Goal: Information Seeking & Learning: Learn about a topic

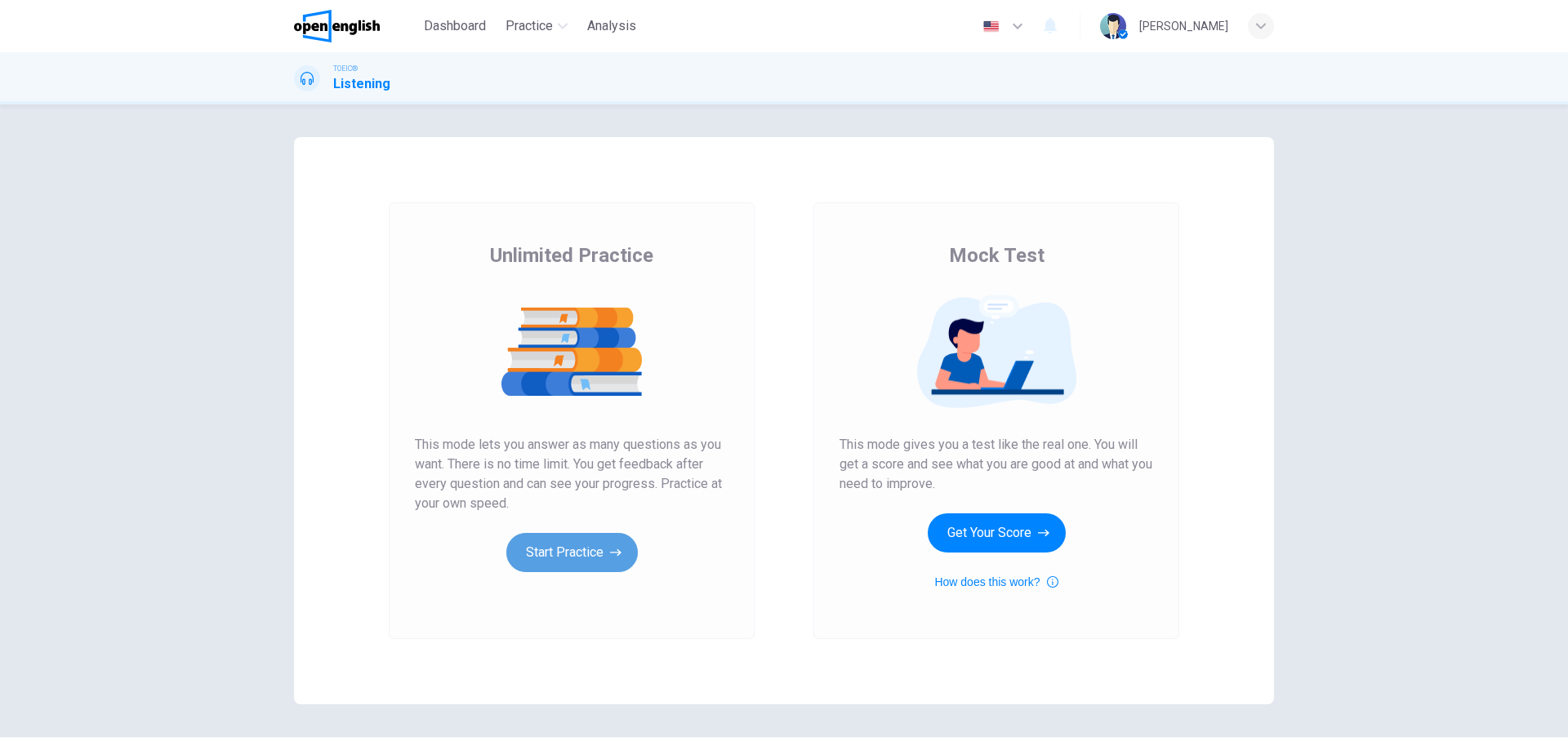
click at [602, 554] on button "Start Practice" at bounding box center [572, 552] width 131 height 39
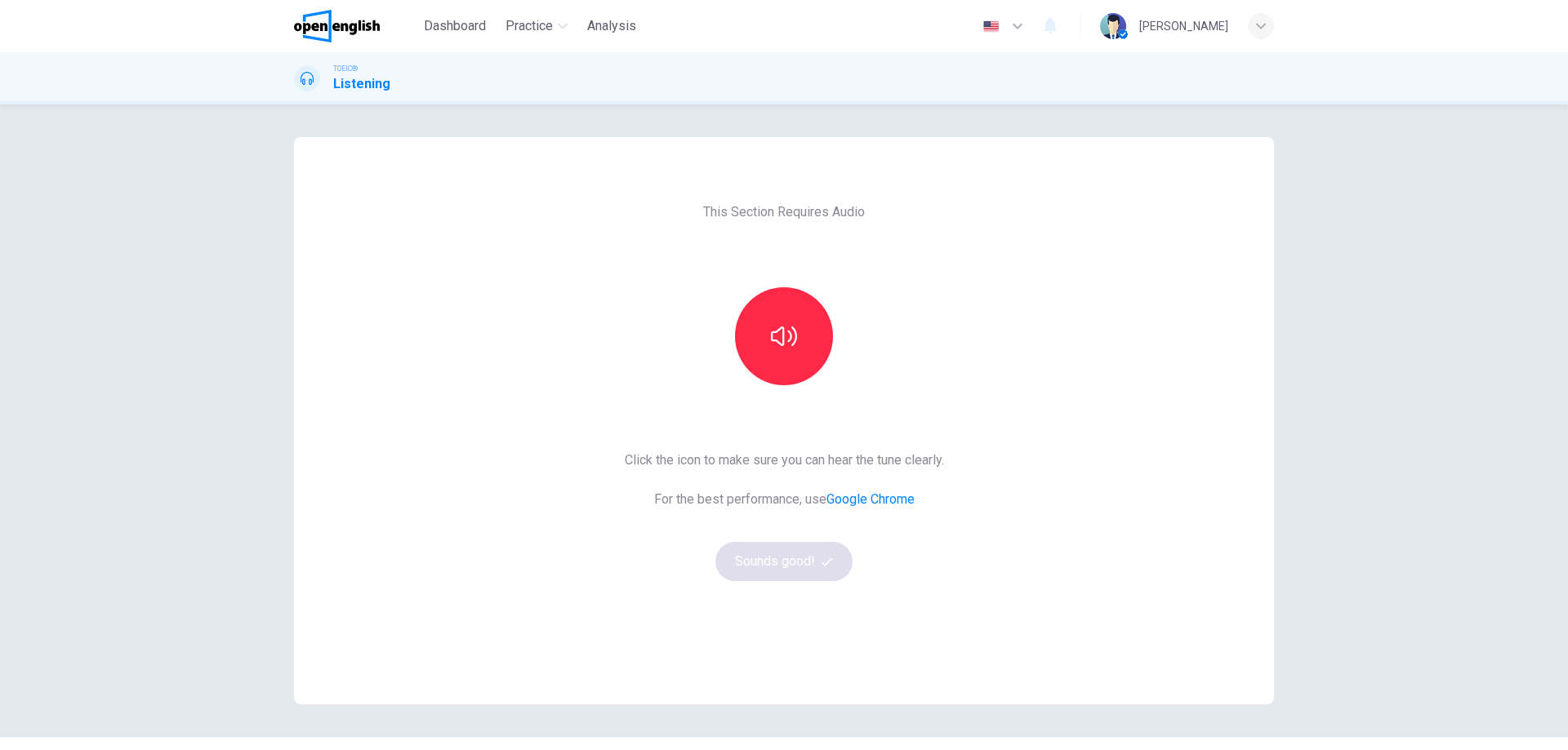
click at [779, 331] on icon "button" at bounding box center [784, 337] width 26 height 20
click at [754, 346] on button "button" at bounding box center [784, 336] width 98 height 98
click at [807, 330] on button "button" at bounding box center [784, 336] width 98 height 98
click at [807, 323] on button "button" at bounding box center [784, 336] width 98 height 98
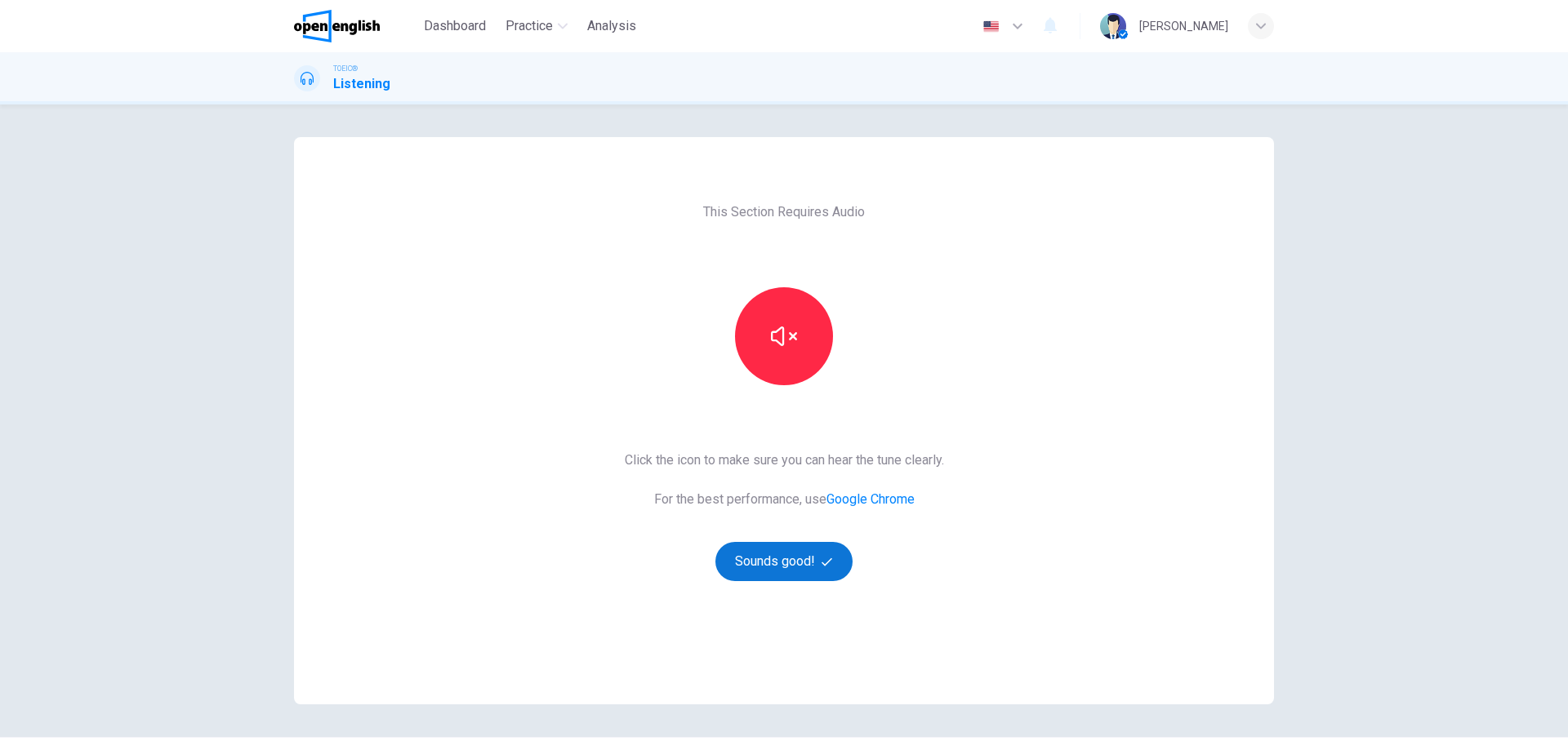
click at [806, 566] on button "Sounds good!" at bounding box center [784, 561] width 137 height 39
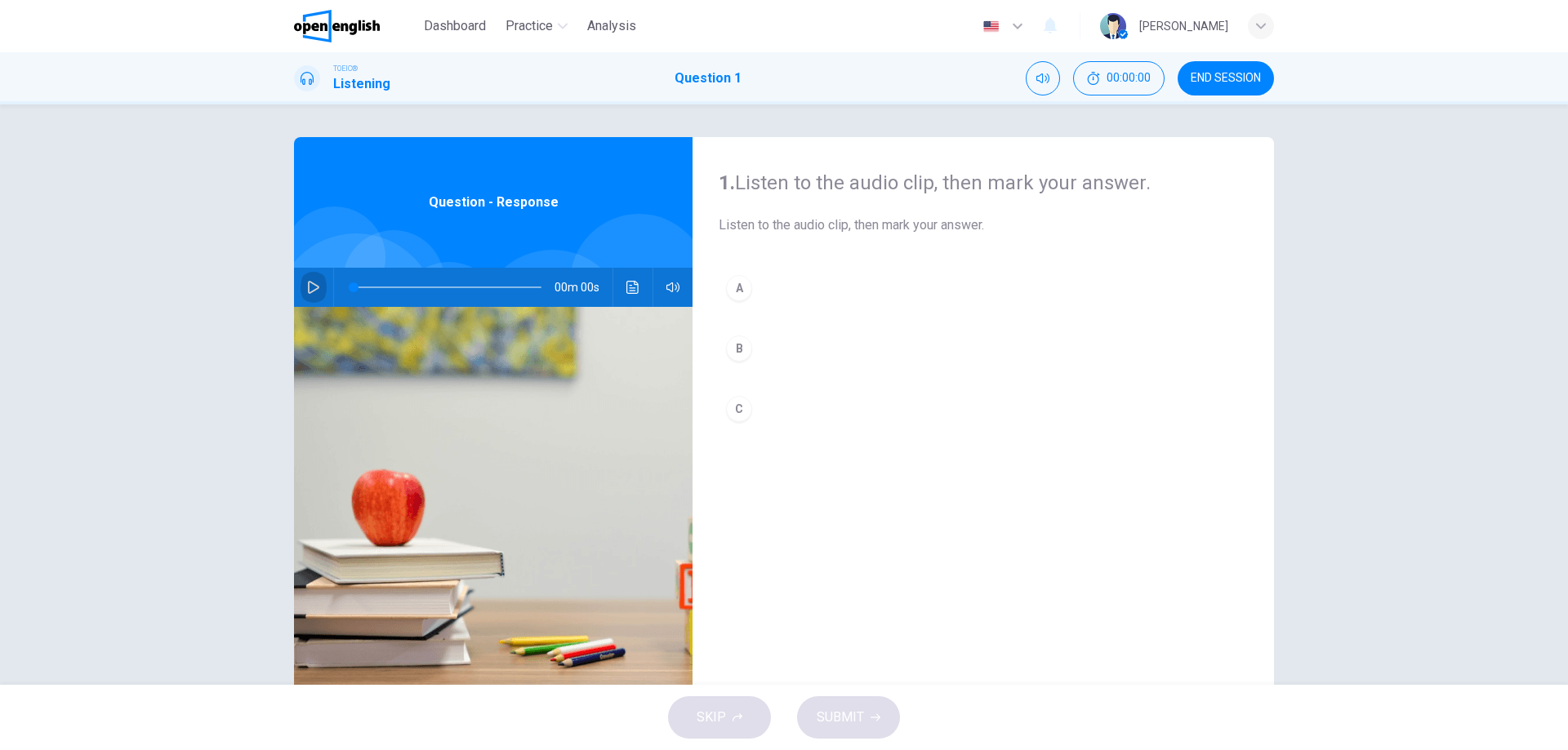
click at [301, 290] on button "button" at bounding box center [313, 287] width 26 height 39
click at [736, 405] on div "C" at bounding box center [739, 409] width 26 height 26
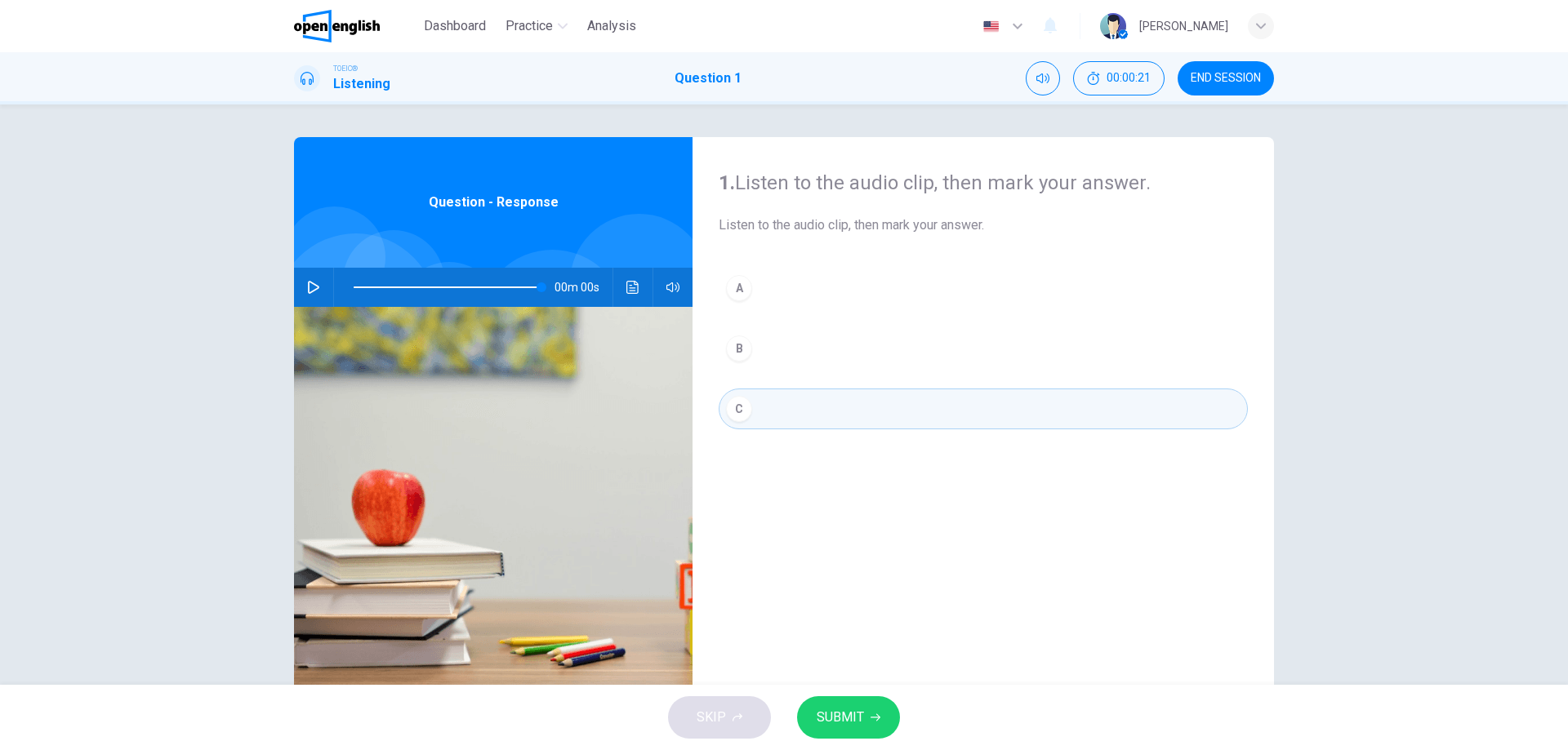
type input "*"
click at [850, 727] on span "SUBMIT" at bounding box center [841, 717] width 48 height 23
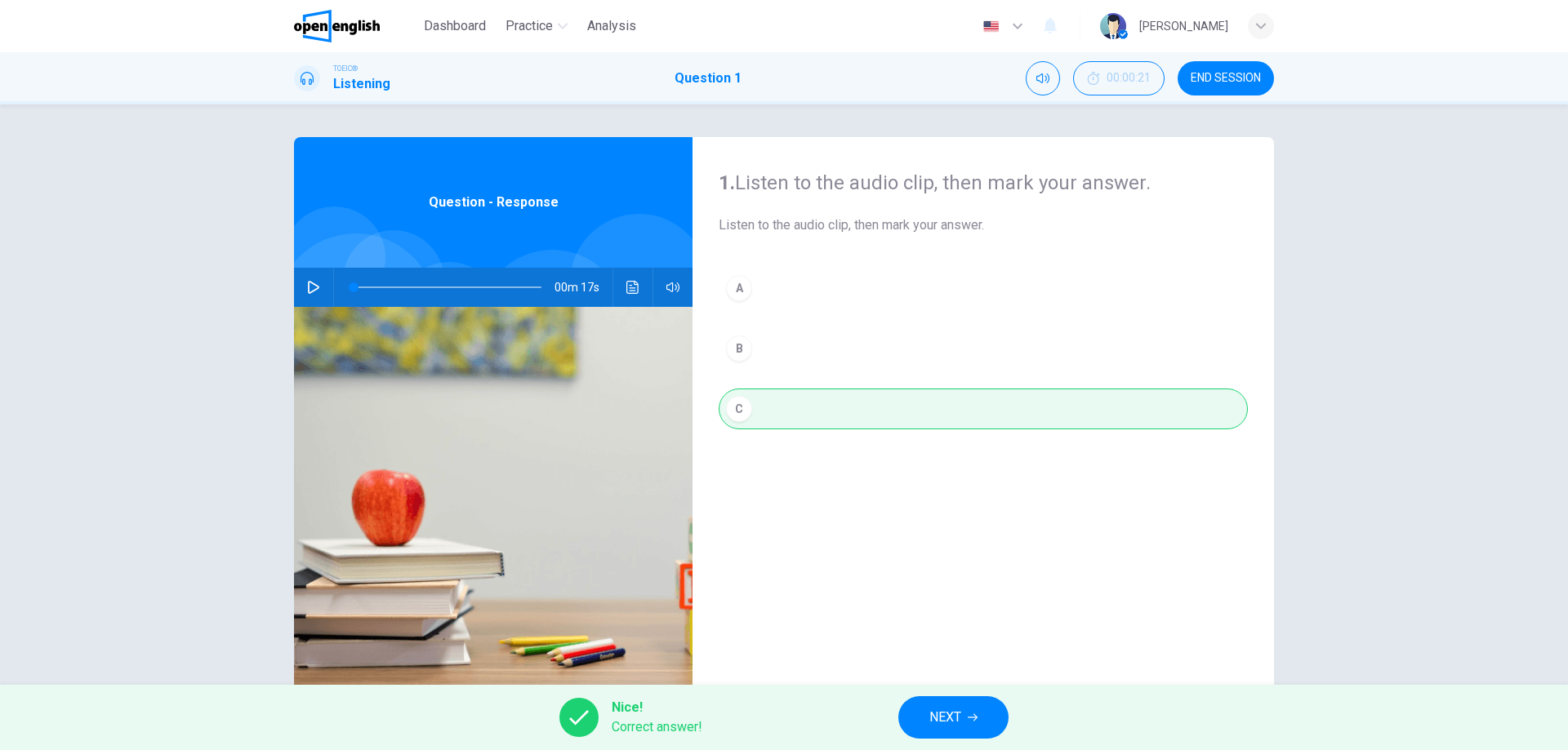
click at [915, 705] on button "NEXT" at bounding box center [953, 717] width 110 height 43
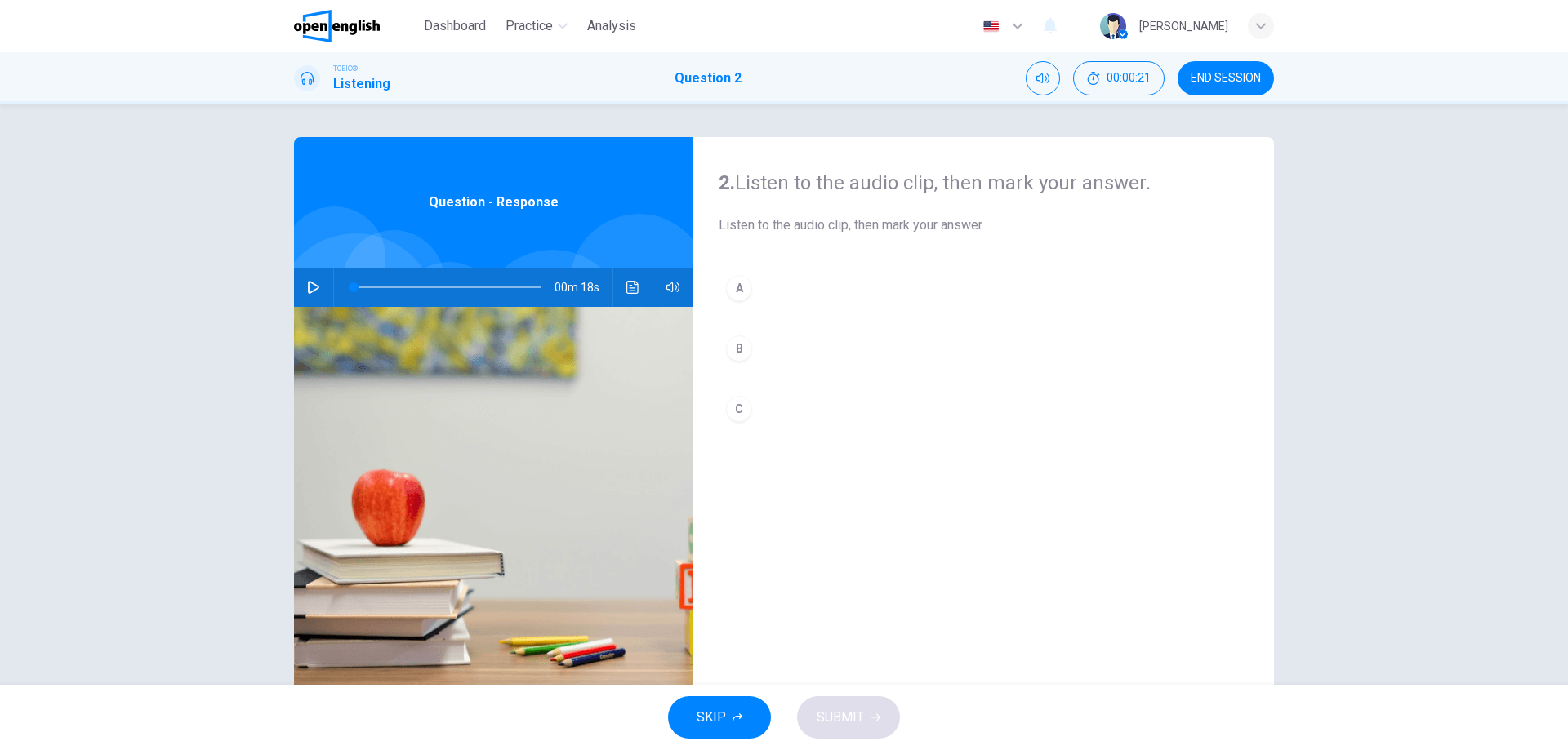
click at [308, 282] on icon "button" at bounding box center [314, 287] width 12 height 13
click at [731, 352] on div "B" at bounding box center [739, 349] width 26 height 26
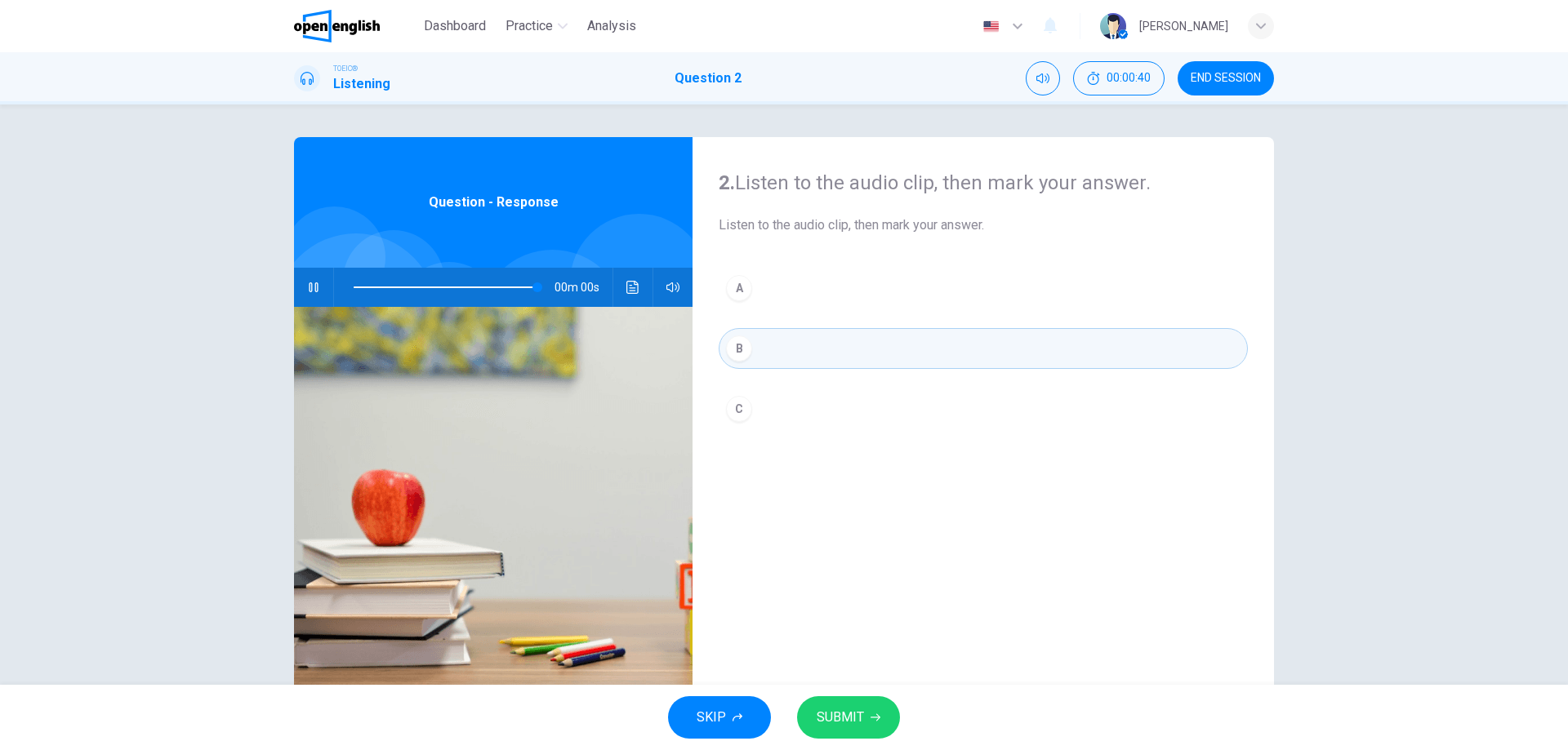
type input "*"
click at [851, 723] on span "SUBMIT" at bounding box center [841, 717] width 48 height 23
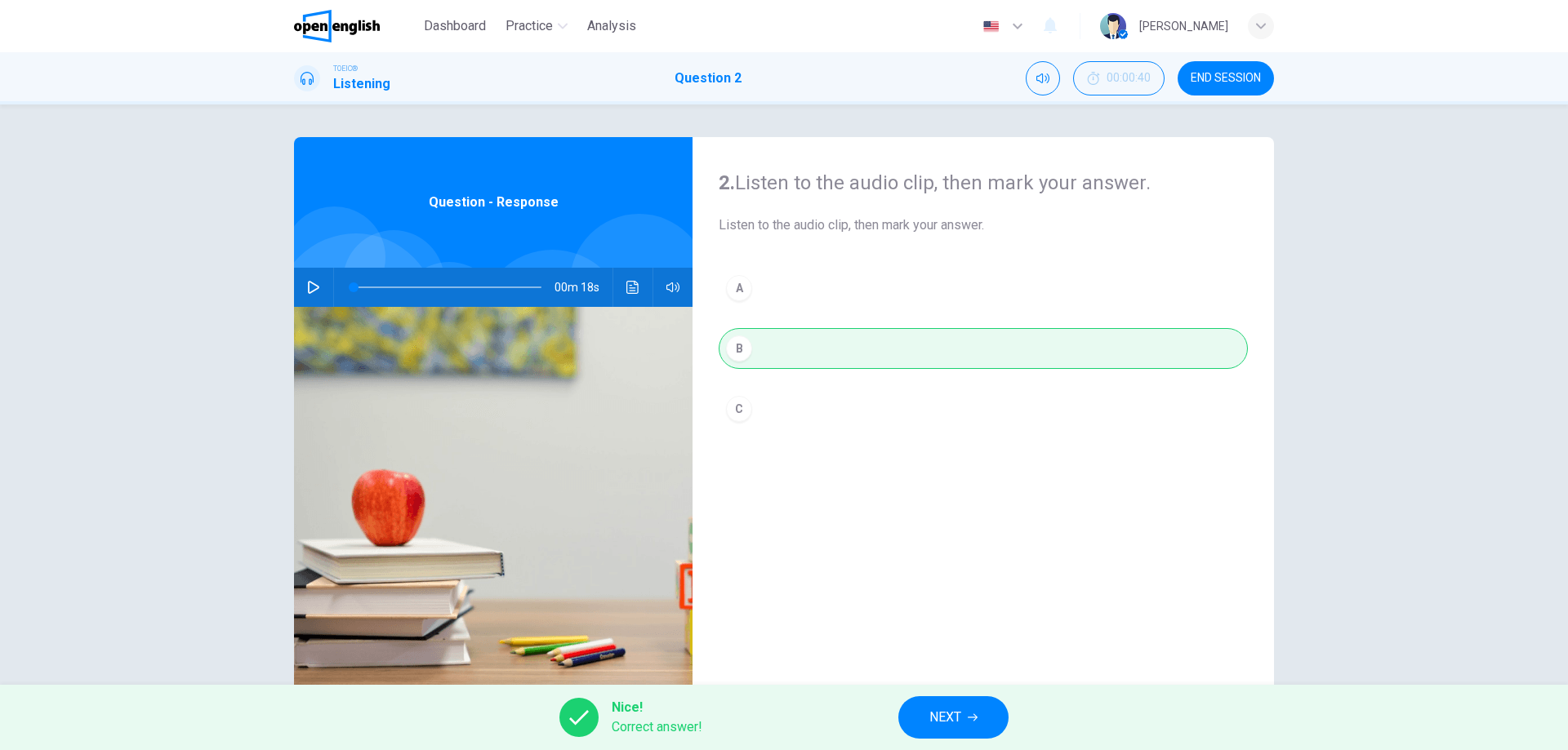
click at [922, 718] on button "NEXT" at bounding box center [953, 717] width 110 height 43
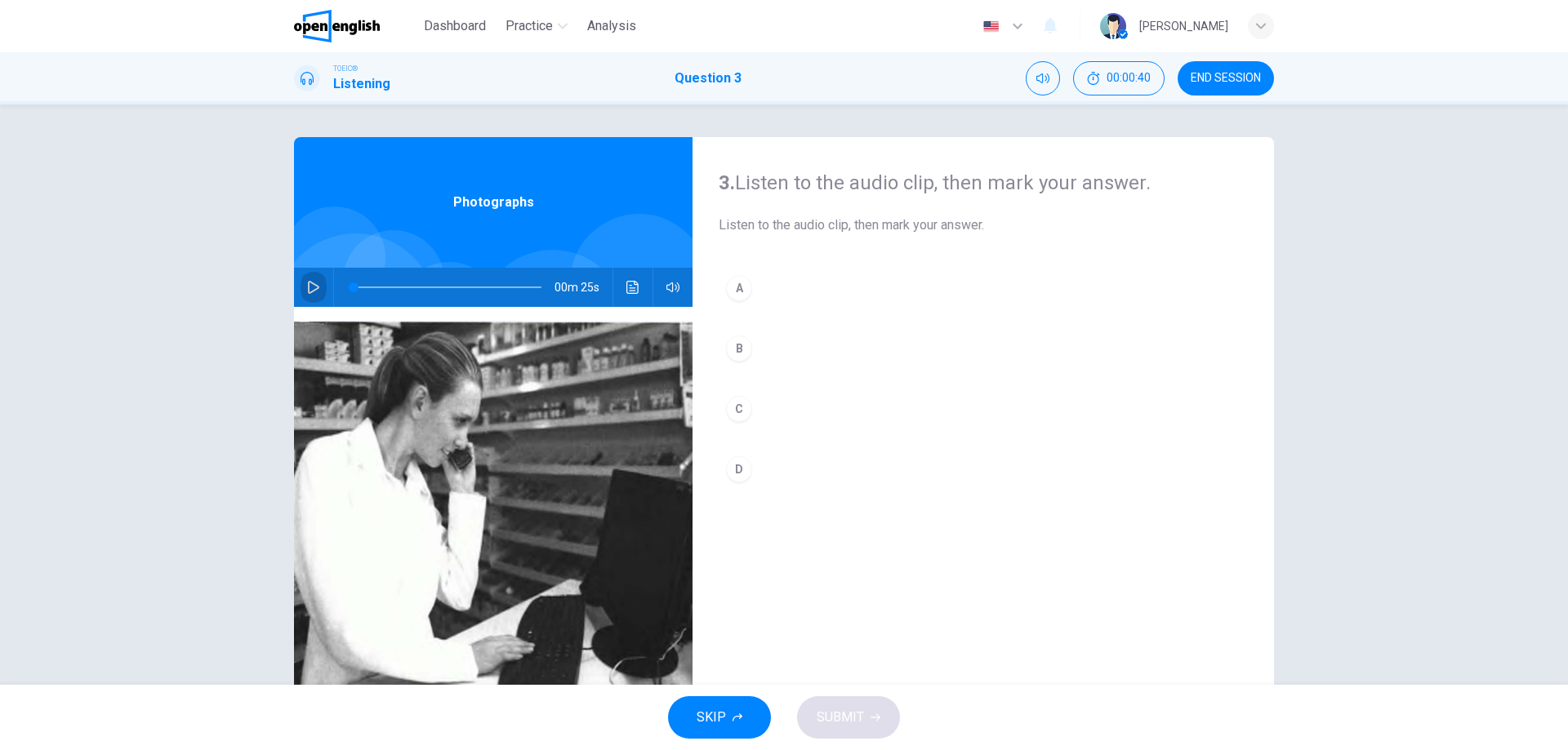
click at [311, 287] on icon "button" at bounding box center [313, 287] width 13 height 13
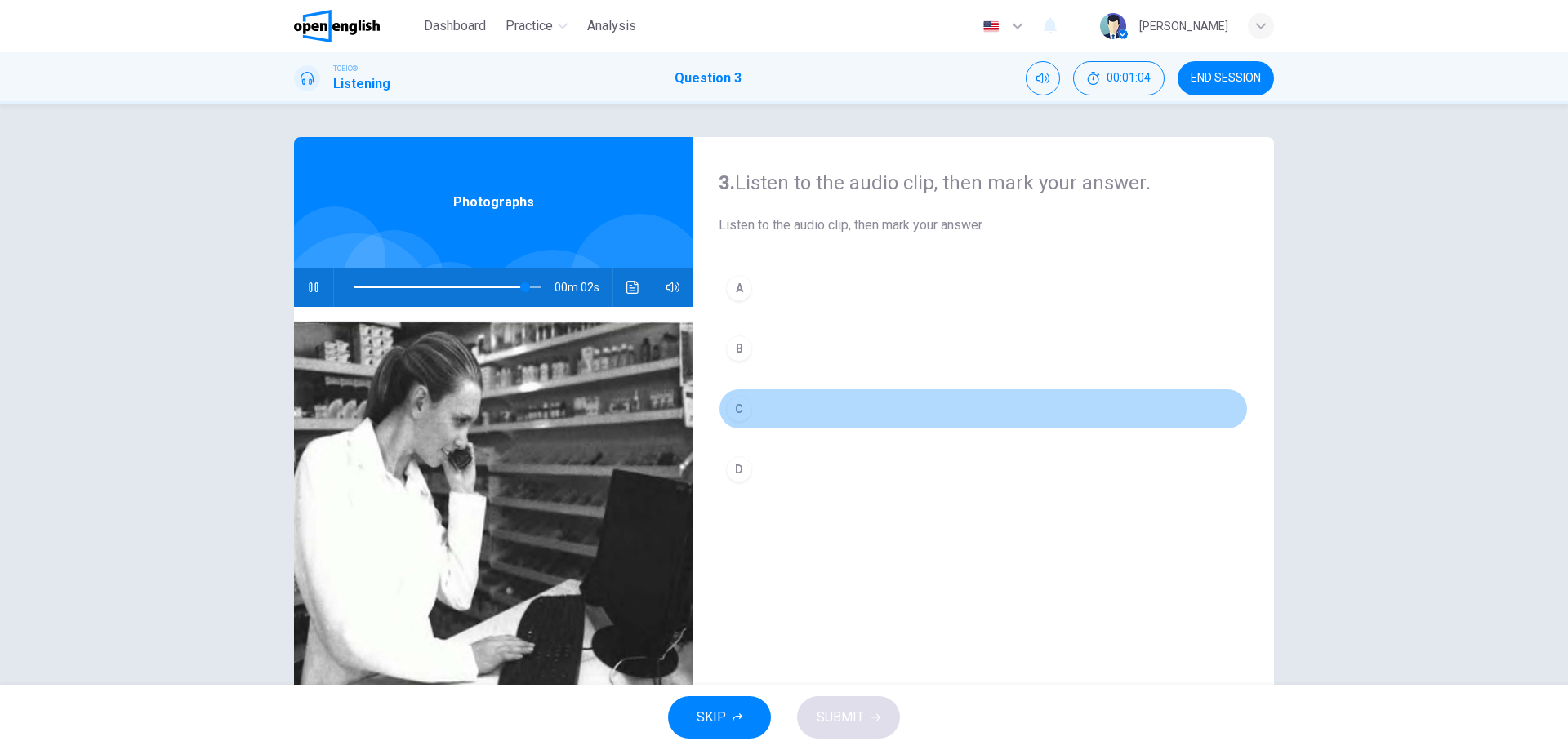
click at [735, 402] on div "C" at bounding box center [739, 409] width 26 height 26
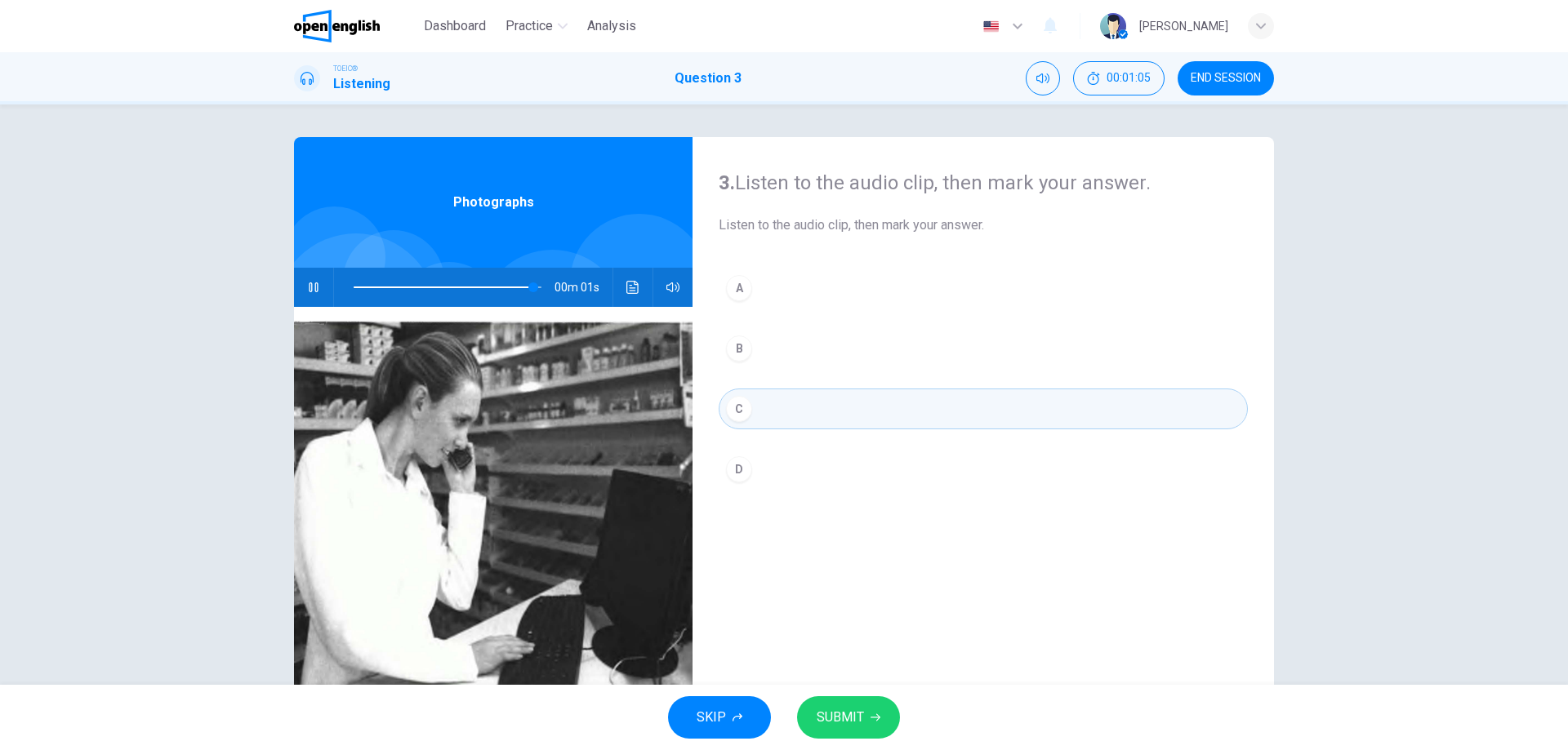
click at [842, 718] on span "SUBMIT" at bounding box center [841, 717] width 48 height 23
type input "*"
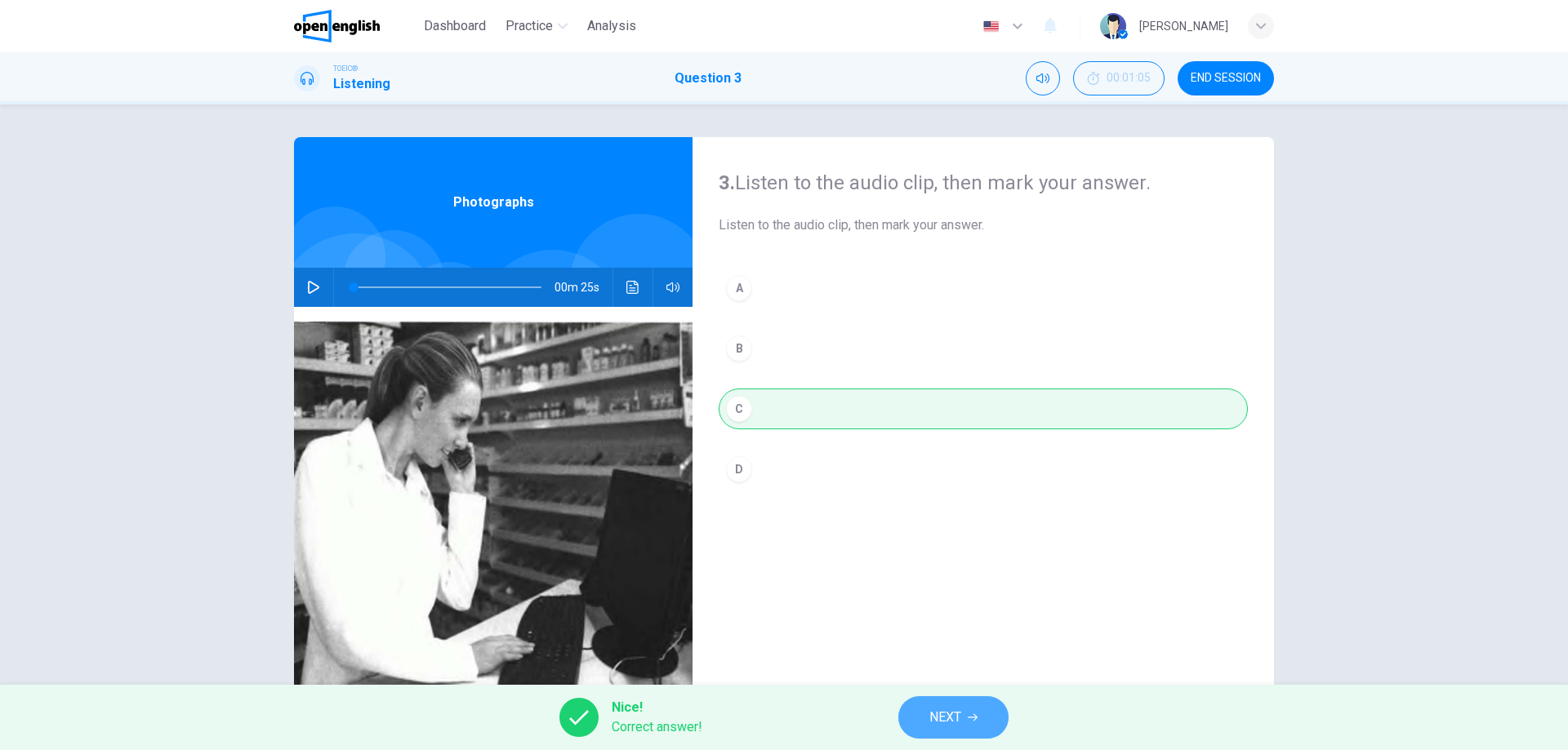
click at [991, 719] on button "NEXT" at bounding box center [953, 717] width 110 height 43
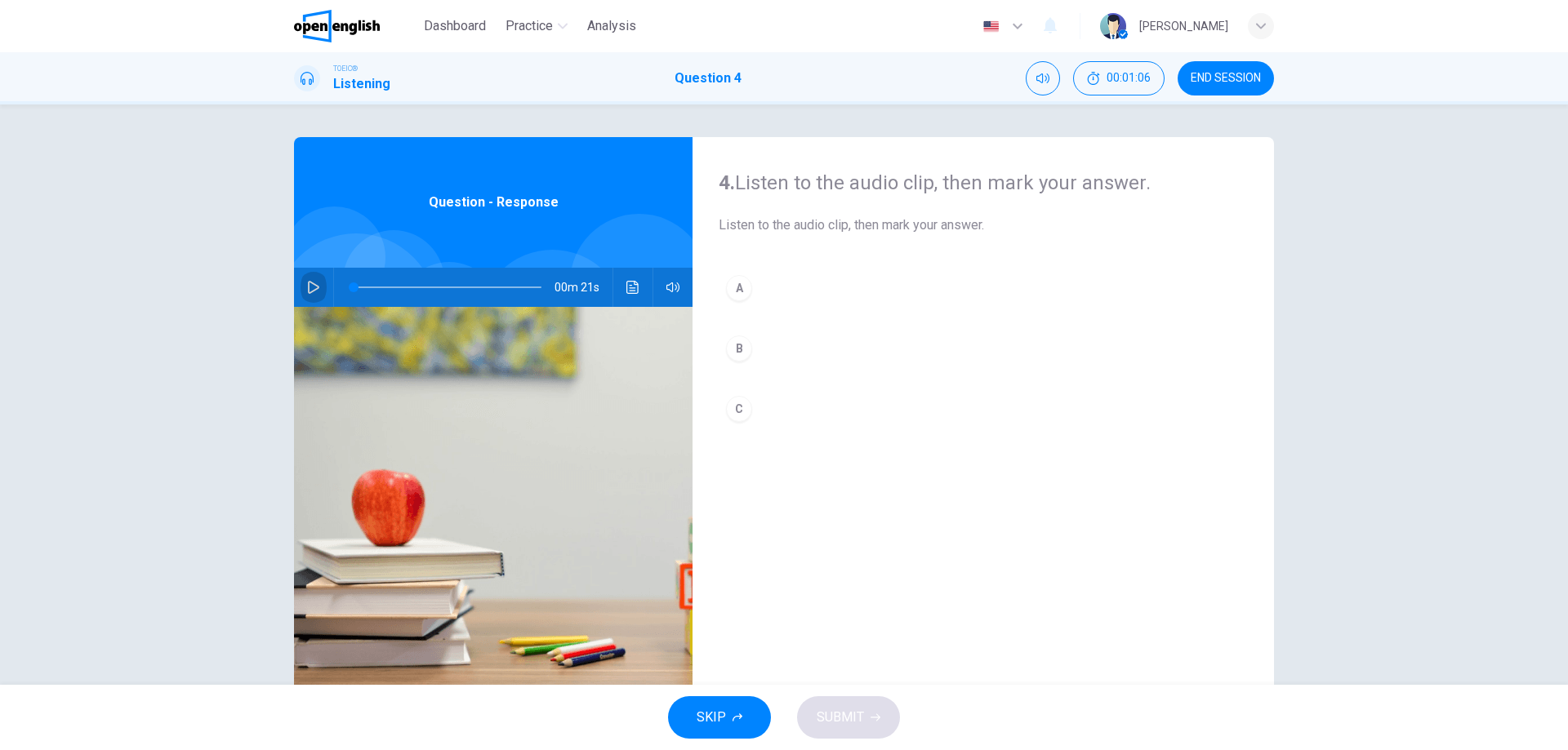
click at [319, 293] on button "button" at bounding box center [313, 287] width 26 height 39
click at [736, 409] on div "C" at bounding box center [739, 409] width 26 height 26
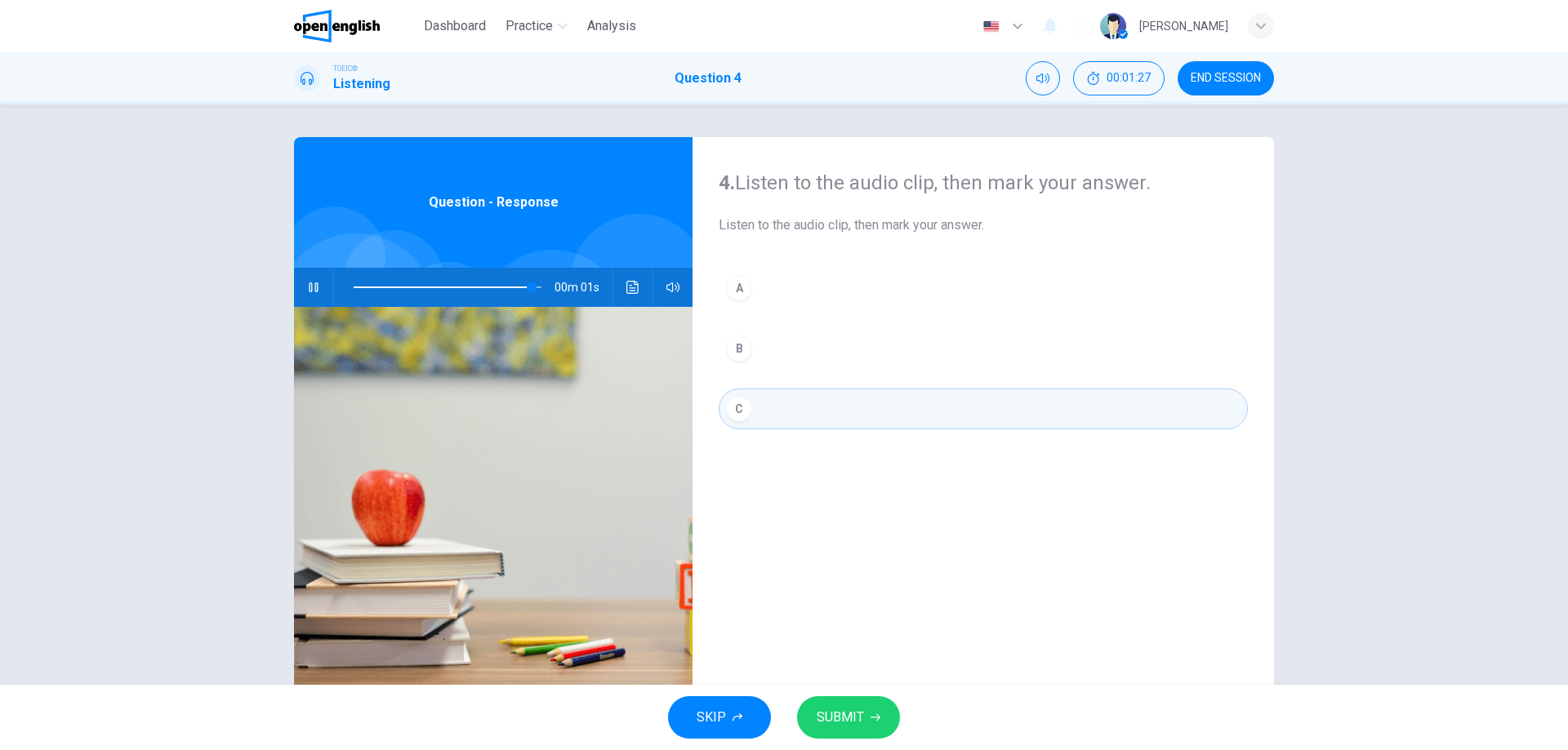
type input "*"
click at [888, 713] on button "SUBMIT" at bounding box center [849, 717] width 103 height 43
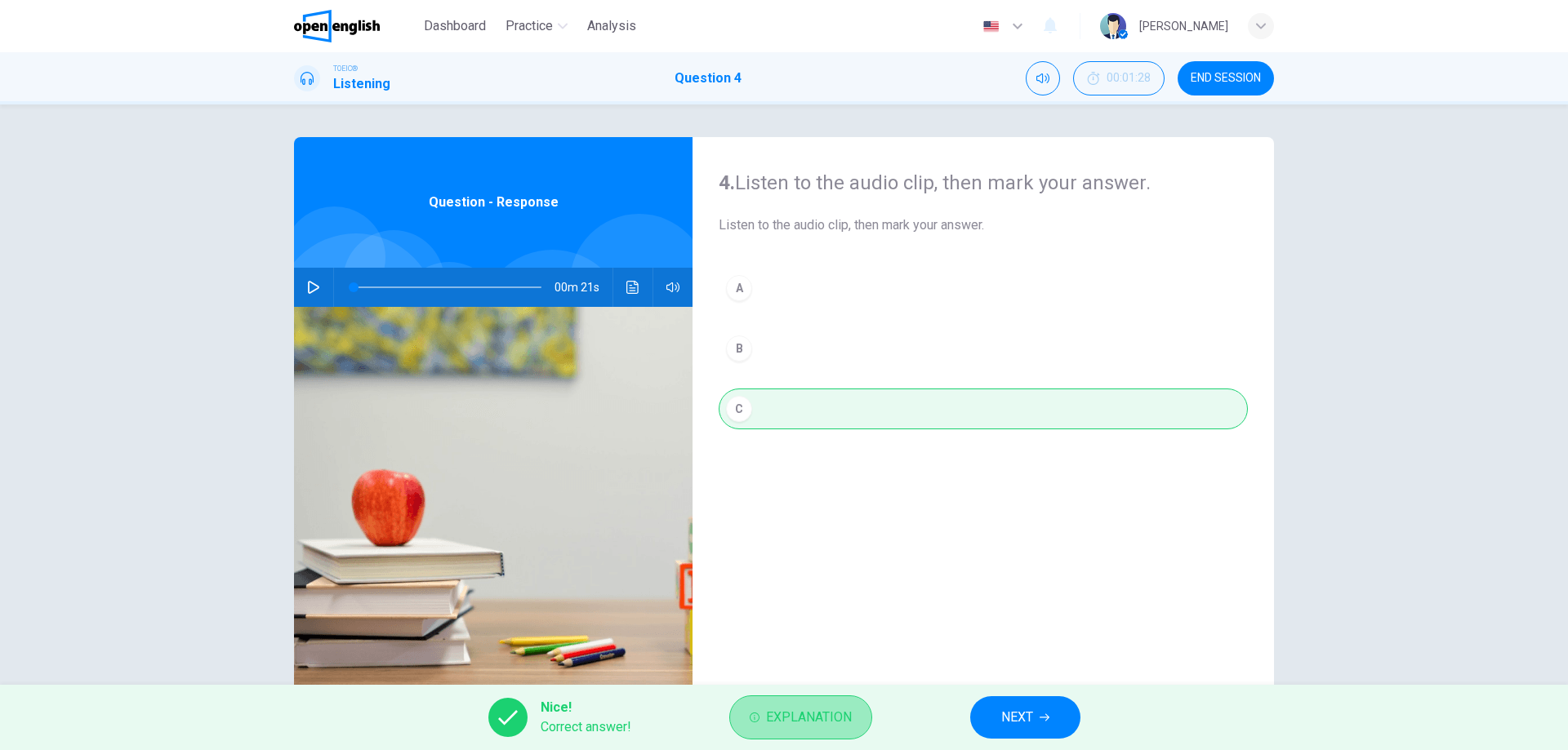
click at [841, 703] on button "Explanation" at bounding box center [801, 717] width 143 height 44
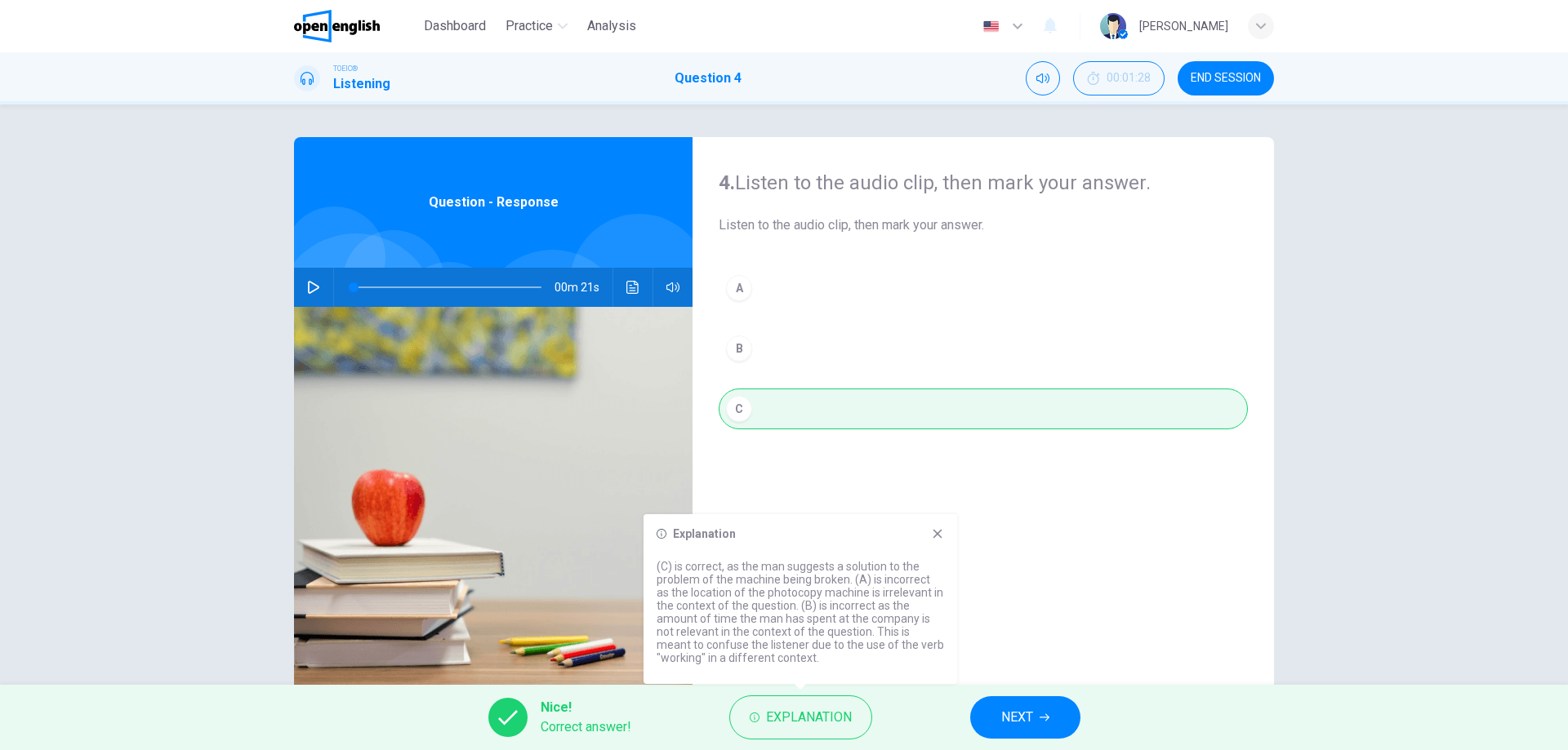
click at [1023, 722] on span "NEXT" at bounding box center [1017, 717] width 32 height 23
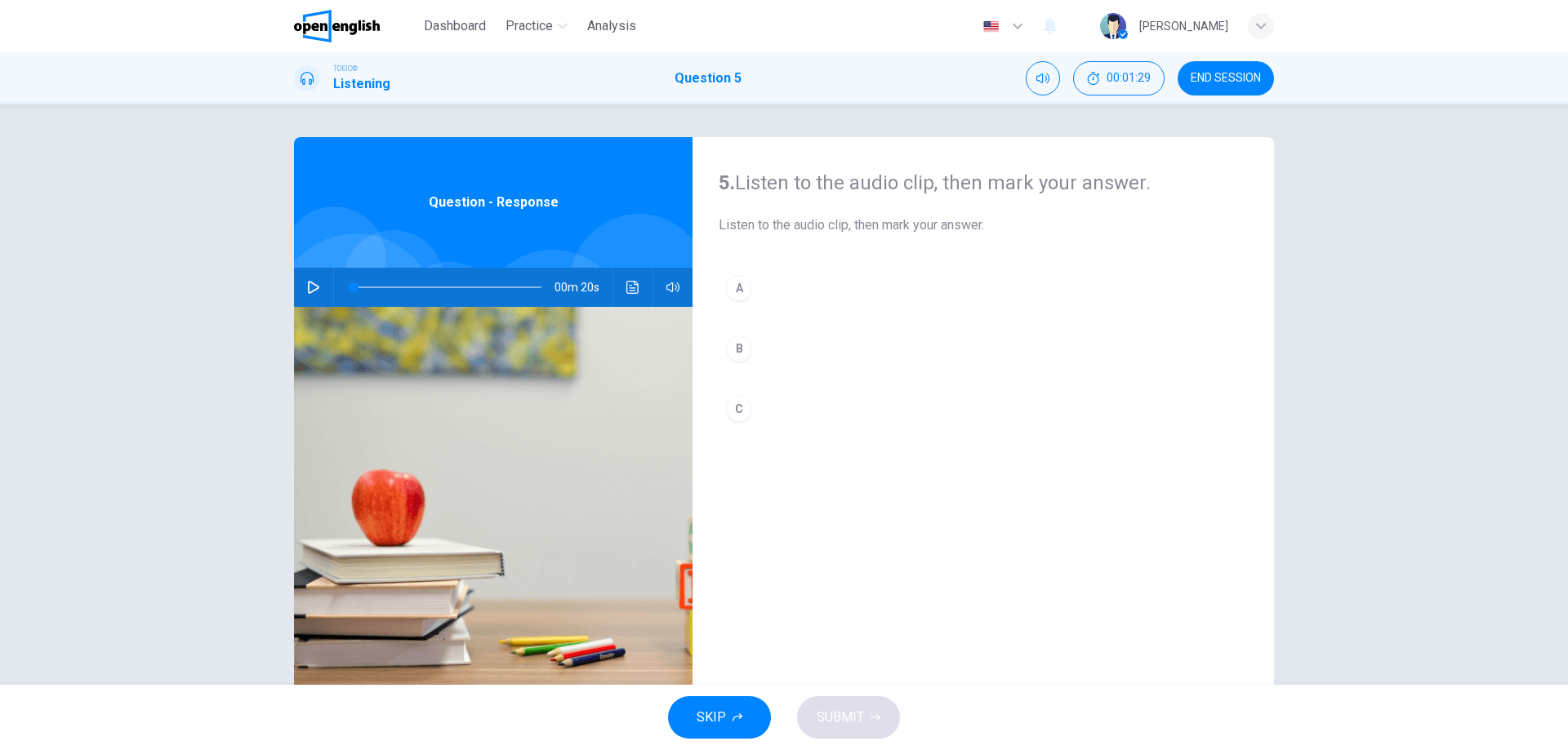
click at [308, 288] on icon "button" at bounding box center [314, 287] width 12 height 13
click at [307, 288] on icon "button" at bounding box center [313, 287] width 13 height 13
click at [314, 288] on icon "button" at bounding box center [314, 287] width 12 height 13
click at [316, 291] on button "button" at bounding box center [313, 287] width 26 height 39
click at [735, 408] on div "C" at bounding box center [739, 409] width 26 height 26
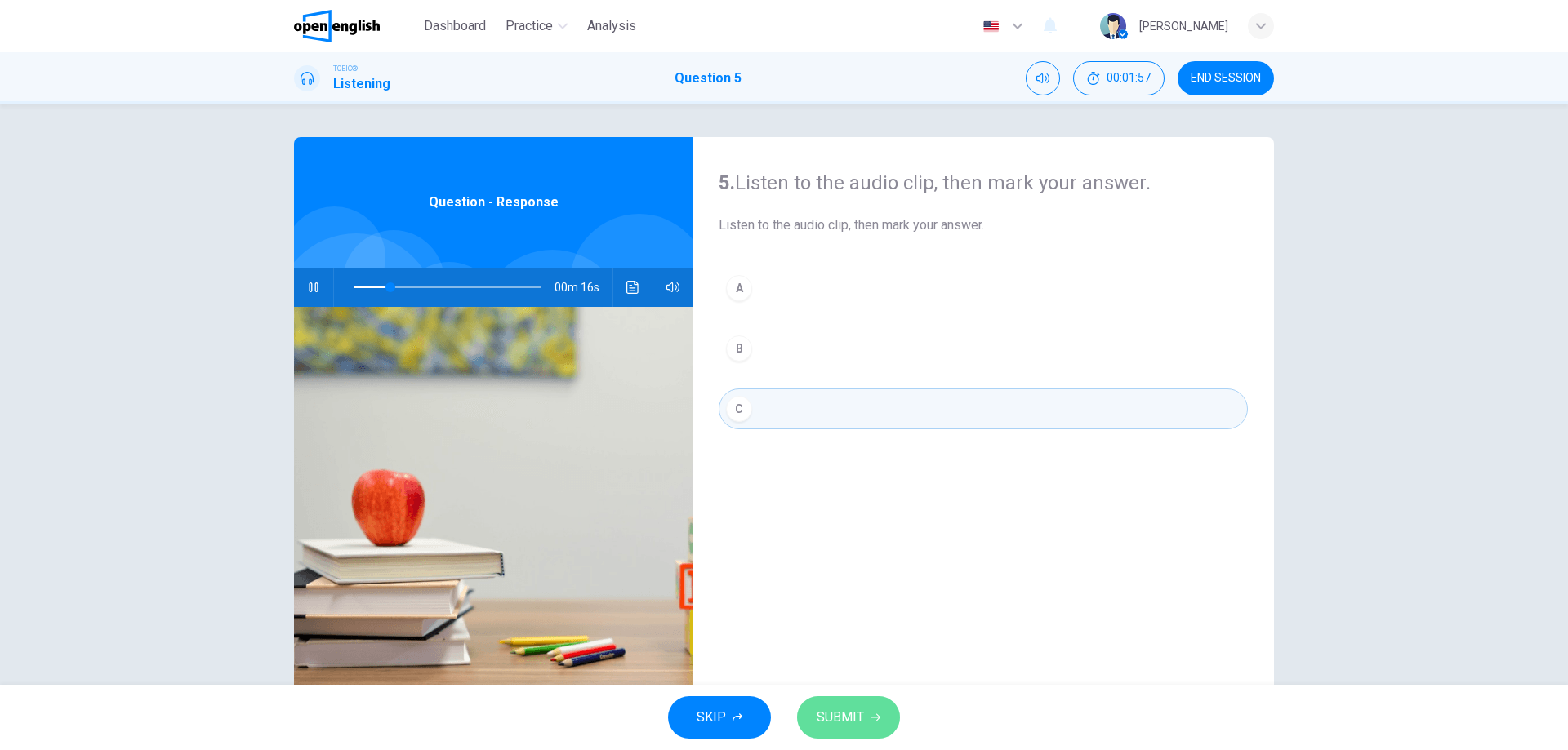
click at [862, 723] on button "SUBMIT" at bounding box center [849, 717] width 103 height 43
type input "**"
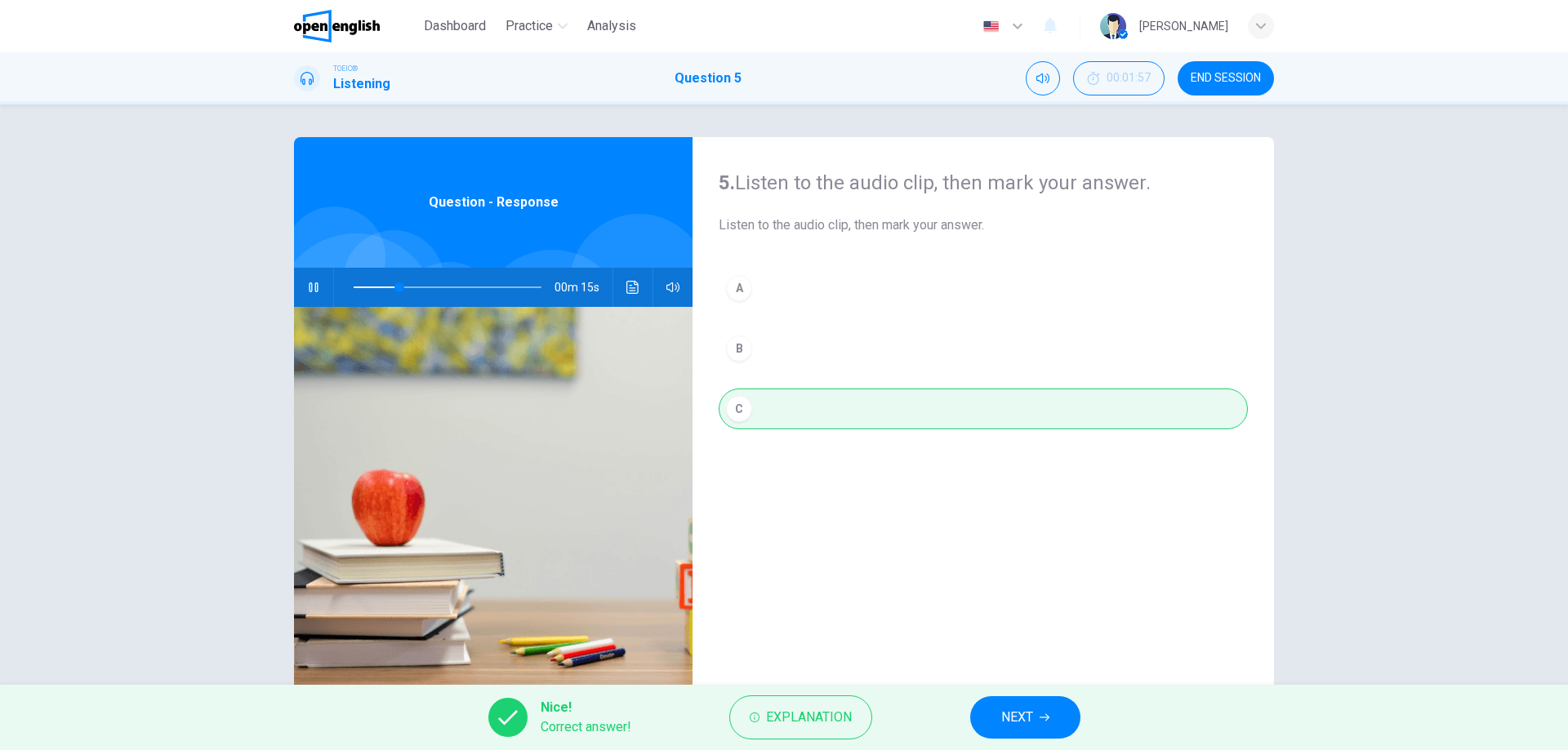
click at [1001, 720] on span "NEXT" at bounding box center [1017, 717] width 32 height 23
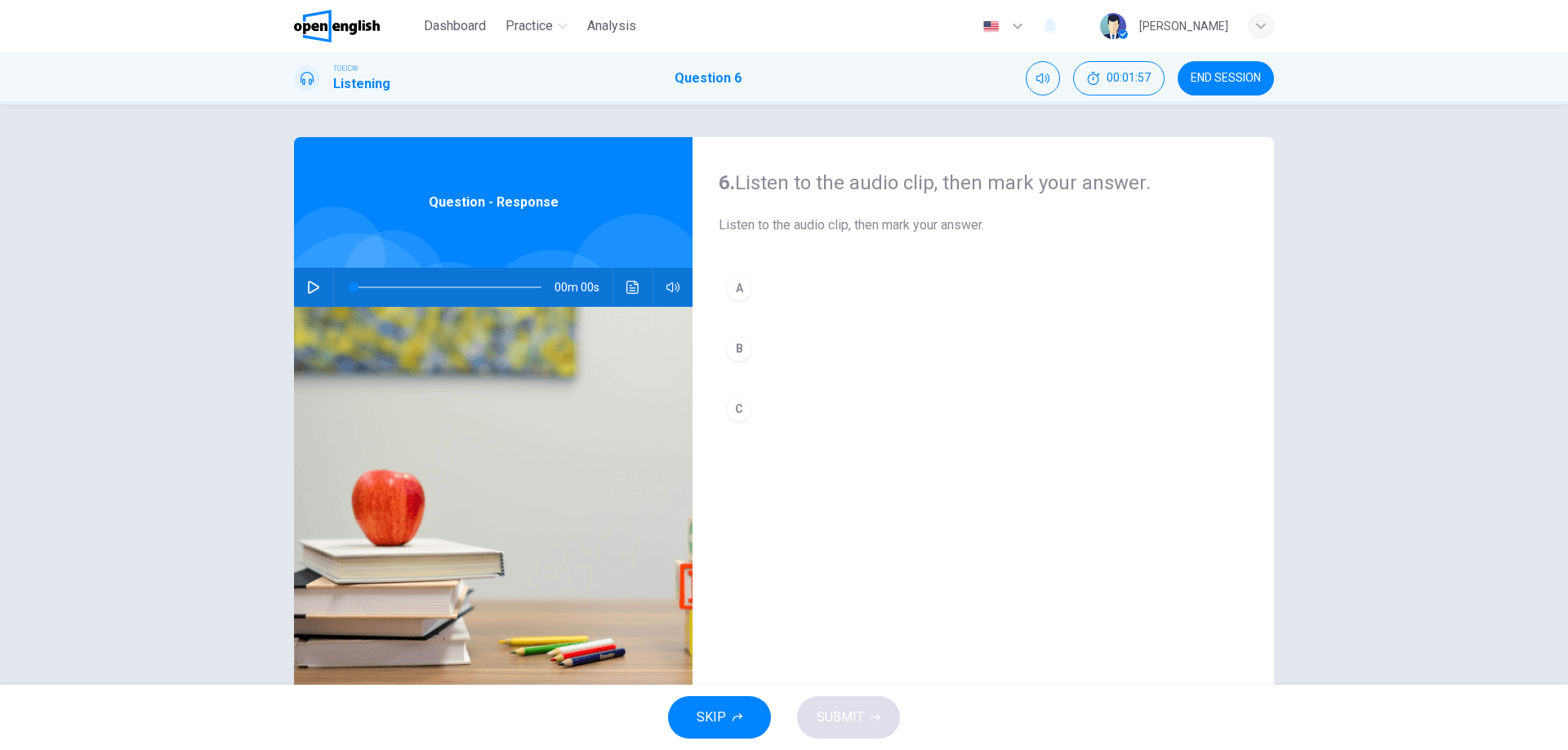
click at [309, 279] on button "button" at bounding box center [313, 287] width 26 height 39
click at [307, 284] on icon "button" at bounding box center [313, 287] width 13 height 13
click at [729, 346] on div "B" at bounding box center [739, 349] width 26 height 26
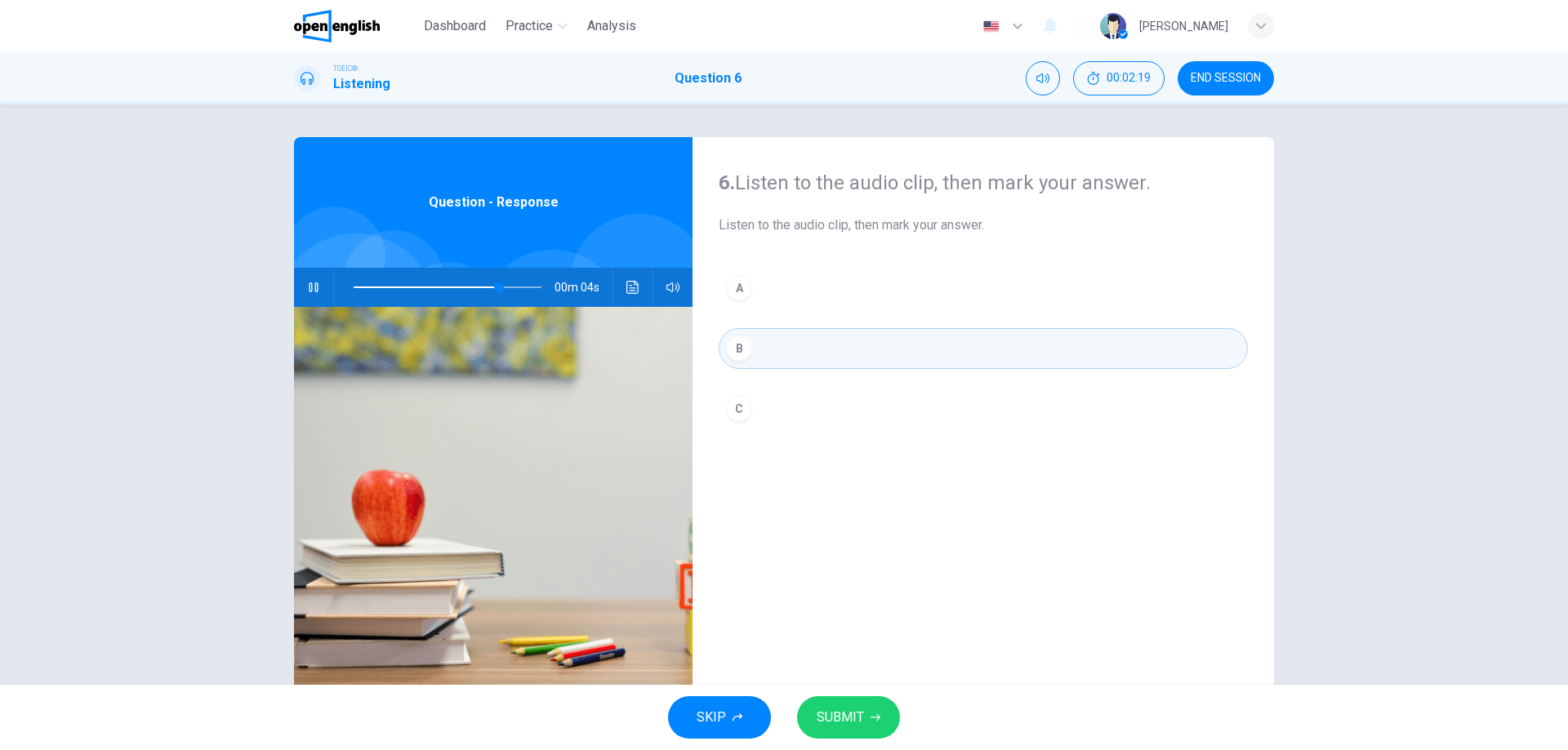
type input "*"
click at [858, 706] on span "SUBMIT" at bounding box center [841, 717] width 48 height 23
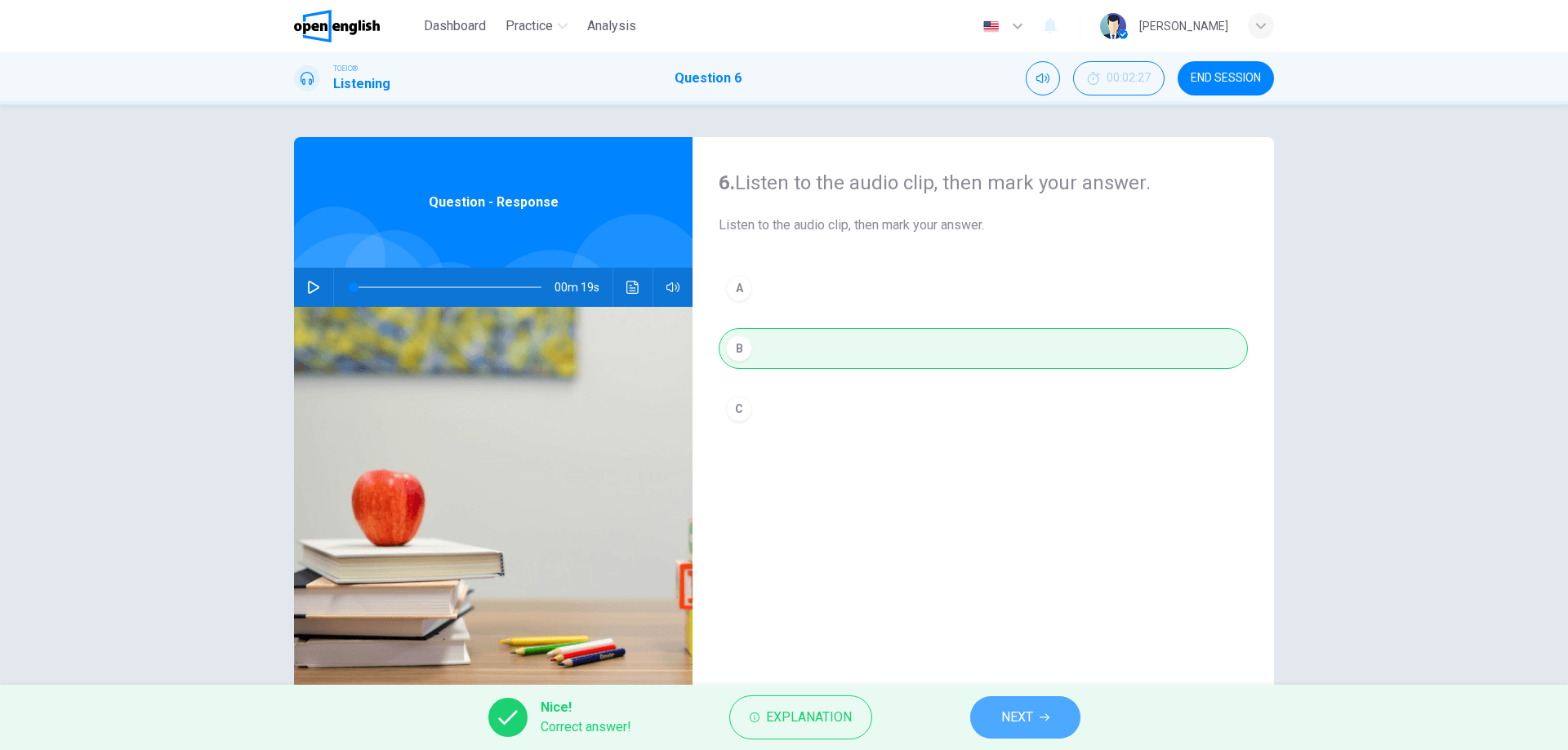
click at [994, 722] on button "NEXT" at bounding box center [1024, 717] width 110 height 43
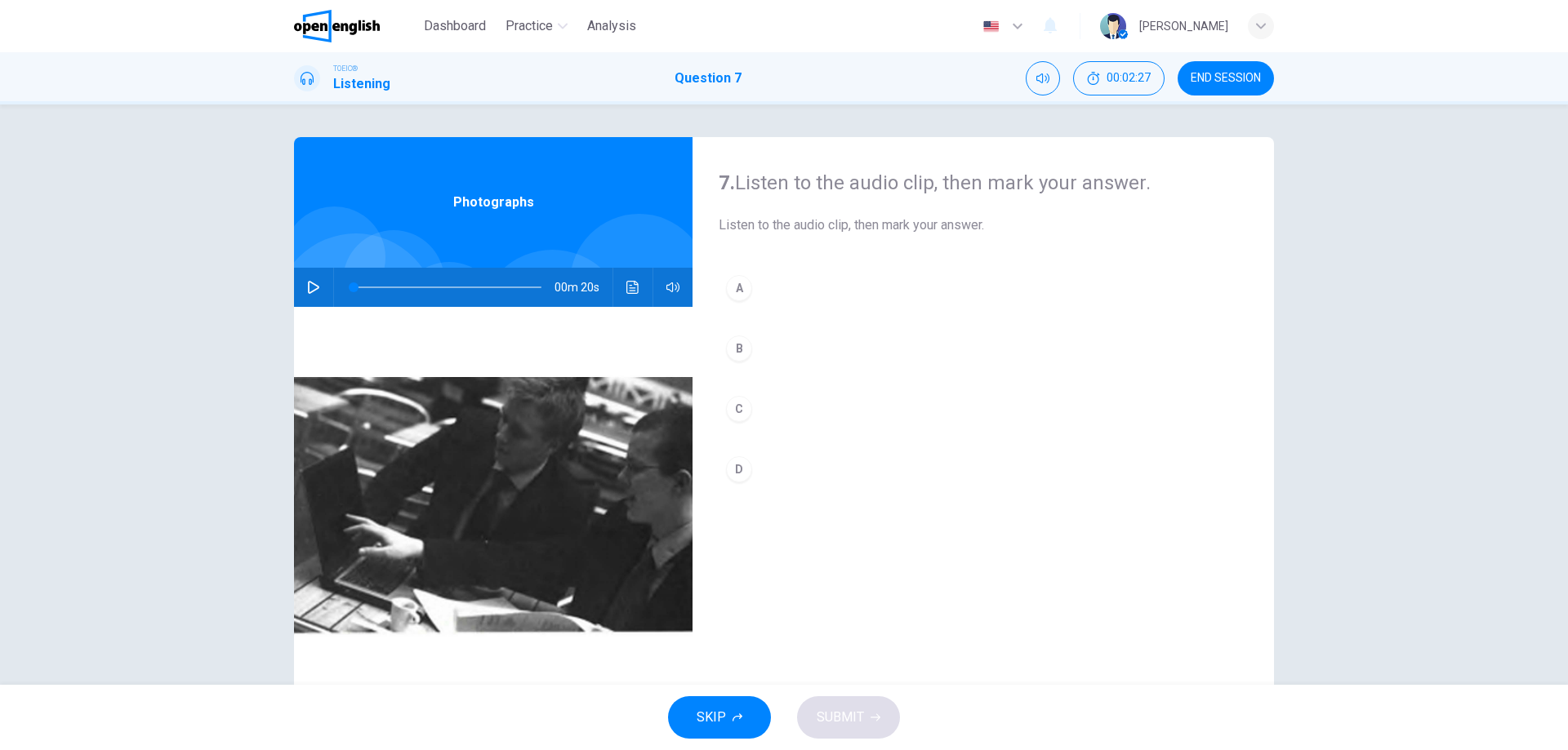
click at [300, 293] on button "button" at bounding box center [313, 287] width 26 height 39
click at [746, 281] on button "A" at bounding box center [983, 288] width 530 height 41
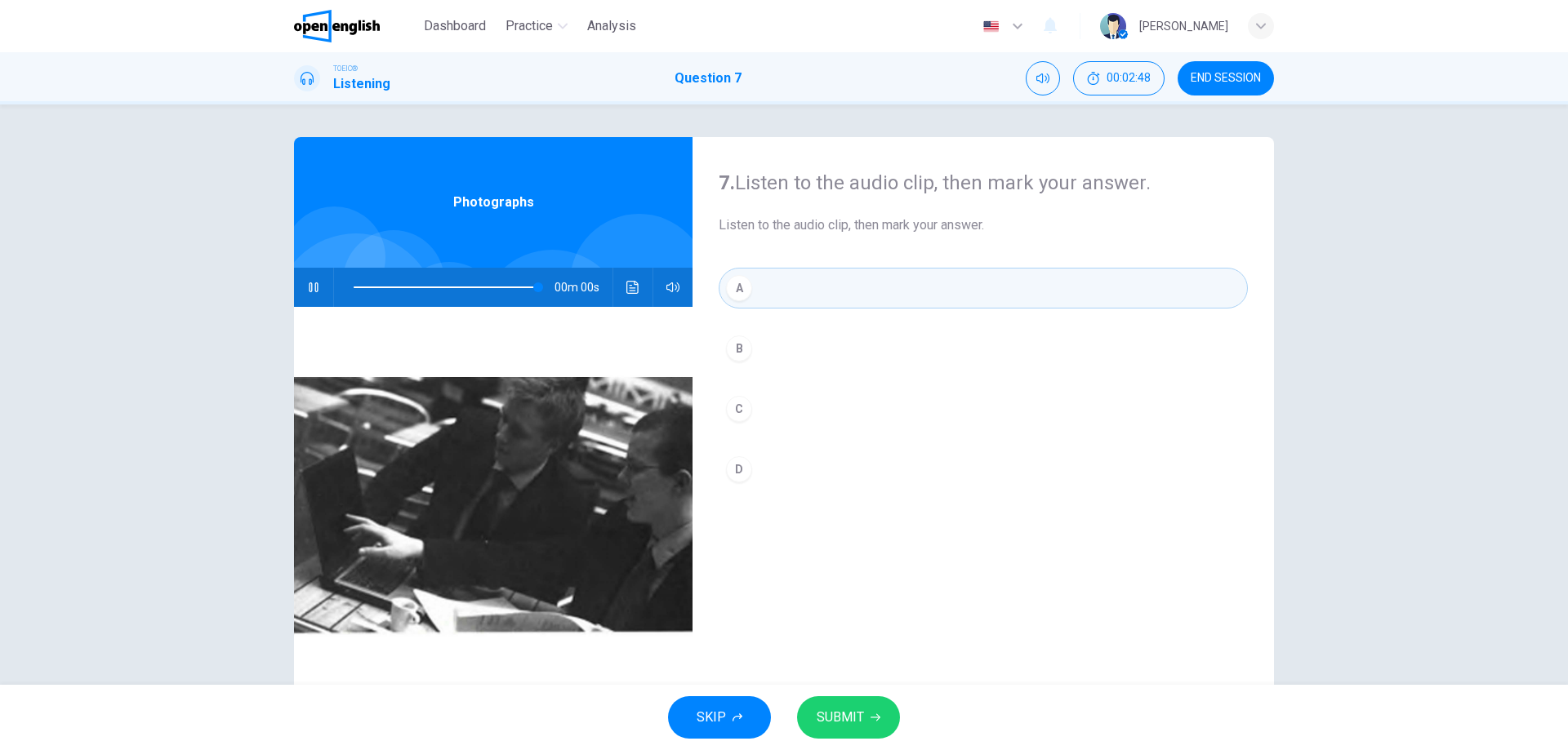
type input "*"
click at [863, 719] on button "SUBMIT" at bounding box center [849, 717] width 103 height 43
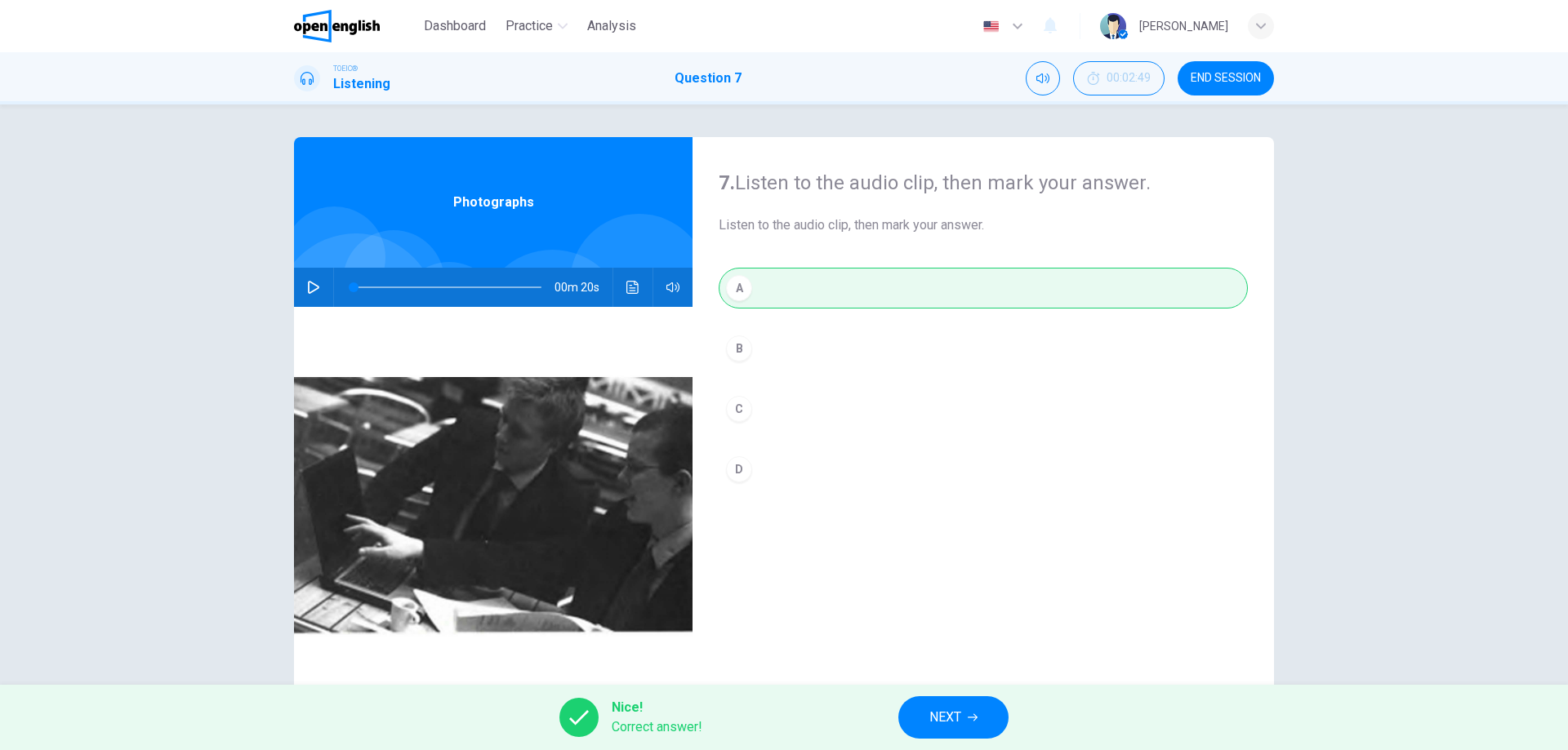
click at [954, 715] on span "NEXT" at bounding box center [945, 717] width 32 height 23
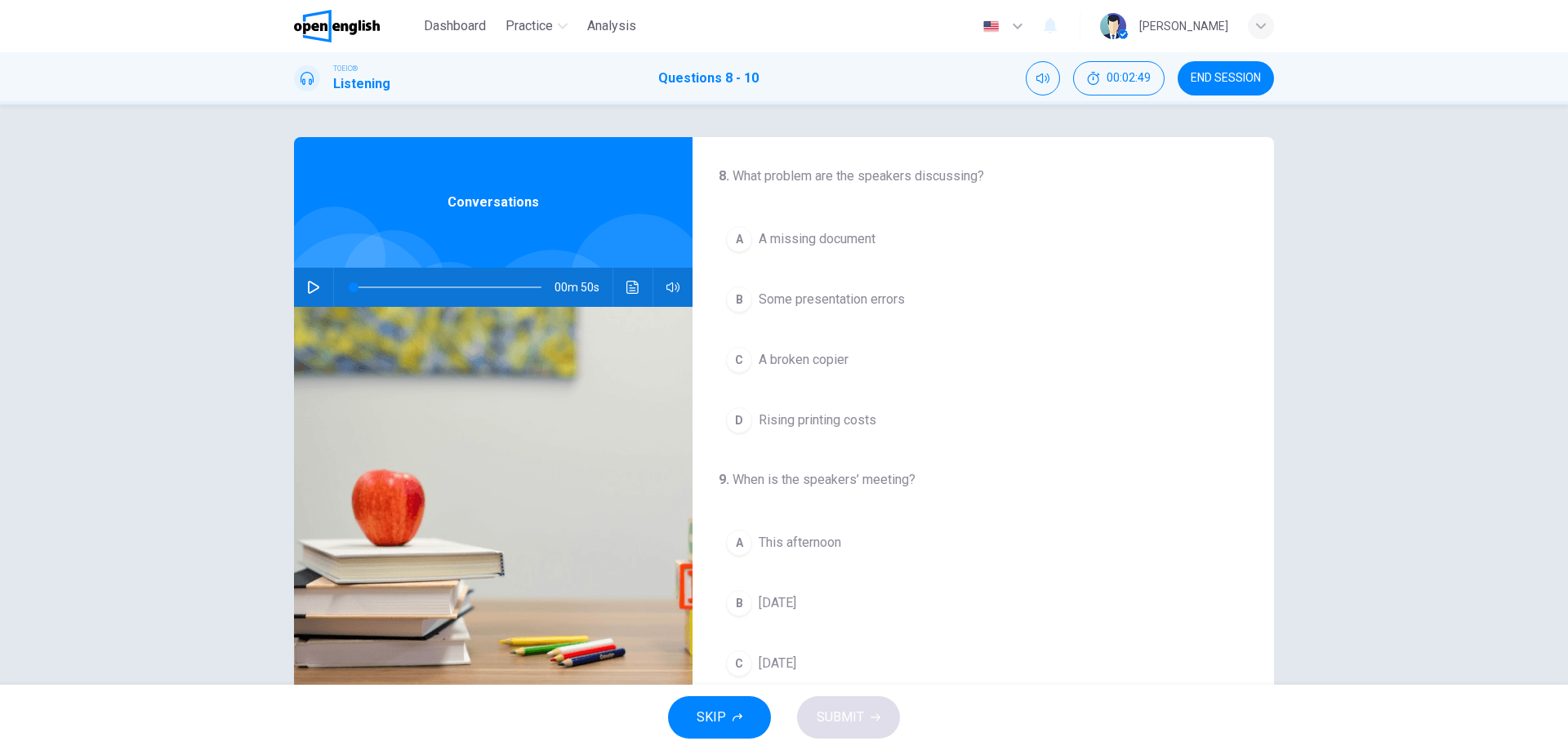
click at [315, 286] on icon "button" at bounding box center [313, 287] width 13 height 13
drag, startPoint x: 360, startPoint y: 288, endPoint x: 299, endPoint y: 304, distance: 63.1
click at [299, 304] on div "00m 50s" at bounding box center [493, 287] width 398 height 39
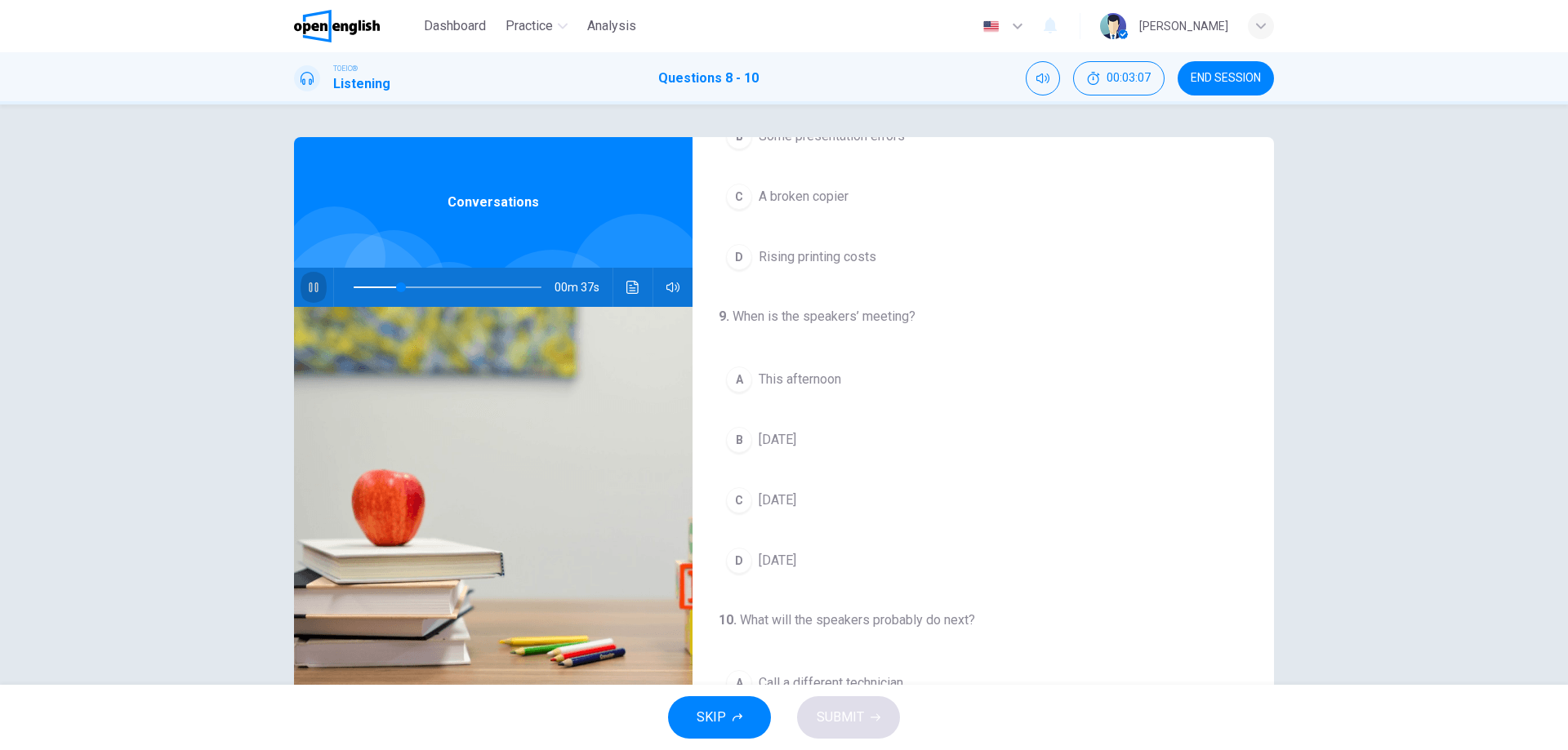
click at [314, 294] on button "button" at bounding box center [313, 287] width 26 height 39
drag, startPoint x: 395, startPoint y: 291, endPoint x: 387, endPoint y: 291, distance: 8.0
click at [387, 291] on span at bounding box center [392, 287] width 10 height 10
click at [307, 291] on icon "button" at bounding box center [313, 287] width 13 height 13
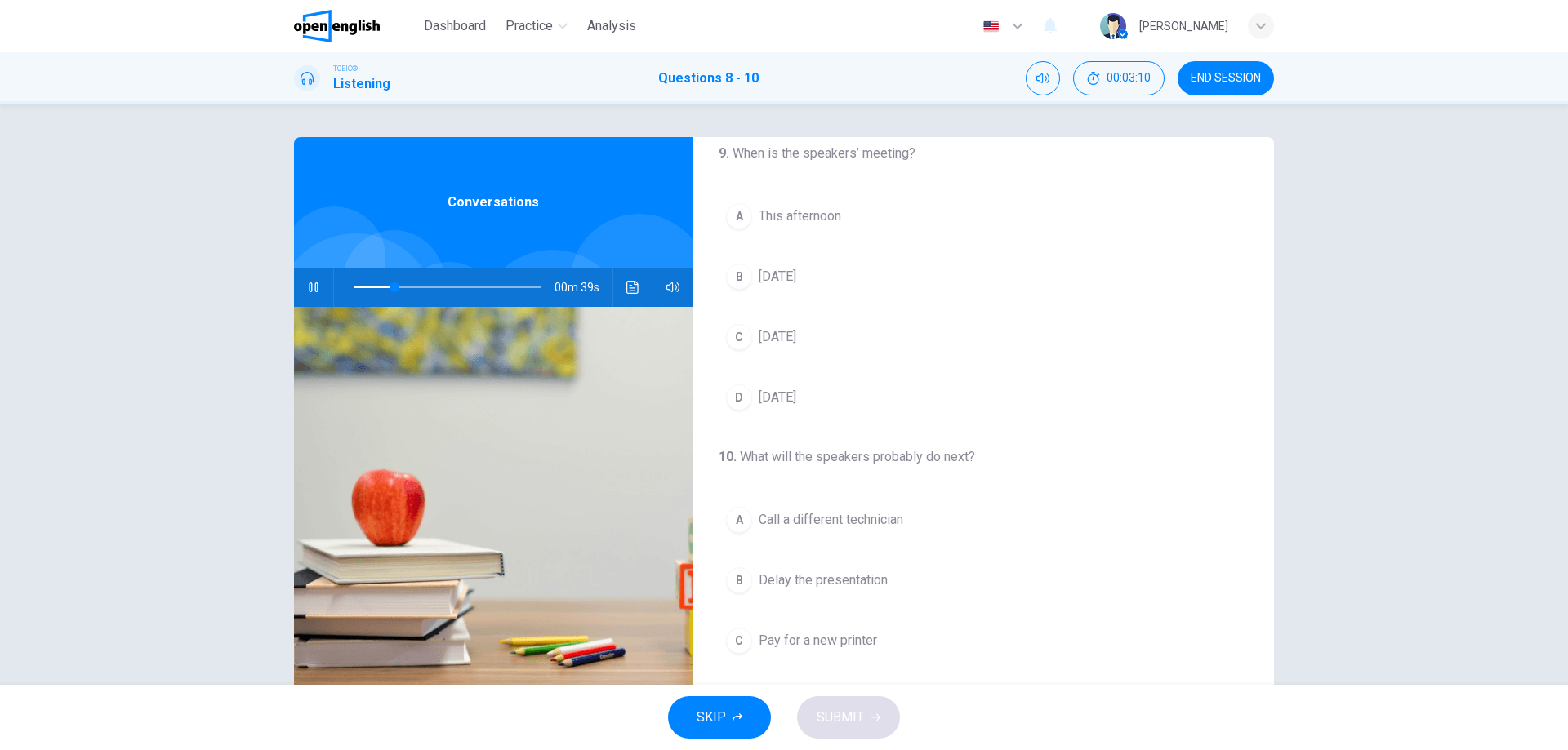
scroll to position [245, 0]
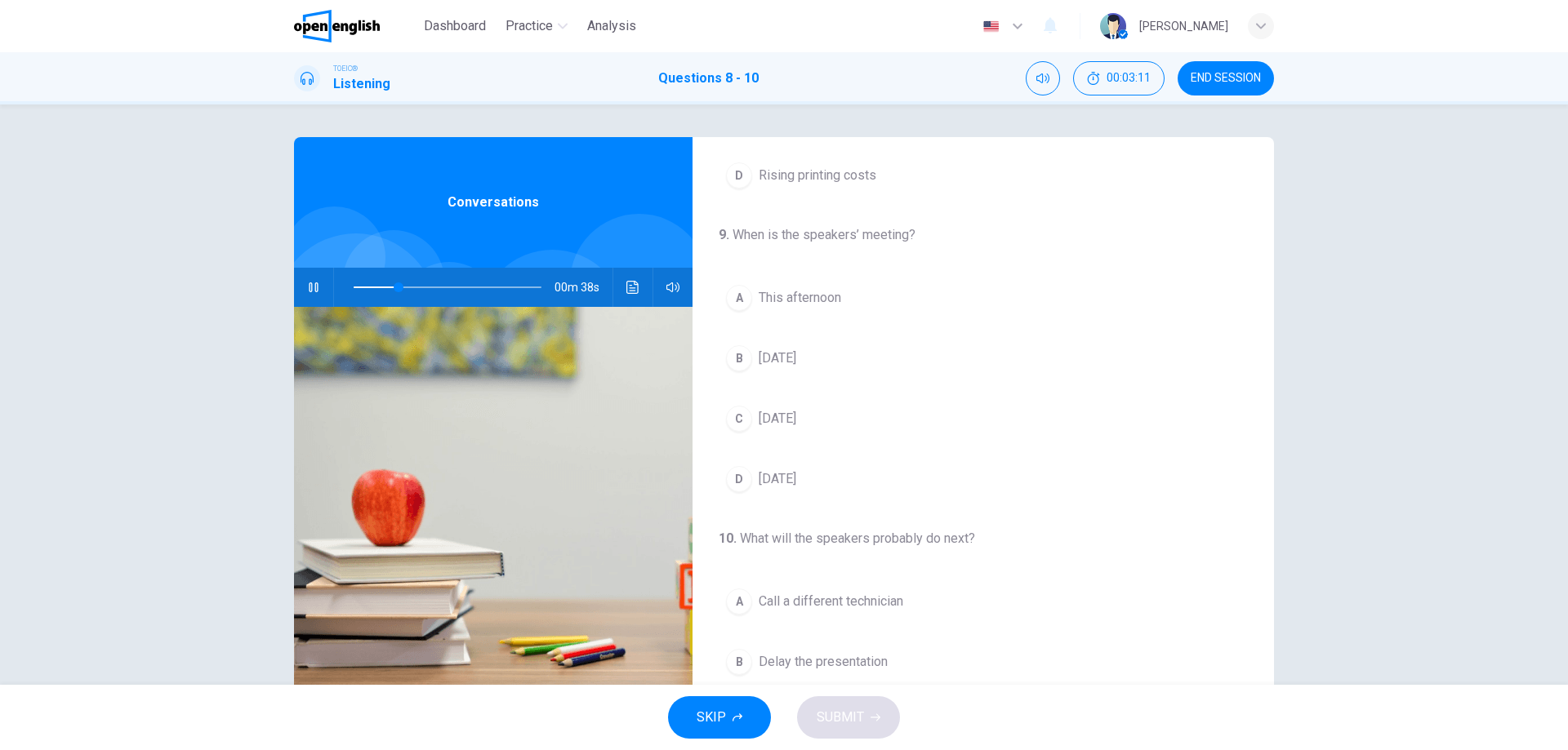
click at [375, 286] on span at bounding box center [447, 287] width 188 height 23
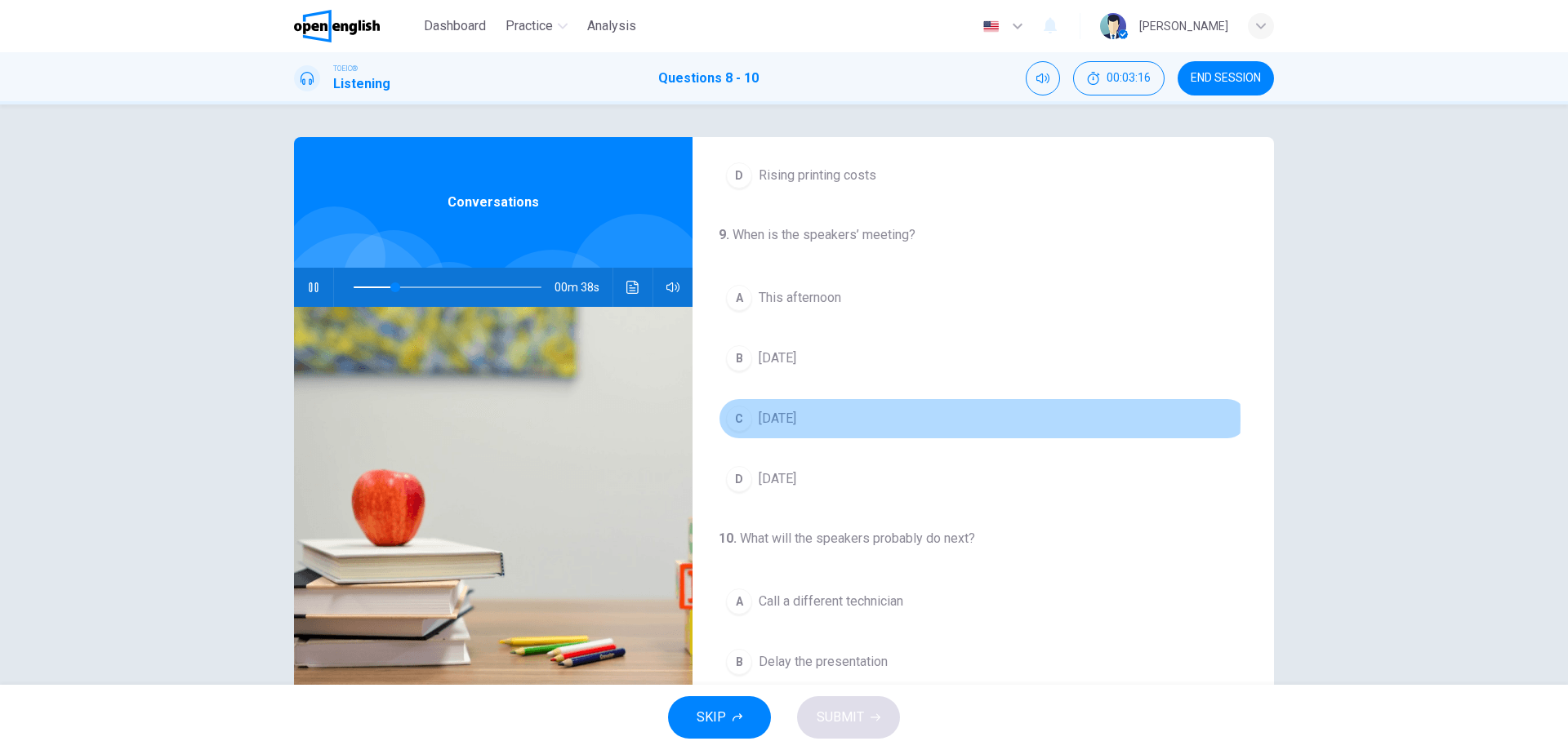
click at [791, 419] on span "This Friday" at bounding box center [777, 419] width 38 height 20
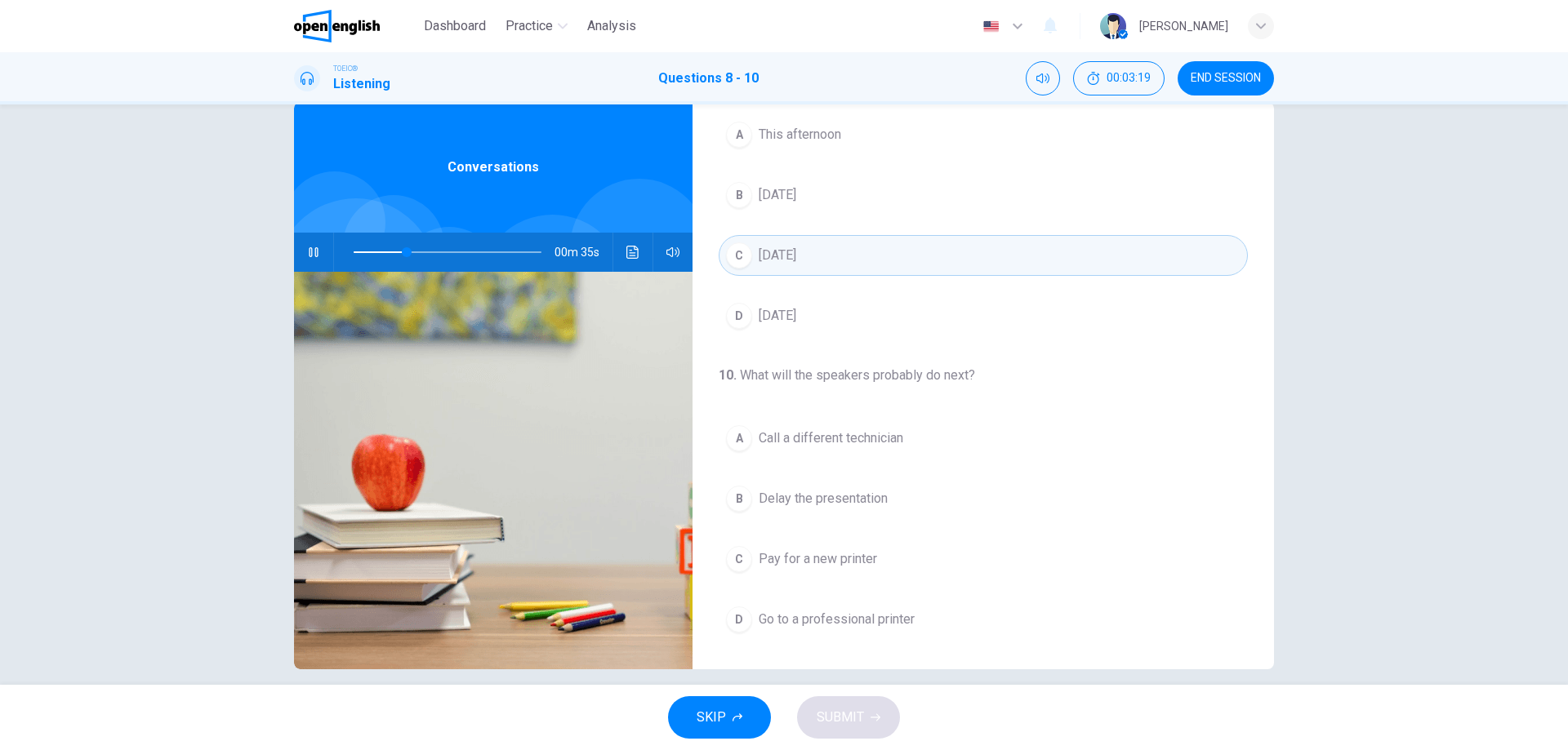
scroll to position [53, 0]
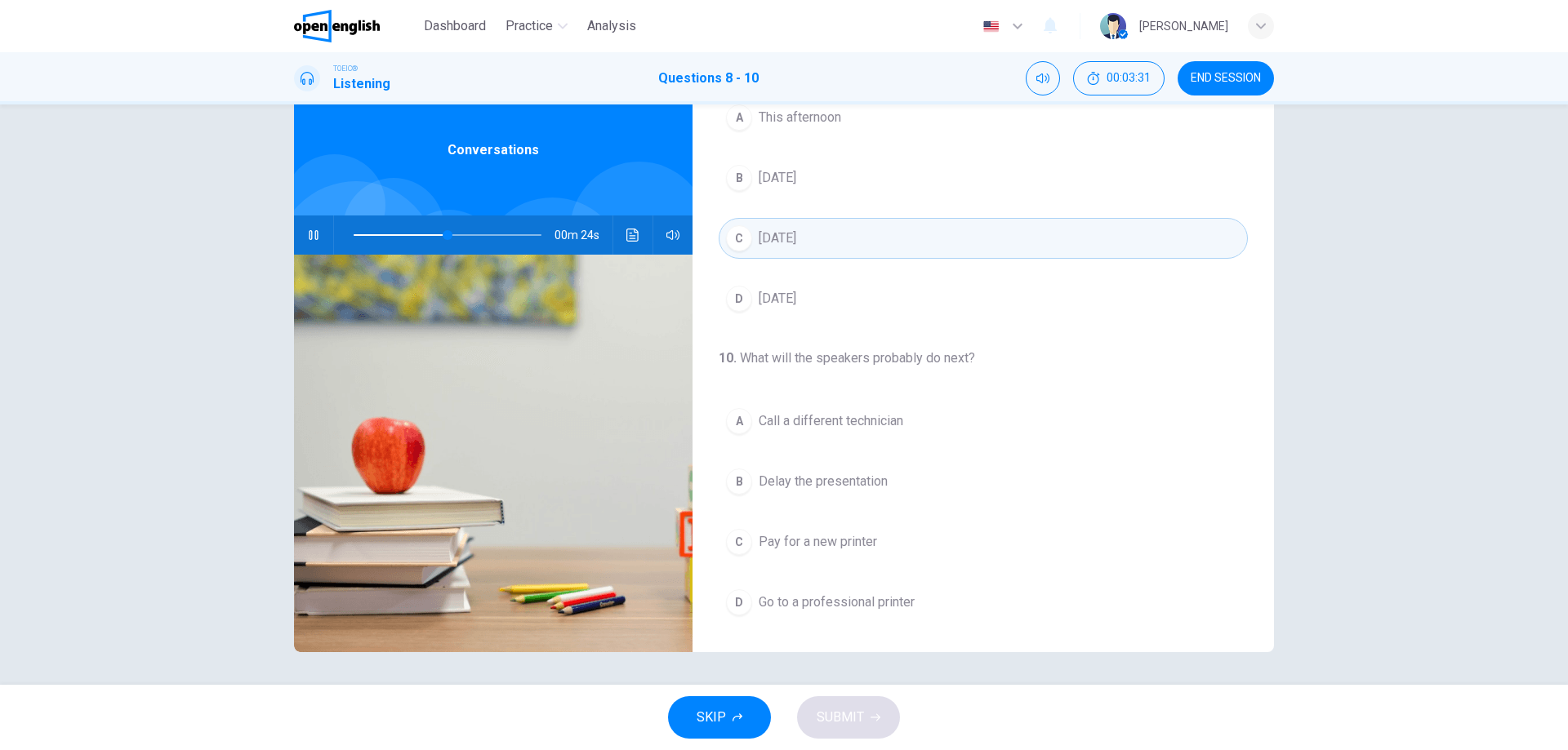
click at [424, 235] on span at bounding box center [447, 234] width 188 height 23
drag, startPoint x: 424, startPoint y: 235, endPoint x: 403, endPoint y: 231, distance: 21.4
click at [403, 231] on span at bounding box center [408, 235] width 10 height 10
drag, startPoint x: 403, startPoint y: 231, endPoint x: 380, endPoint y: 234, distance: 23.2
click at [399, 234] on span at bounding box center [404, 235] width 10 height 10
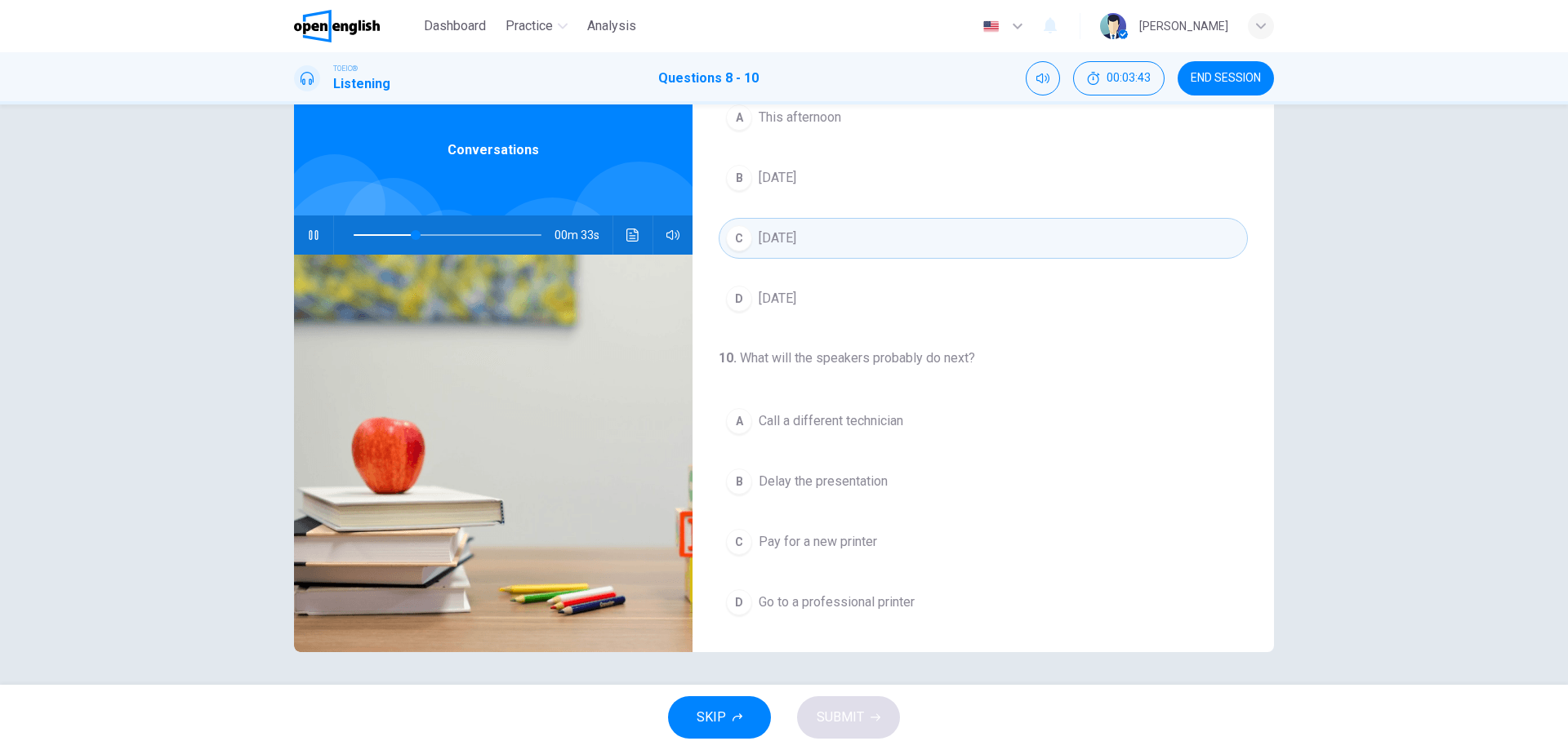
click at [800, 542] on span "Pay for a new printer" at bounding box center [817, 542] width 118 height 20
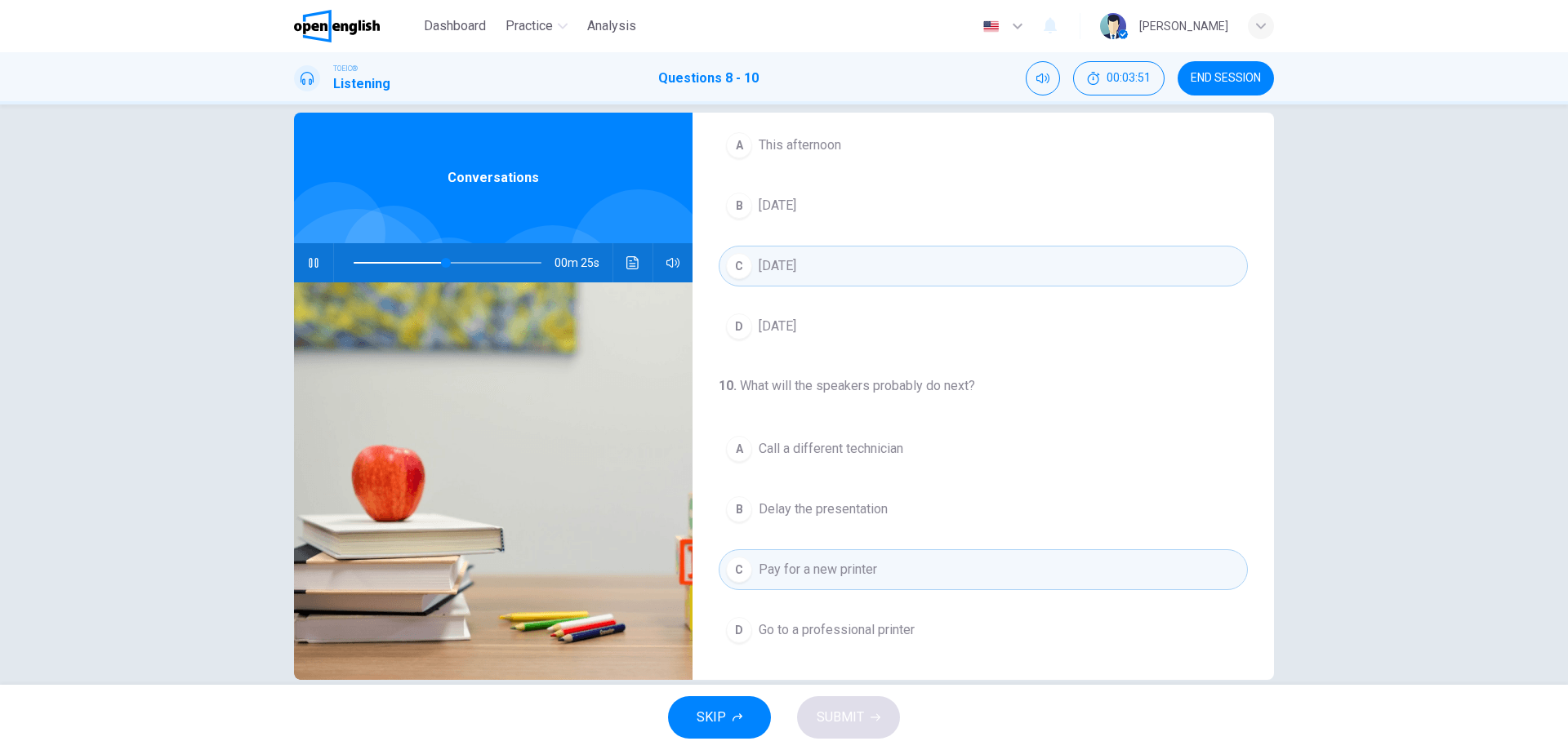
scroll to position [0, 0]
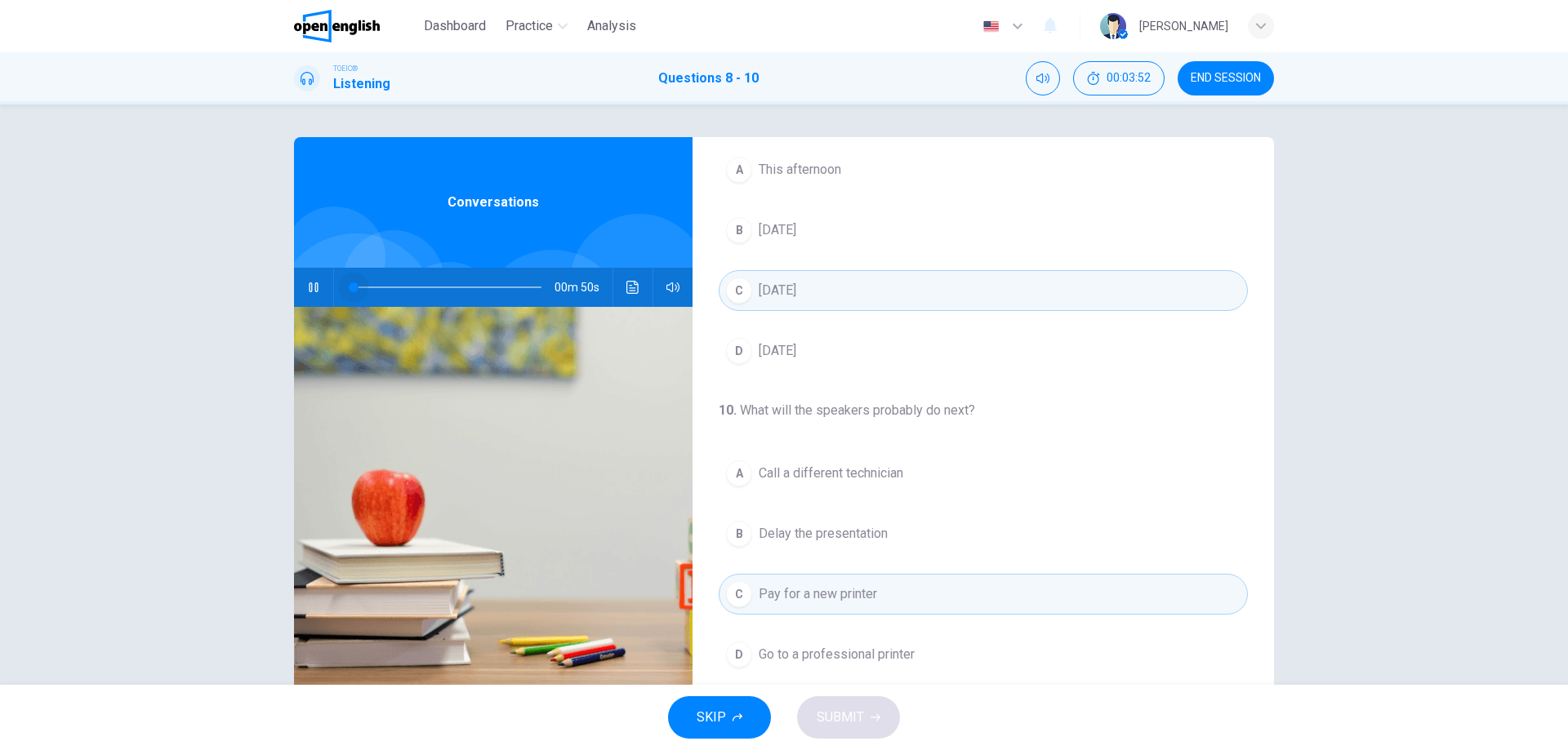
drag, startPoint x: 360, startPoint y: 278, endPoint x: 296, endPoint y: 282, distance: 64.1
click at [296, 282] on div "00m 50s" at bounding box center [493, 287] width 398 height 39
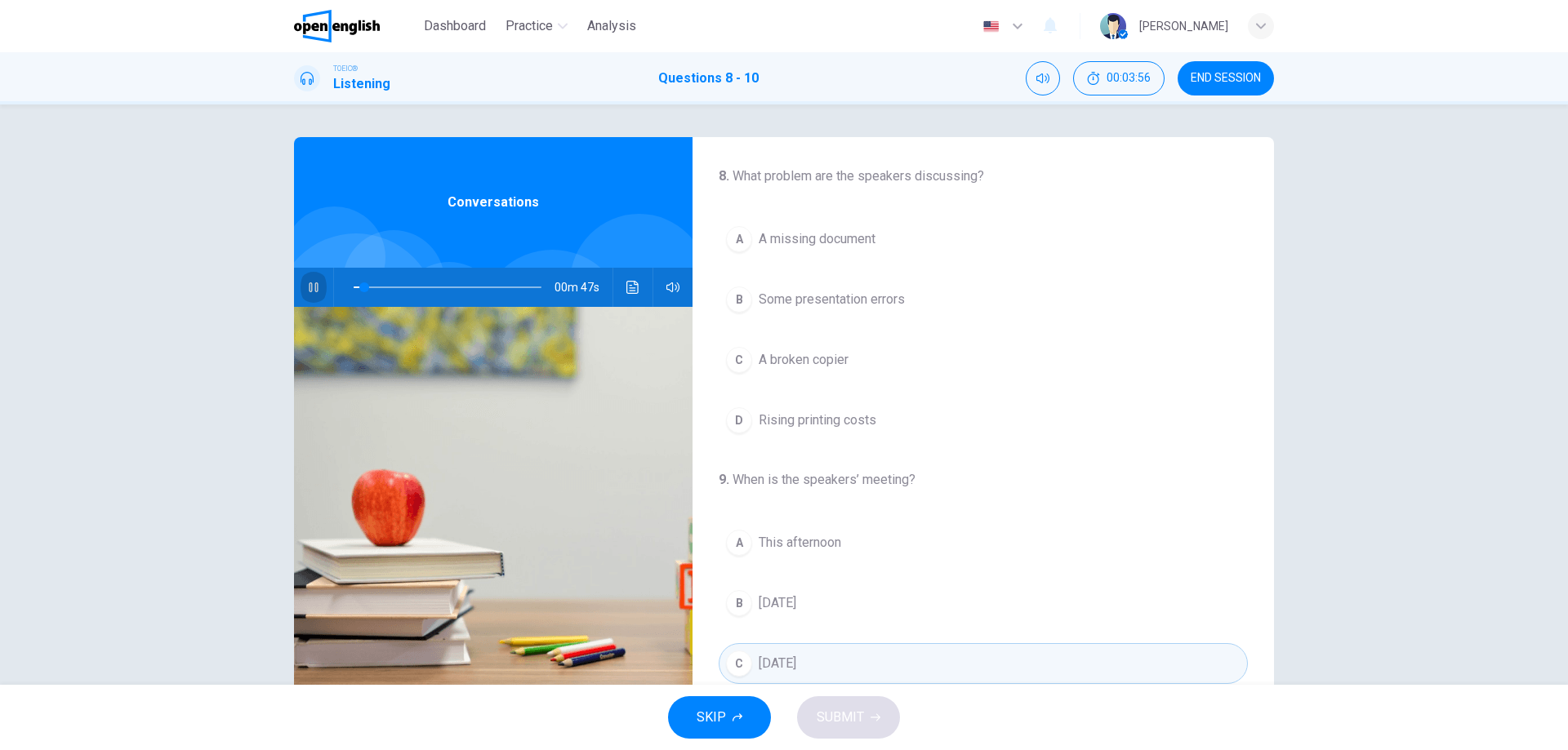
click at [316, 282] on button "button" at bounding box center [313, 287] width 26 height 39
drag, startPoint x: 364, startPoint y: 287, endPoint x: 319, endPoint y: 291, distance: 45.2
click at [319, 291] on div "00m 50s" at bounding box center [493, 287] width 398 height 39
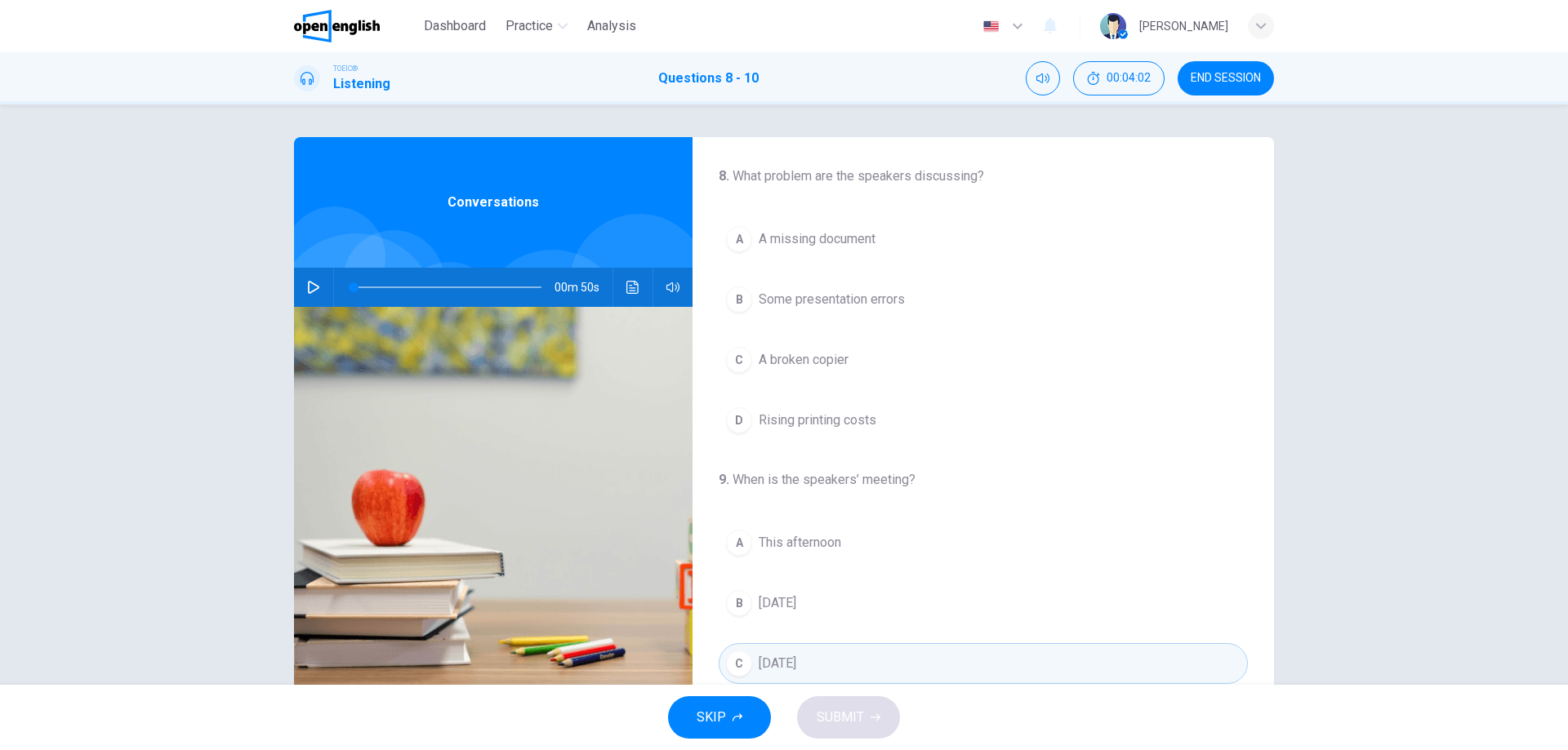
click at [295, 291] on div "00m 50s" at bounding box center [493, 287] width 398 height 39
click at [314, 282] on icon "button" at bounding box center [313, 287] width 13 height 13
click at [313, 289] on icon "button" at bounding box center [313, 287] width 13 height 13
drag, startPoint x: 359, startPoint y: 292, endPoint x: 304, endPoint y: 289, distance: 55.1
click at [304, 289] on div "00m 50s" at bounding box center [493, 287] width 398 height 39
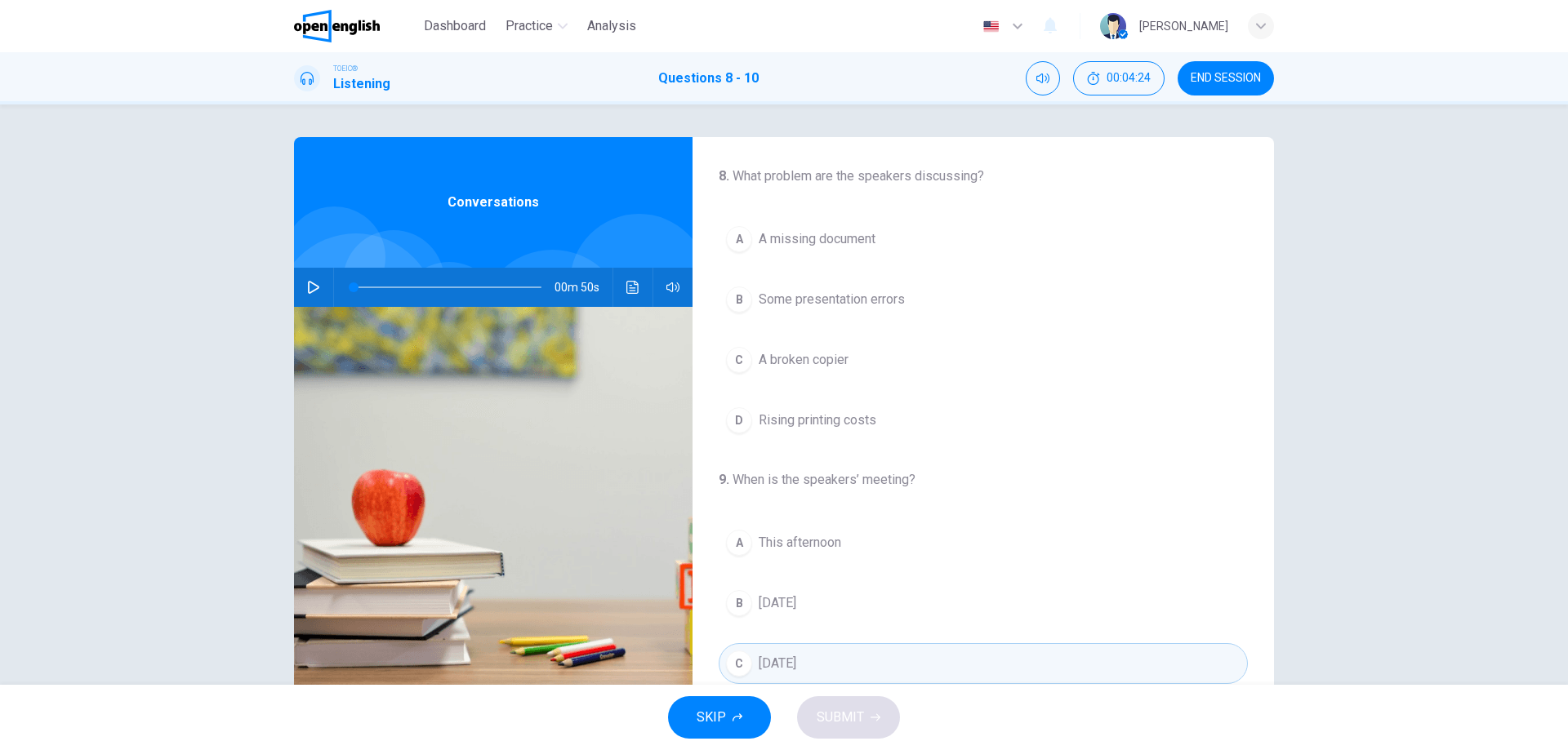
click at [307, 288] on icon "button" at bounding box center [313, 287] width 13 height 13
click at [754, 362] on button "C A broken copier" at bounding box center [983, 360] width 530 height 41
click at [758, 355] on span "A broken copier" at bounding box center [803, 361] width 89 height 20
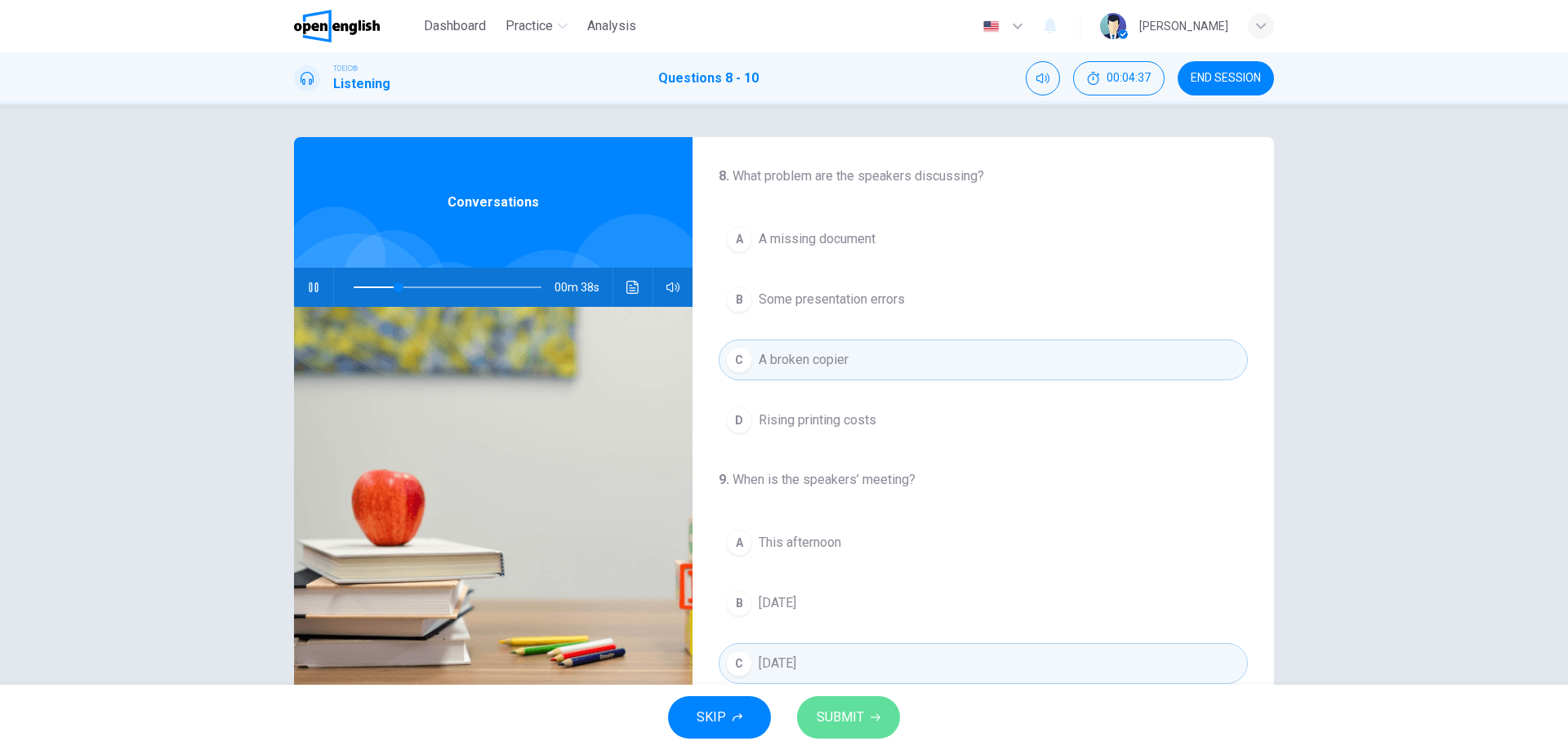
click at [876, 717] on icon "button" at bounding box center [875, 717] width 10 height 7
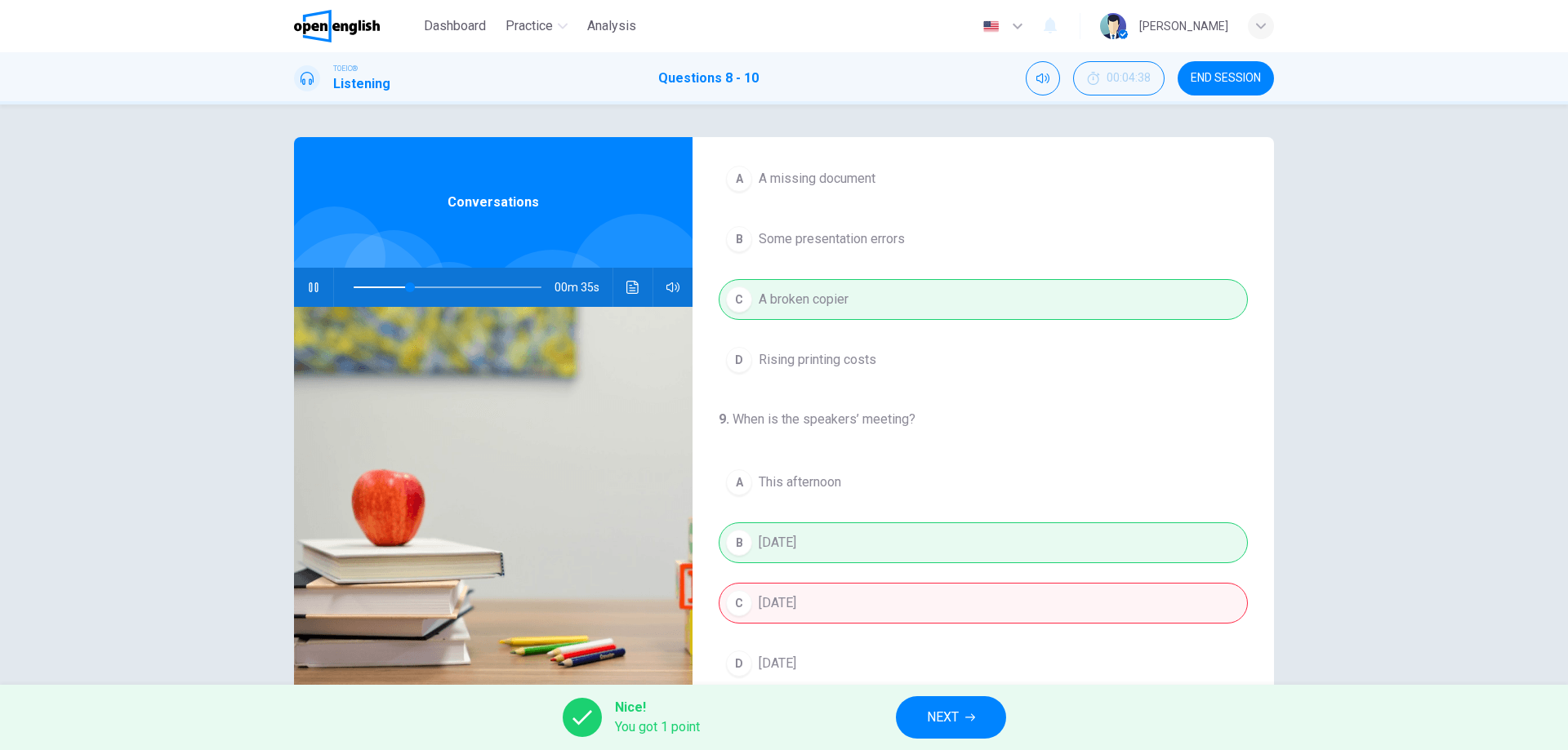
scroll to position [163, 0]
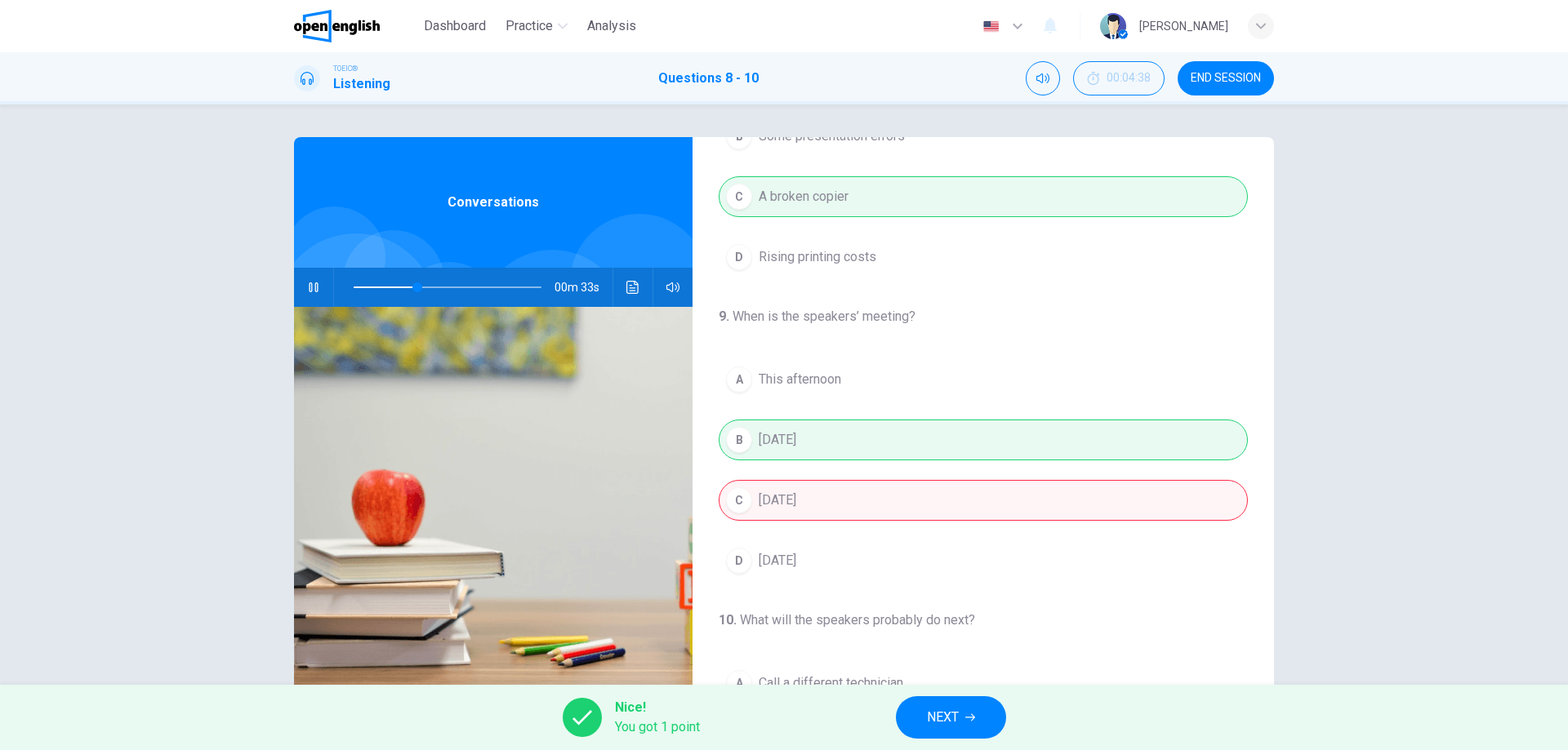
click at [795, 456] on div "A This afternoon B Tomorrow C This Friday D Next Monday" at bounding box center [983, 471] width 530 height 223
click at [313, 288] on icon "button" at bounding box center [313, 287] width 13 height 13
click at [301, 282] on button "button" at bounding box center [313, 287] width 26 height 39
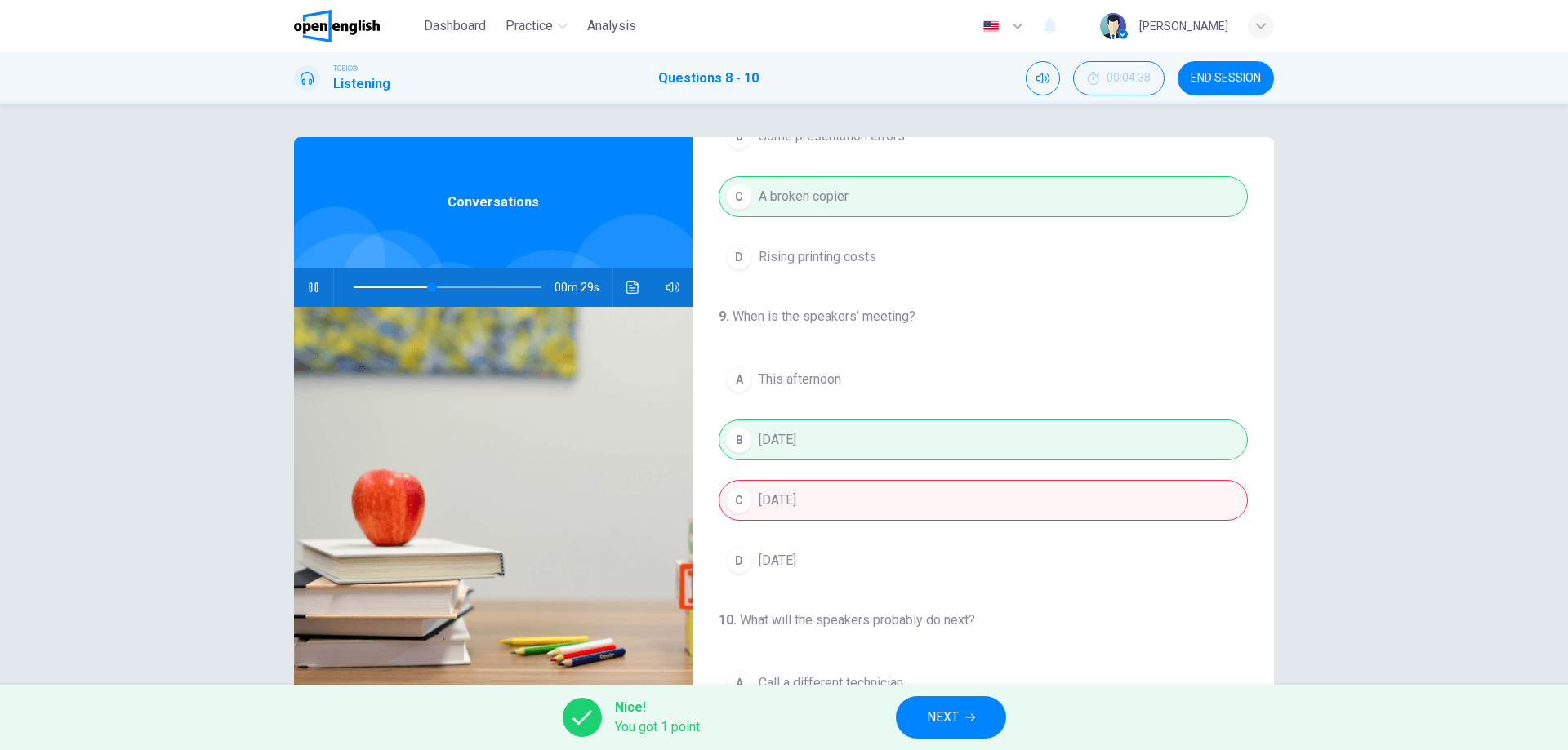
click at [383, 284] on span at bounding box center [447, 287] width 188 height 23
click at [372, 289] on span at bounding box center [377, 287] width 10 height 10
type input "**"
click at [926, 714] on button "NEXT" at bounding box center [950, 717] width 110 height 43
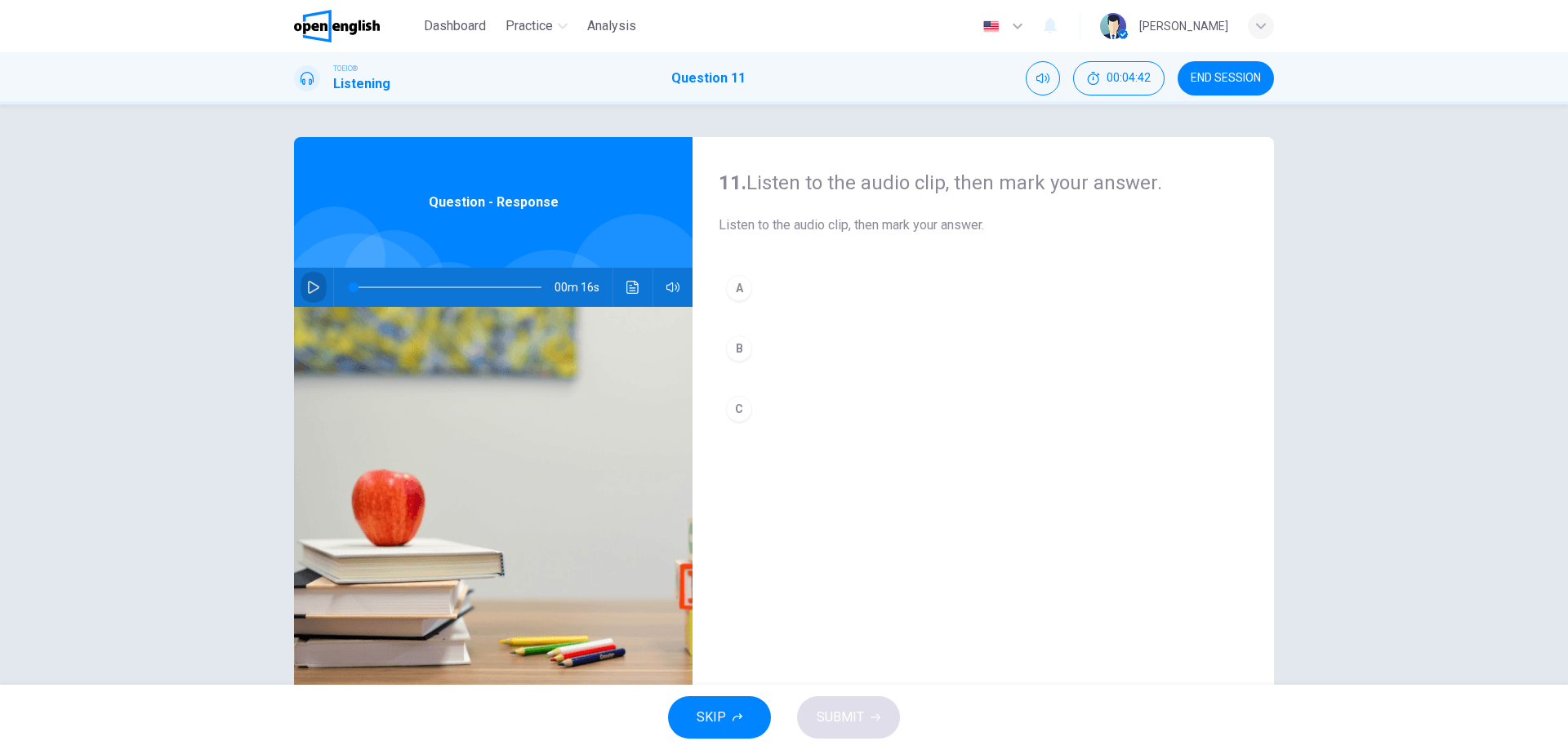
click at [307, 287] on icon "button" at bounding box center [313, 287] width 13 height 13
click at [357, 288] on span at bounding box center [447, 287] width 188 height 23
click at [313, 283] on icon "button" at bounding box center [313, 287] width 13 height 13
click at [434, 282] on span at bounding box center [439, 287] width 10 height 10
click at [434, 287] on span at bounding box center [439, 287] width 10 height 10
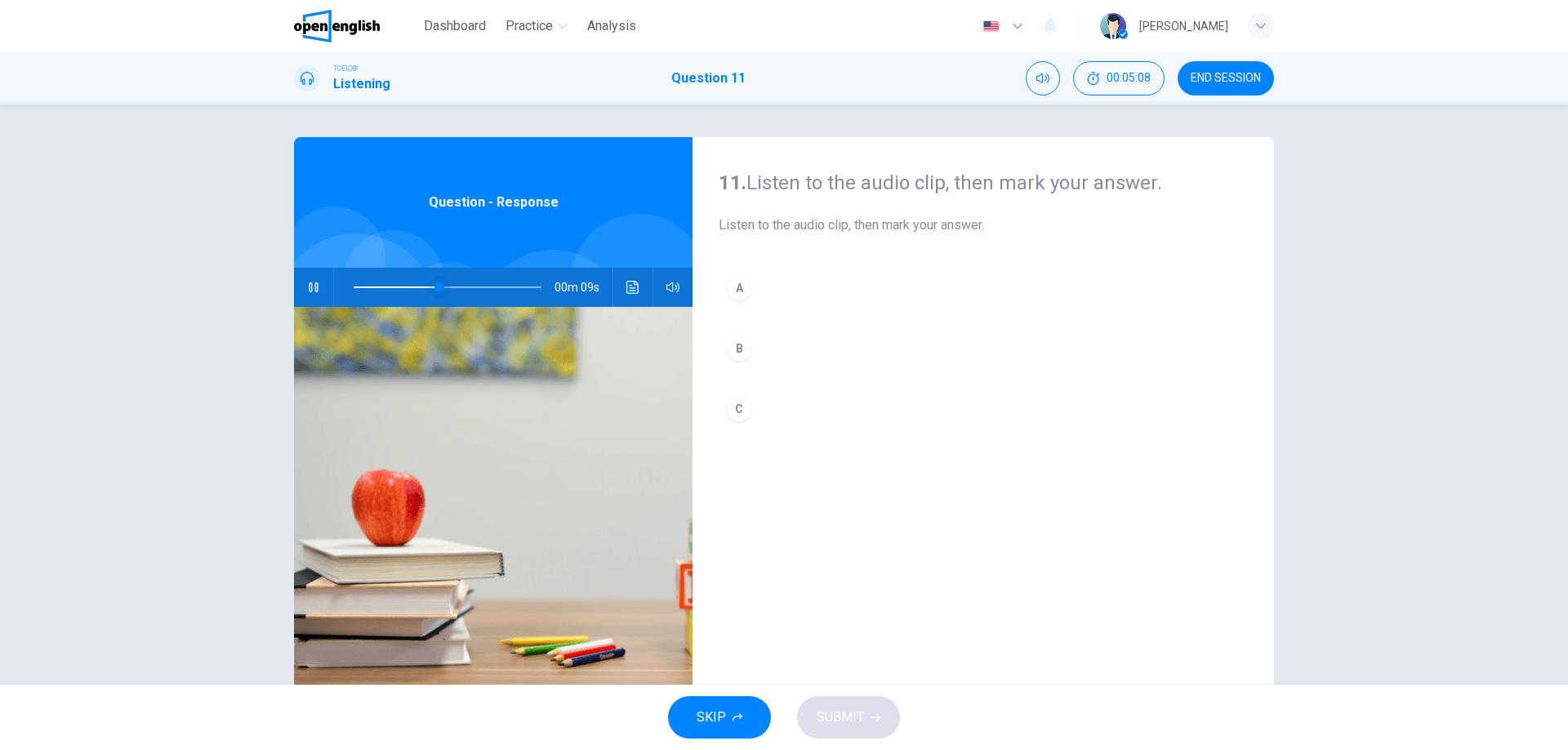
click at [434, 286] on span at bounding box center [439, 287] width 10 height 10
click at [421, 285] on span at bounding box center [424, 287] width 10 height 10
click at [419, 286] on span at bounding box center [423, 287] width 10 height 10
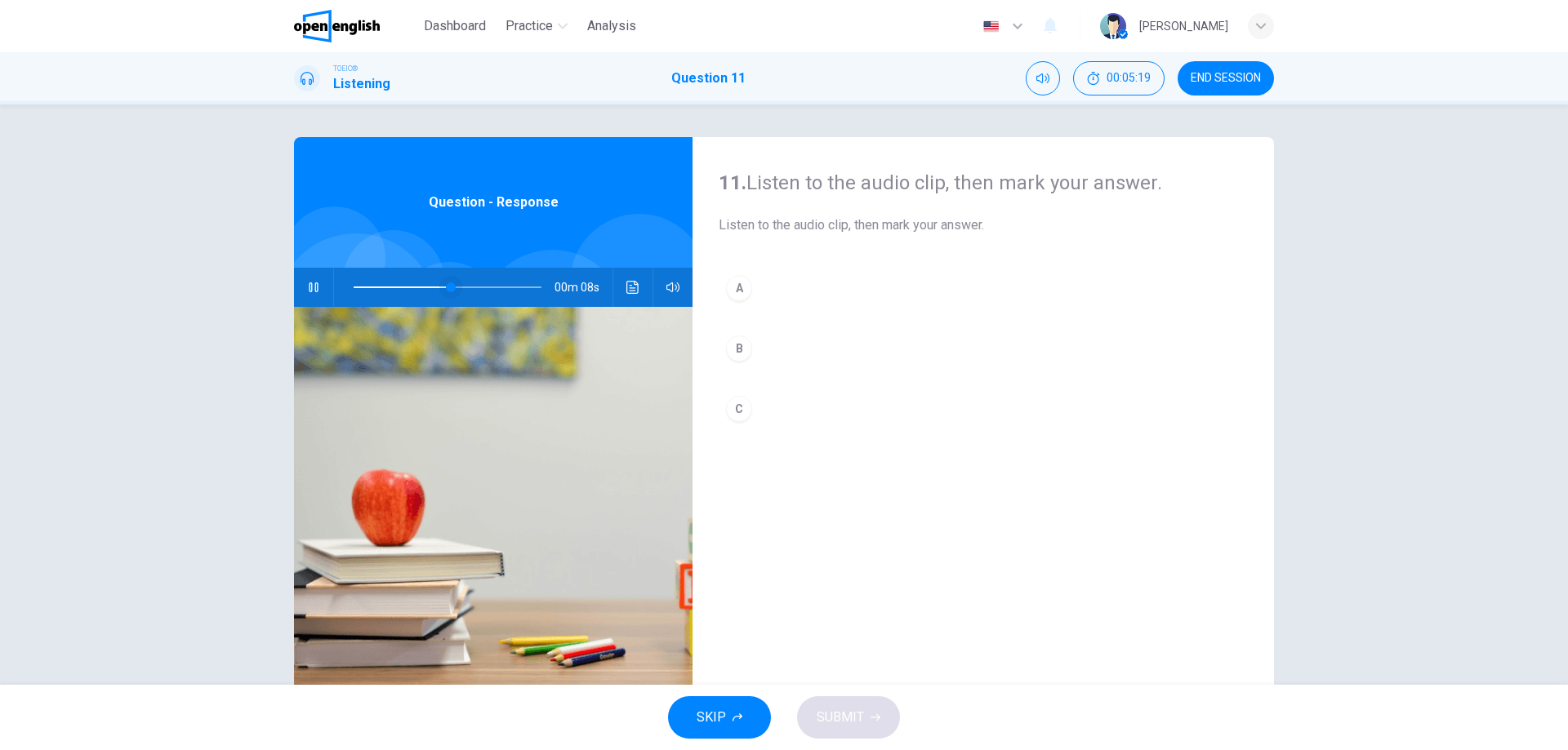
click at [419, 286] on span at bounding box center [447, 287] width 188 height 23
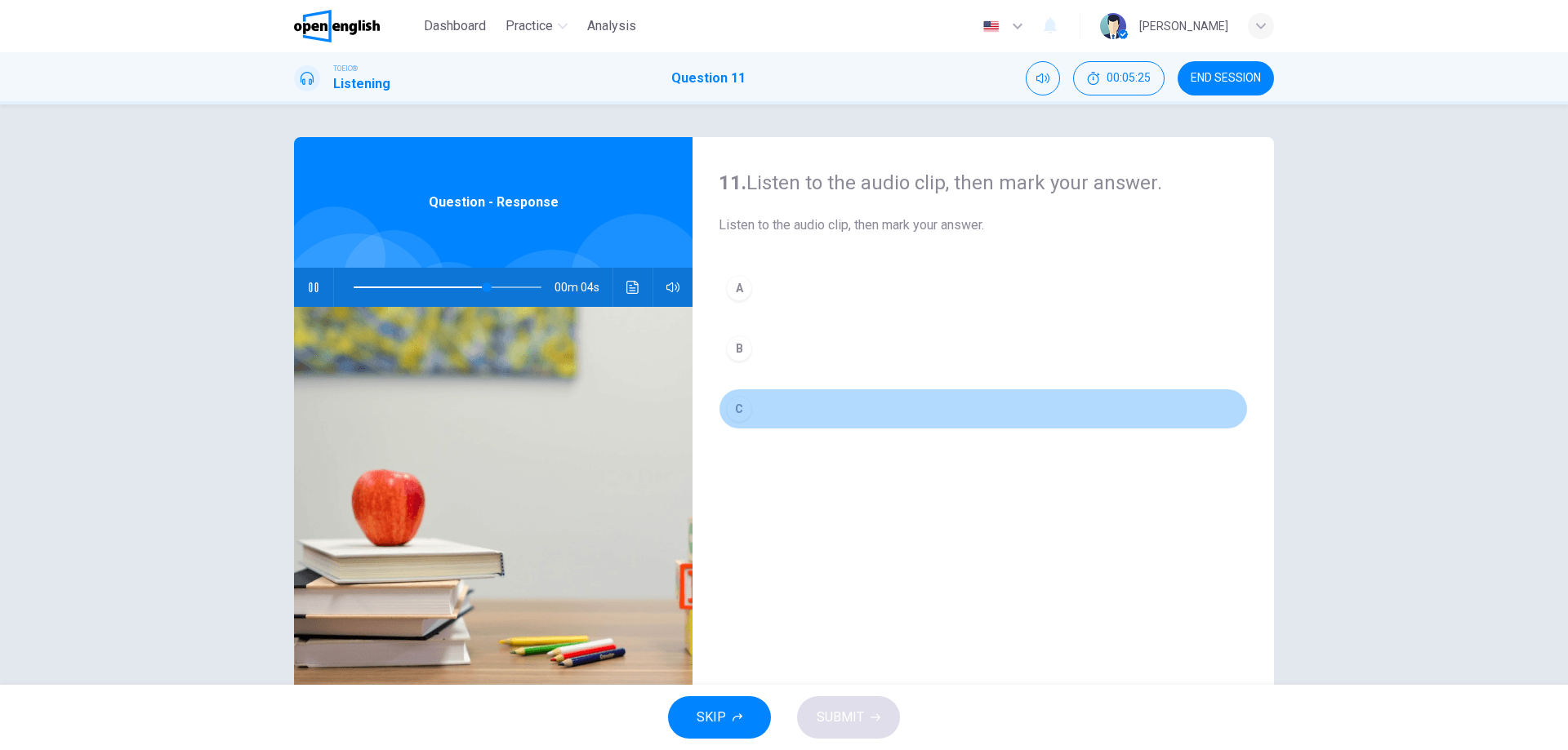
click at [738, 406] on div "C" at bounding box center [739, 409] width 26 height 26
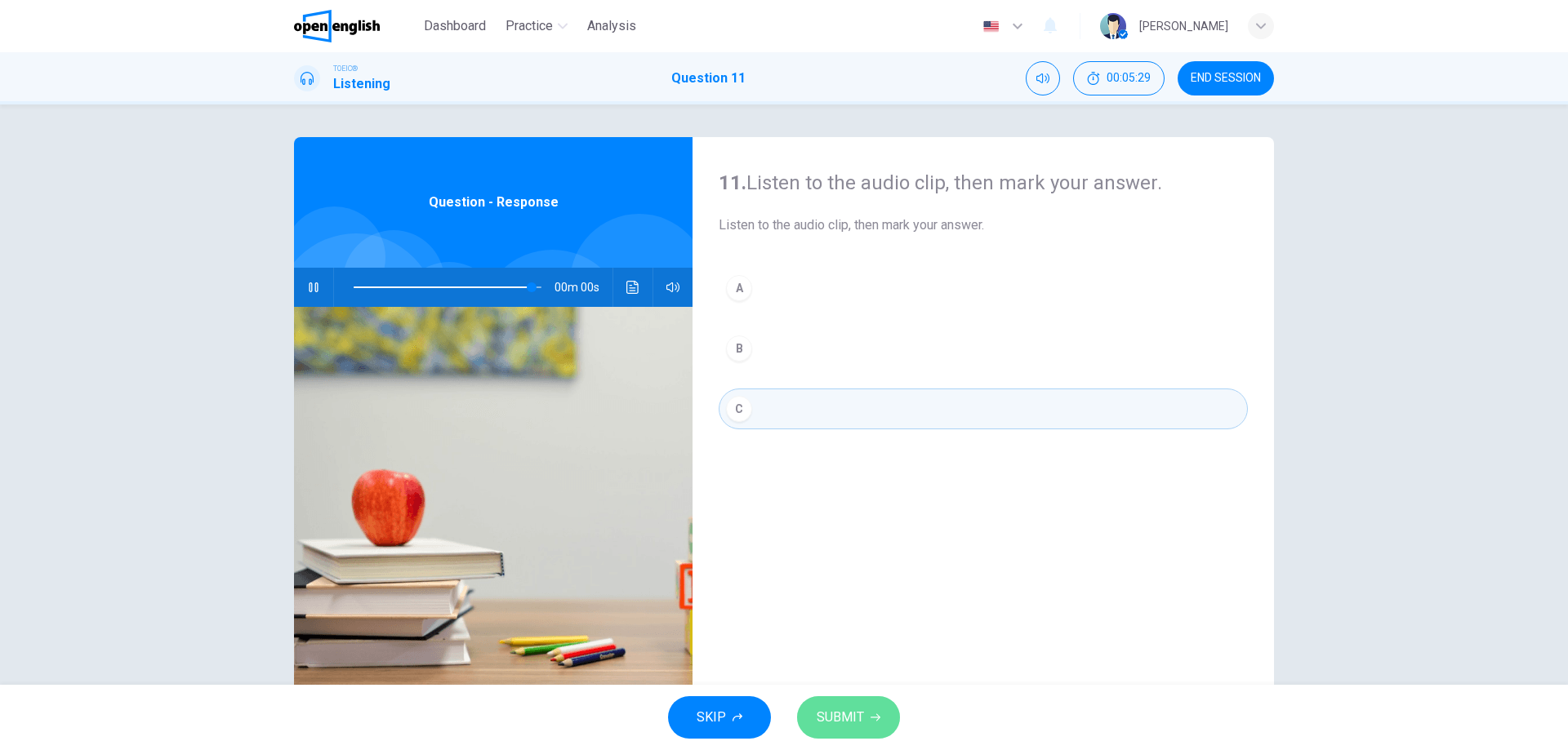
click at [835, 707] on span "SUBMIT" at bounding box center [841, 717] width 48 height 23
type input "*"
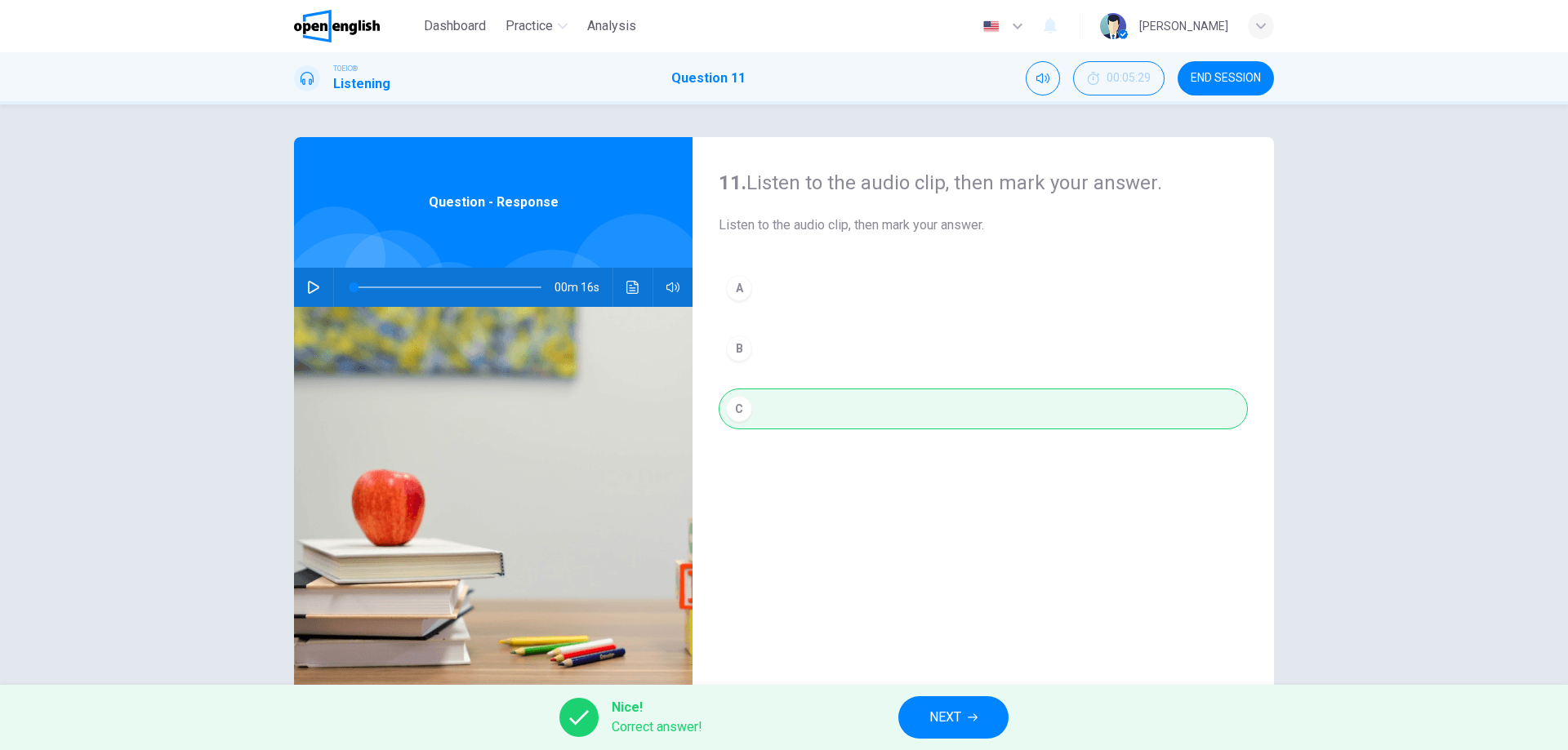
click at [952, 709] on span "NEXT" at bounding box center [945, 717] width 32 height 23
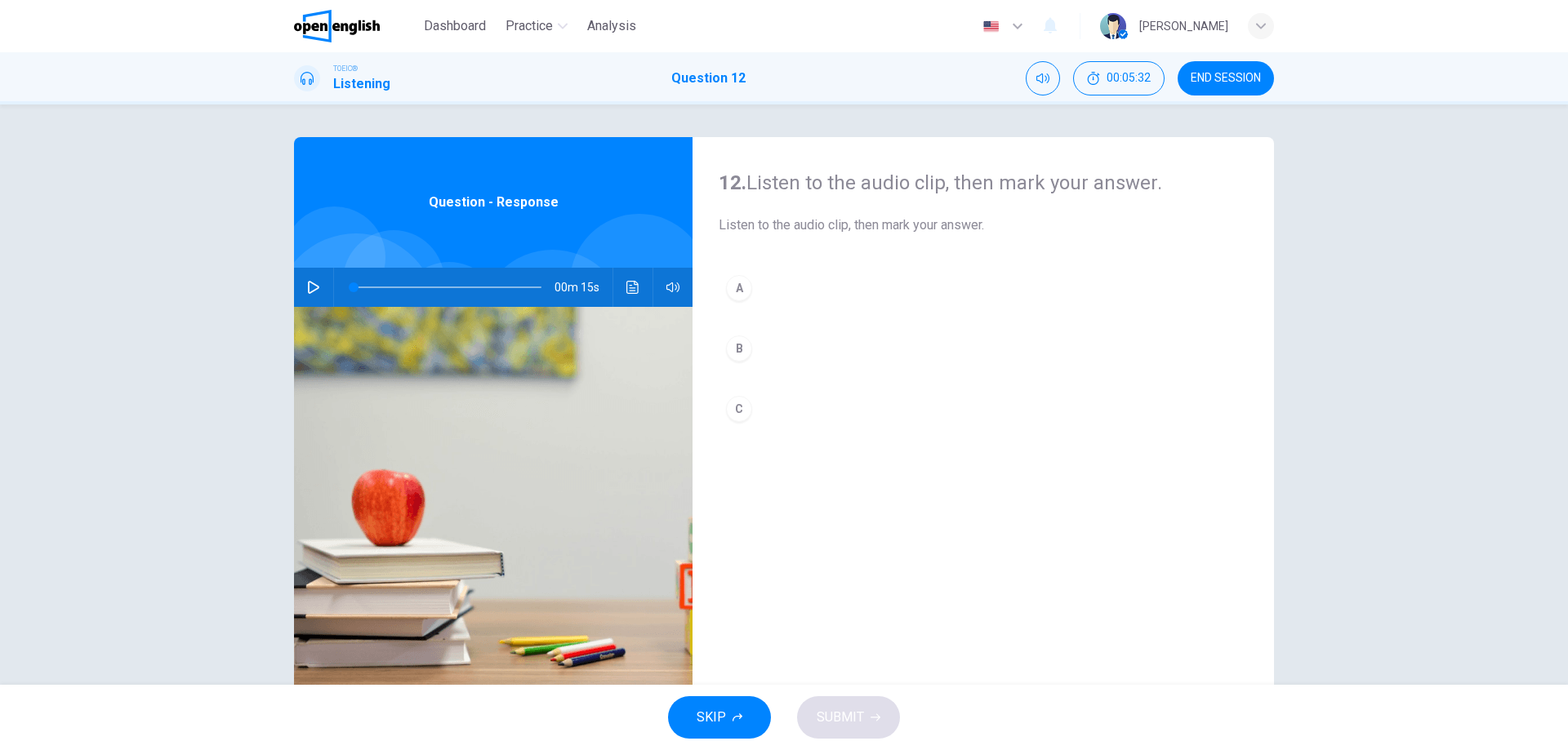
click at [313, 289] on icon "button" at bounding box center [314, 287] width 12 height 13
click at [732, 282] on div "A" at bounding box center [739, 288] width 26 height 26
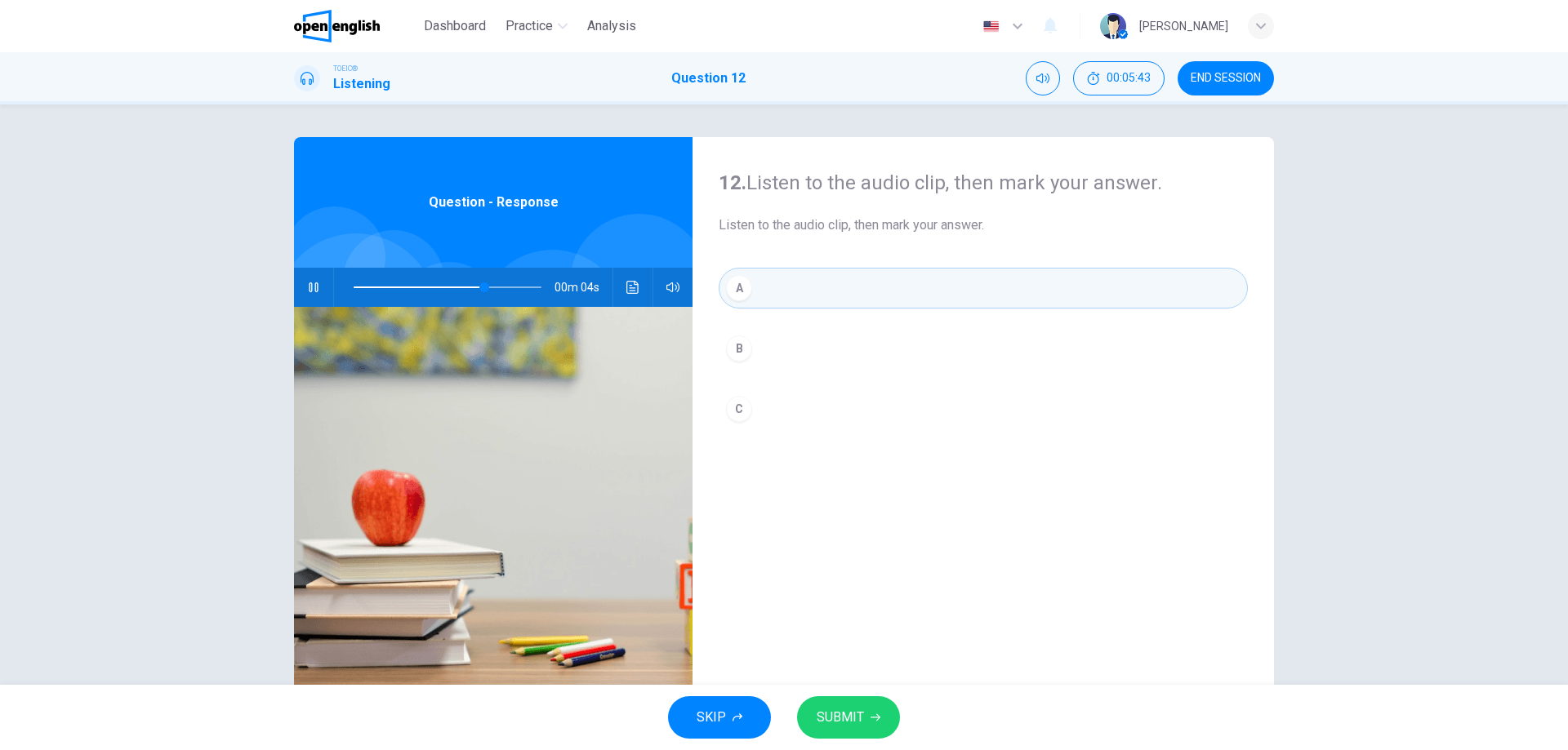
type input "*"
click at [840, 712] on span "SUBMIT" at bounding box center [841, 717] width 48 height 23
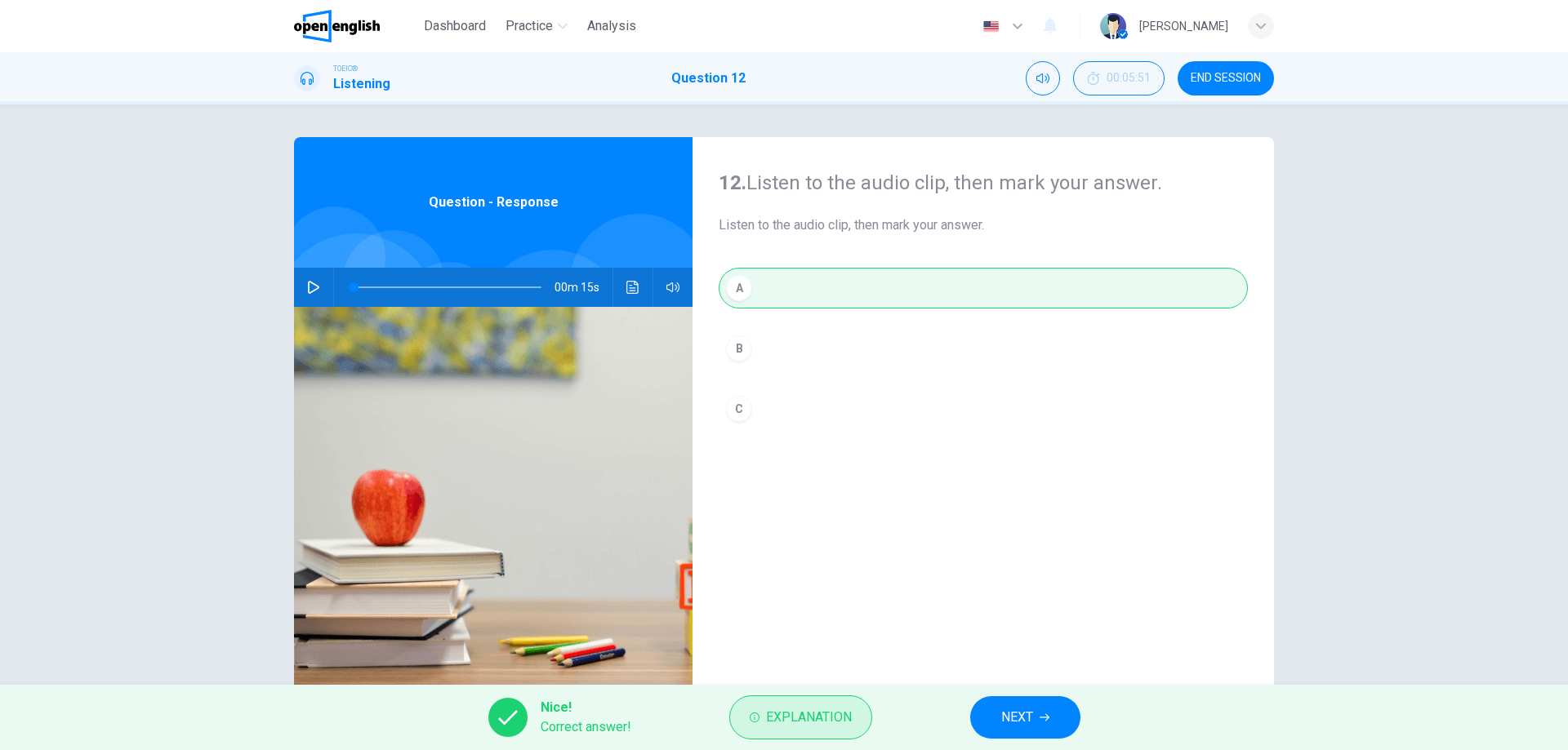
click at [754, 712] on button "Explanation" at bounding box center [801, 717] width 143 height 44
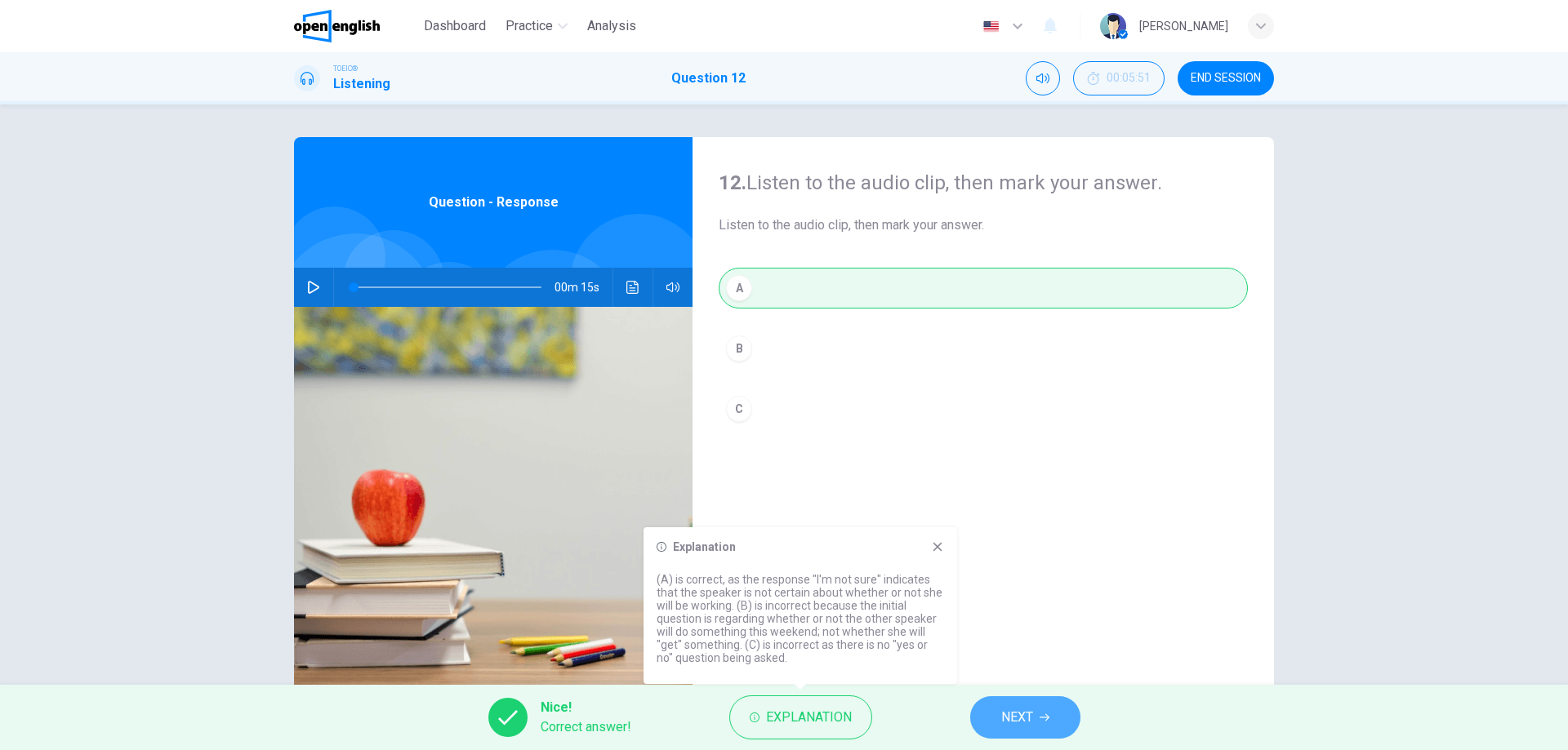
click at [1011, 709] on span "NEXT" at bounding box center [1017, 717] width 32 height 23
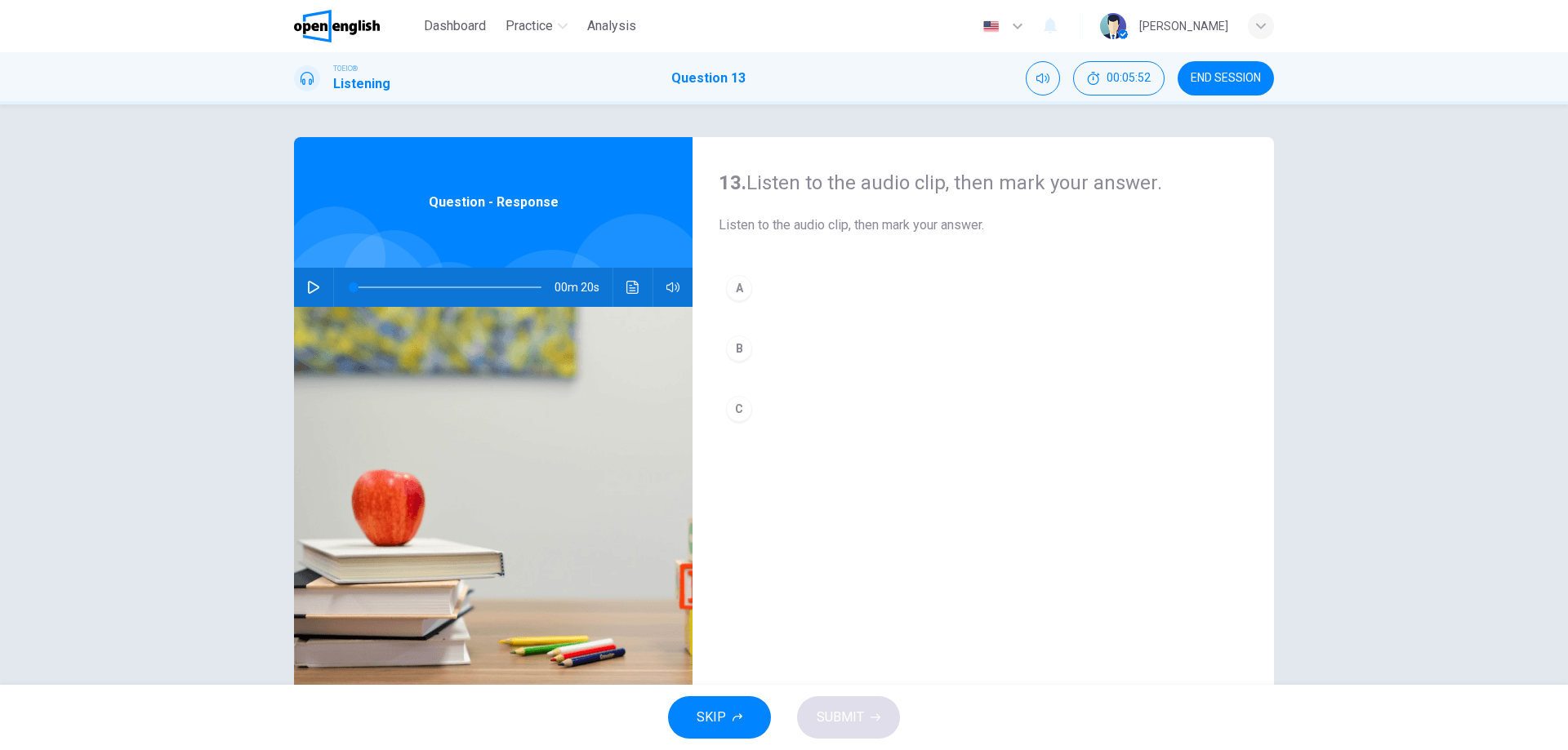
click at [309, 290] on icon "button" at bounding box center [313, 287] width 13 height 13
click at [739, 410] on div "C" at bounding box center [739, 409] width 26 height 26
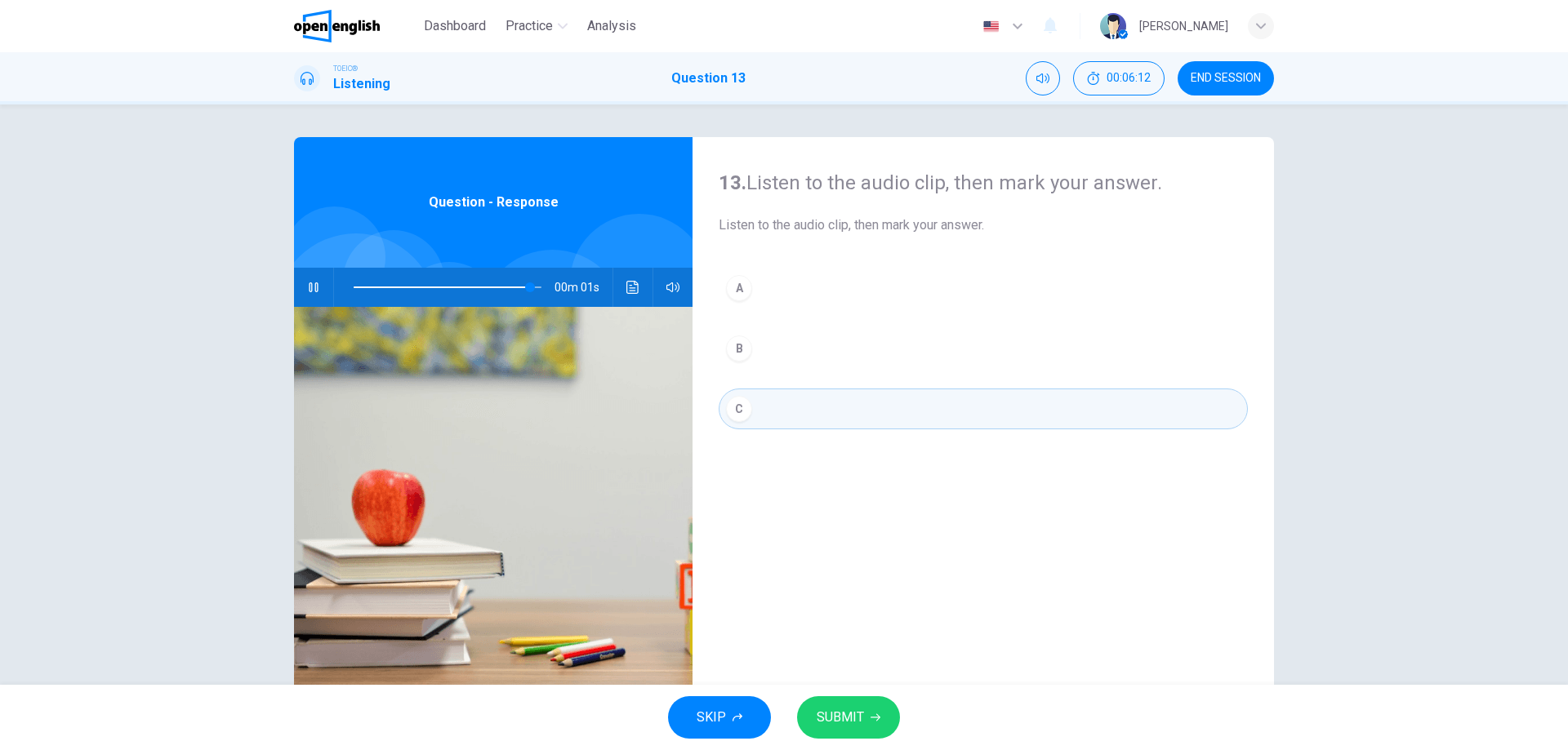
click at [813, 705] on button "SUBMIT" at bounding box center [849, 717] width 103 height 43
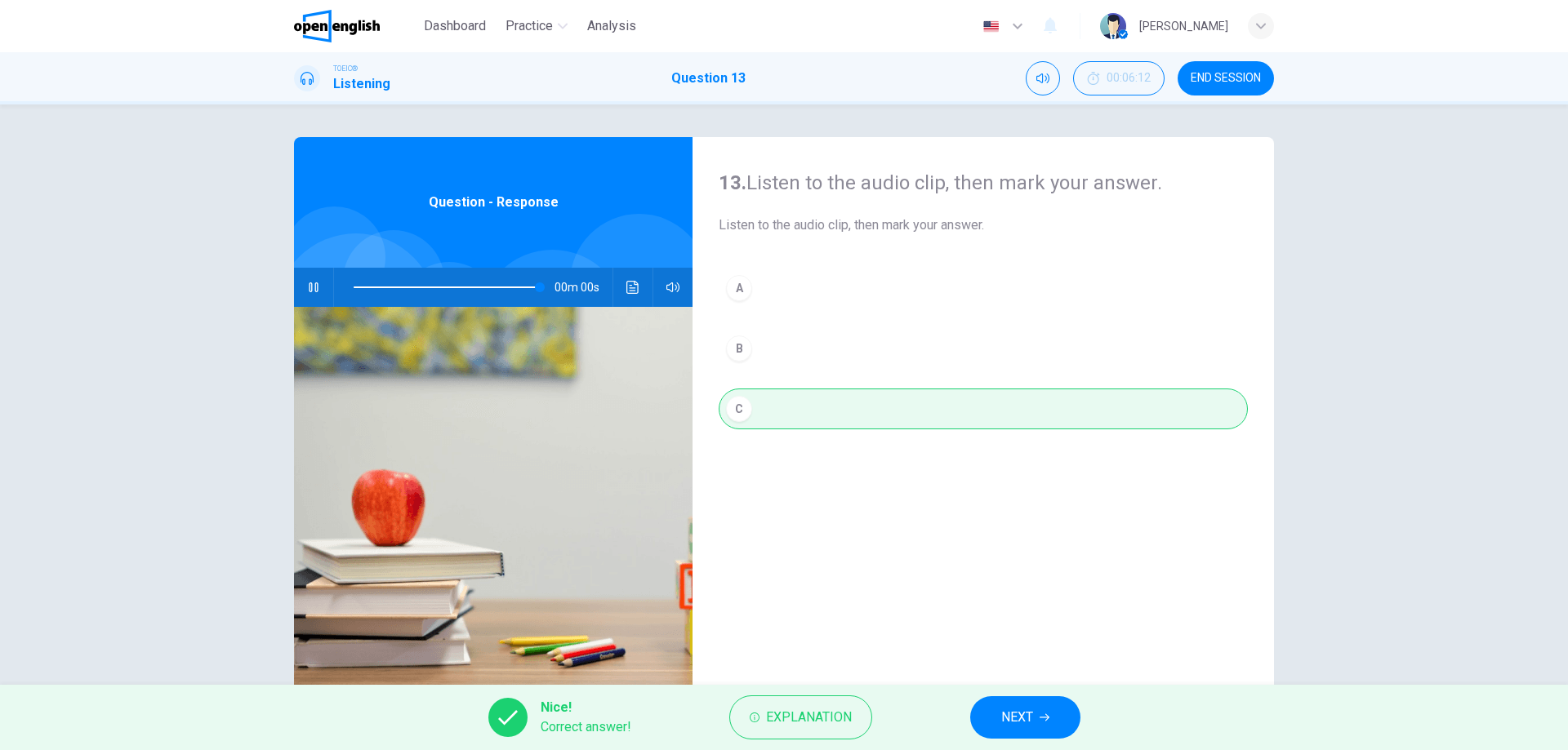
type input "*"
click at [1010, 723] on span "NEXT" at bounding box center [1017, 717] width 32 height 23
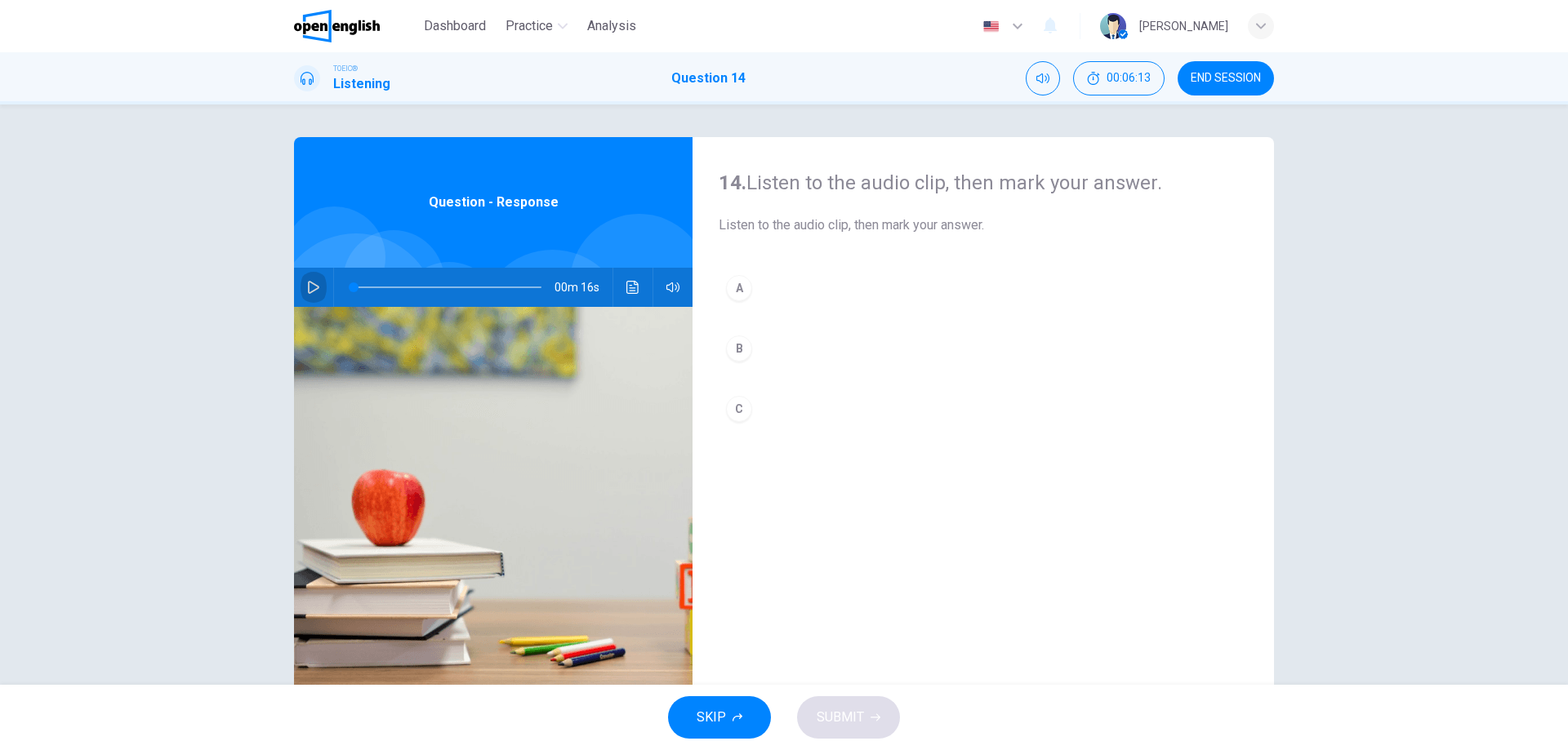
click at [313, 276] on button "button" at bounding box center [313, 287] width 26 height 39
click at [732, 282] on div "A" at bounding box center [739, 288] width 26 height 26
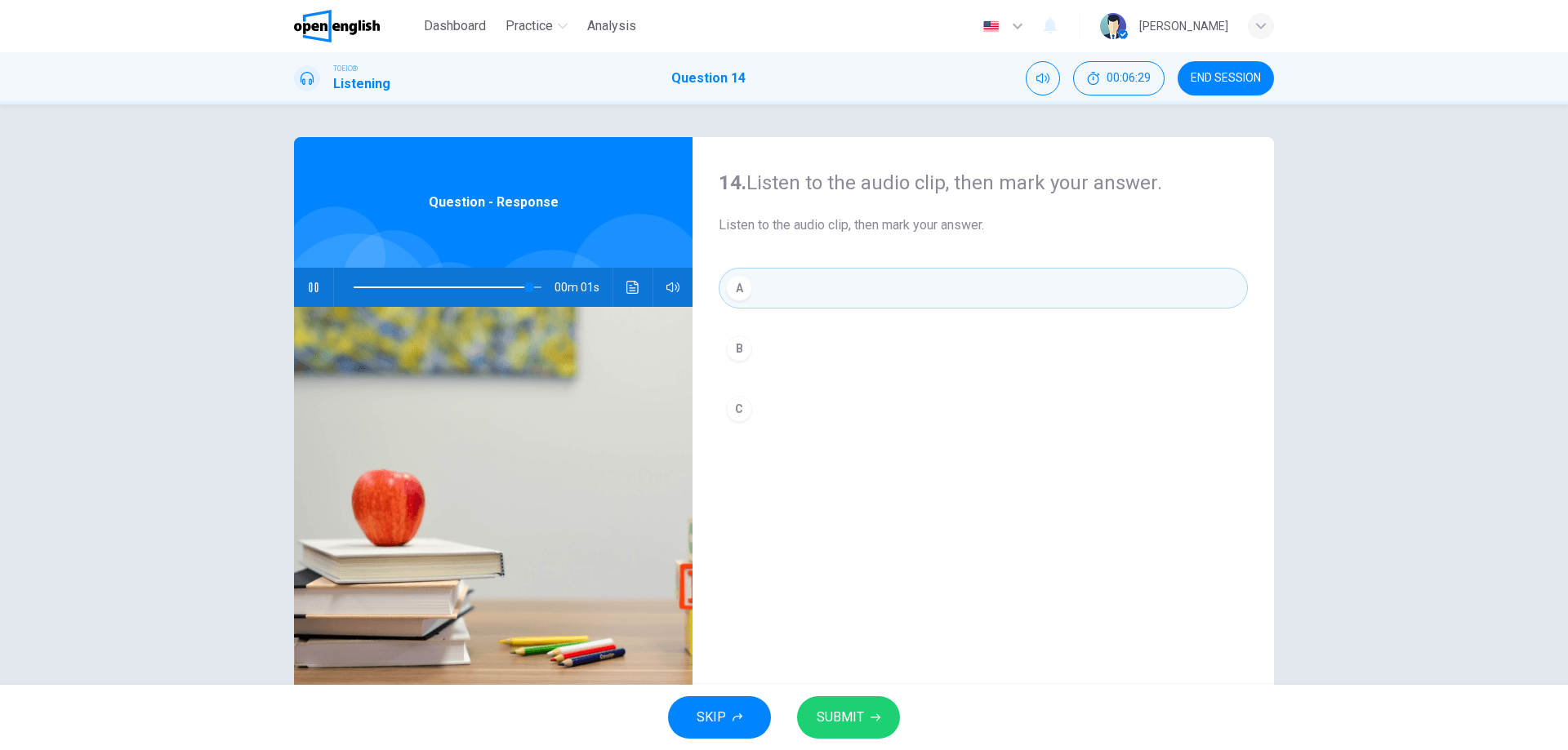
type input "*"
click at [863, 702] on button "SUBMIT" at bounding box center [849, 717] width 103 height 43
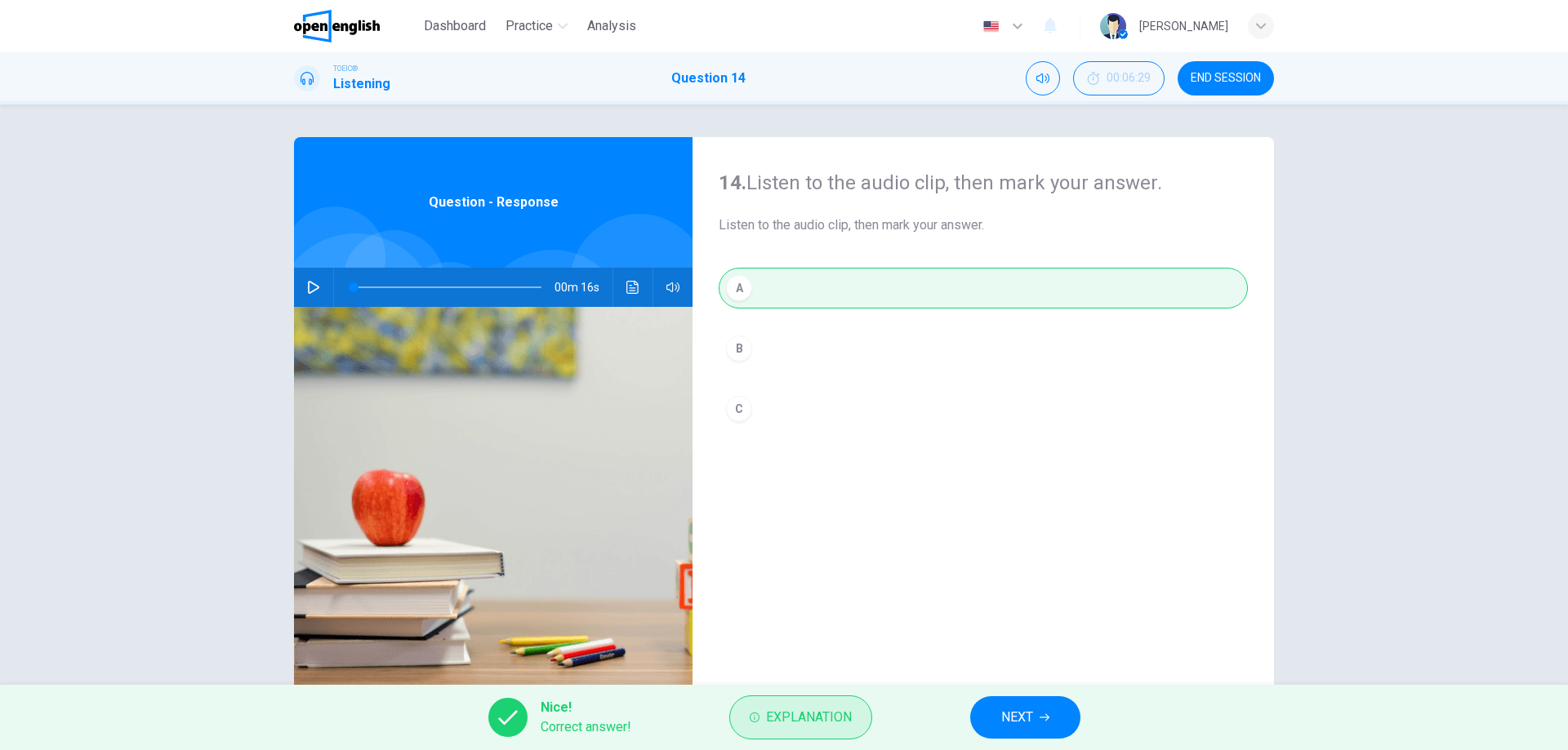
click at [837, 728] on span "Explanation" at bounding box center [809, 717] width 85 height 23
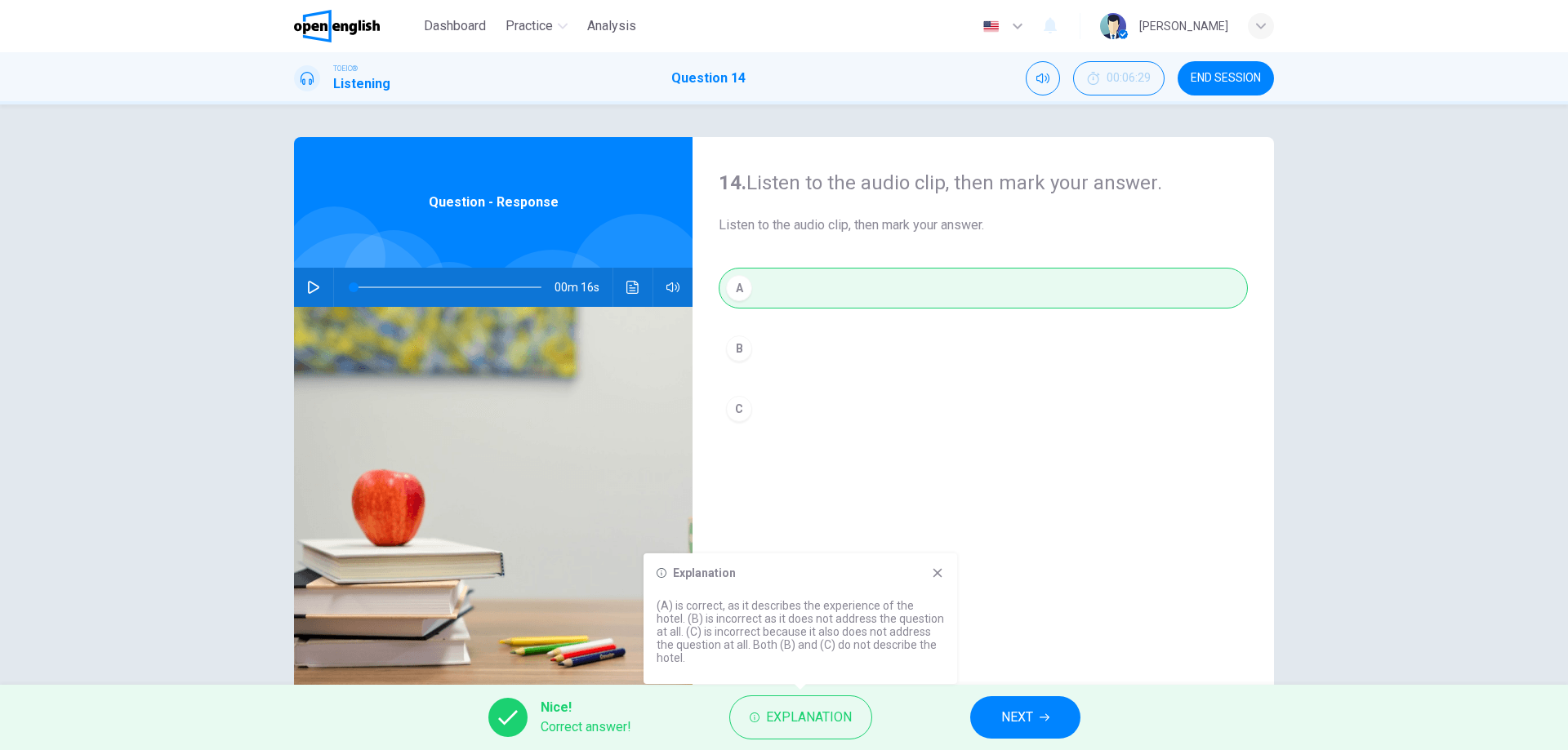
click at [934, 565] on div "Explanation (A) is correct, as it describes the experience of the hotel. (B) is…" at bounding box center [801, 618] width 314 height 130
click at [933, 574] on icon at bounding box center [937, 572] width 13 height 13
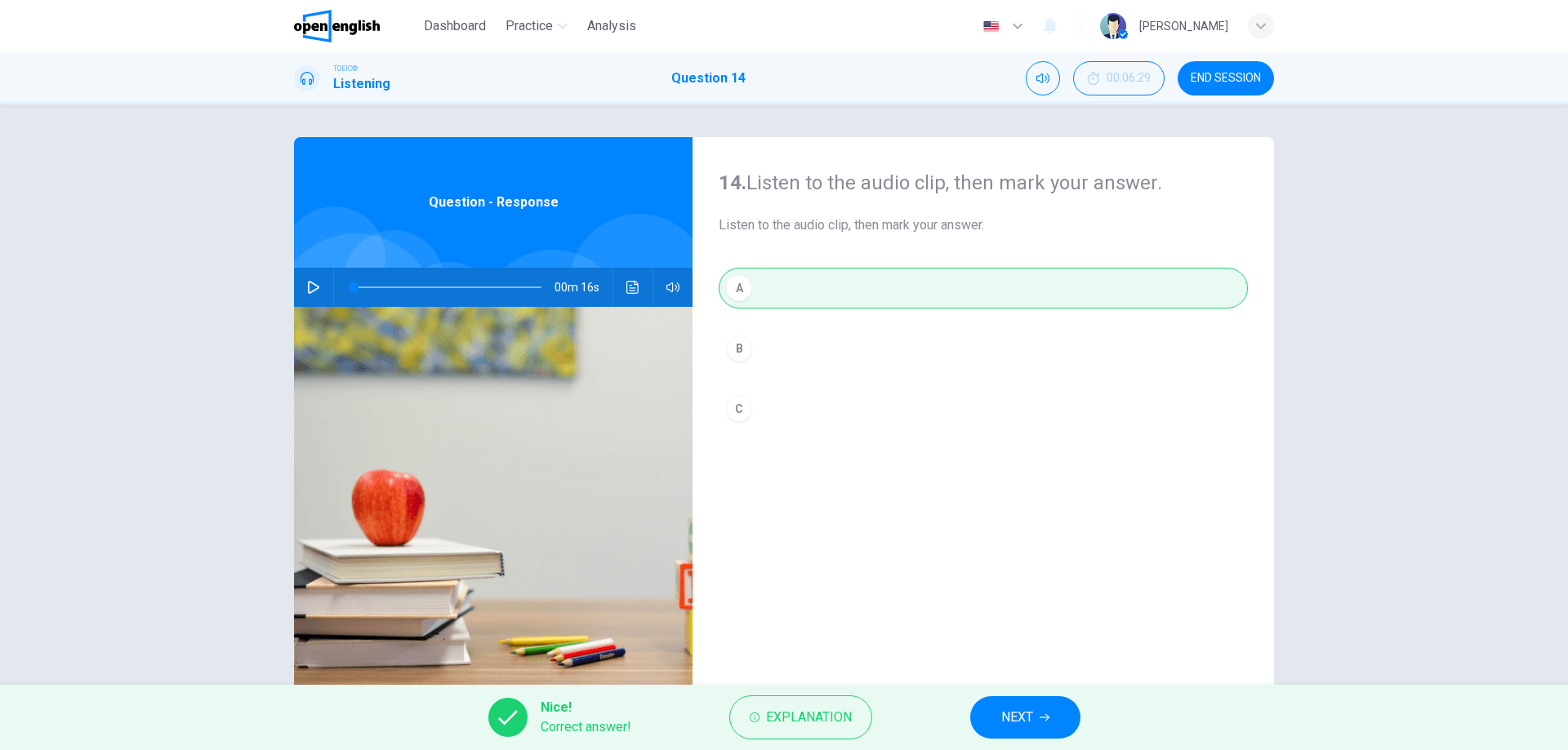
click at [1024, 707] on span "NEXT" at bounding box center [1017, 717] width 32 height 23
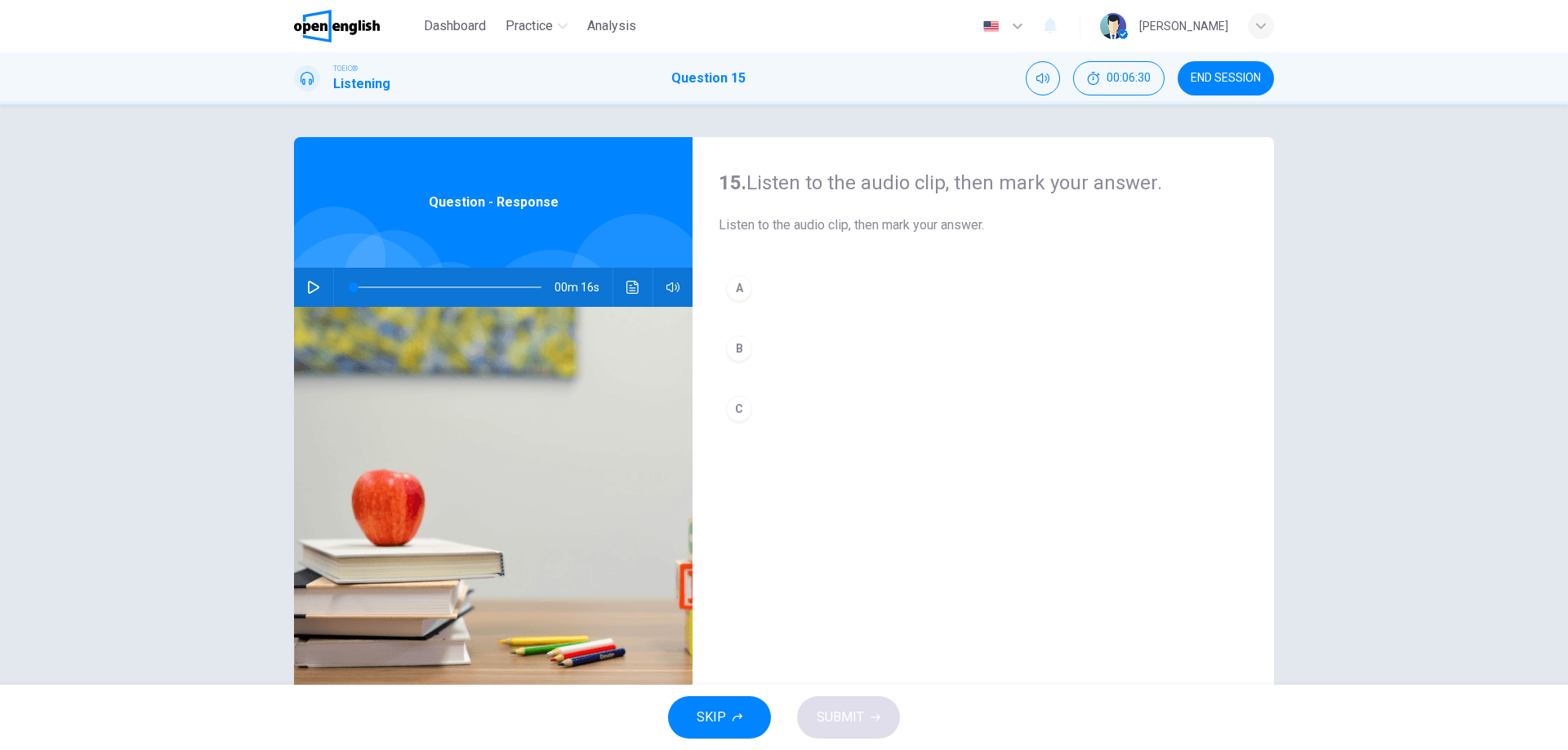
click at [315, 277] on button "button" at bounding box center [313, 287] width 26 height 39
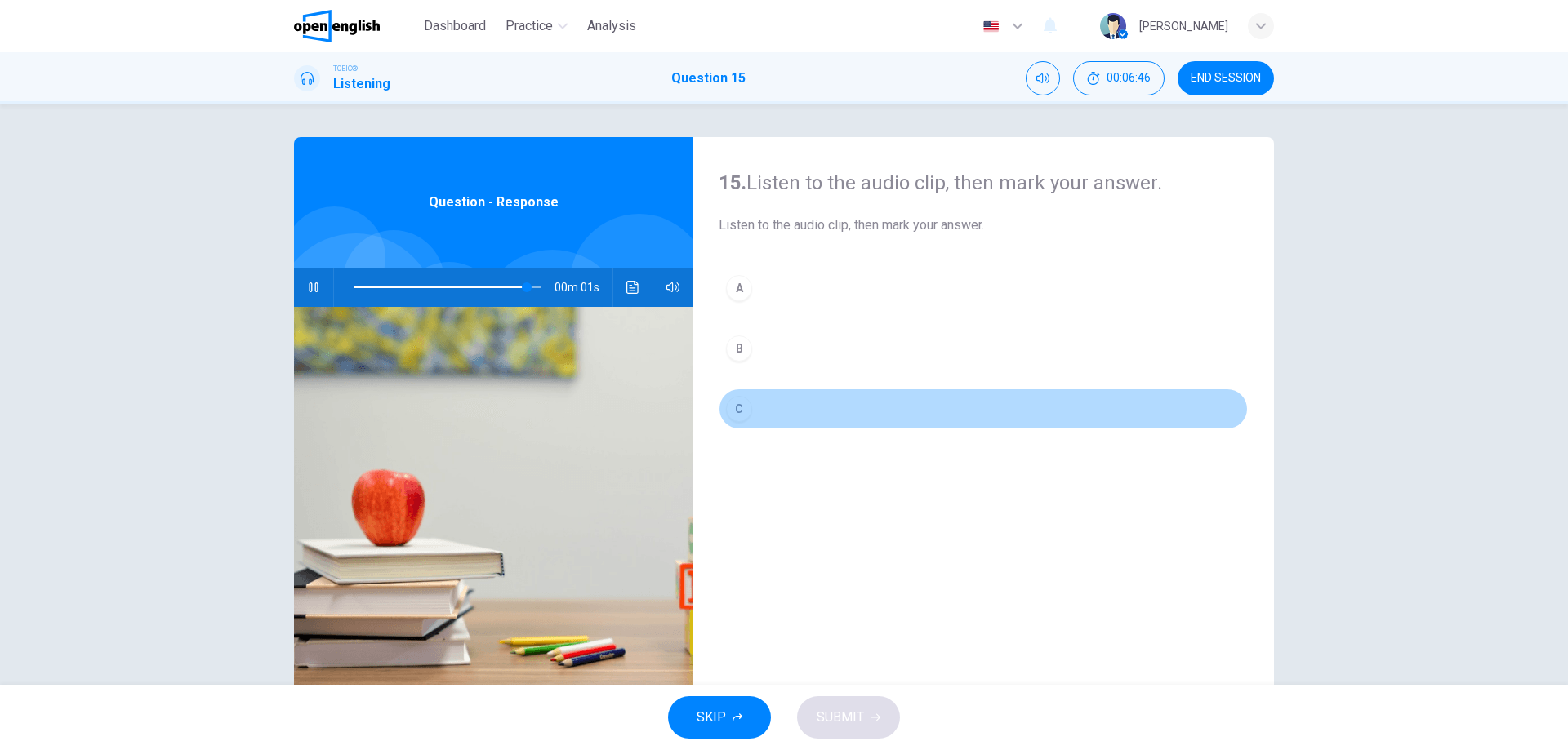
click at [740, 405] on div "C" at bounding box center [739, 409] width 26 height 26
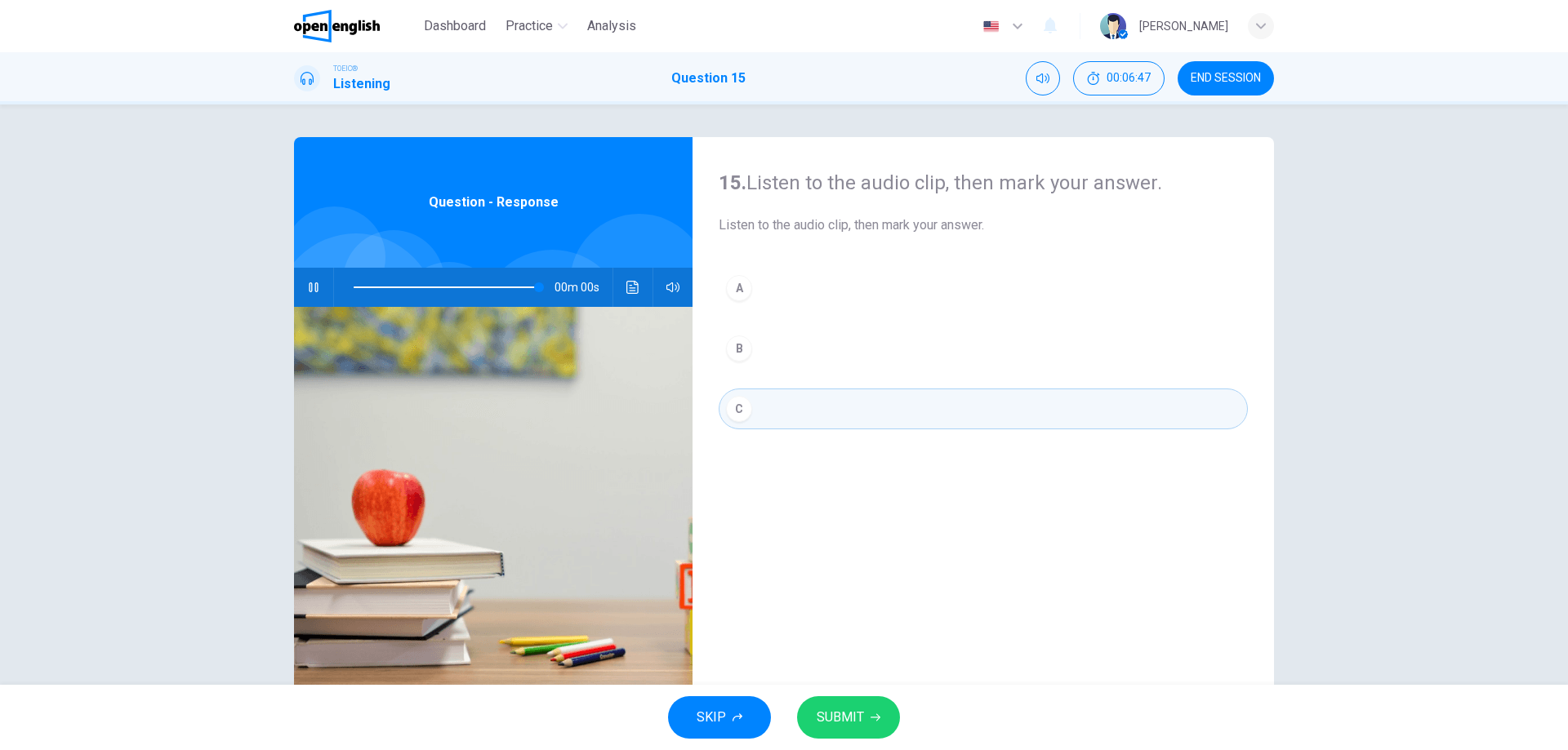
type input "*"
click at [825, 726] on span "SUBMIT" at bounding box center [841, 717] width 48 height 23
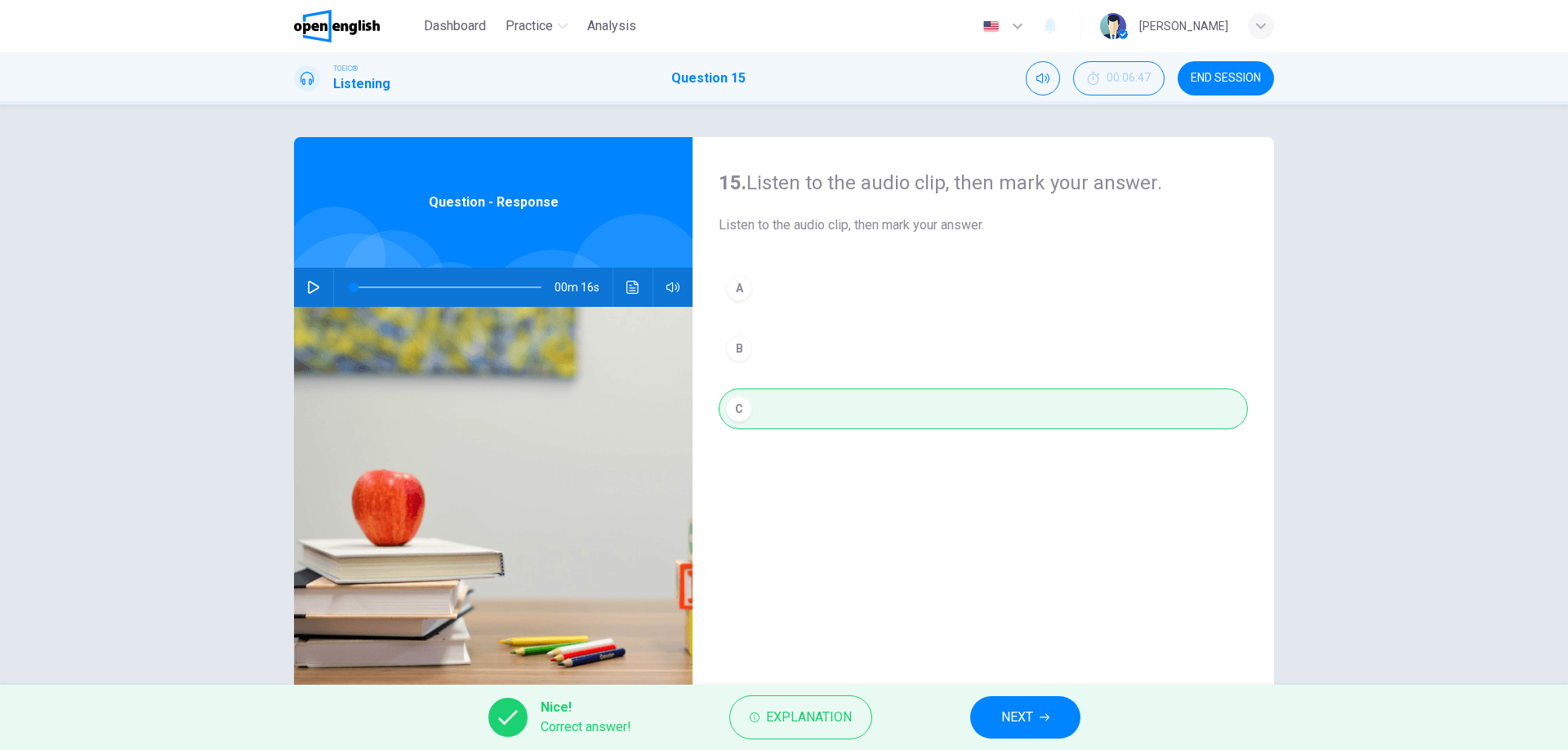
click at [626, 286] on icon "Click to see the audio transcription" at bounding box center [632, 287] width 13 height 13
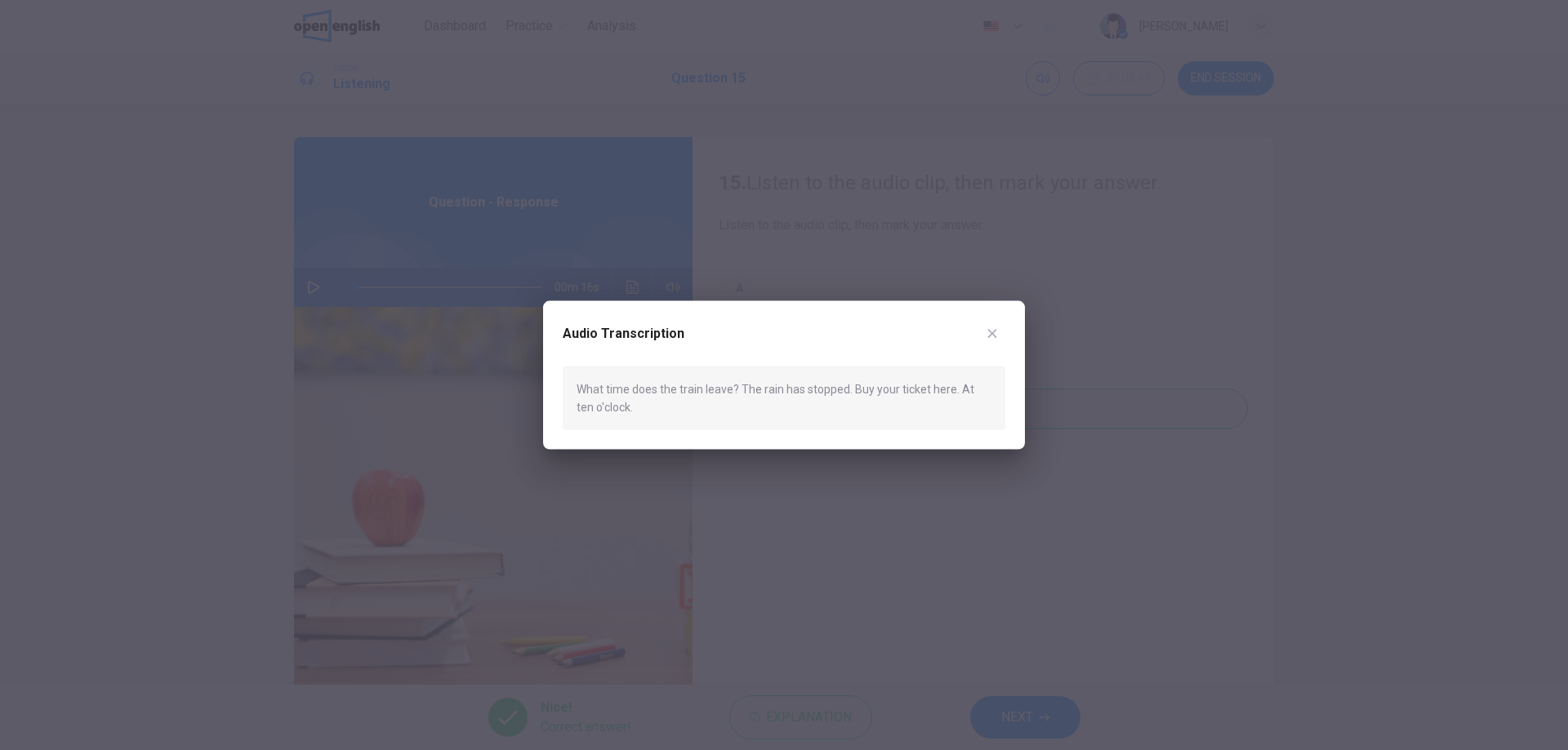
click at [991, 330] on icon "button" at bounding box center [992, 333] width 13 height 13
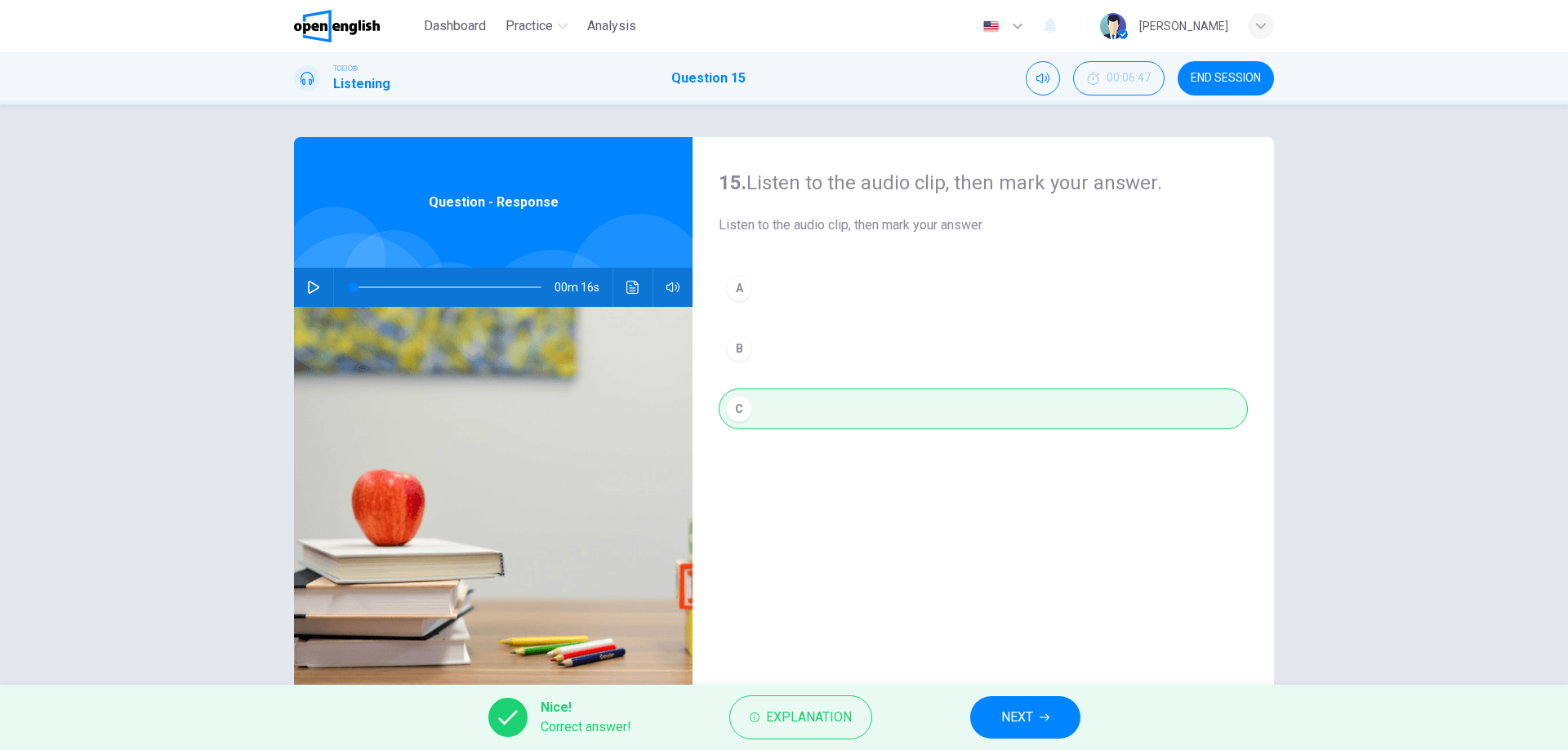
click at [987, 700] on button "NEXT" at bounding box center [1024, 717] width 110 height 43
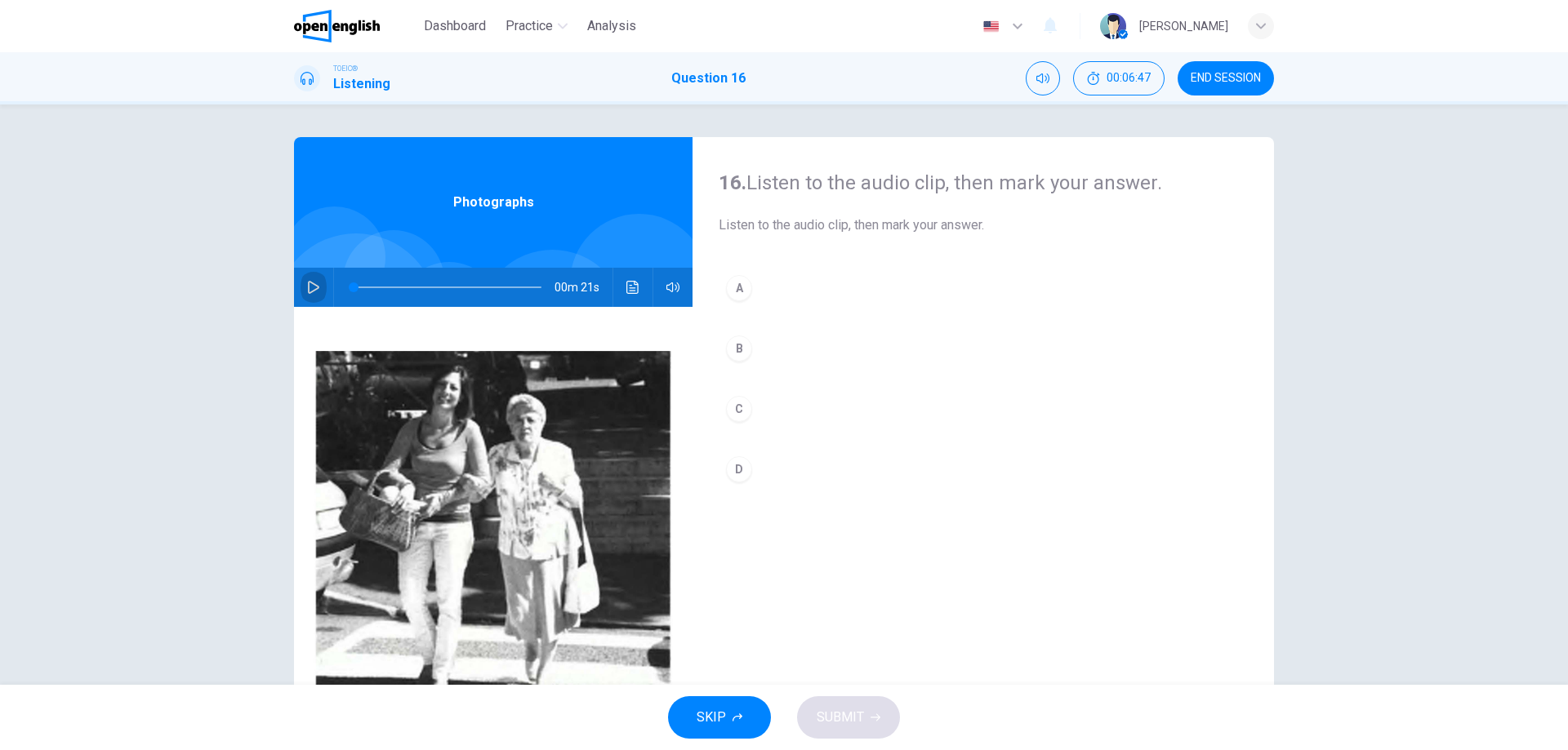
click at [309, 283] on icon "button" at bounding box center [314, 287] width 12 height 13
click at [310, 300] on button "button" at bounding box center [313, 287] width 26 height 39
click at [307, 291] on icon "button" at bounding box center [313, 287] width 13 height 13
click at [320, 288] on button "button" at bounding box center [313, 287] width 26 height 39
click at [470, 289] on span at bounding box center [447, 287] width 188 height 23
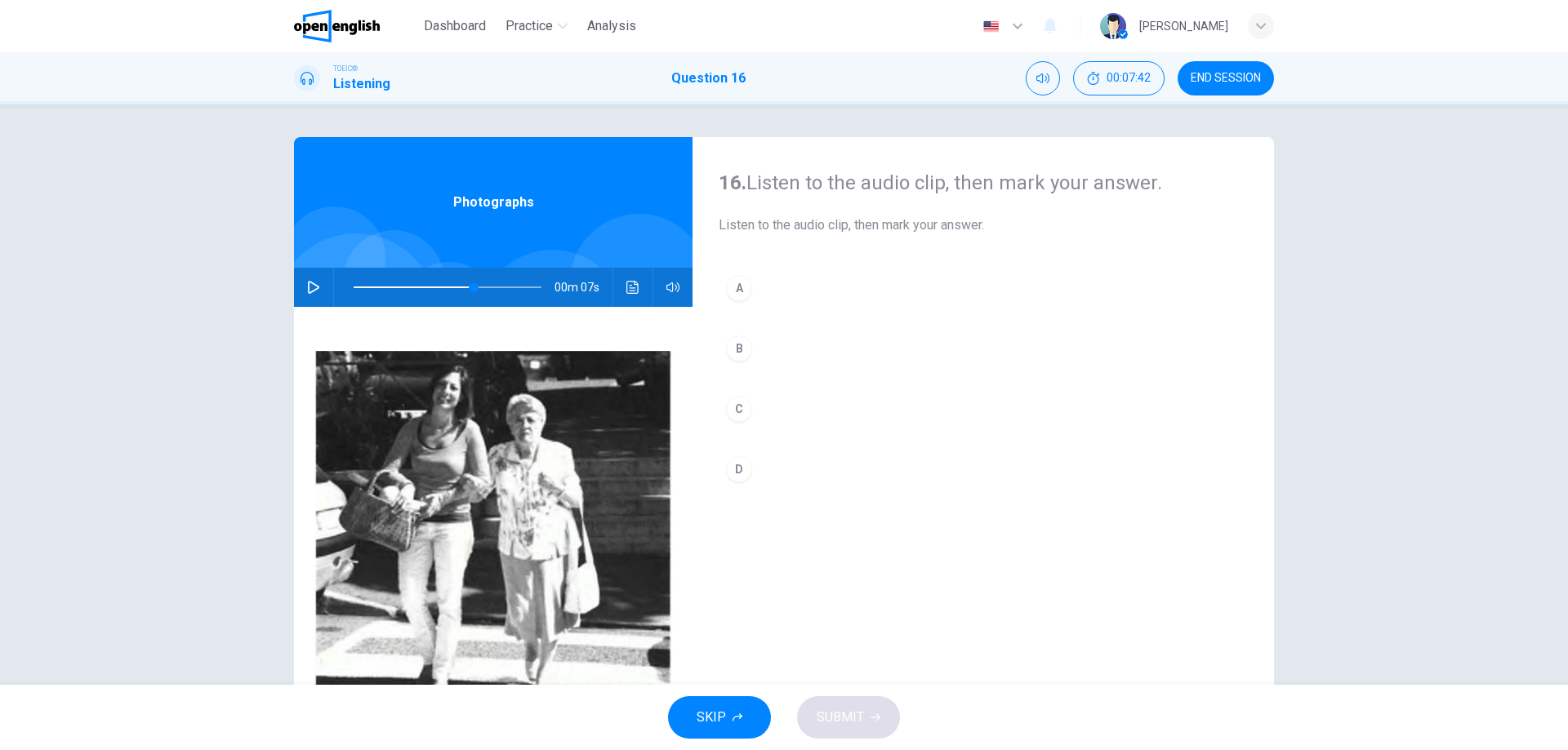
click at [321, 291] on button "button" at bounding box center [313, 287] width 26 height 39
click at [307, 288] on icon "button" at bounding box center [313, 287] width 13 height 13
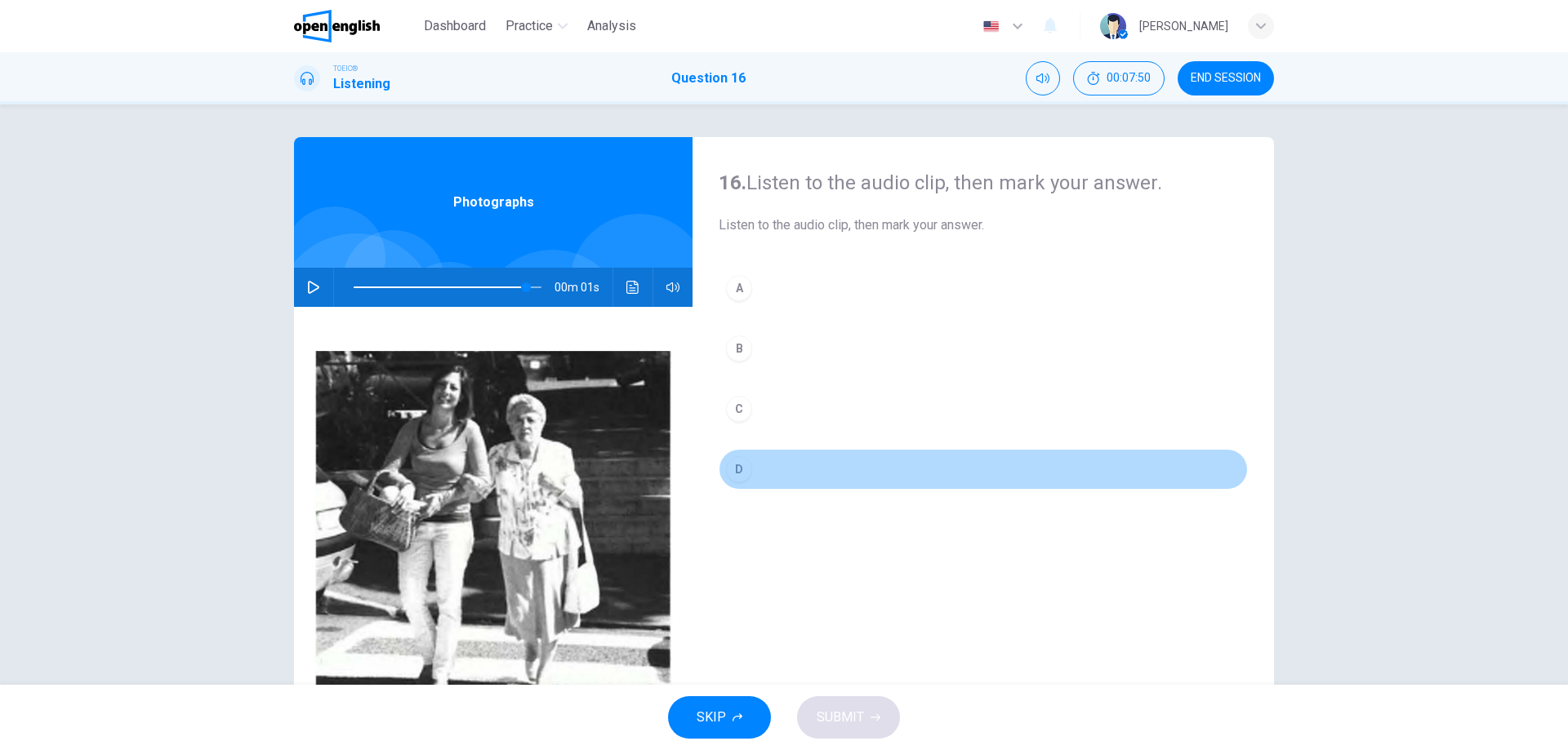
click at [737, 470] on div "D" at bounding box center [739, 469] width 26 height 26
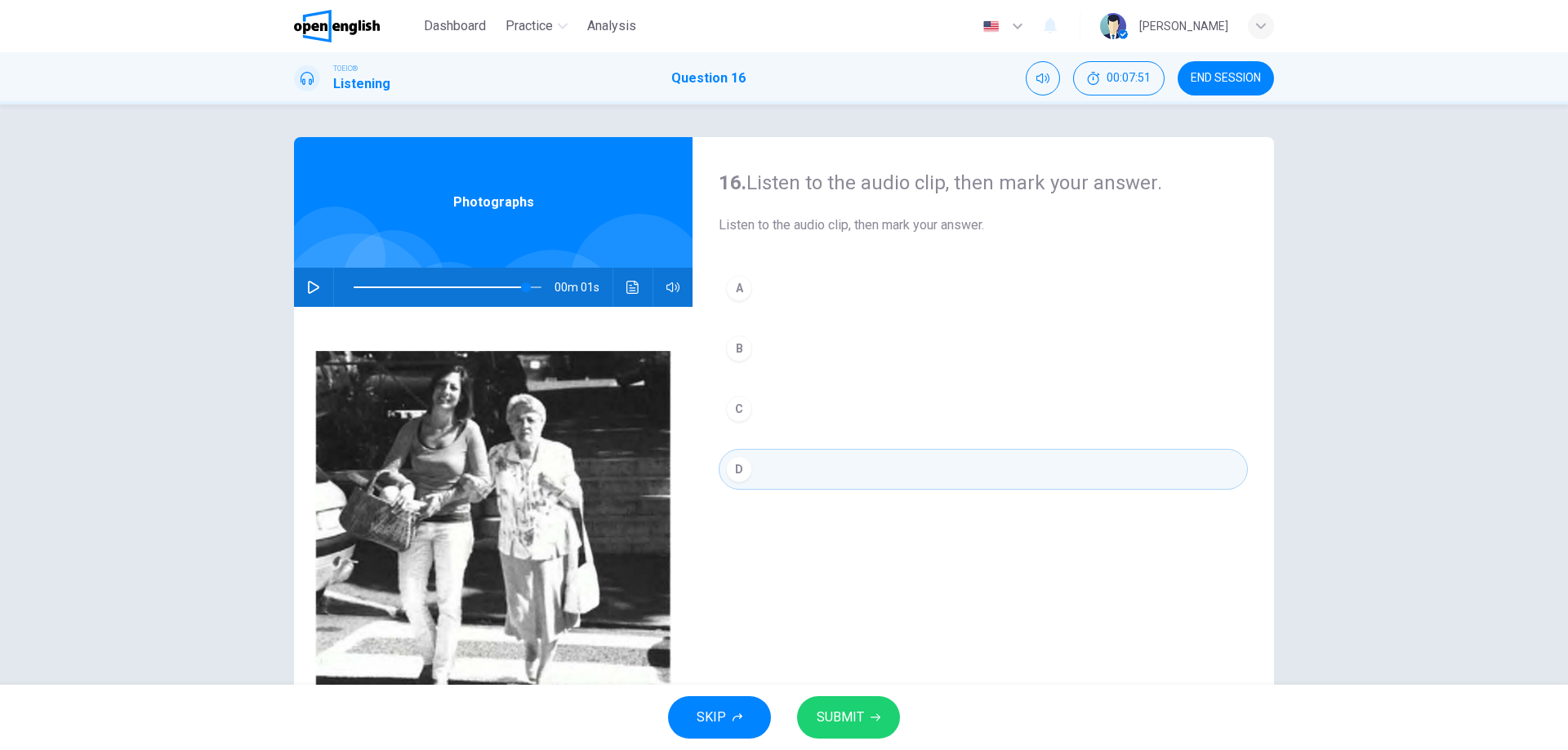
click at [867, 707] on button "SUBMIT" at bounding box center [849, 717] width 103 height 43
type input "**"
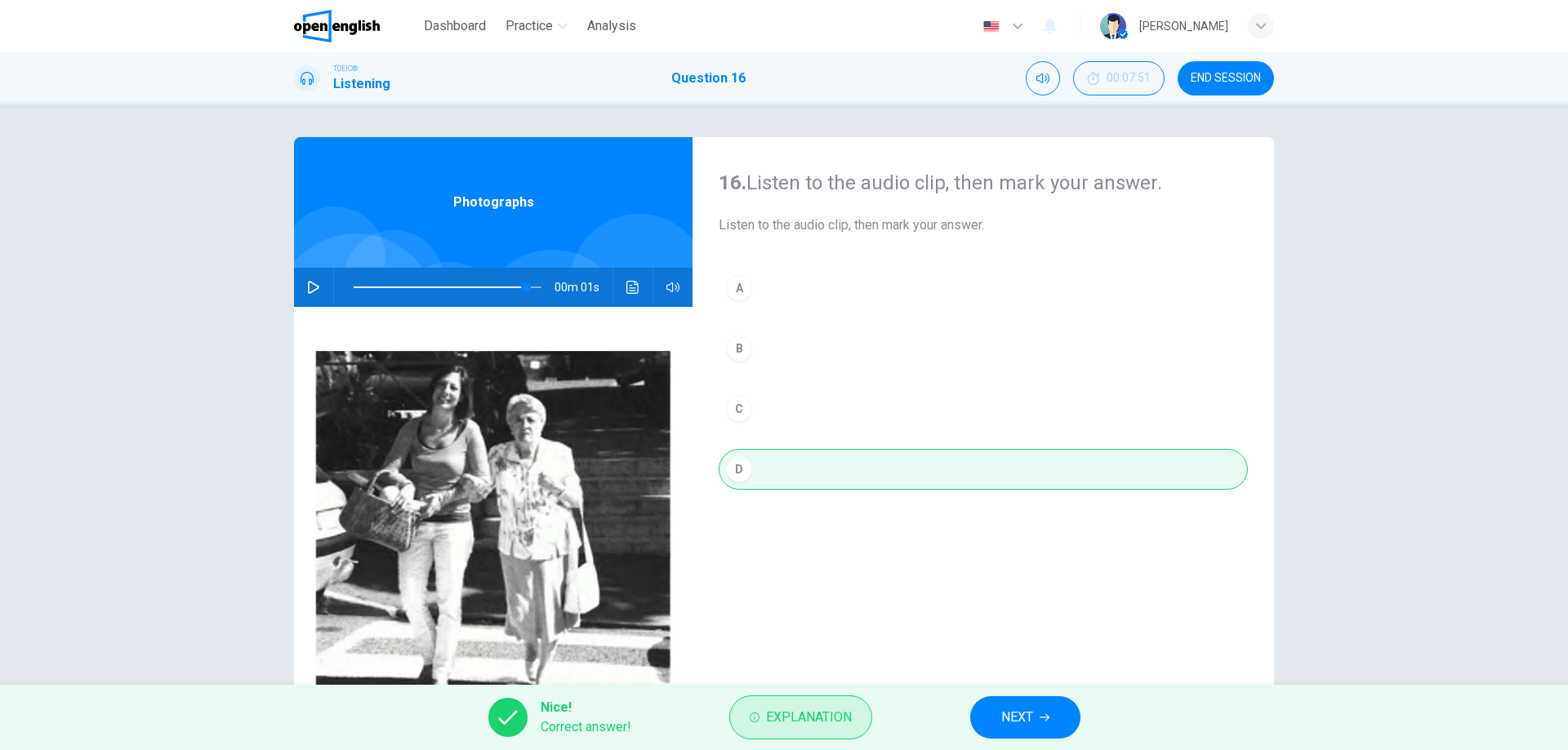
click at [834, 729] on button "Explanation" at bounding box center [801, 717] width 143 height 44
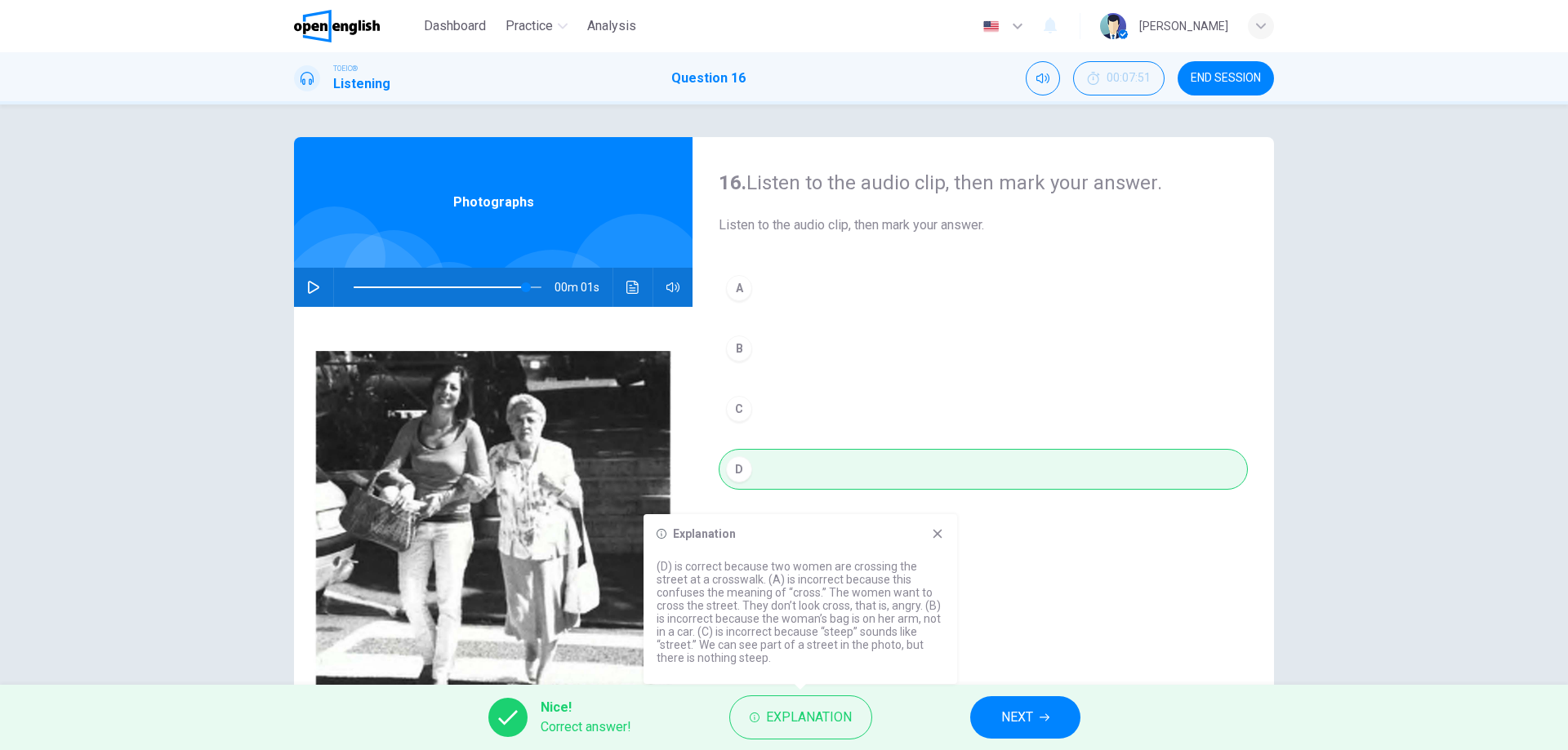
click at [1028, 712] on span "NEXT" at bounding box center [1017, 717] width 32 height 23
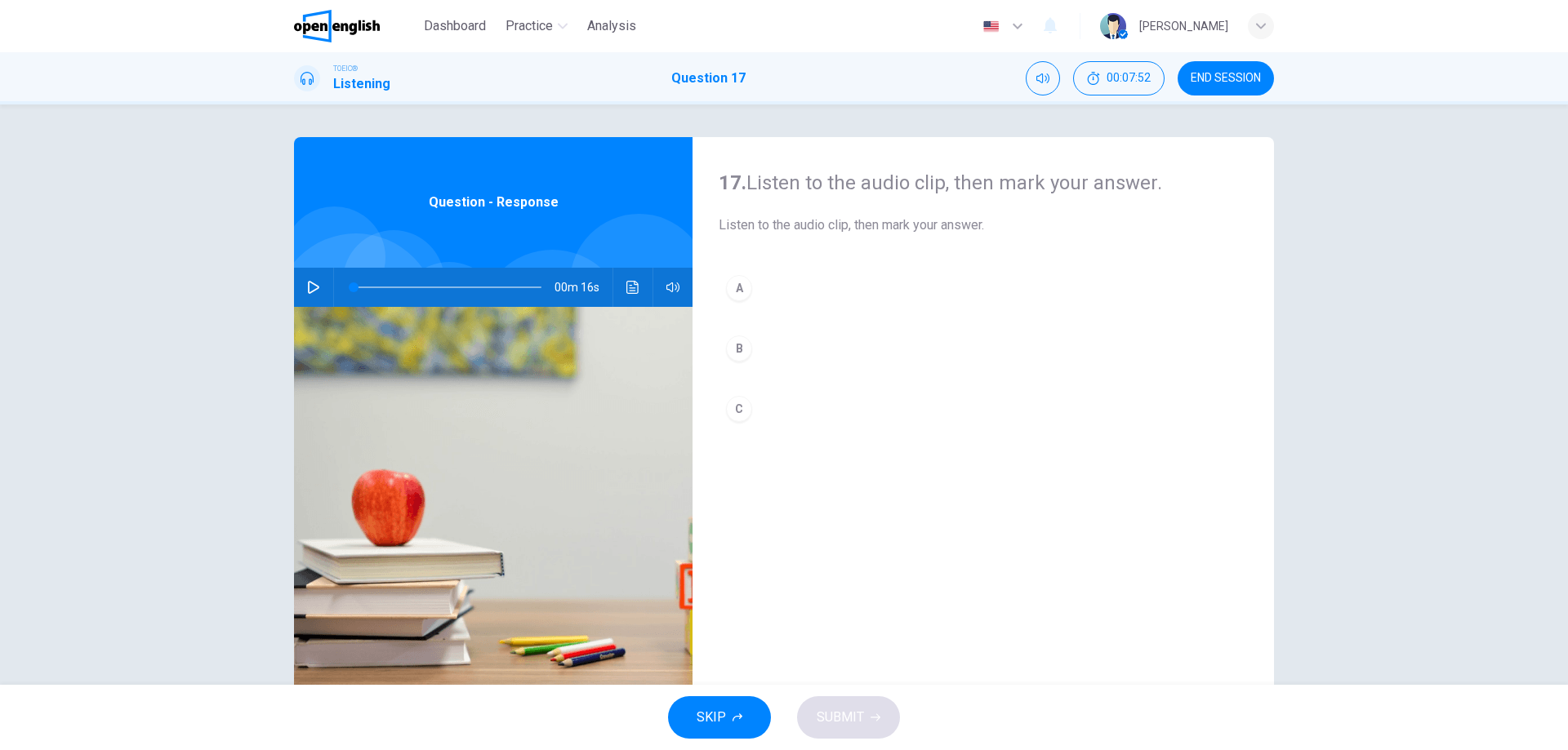
click at [301, 296] on button "button" at bounding box center [313, 287] width 26 height 39
click at [735, 287] on div "A" at bounding box center [739, 288] width 26 height 26
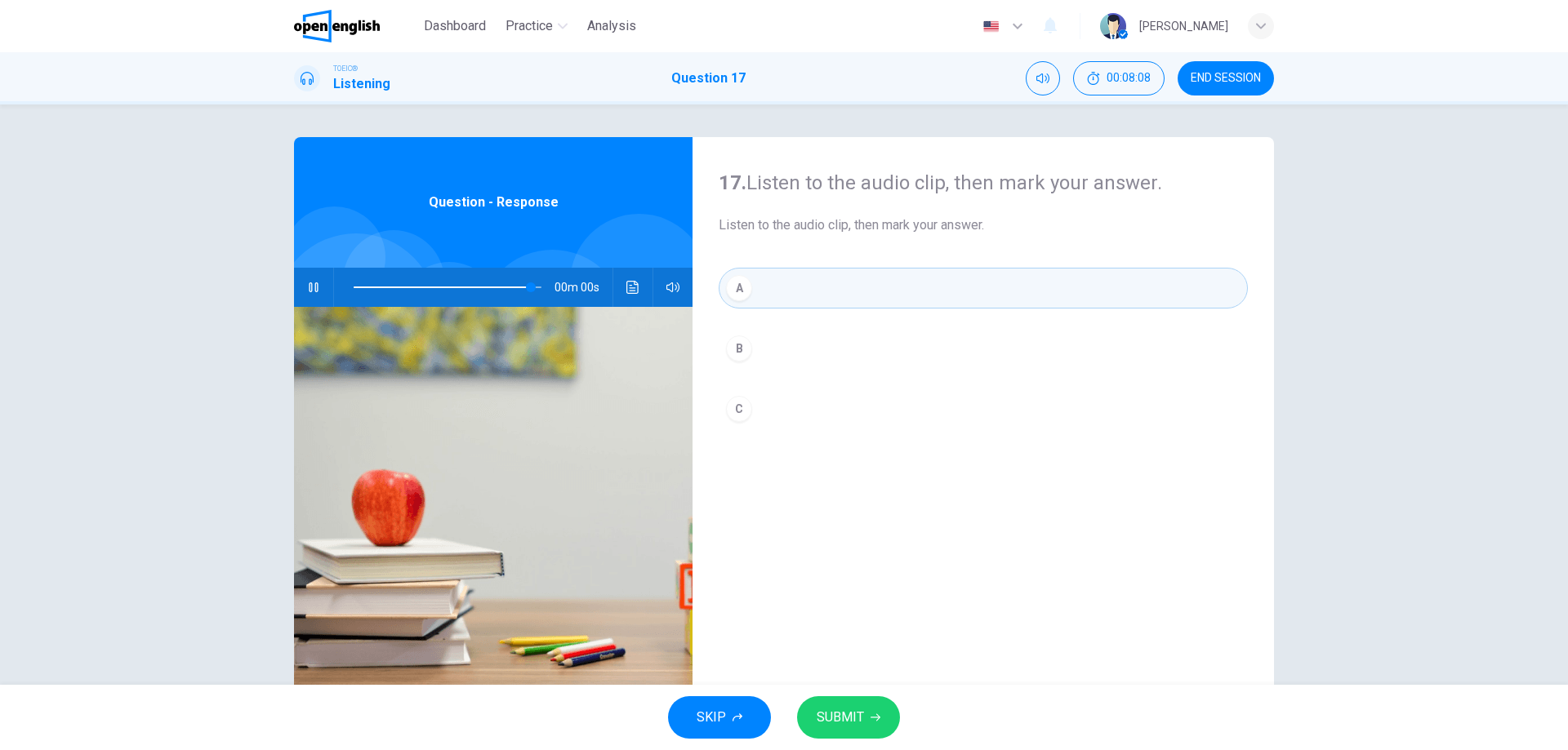
click at [882, 701] on button "SUBMIT" at bounding box center [849, 717] width 103 height 43
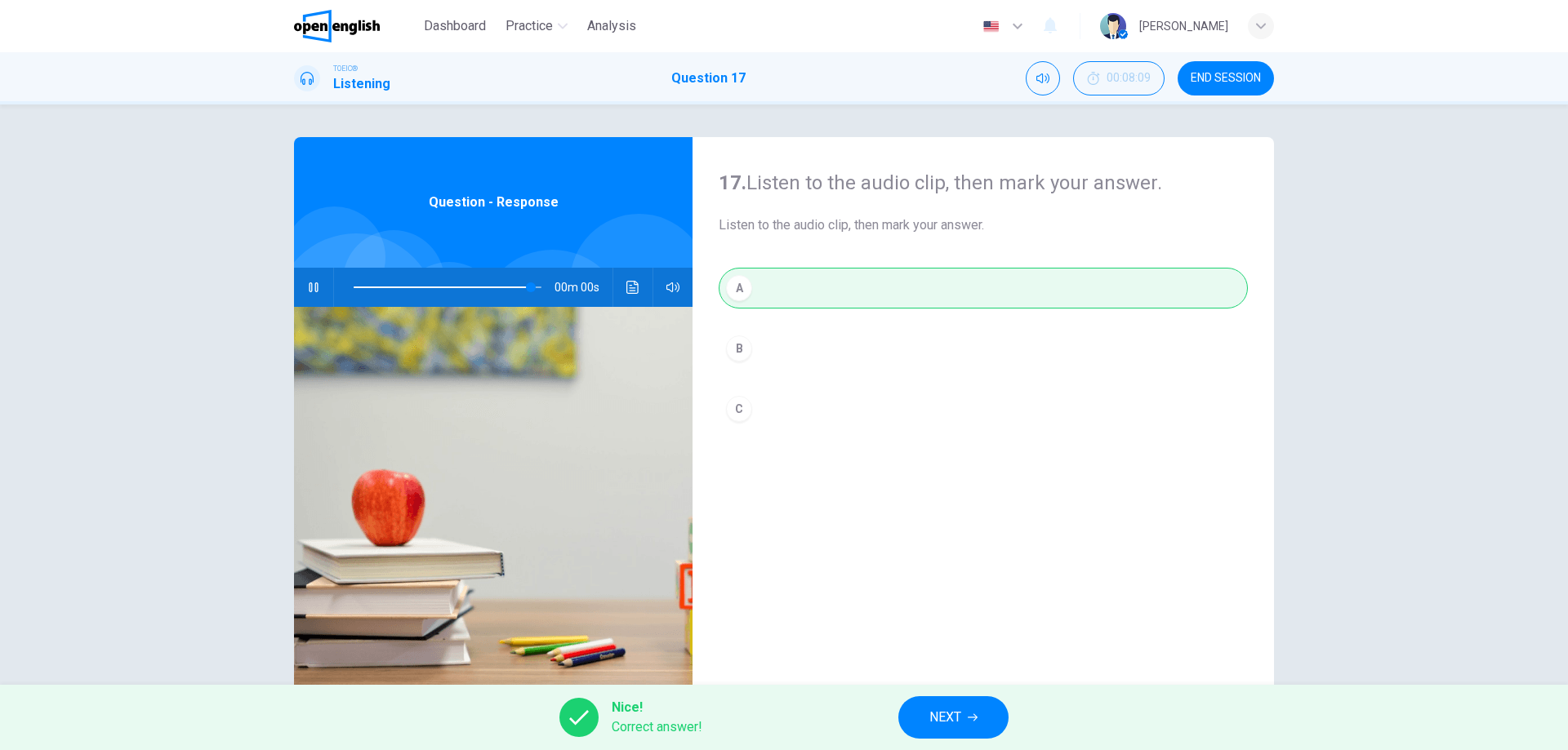
type input "*"
click at [939, 717] on span "NEXT" at bounding box center [945, 717] width 32 height 23
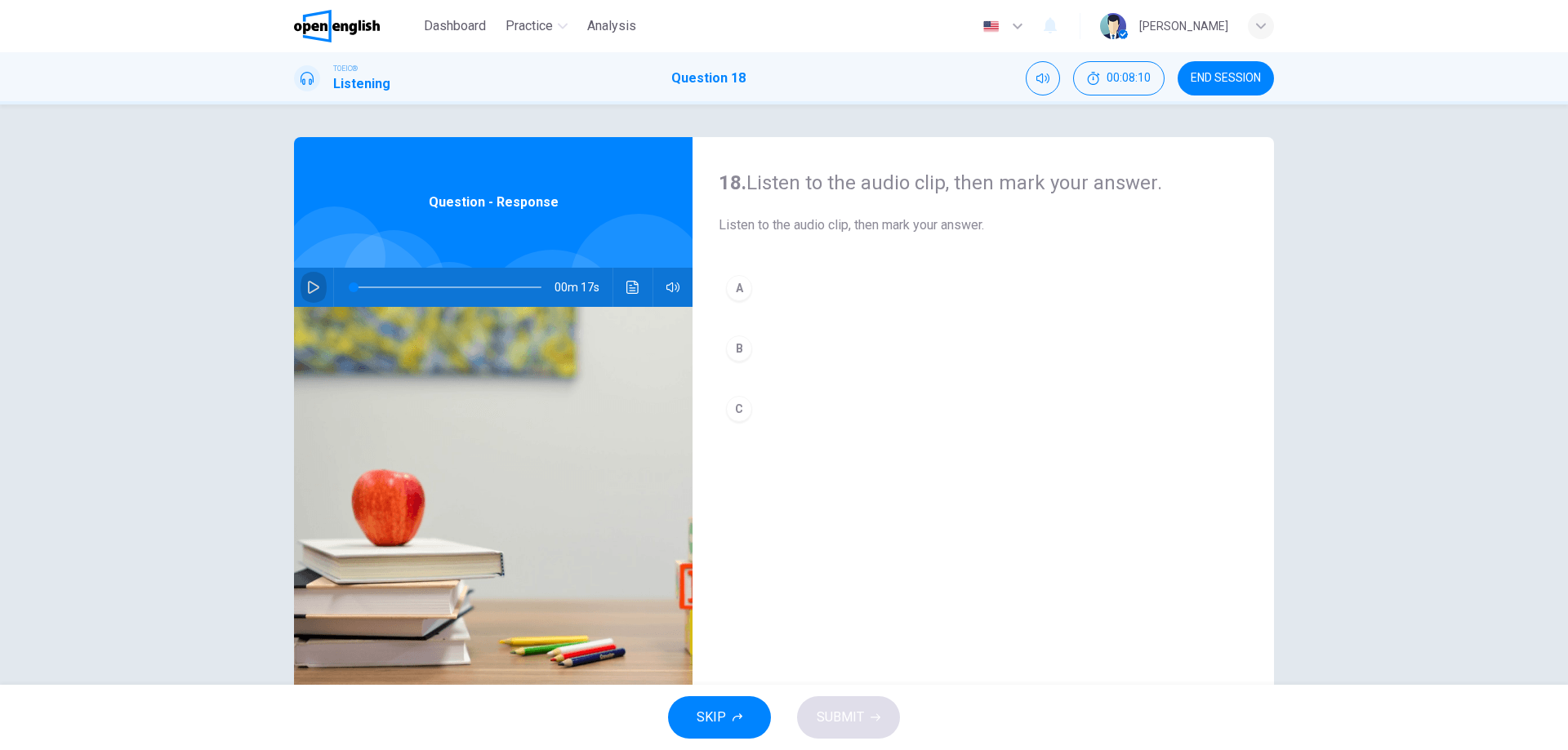
click at [314, 289] on icon "button" at bounding box center [313, 287] width 13 height 13
click at [740, 282] on div "A" at bounding box center [739, 288] width 26 height 26
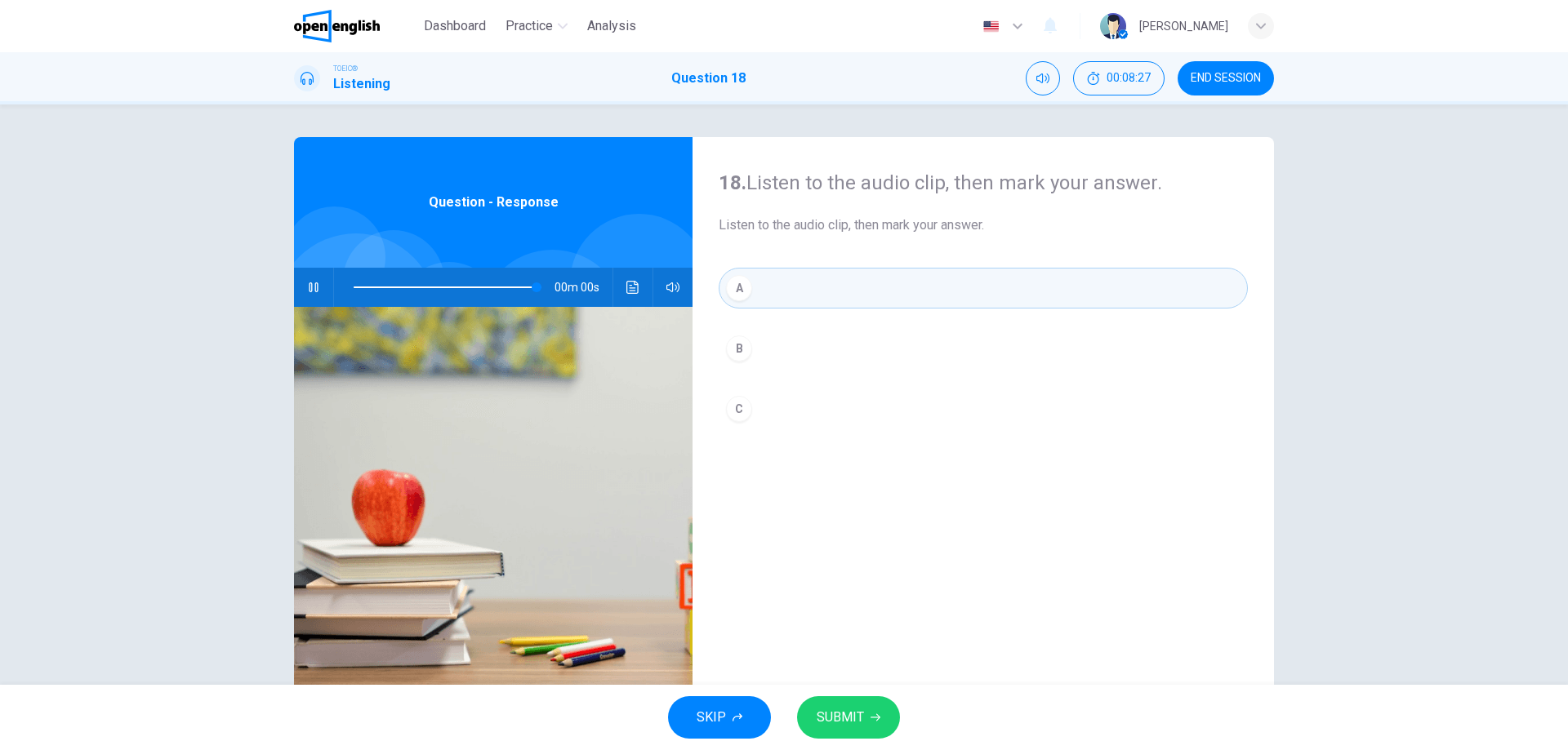
type input "*"
click at [870, 719] on icon "button" at bounding box center [875, 717] width 10 height 10
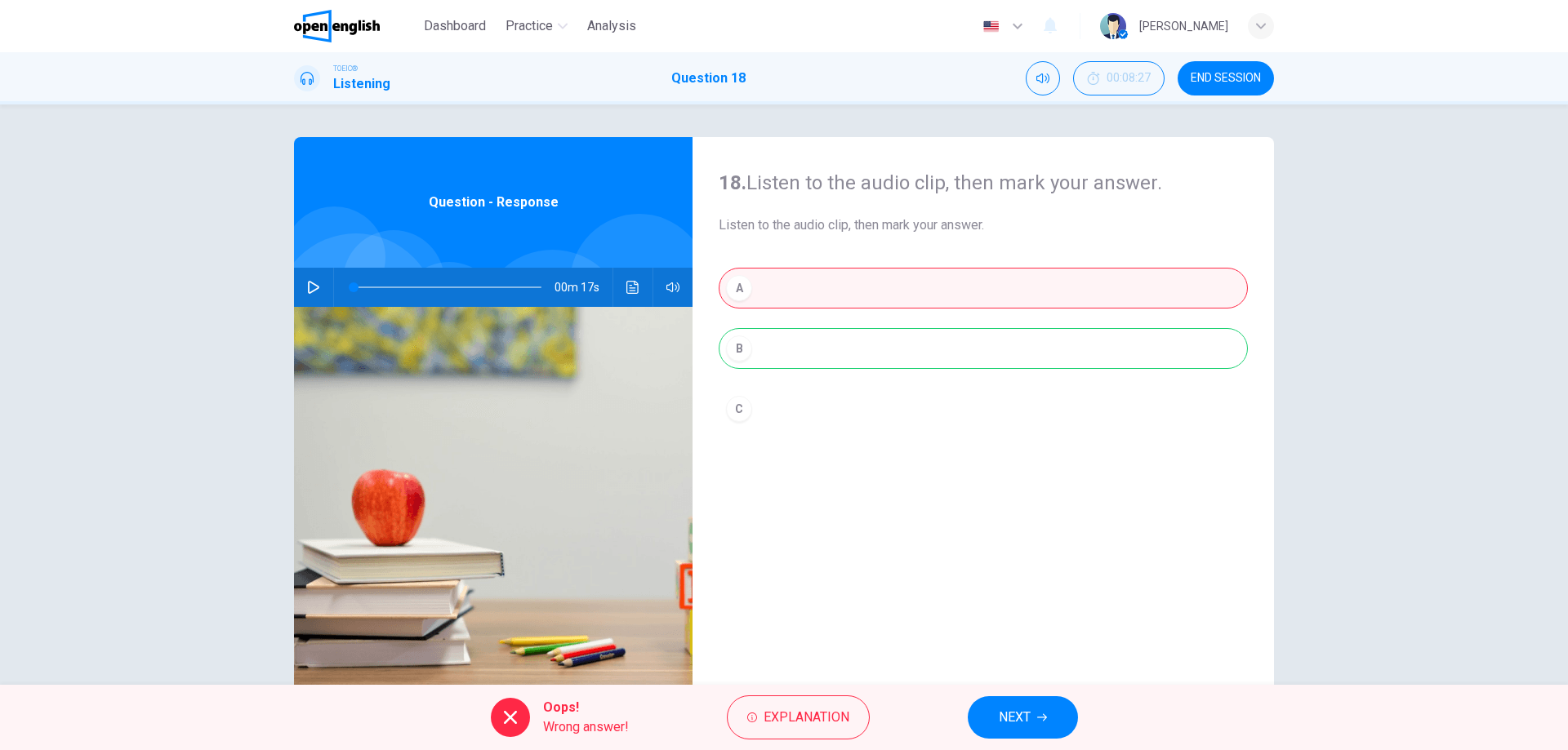
click at [794, 358] on div "A B C" at bounding box center [983, 366] width 530 height 195
click at [818, 713] on span "Explanation" at bounding box center [806, 717] width 85 height 23
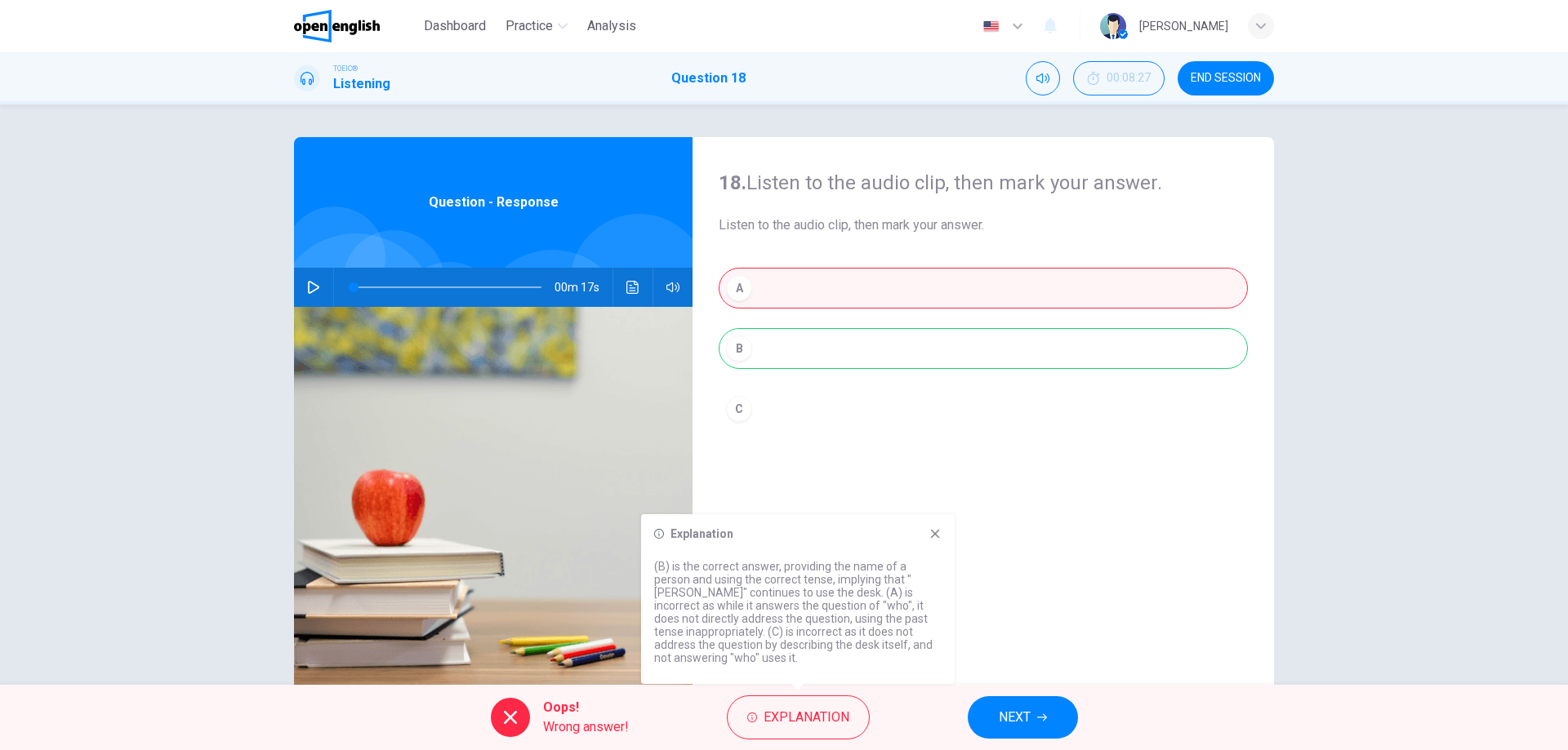
click at [621, 286] on button "Click to see the audio transcription" at bounding box center [633, 287] width 26 height 39
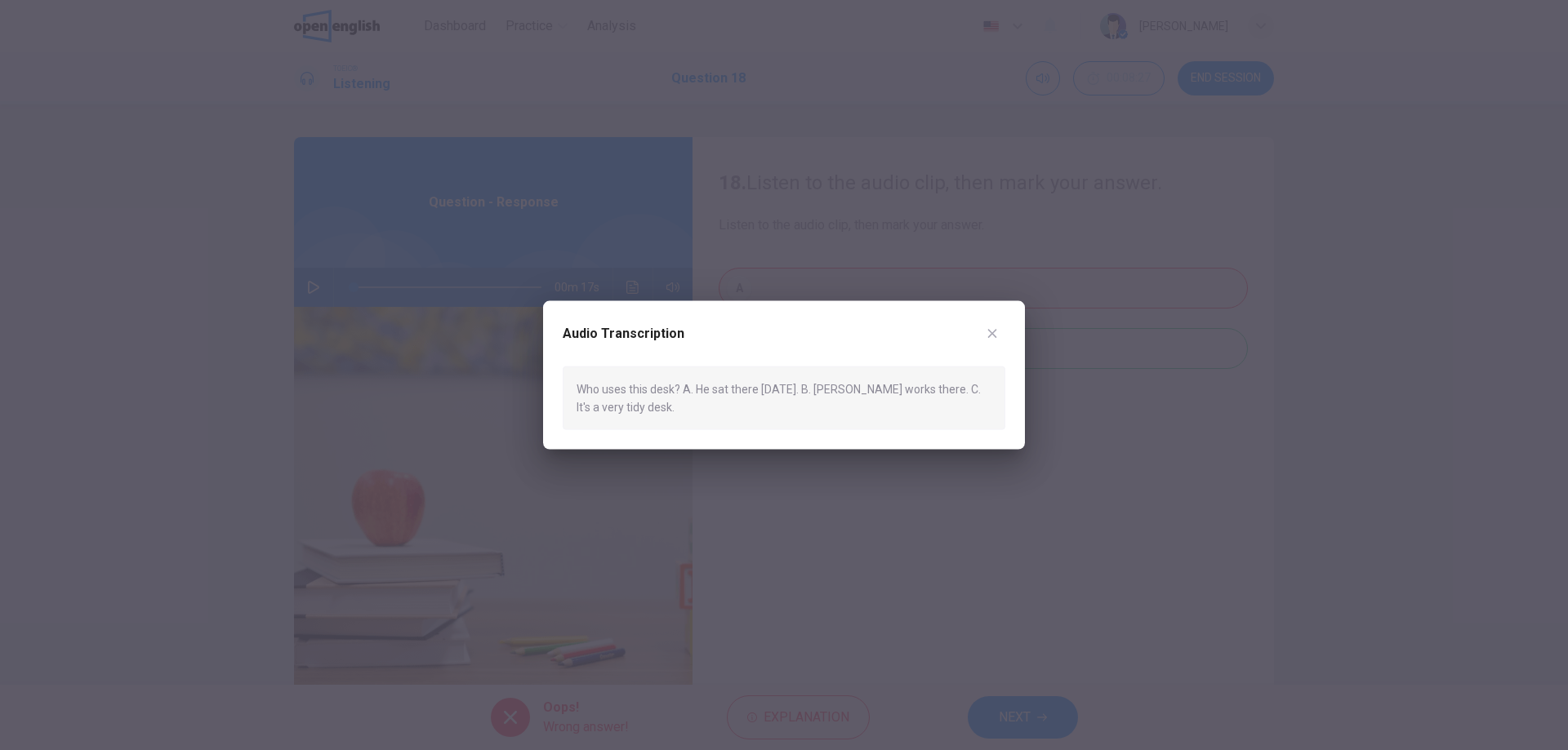
click at [988, 332] on icon "button" at bounding box center [992, 333] width 13 height 13
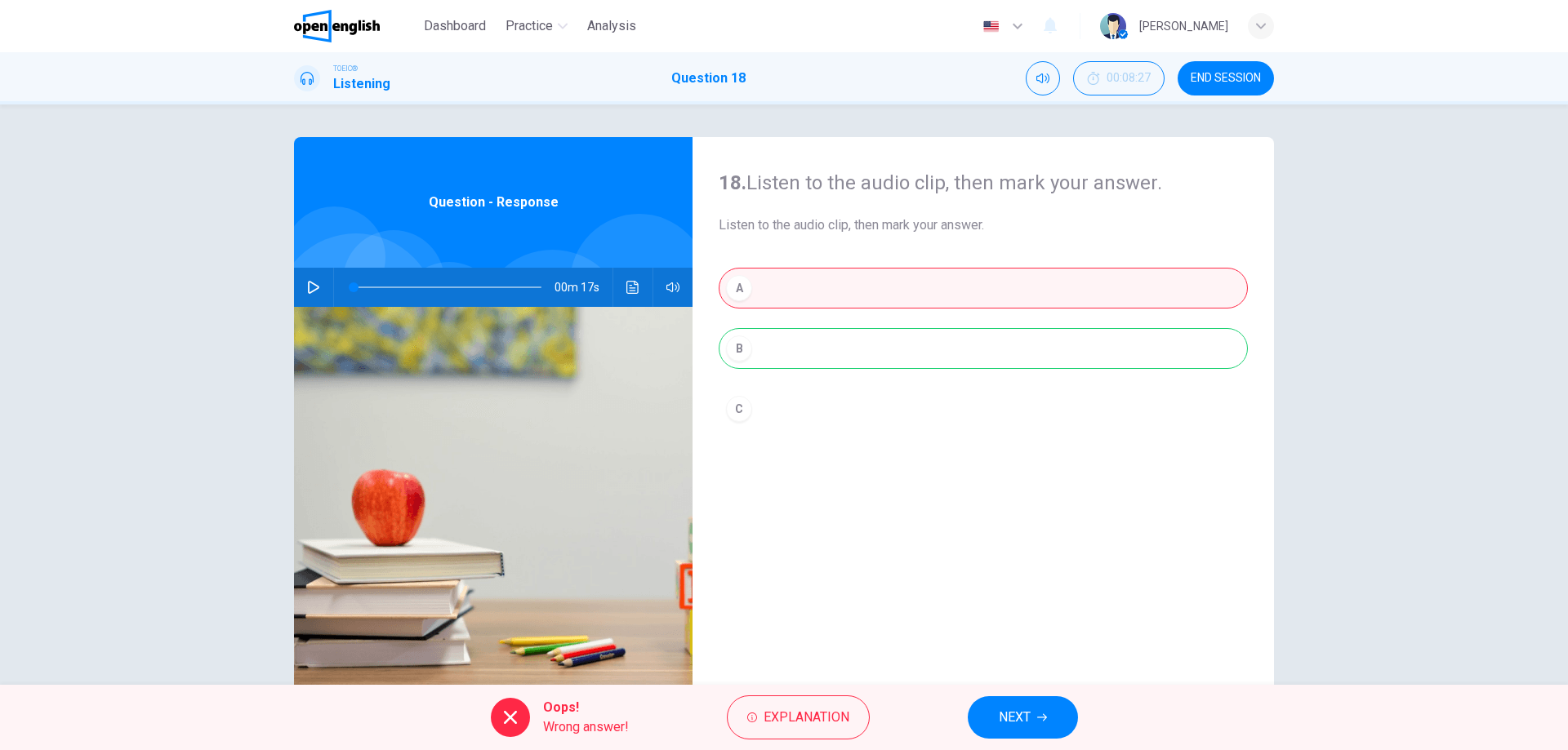
click at [1000, 721] on span "NEXT" at bounding box center [1015, 717] width 32 height 23
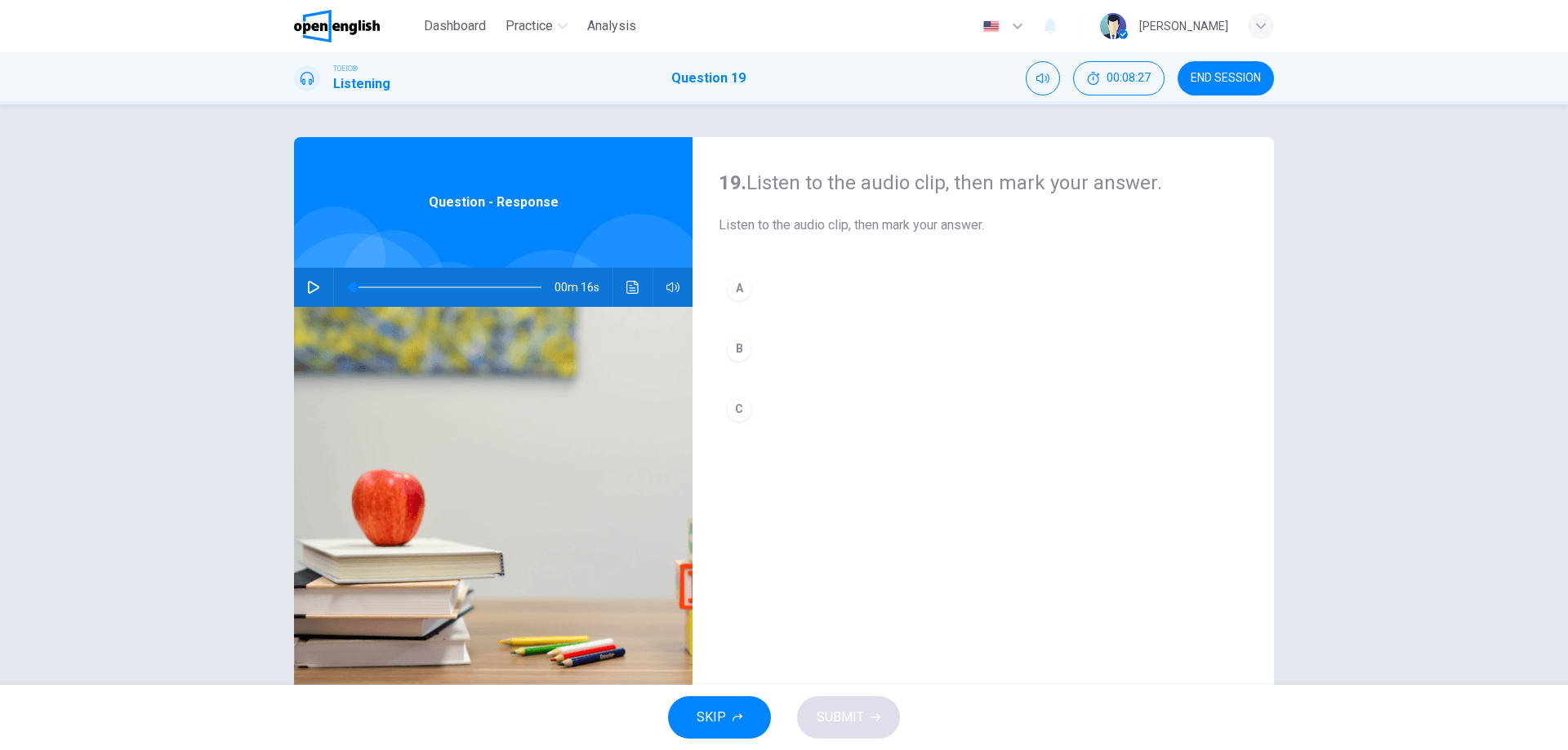
click at [307, 294] on button "button" at bounding box center [313, 287] width 26 height 39
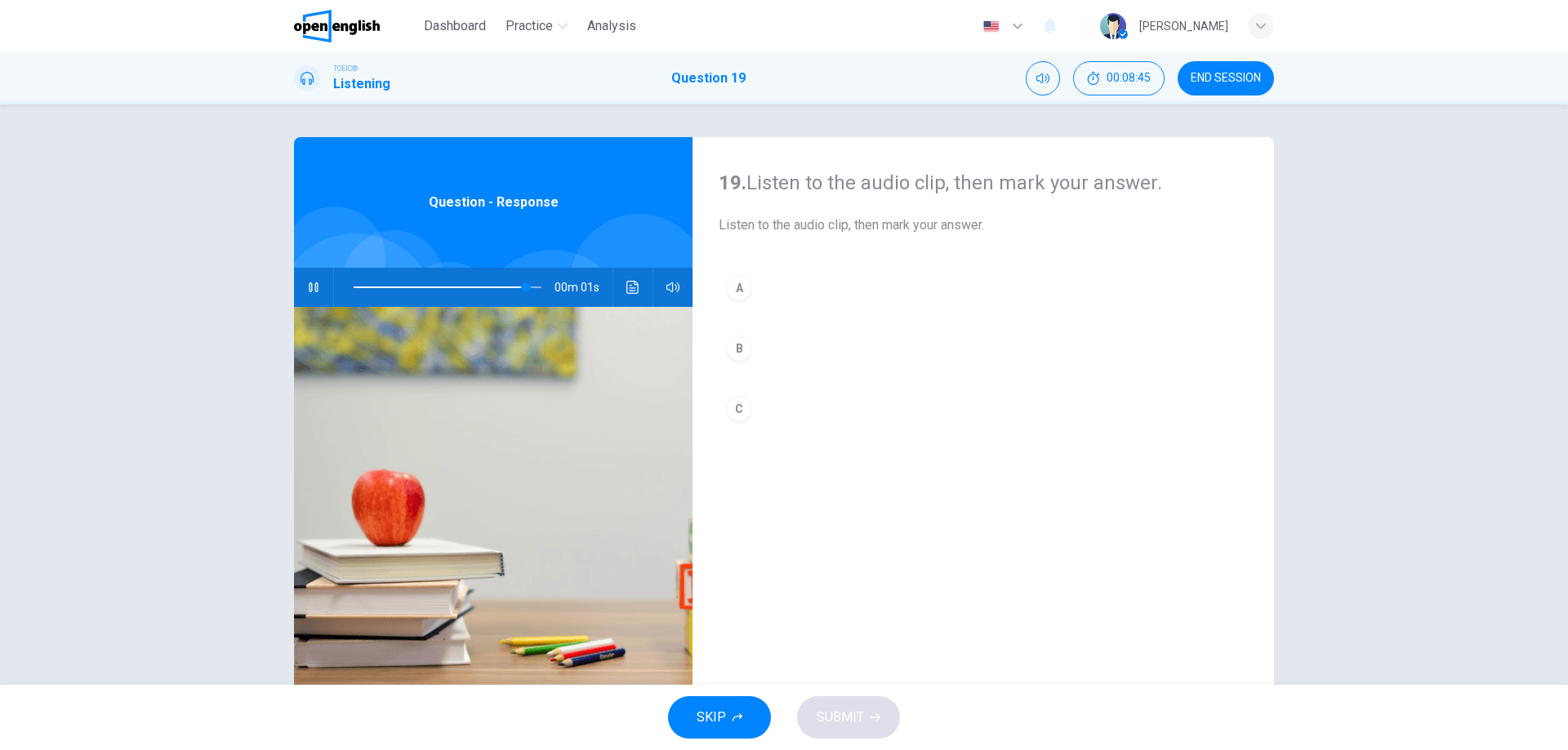
click at [729, 292] on div "A" at bounding box center [739, 288] width 26 height 26
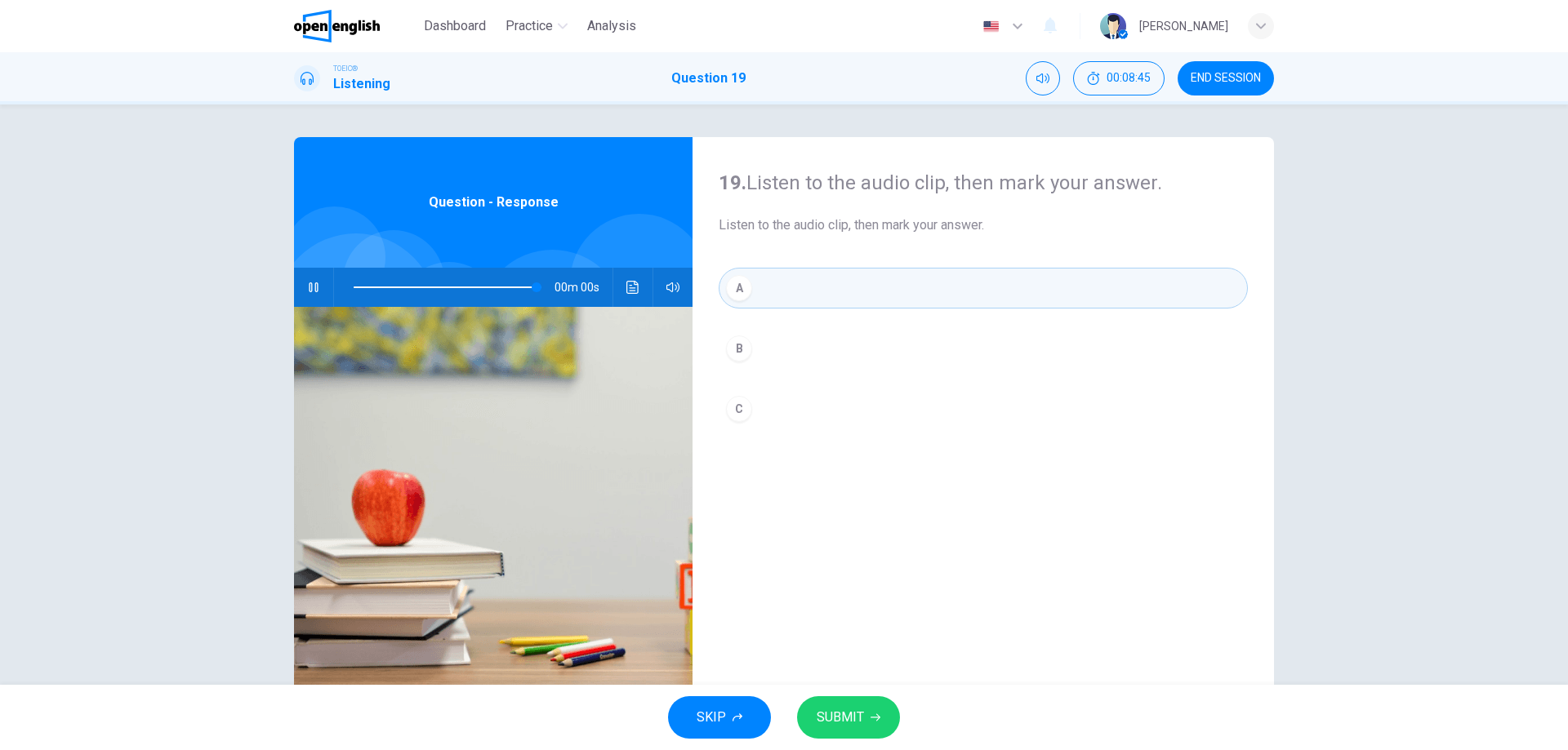
type input "*"
click at [879, 728] on button "SUBMIT" at bounding box center [849, 717] width 103 height 43
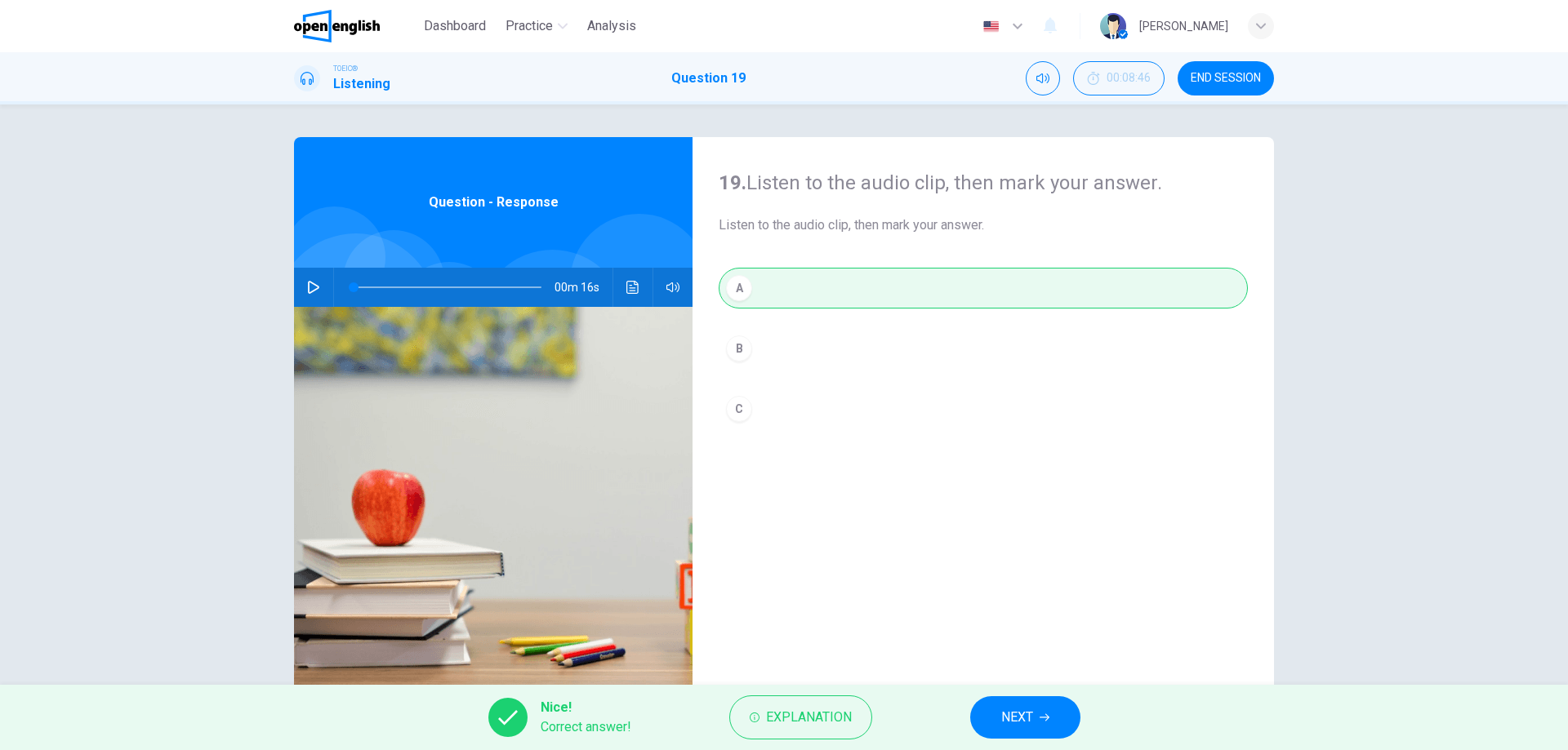
click at [1010, 707] on span "NEXT" at bounding box center [1017, 717] width 32 height 23
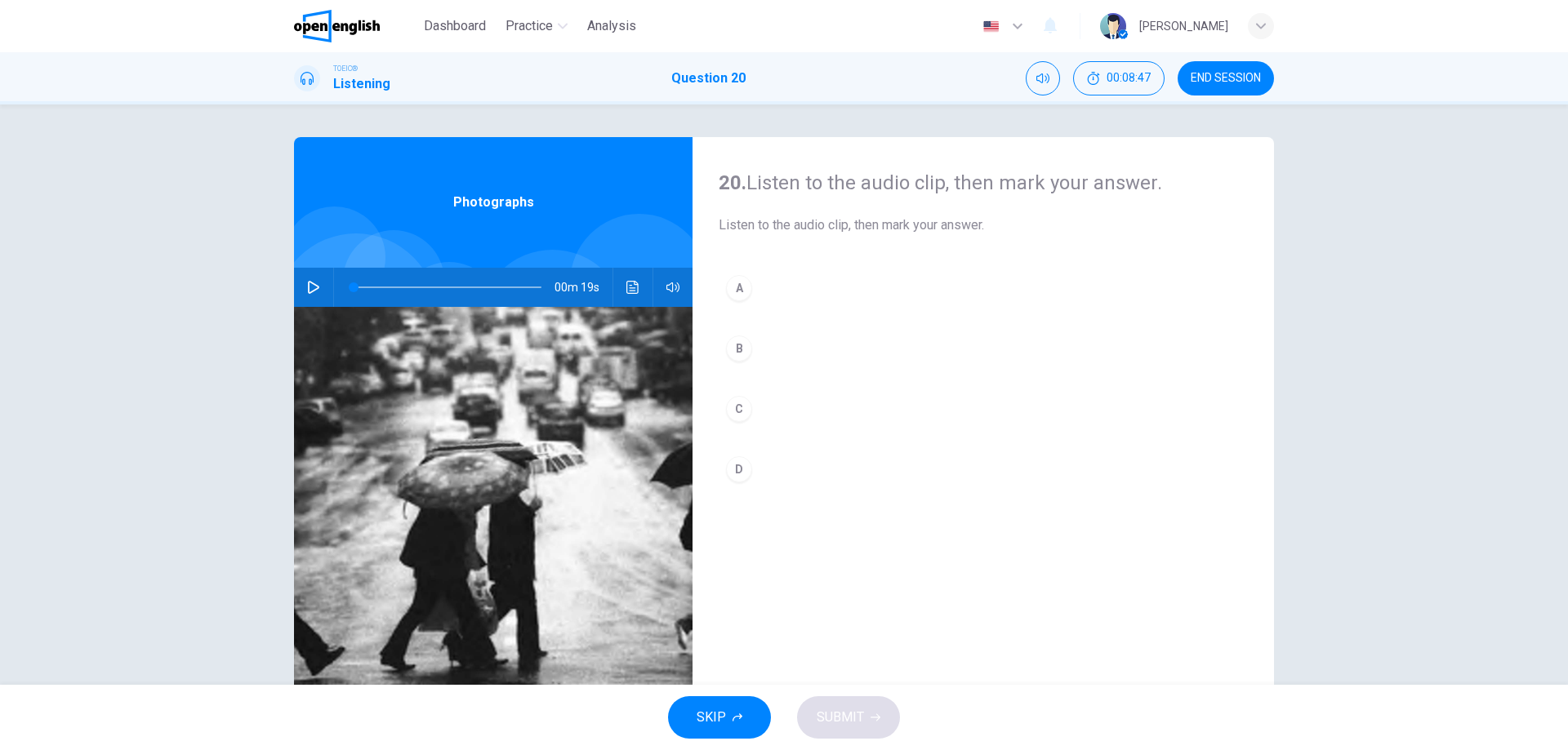
click at [307, 288] on icon "button" at bounding box center [313, 287] width 13 height 13
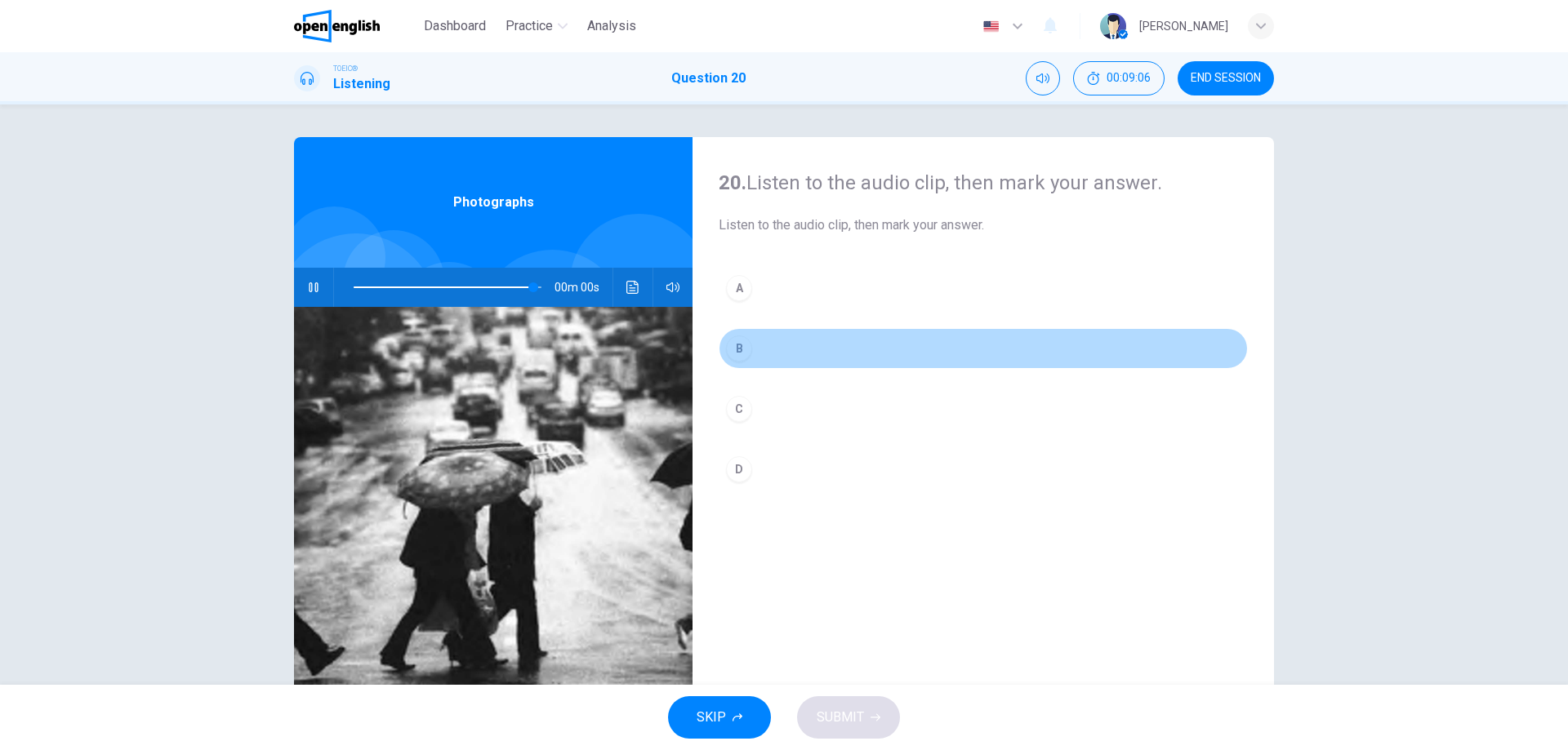
click at [733, 351] on div "B" at bounding box center [739, 349] width 26 height 26
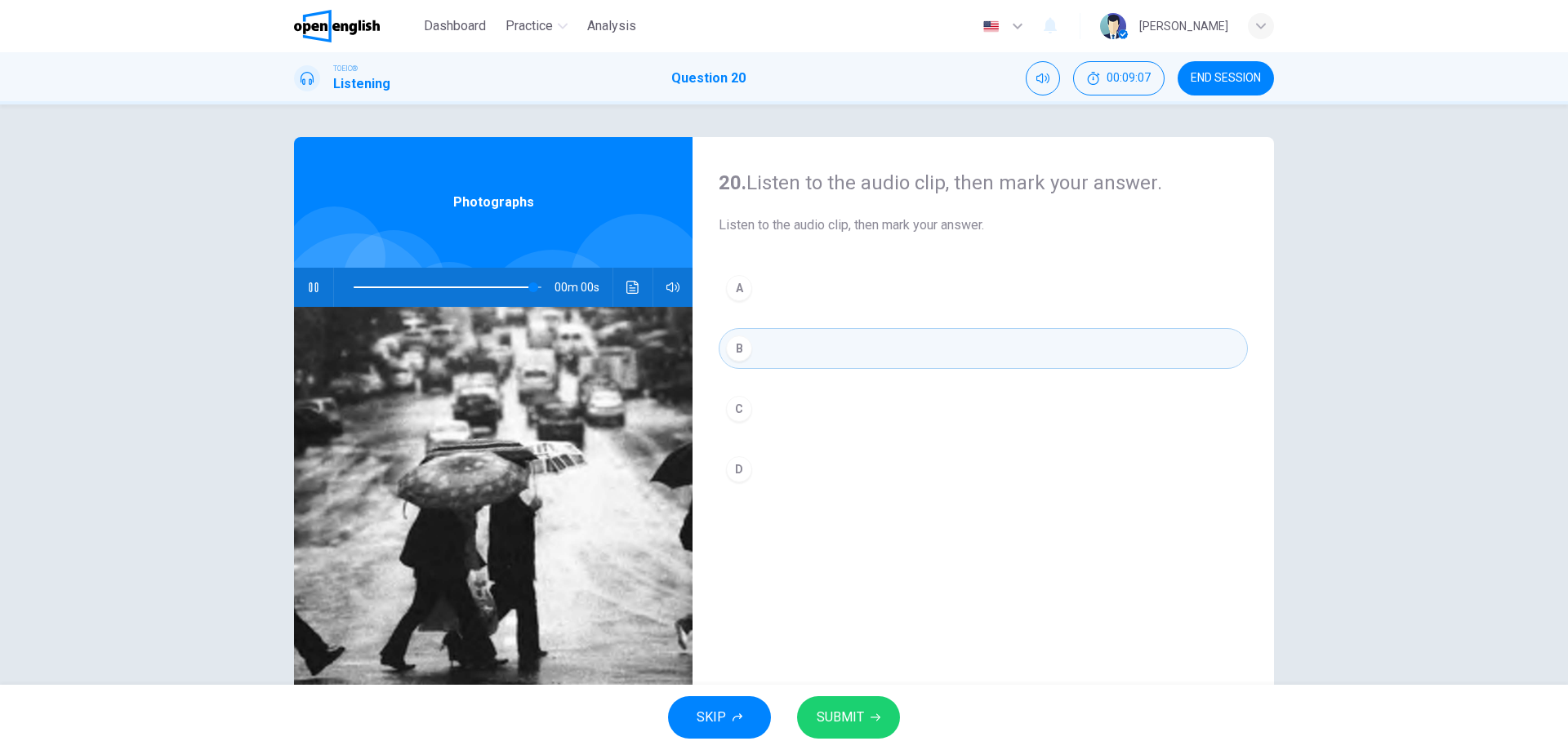
type input "*"
click at [818, 707] on span "SUBMIT" at bounding box center [841, 717] width 48 height 23
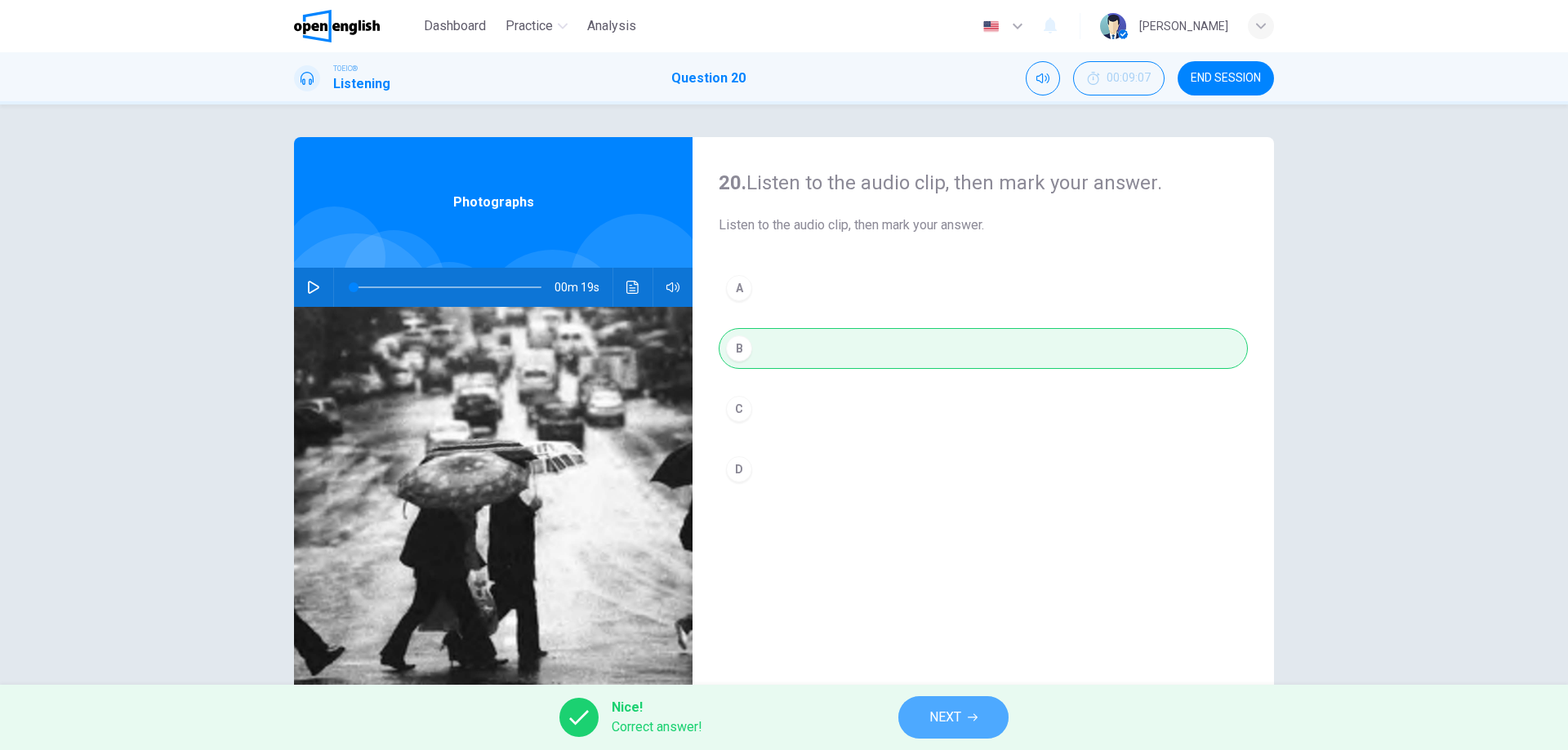
click at [972, 715] on icon "button" at bounding box center [973, 717] width 10 height 10
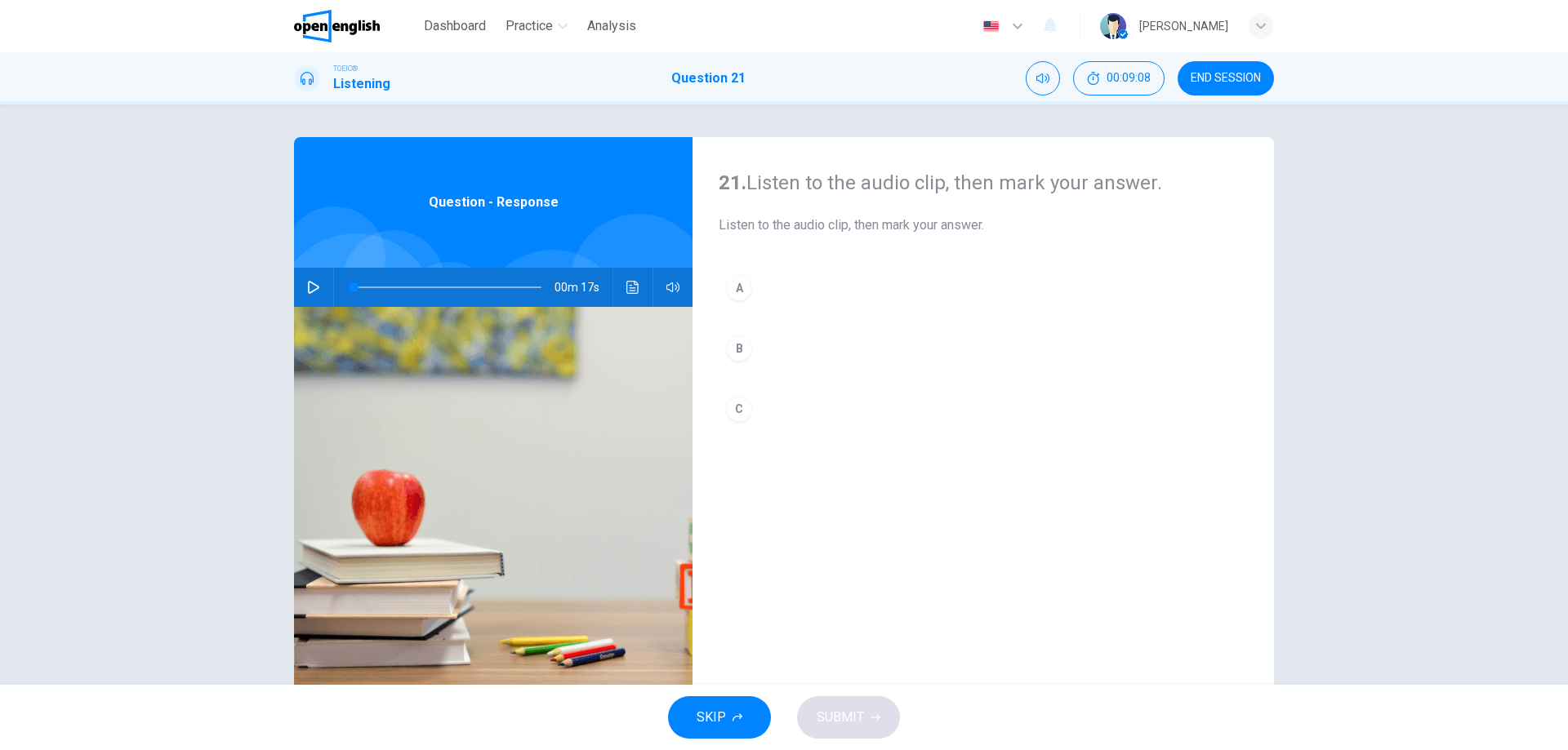
click at [306, 295] on button "button" at bounding box center [313, 287] width 26 height 39
click at [730, 349] on div "B" at bounding box center [739, 349] width 26 height 26
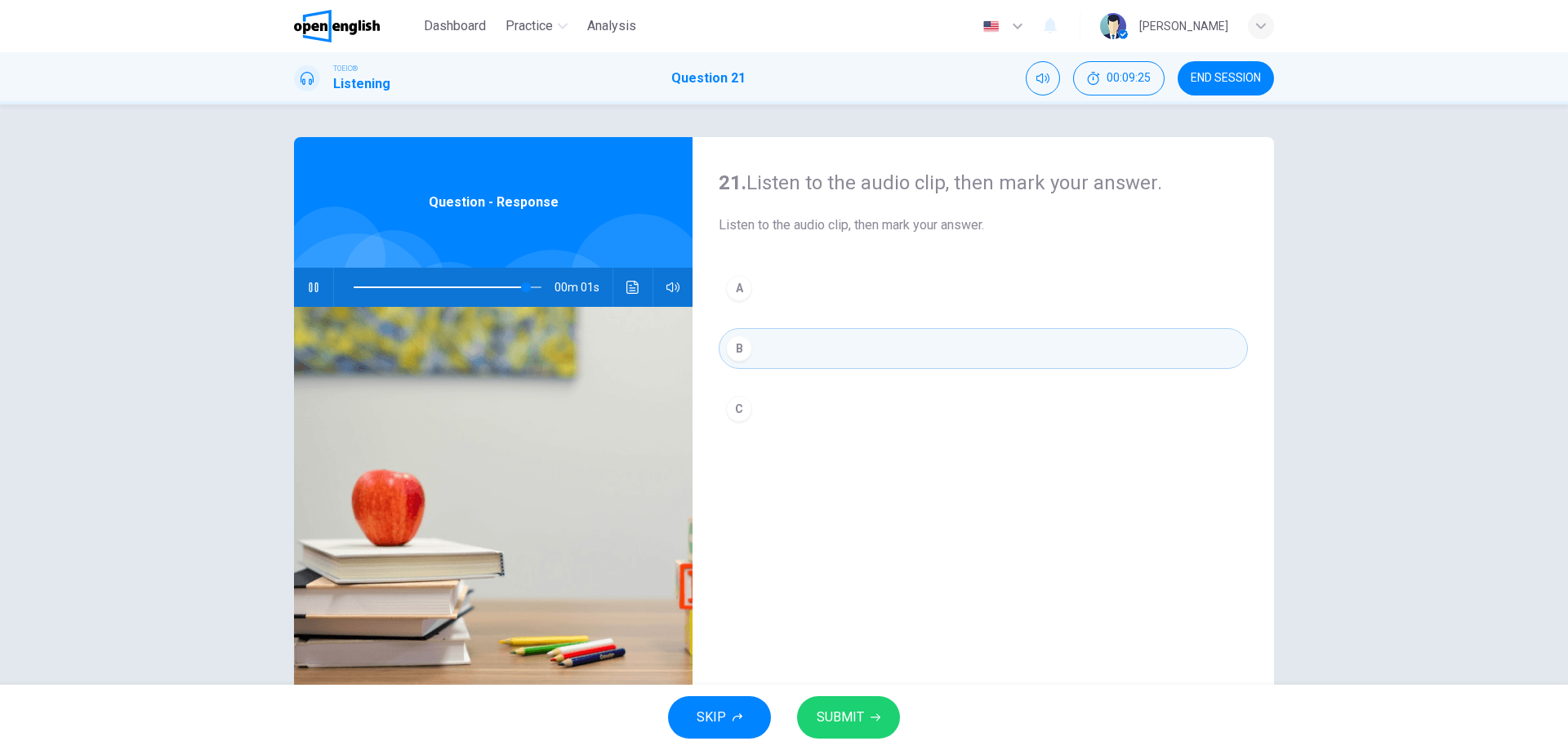
click at [862, 705] on button "SUBMIT" at bounding box center [849, 717] width 103 height 43
click at [862, 705] on div "SKIP SUBMIT" at bounding box center [784, 717] width 1568 height 66
type input "*"
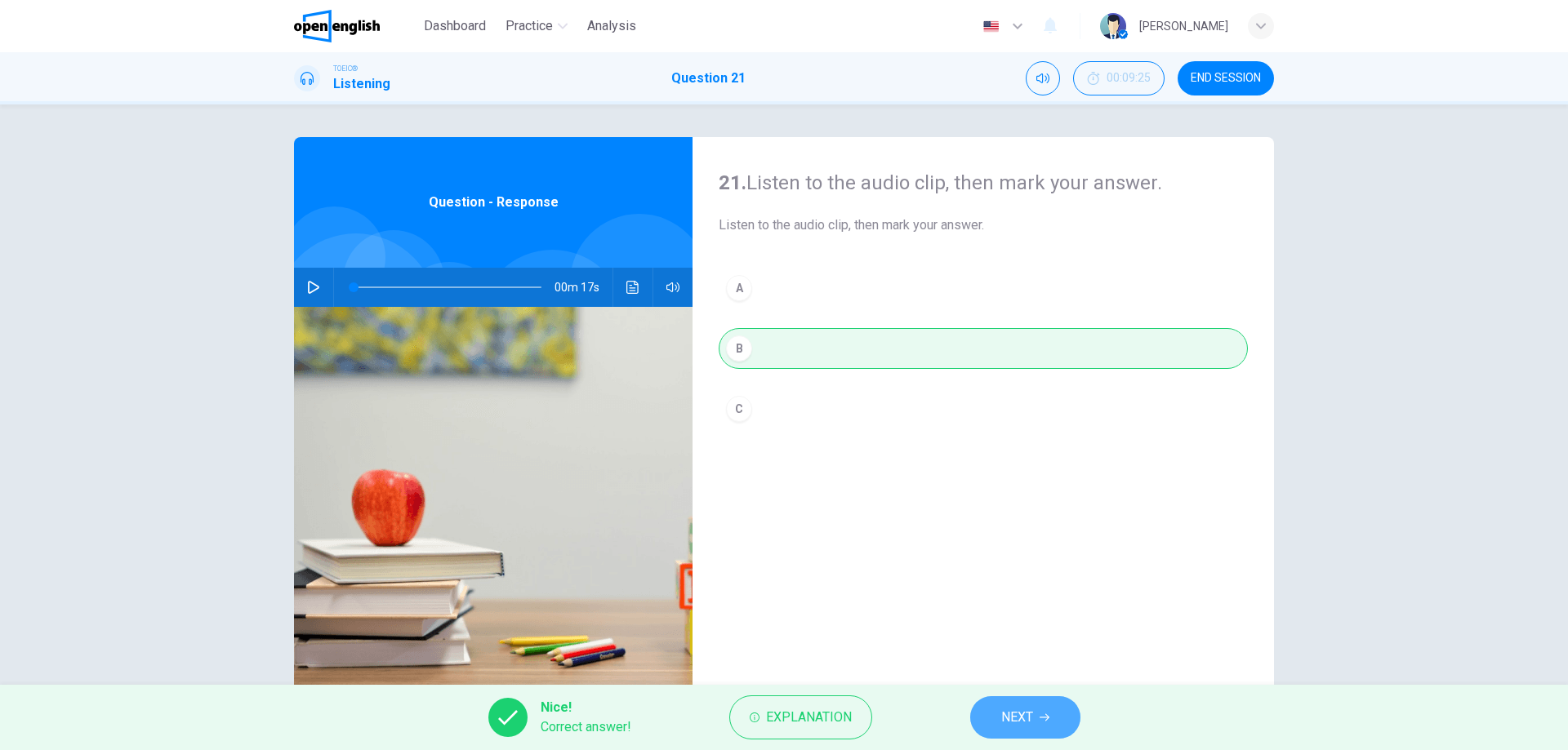
click at [1010, 726] on span "NEXT" at bounding box center [1017, 717] width 32 height 23
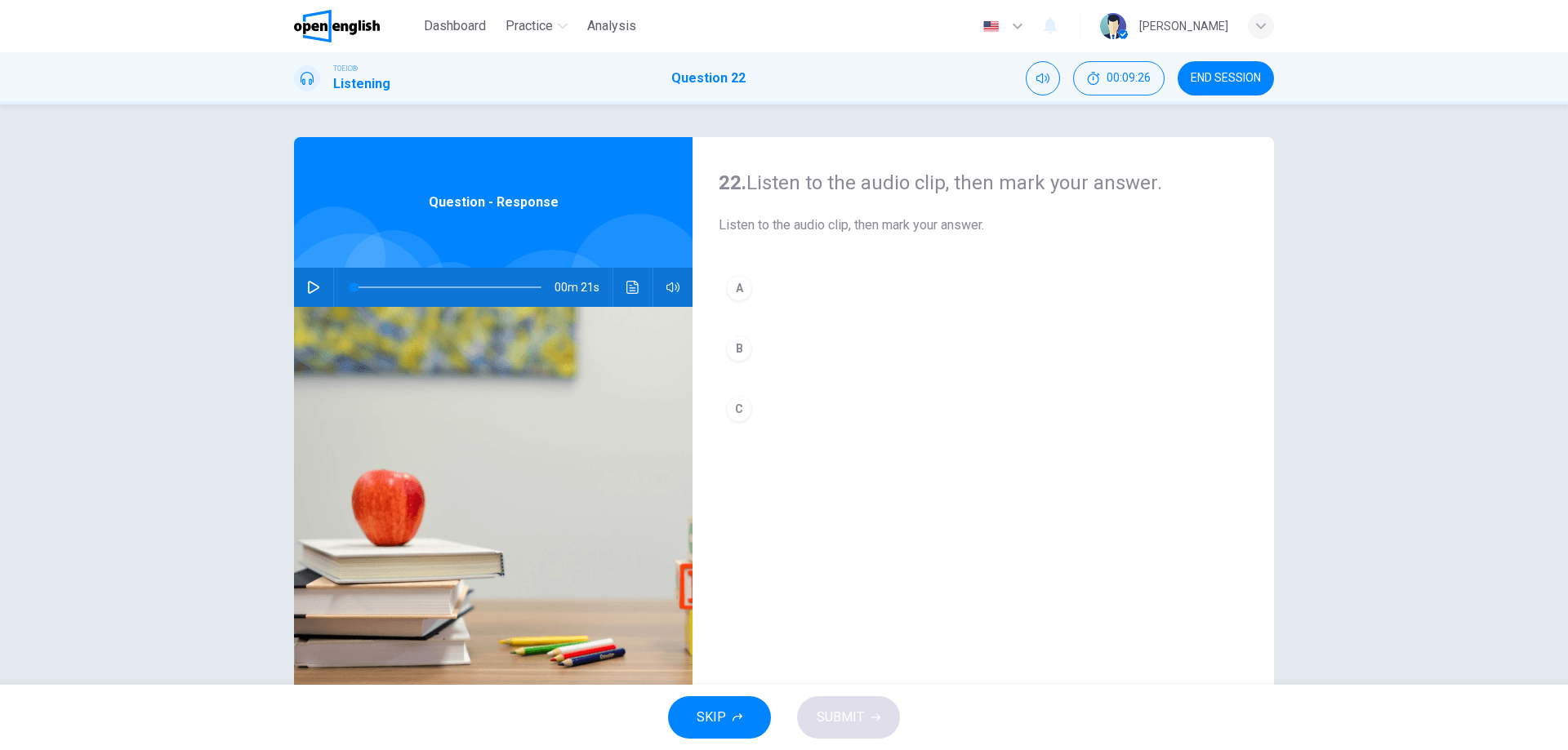
click at [300, 292] on button "button" at bounding box center [313, 287] width 26 height 39
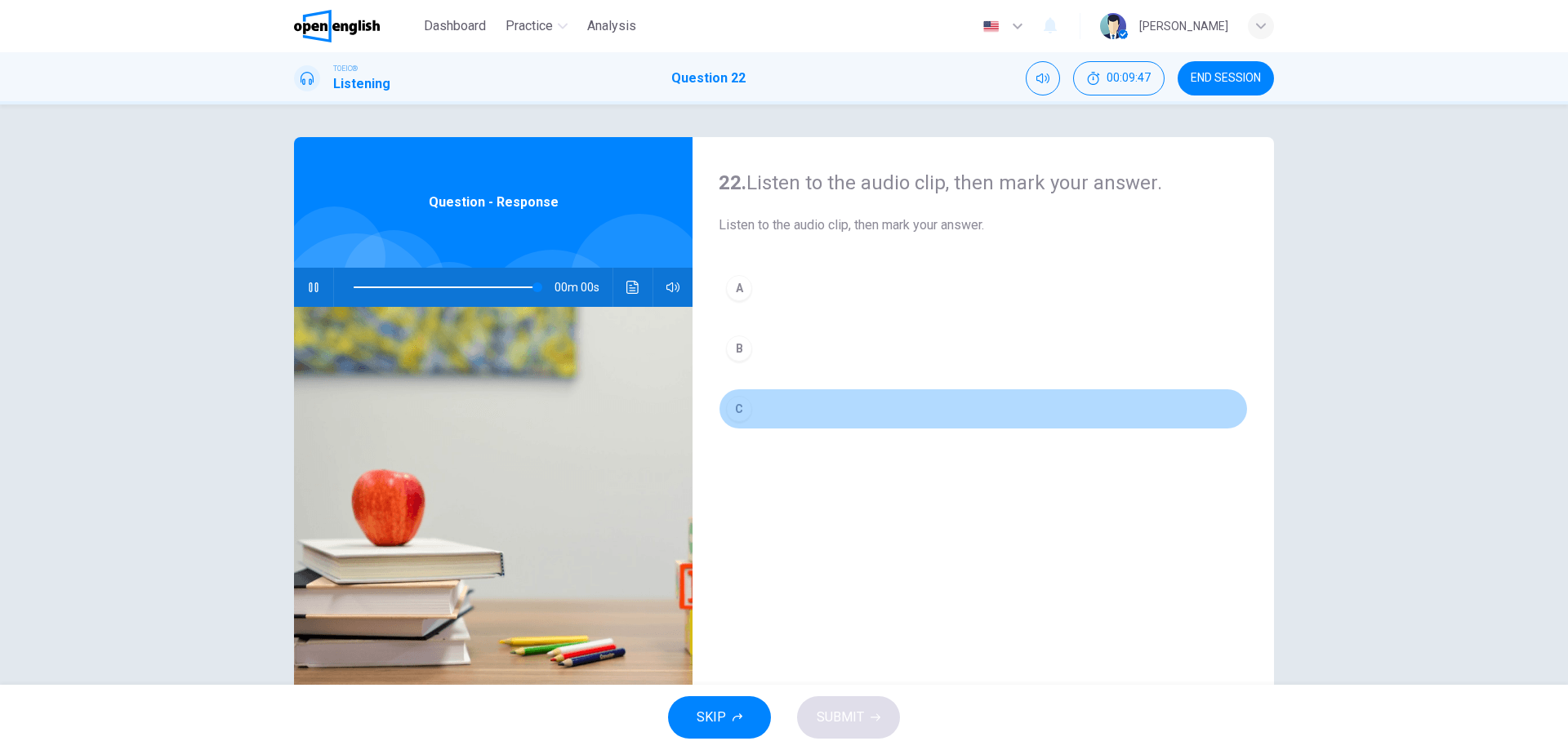
click at [728, 406] on div "C" at bounding box center [739, 409] width 26 height 26
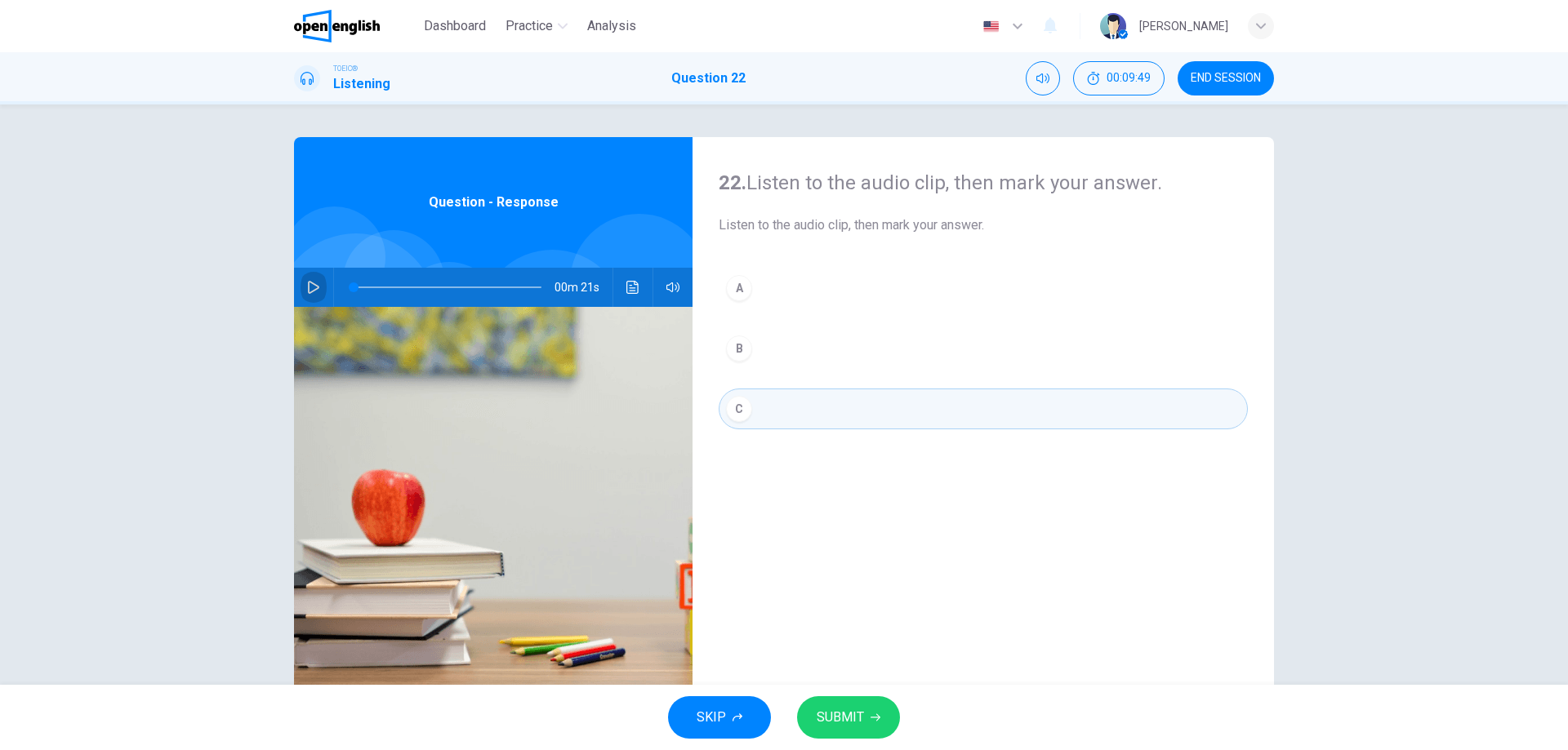
click at [305, 279] on button "button" at bounding box center [313, 287] width 26 height 39
click at [830, 715] on span "SUBMIT" at bounding box center [841, 717] width 48 height 23
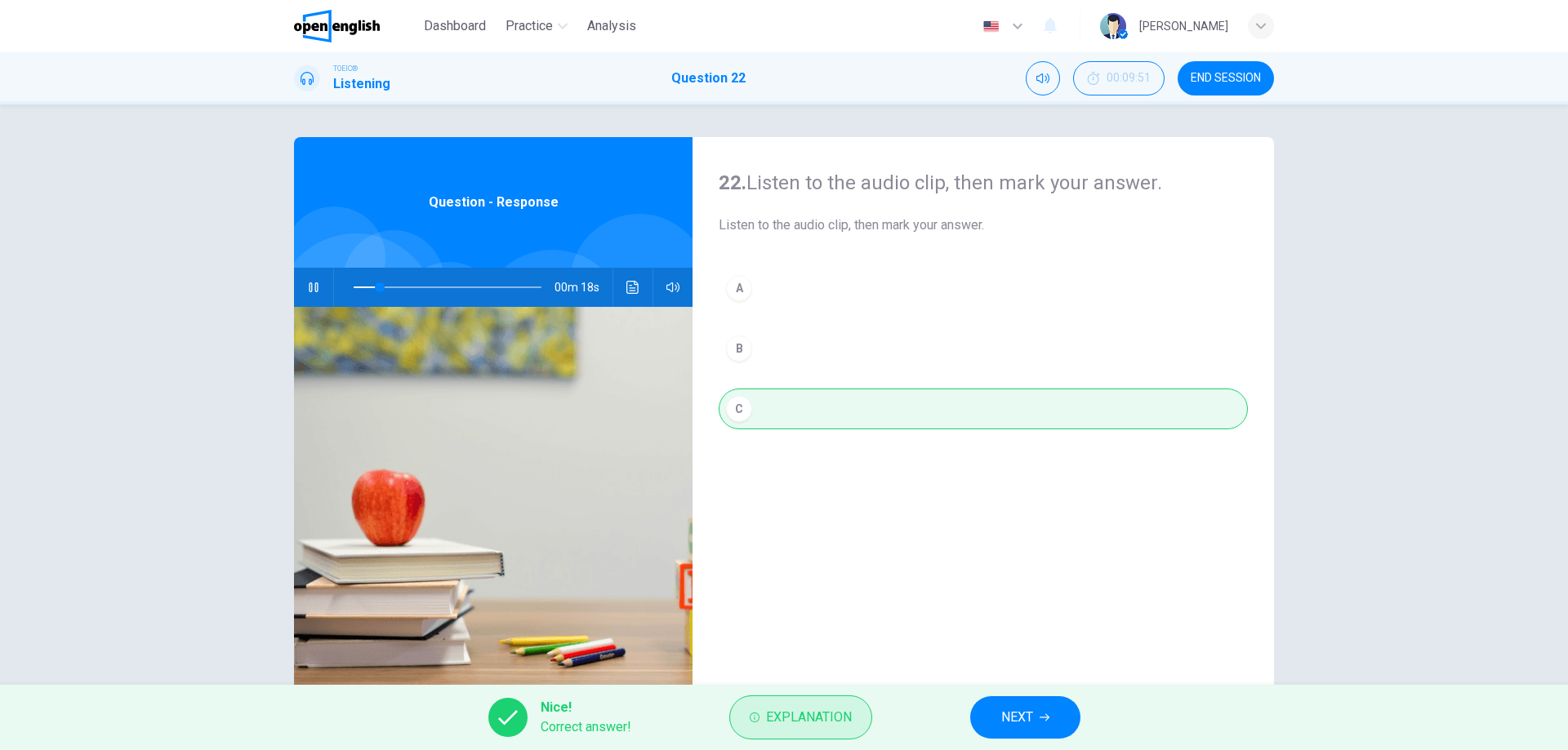
click at [808, 709] on span "Explanation" at bounding box center [809, 717] width 85 height 23
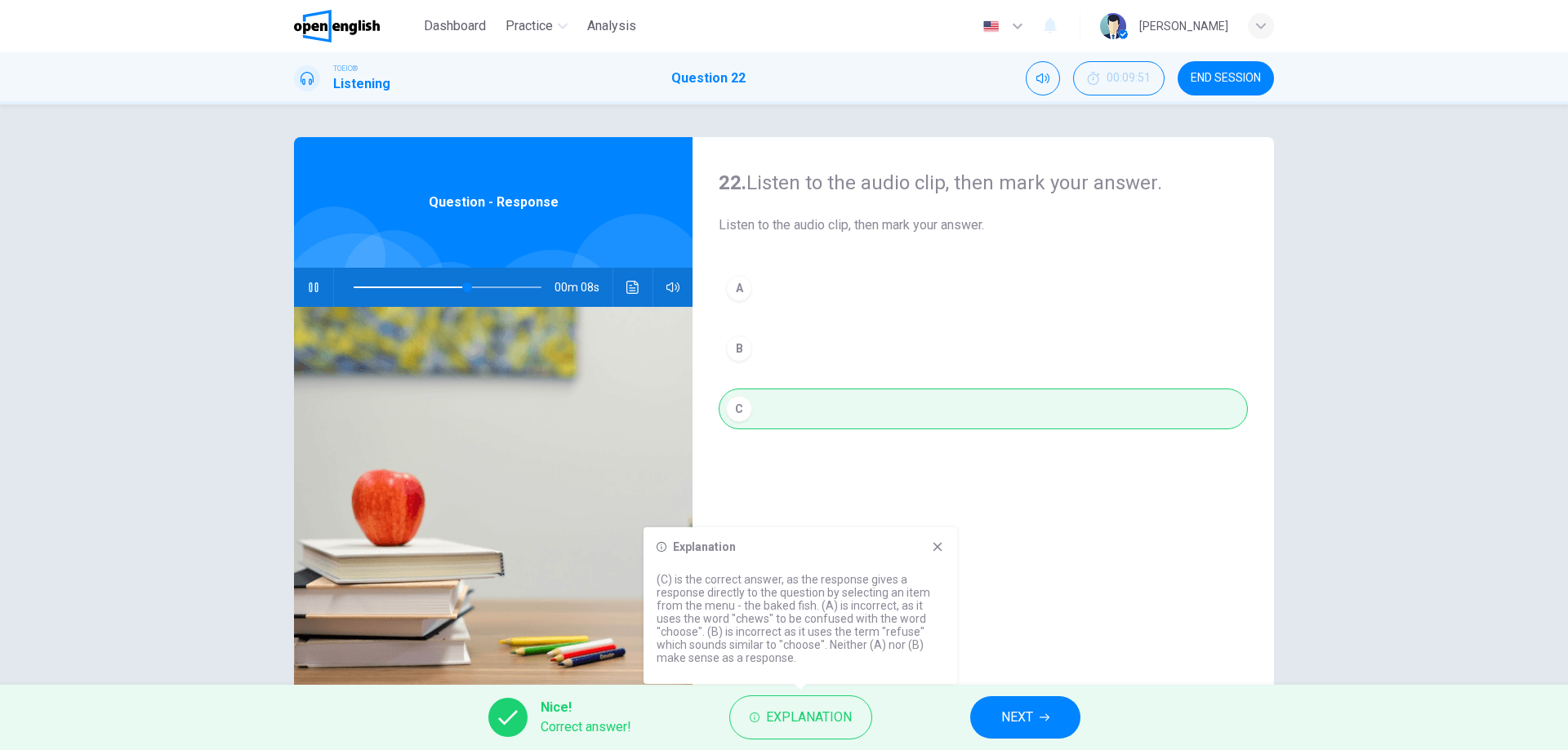
type input "**"
click at [1006, 710] on span "NEXT" at bounding box center [1017, 717] width 32 height 23
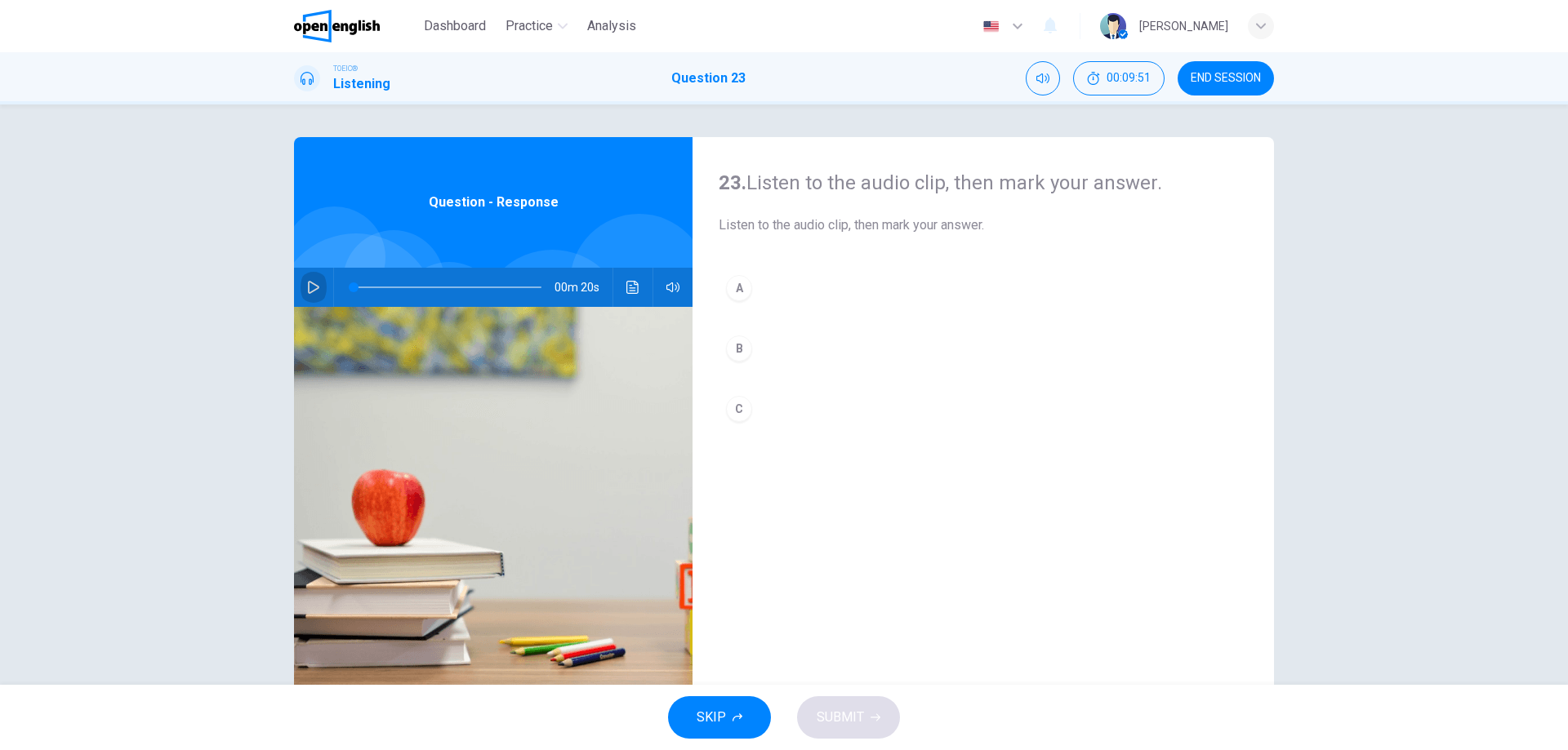
click at [307, 295] on button "button" at bounding box center [313, 287] width 26 height 39
click at [744, 353] on div "B" at bounding box center [739, 349] width 26 height 26
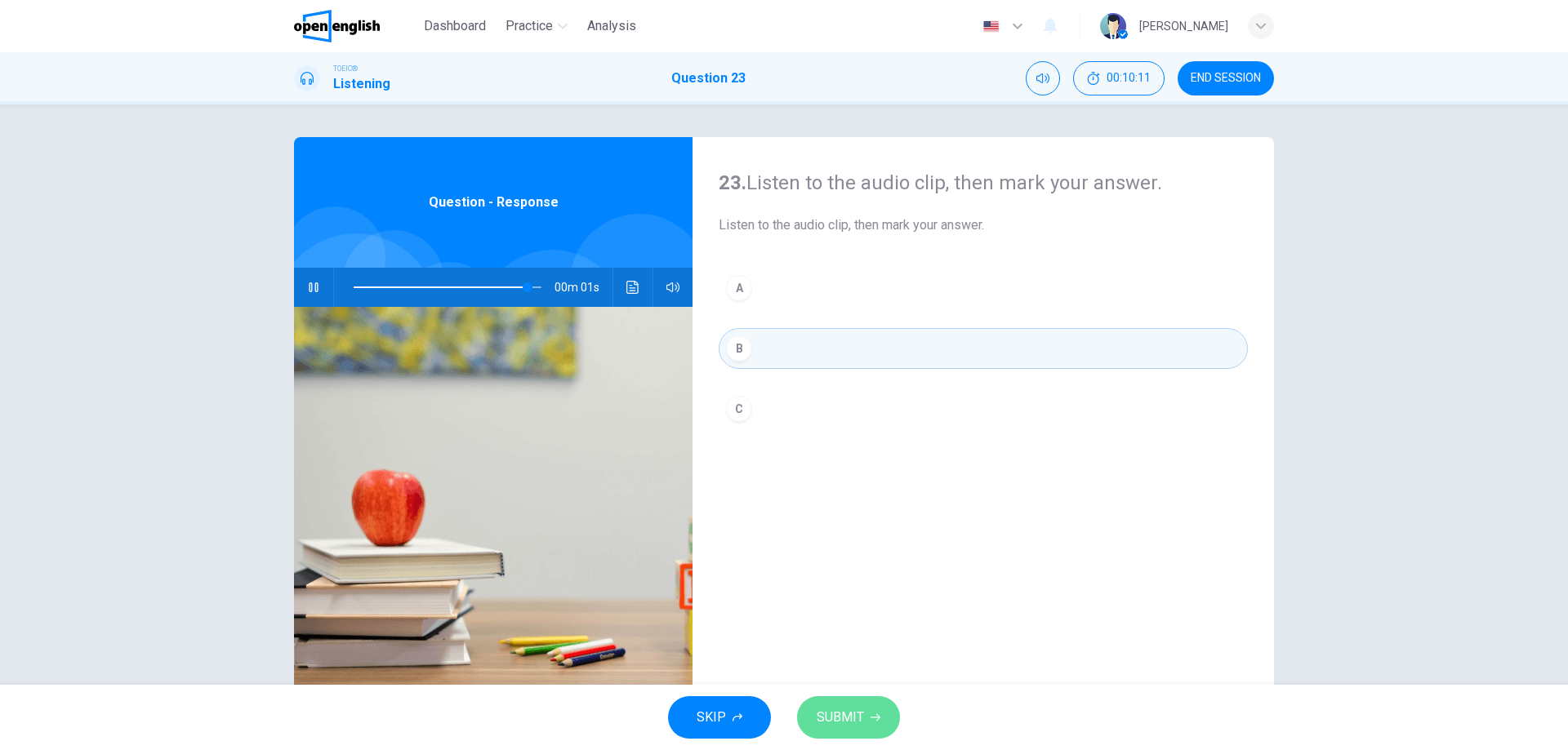
click at [876, 712] on icon "button" at bounding box center [875, 717] width 10 height 10
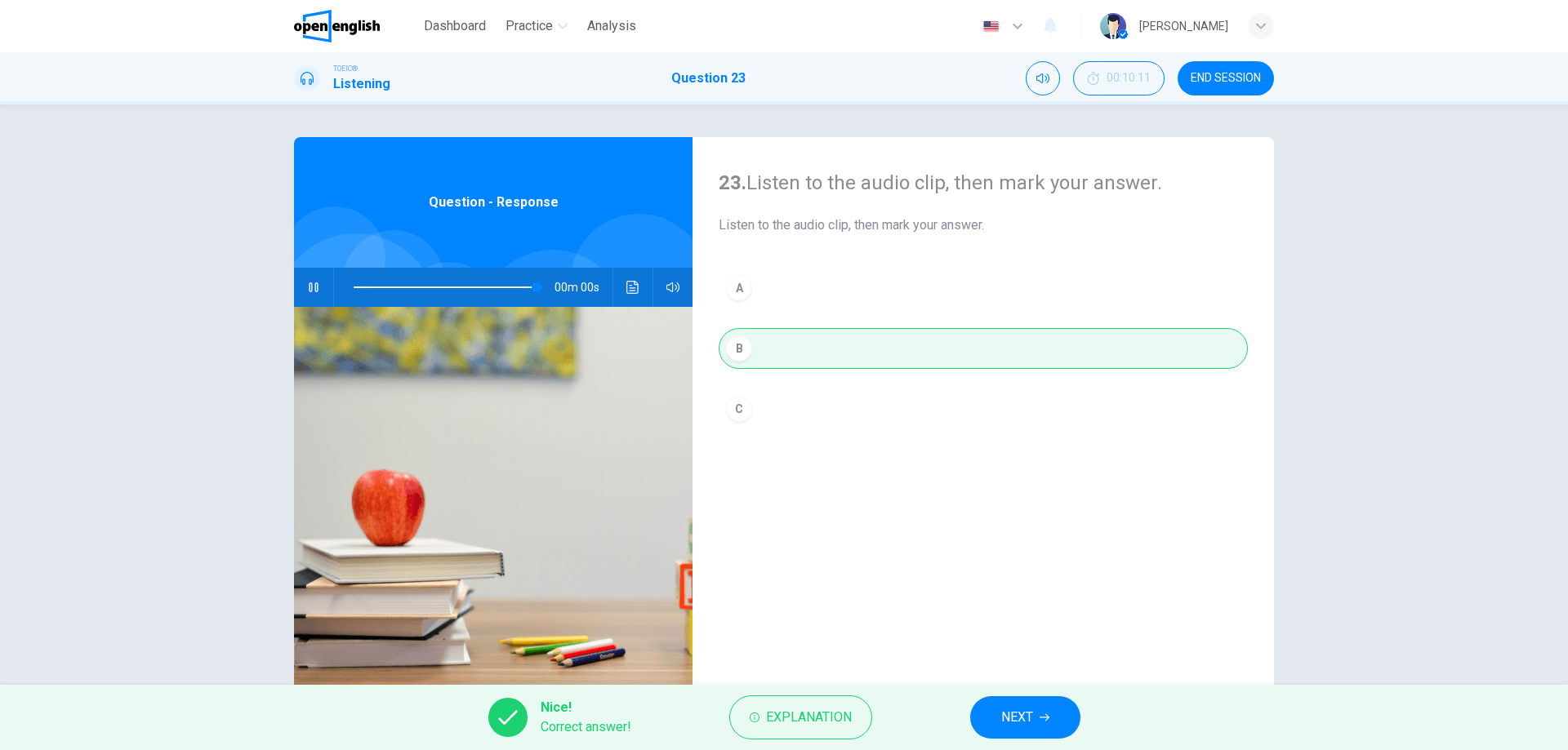
type input "*"
click at [1020, 707] on span "NEXT" at bounding box center [1017, 717] width 32 height 23
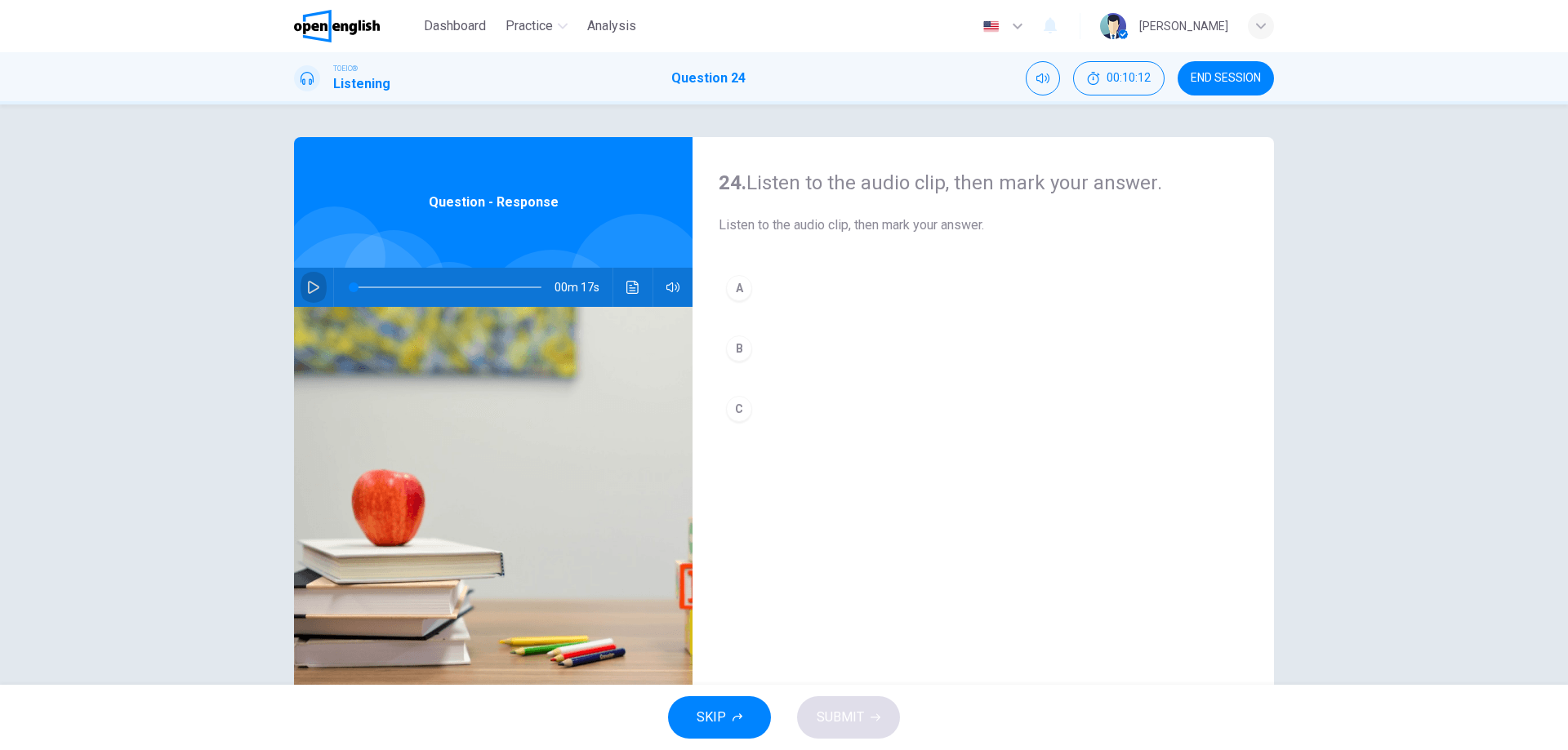
click at [314, 284] on icon "button" at bounding box center [313, 287] width 13 height 13
type input "*"
click at [726, 349] on div "B" at bounding box center [739, 349] width 26 height 26
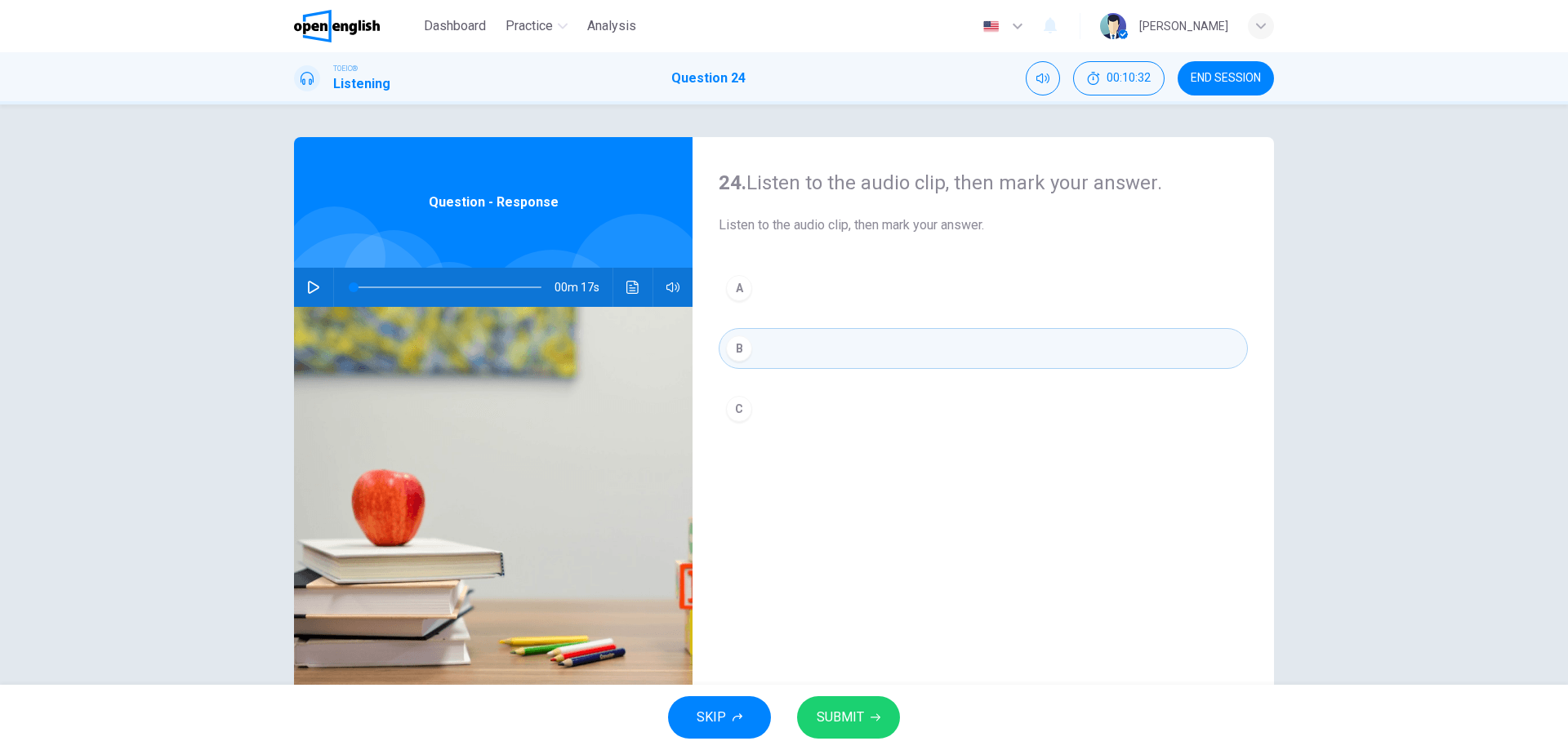
click at [855, 702] on button "SUBMIT" at bounding box center [849, 717] width 103 height 43
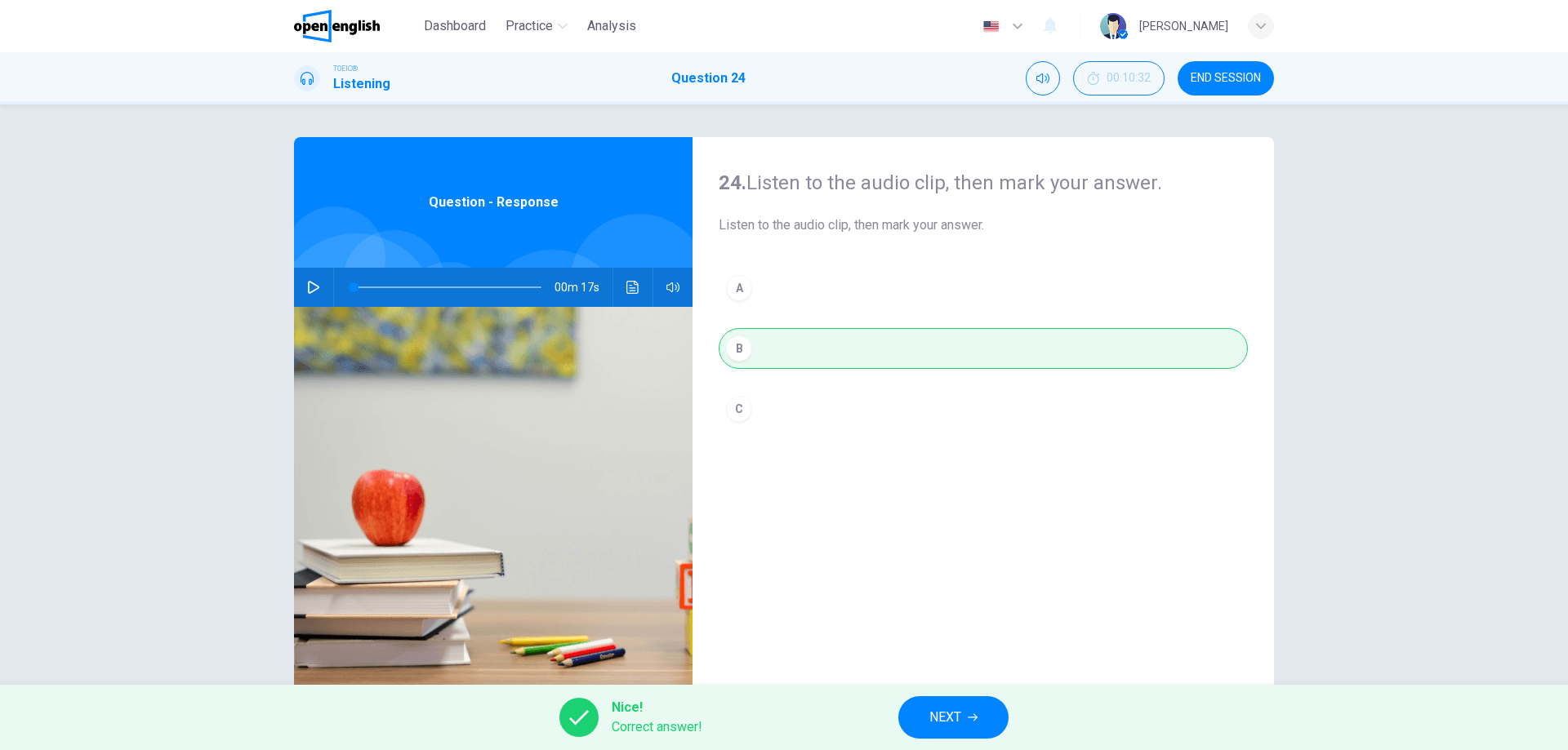
click at [930, 710] on span "NEXT" at bounding box center [945, 717] width 32 height 23
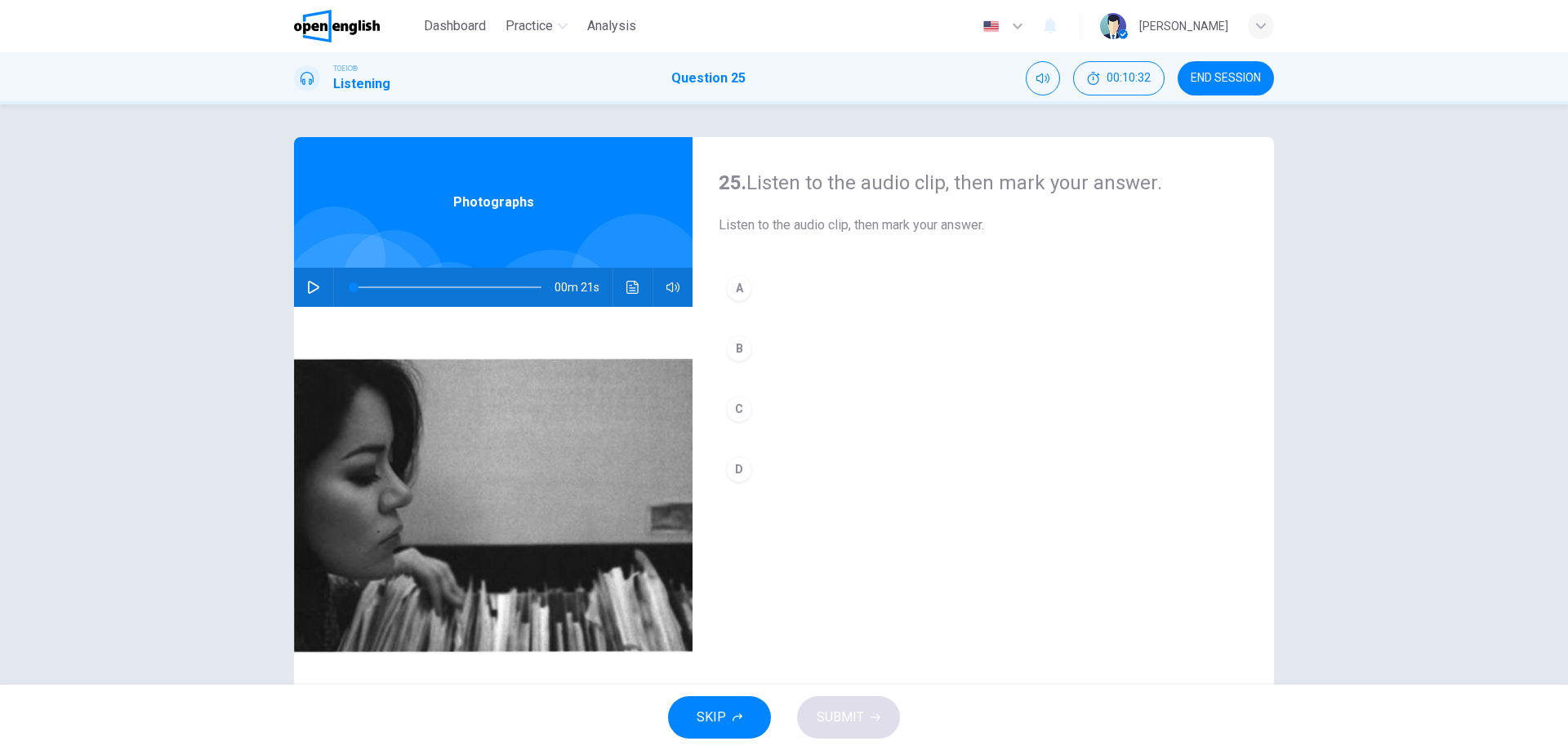
click at [322, 279] on div "00m 21s" at bounding box center [493, 287] width 398 height 39
click at [308, 295] on button "button" at bounding box center [313, 287] width 26 height 39
click at [726, 470] on div "D" at bounding box center [739, 469] width 26 height 26
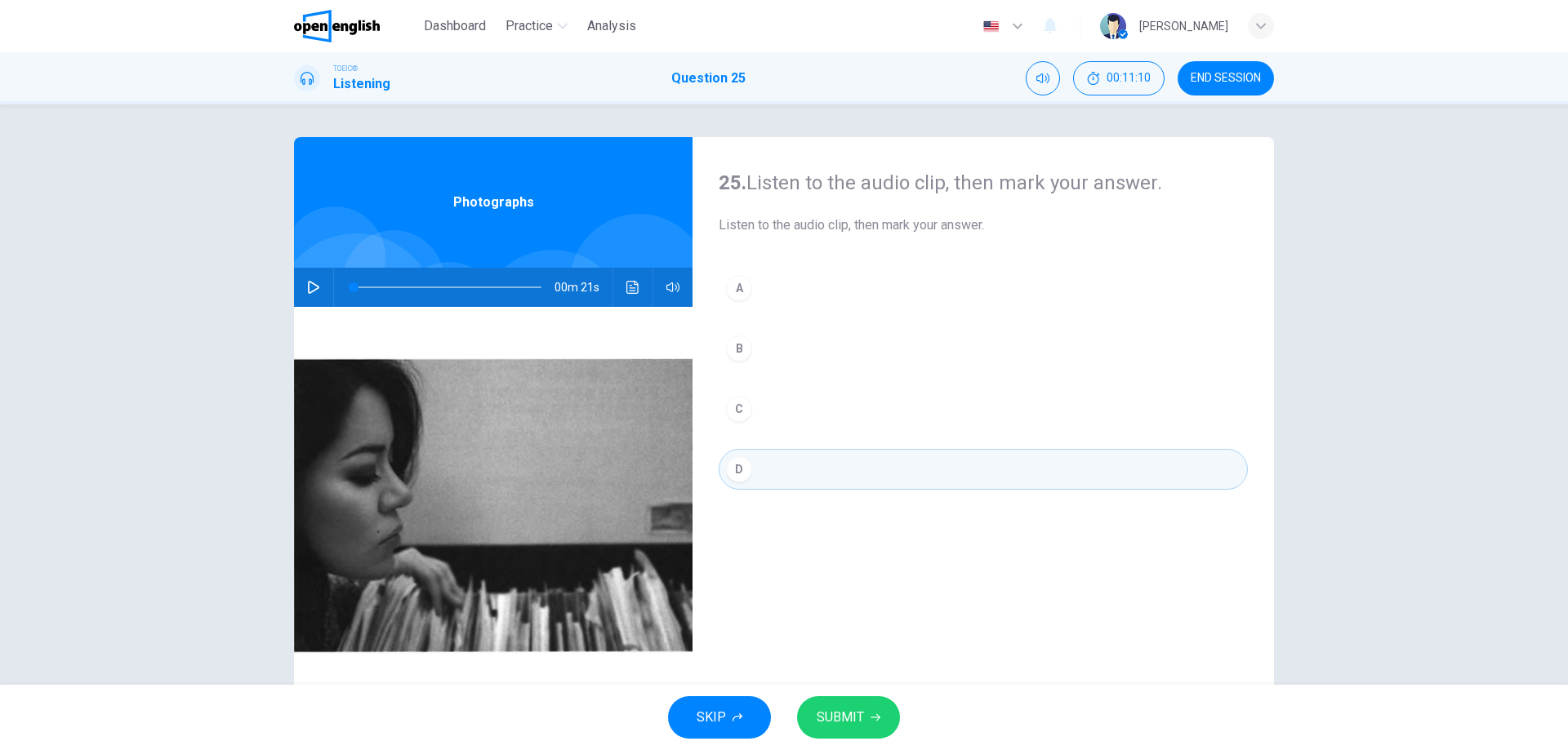
click at [846, 714] on span "SUBMIT" at bounding box center [841, 717] width 48 height 23
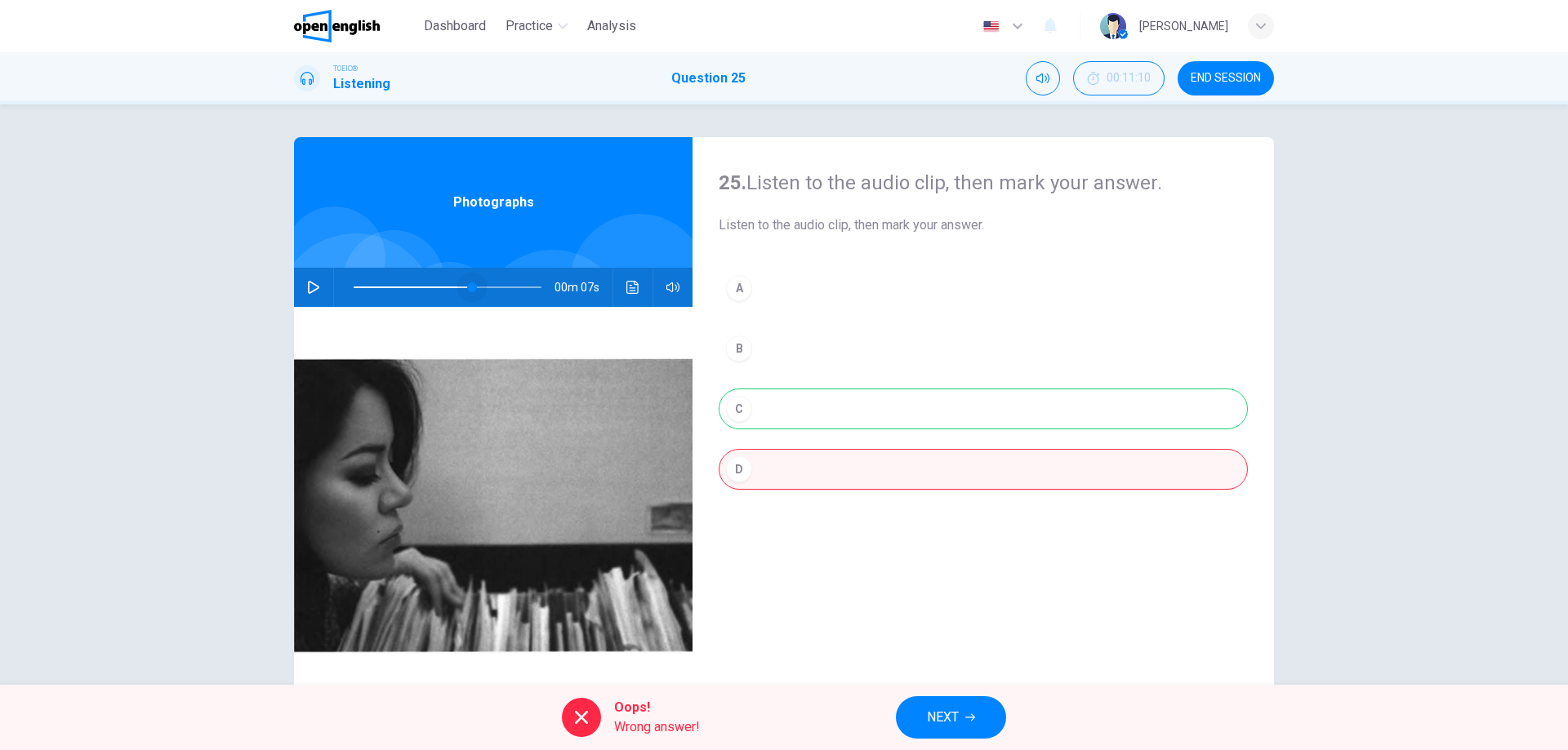
click at [468, 282] on span at bounding box center [447, 287] width 188 height 23
click at [307, 282] on icon "button" at bounding box center [313, 287] width 13 height 13
click at [460, 284] on span at bounding box center [447, 287] width 188 height 23
click at [300, 282] on button "button" at bounding box center [313, 287] width 26 height 39
type input "**"
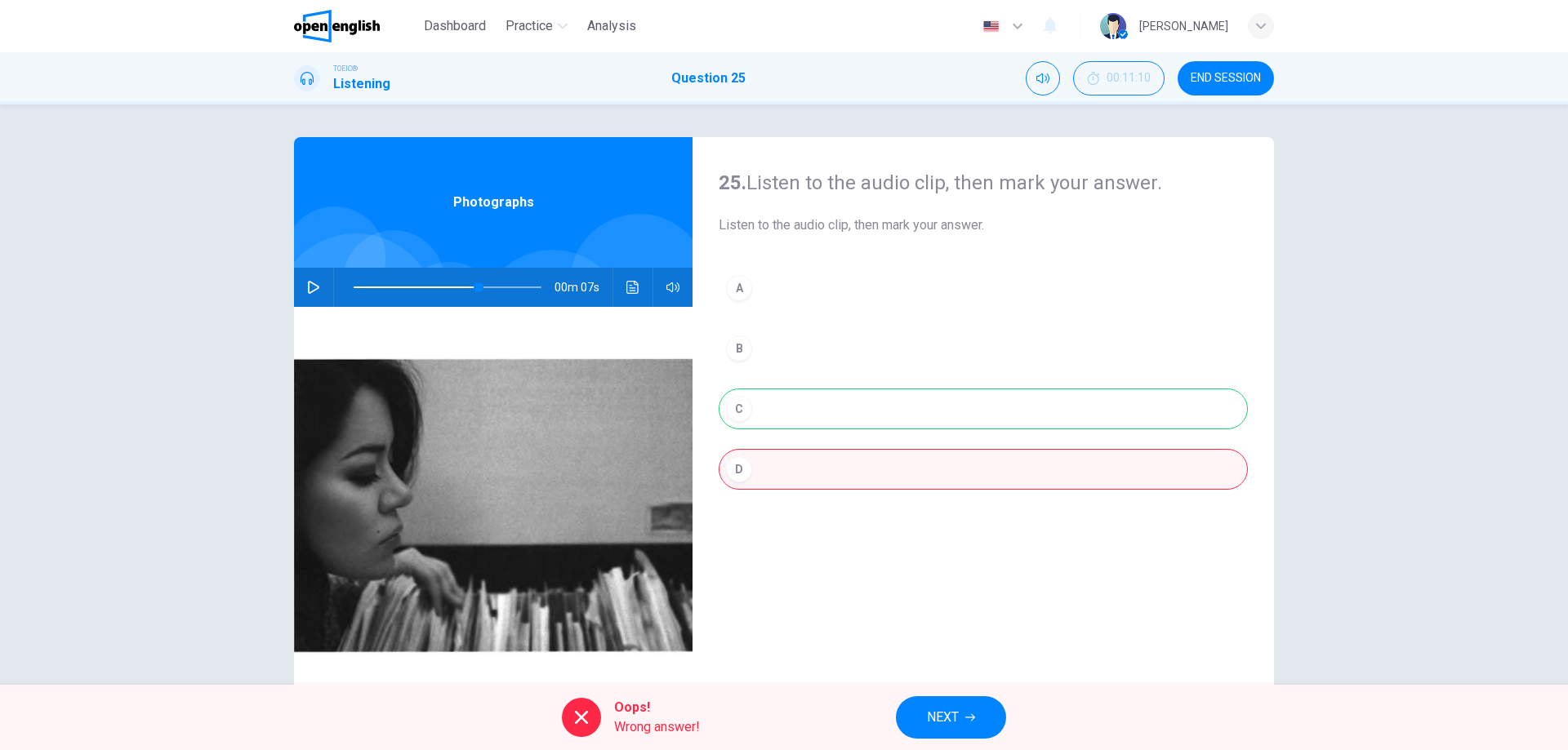
click at [947, 709] on span "NEXT" at bounding box center [943, 717] width 32 height 23
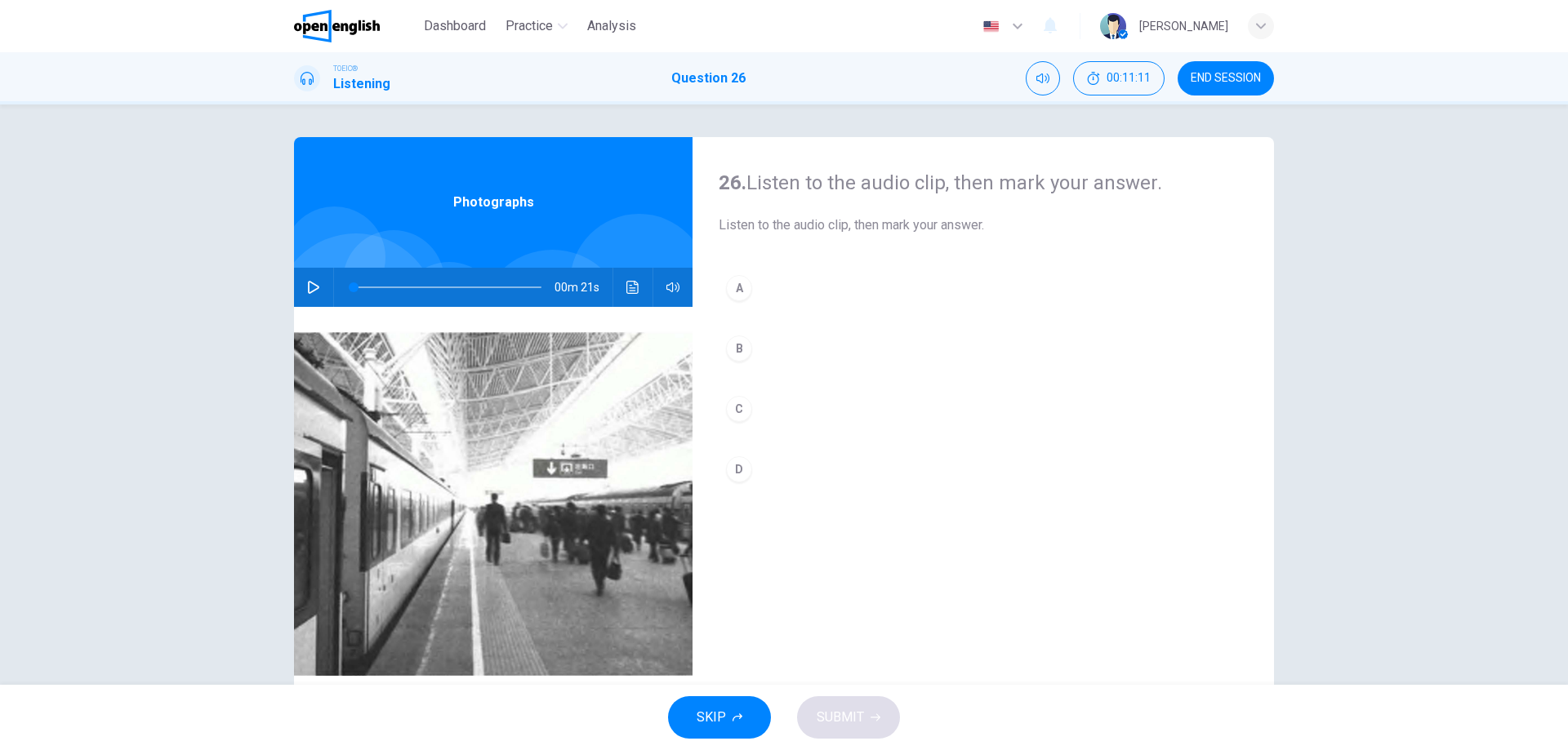
click at [295, 271] on div "00m 21s" at bounding box center [493, 287] width 398 height 39
click at [314, 282] on icon "button" at bounding box center [313, 287] width 13 height 13
click at [731, 294] on div "A" at bounding box center [739, 288] width 26 height 26
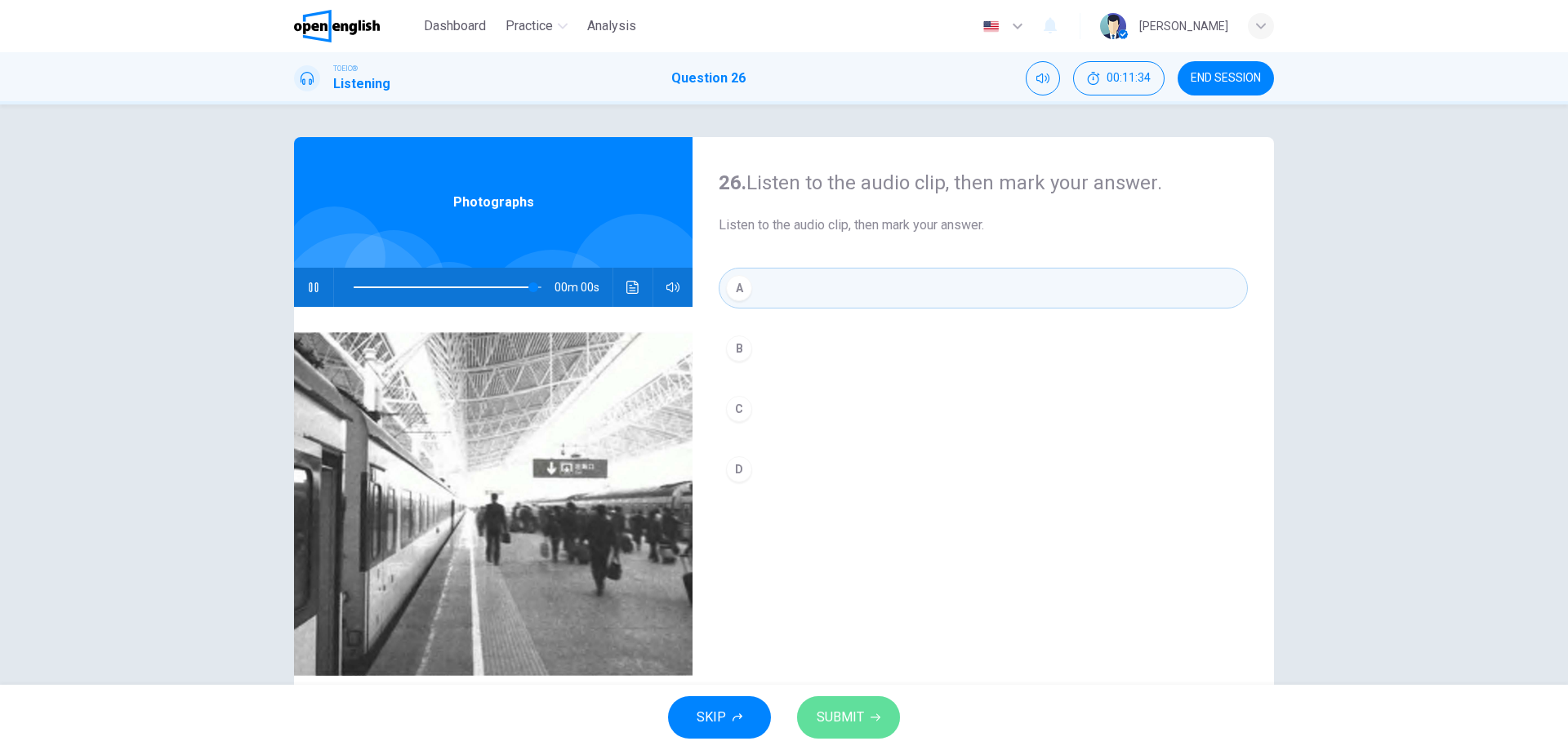
click at [879, 703] on button "SUBMIT" at bounding box center [849, 717] width 103 height 43
type input "*"
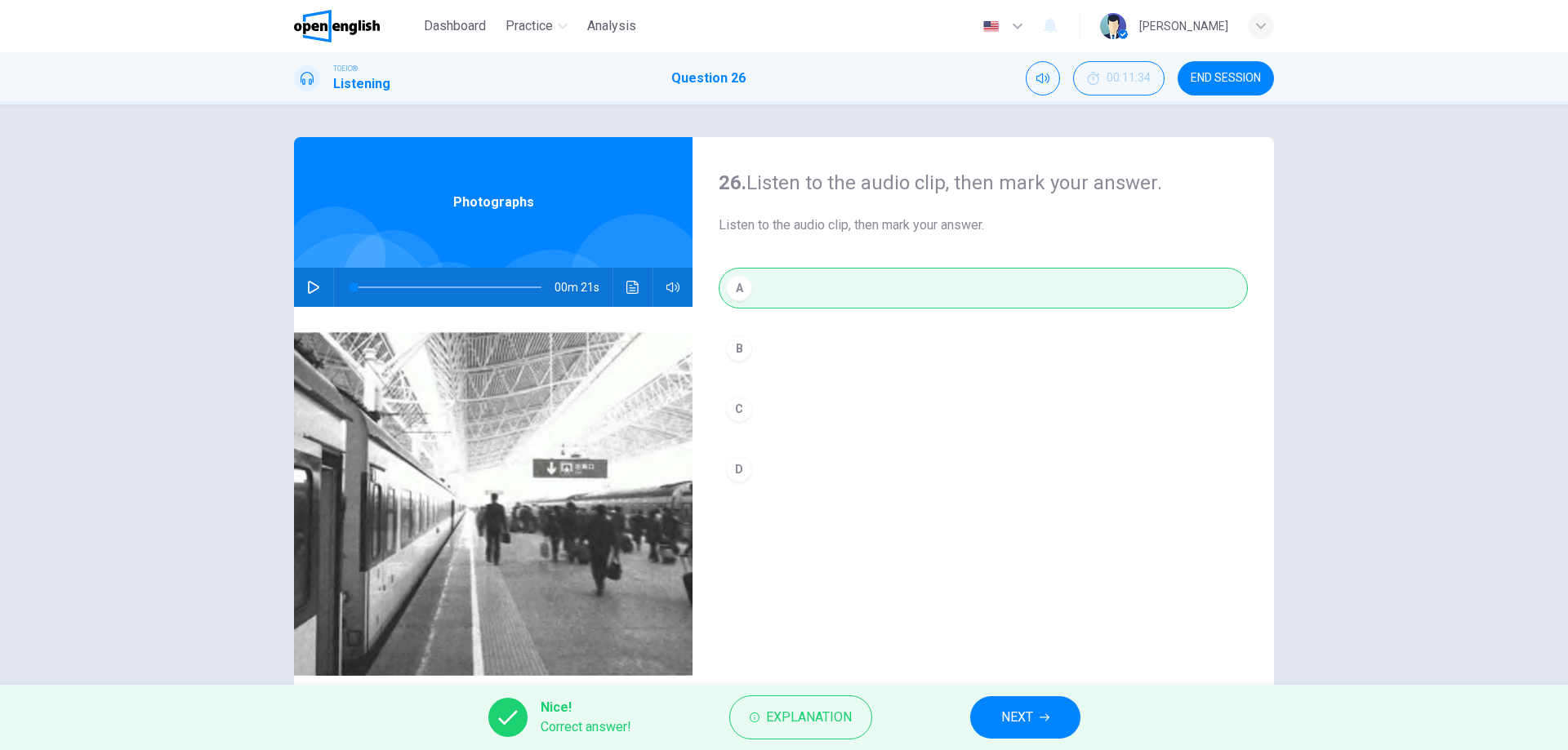
click at [982, 725] on button "NEXT" at bounding box center [1024, 717] width 110 height 43
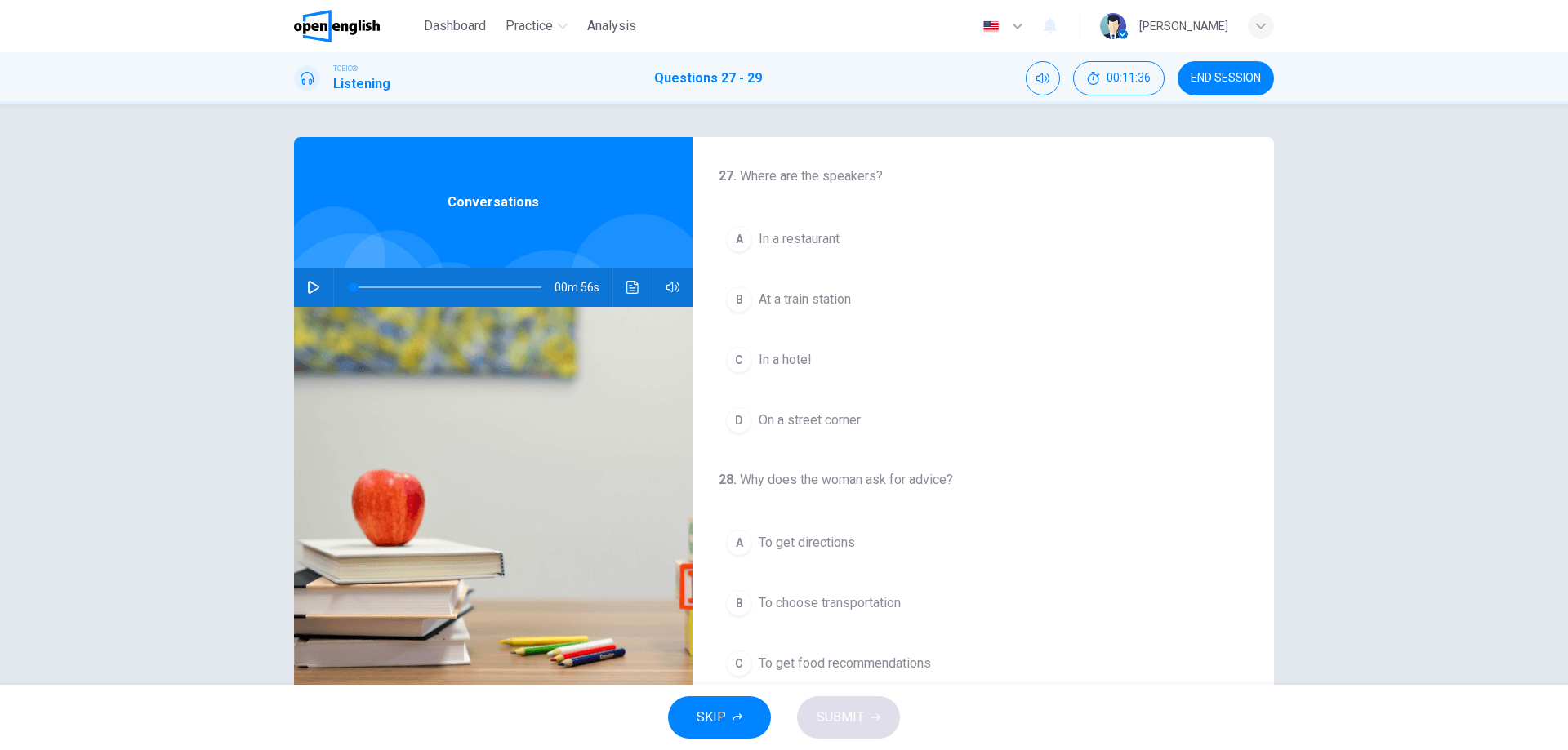
click at [318, 286] on button "button" at bounding box center [313, 287] width 26 height 39
click at [767, 355] on span "In a hotel" at bounding box center [784, 361] width 53 height 20
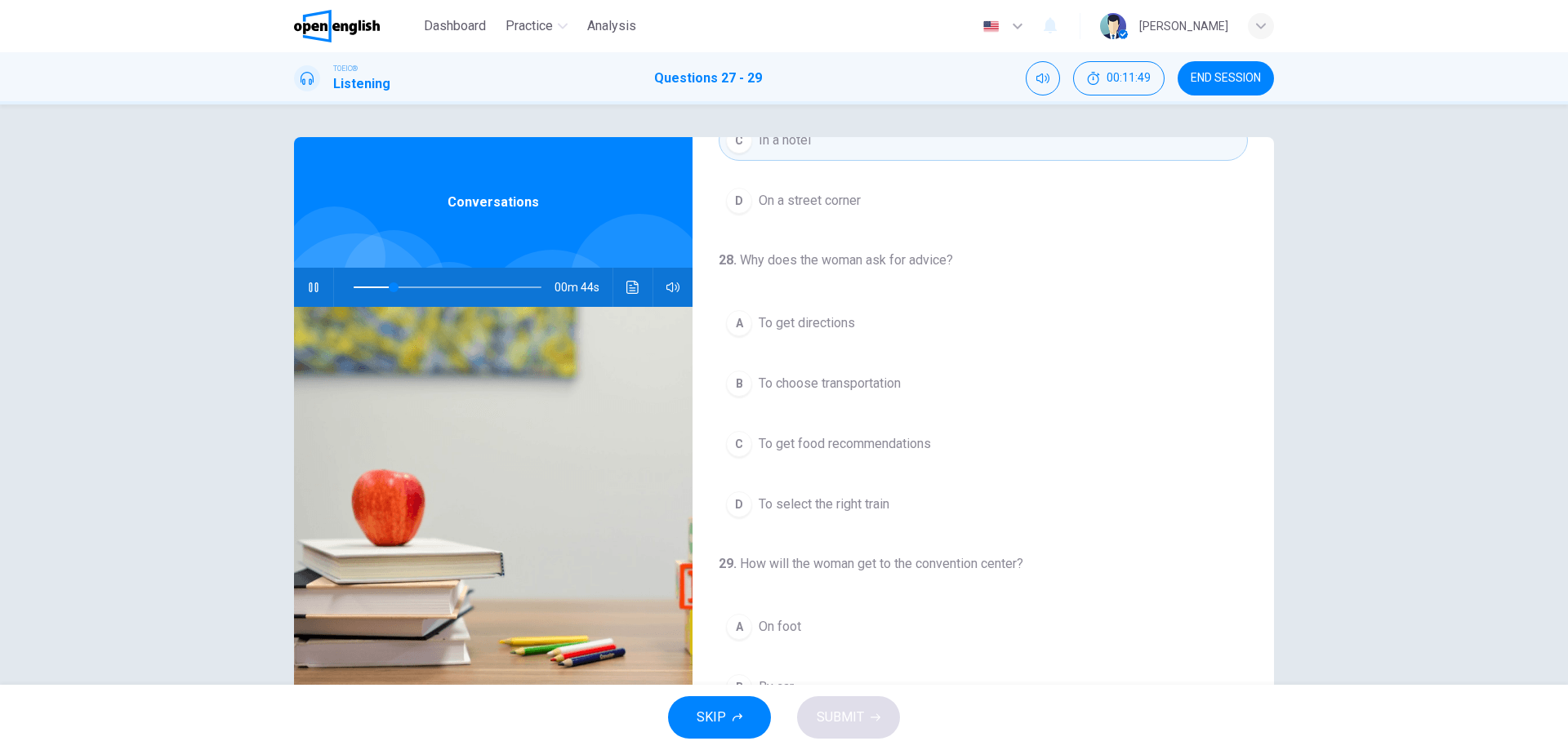
scroll to position [210, 0]
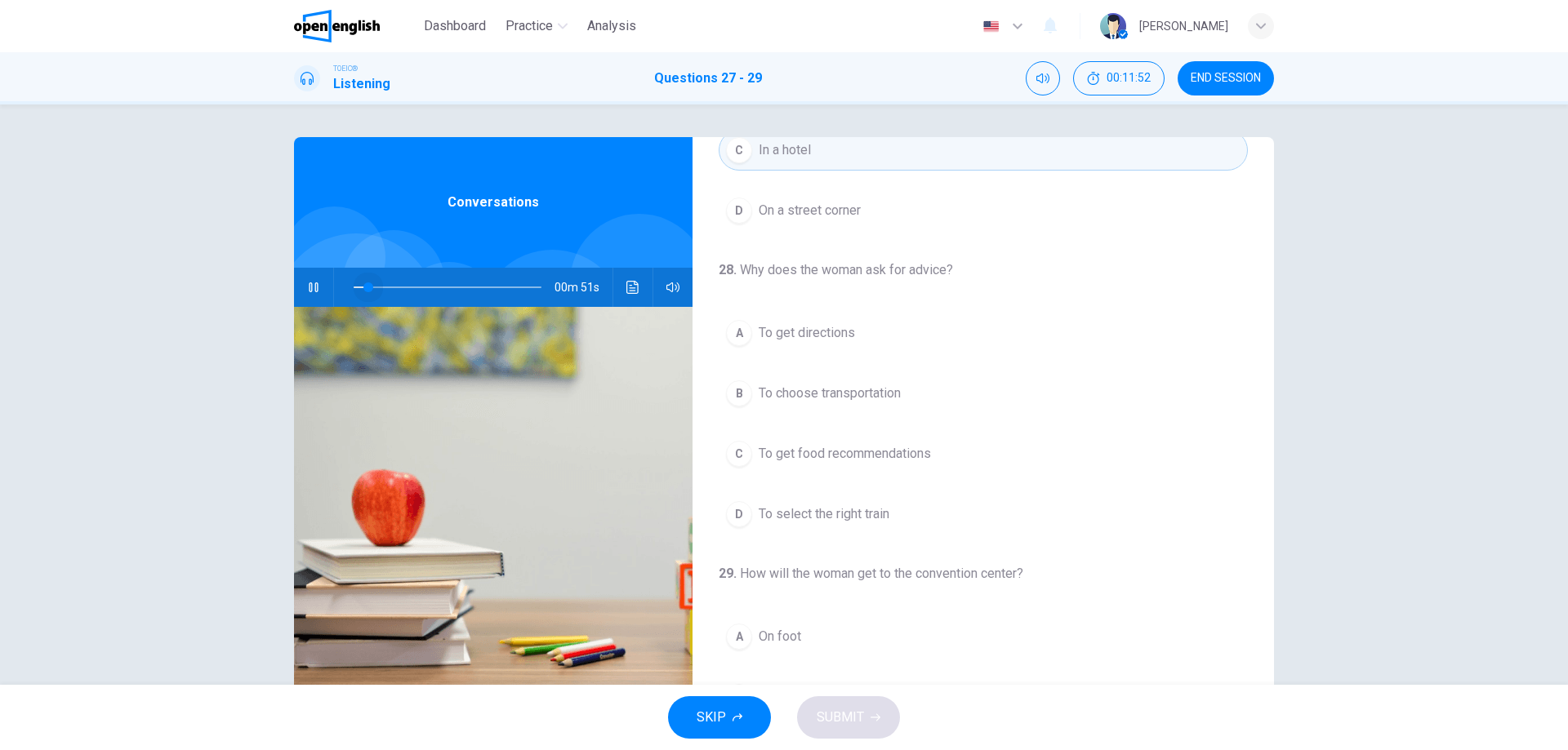
click at [365, 277] on span at bounding box center [447, 287] width 188 height 23
click at [371, 288] on span at bounding box center [447, 287] width 188 height 23
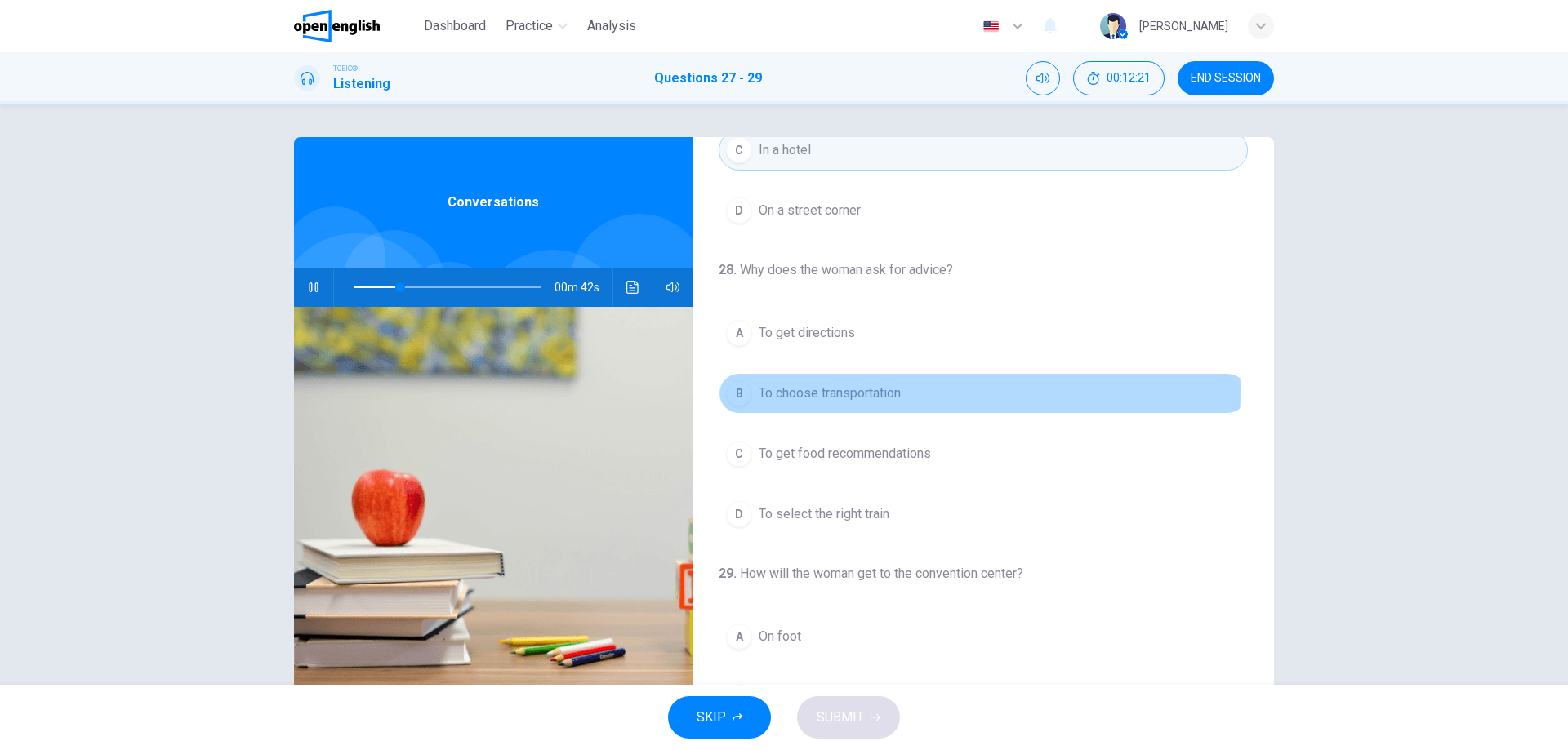
click at [747, 390] on div "B" at bounding box center [739, 393] width 26 height 26
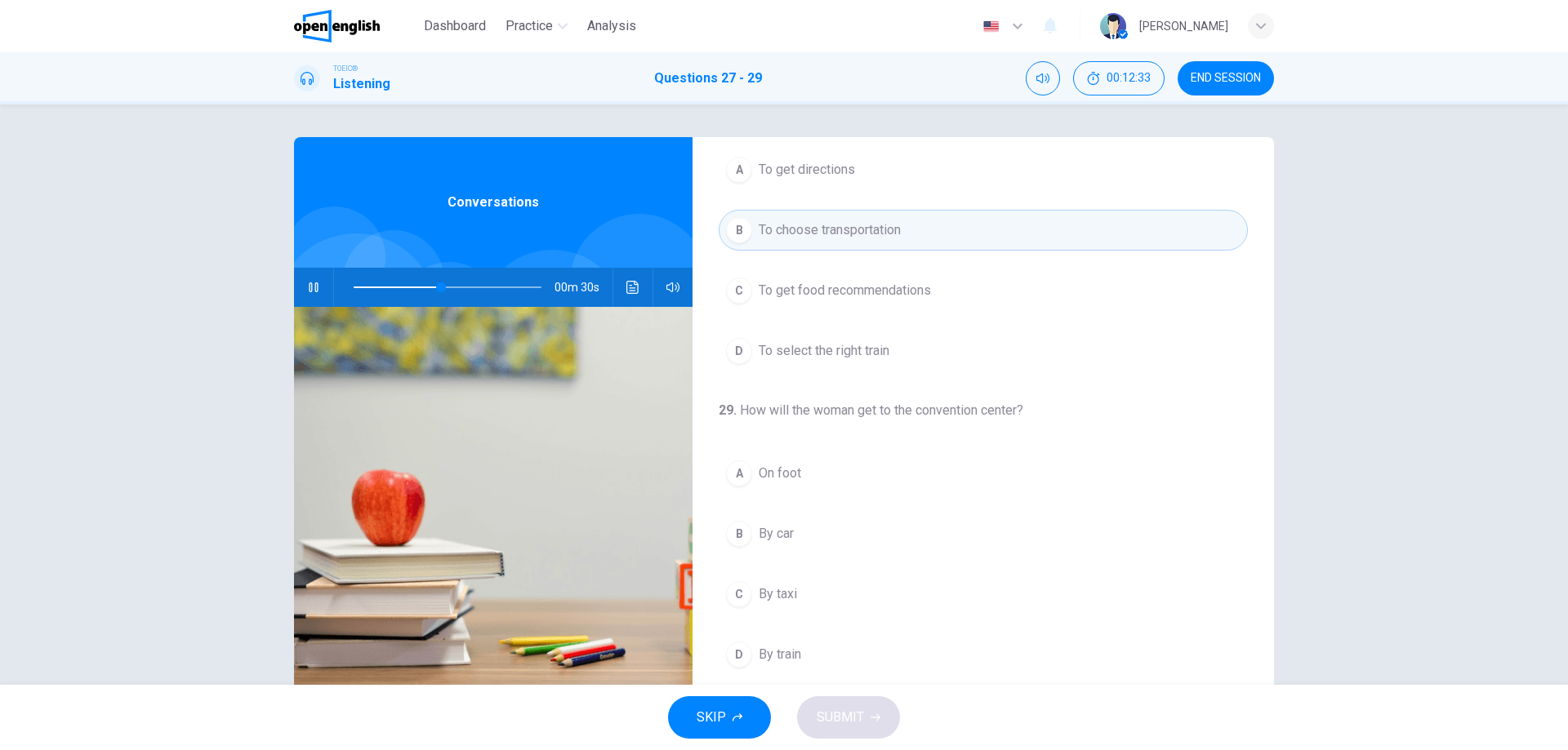
scroll to position [53, 0]
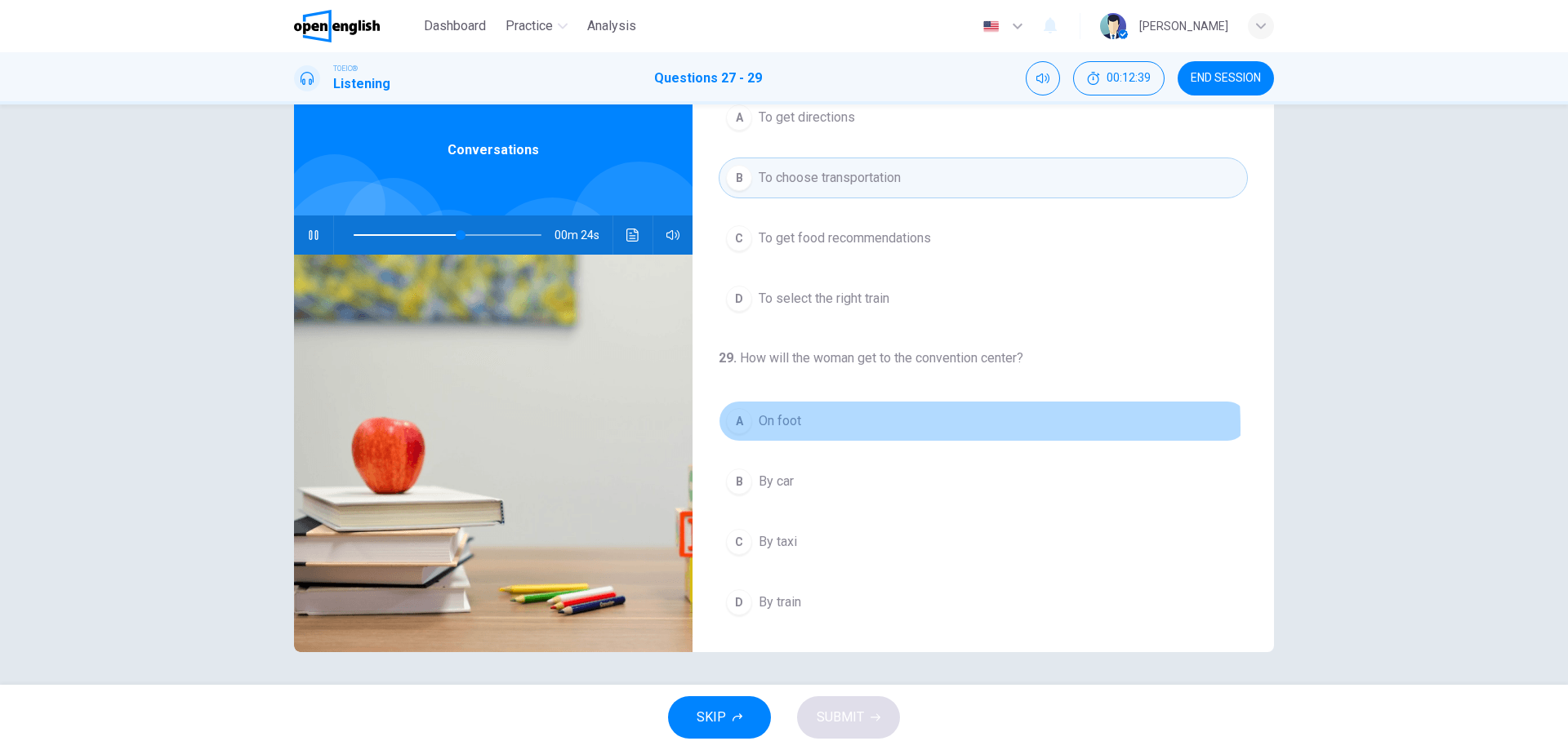
click at [779, 424] on span "On foot" at bounding box center [779, 421] width 43 height 20
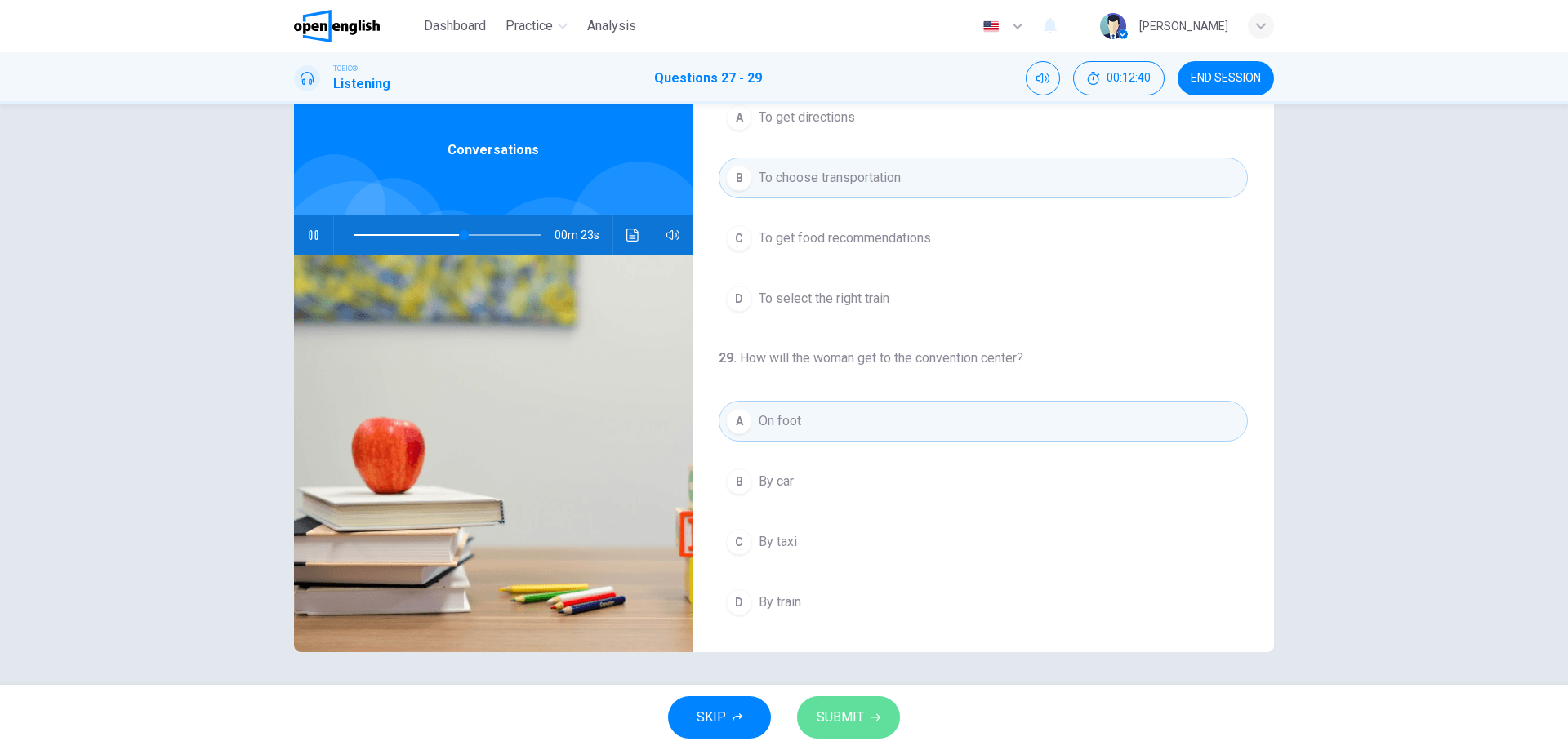
click at [877, 725] on button "SUBMIT" at bounding box center [849, 717] width 103 height 43
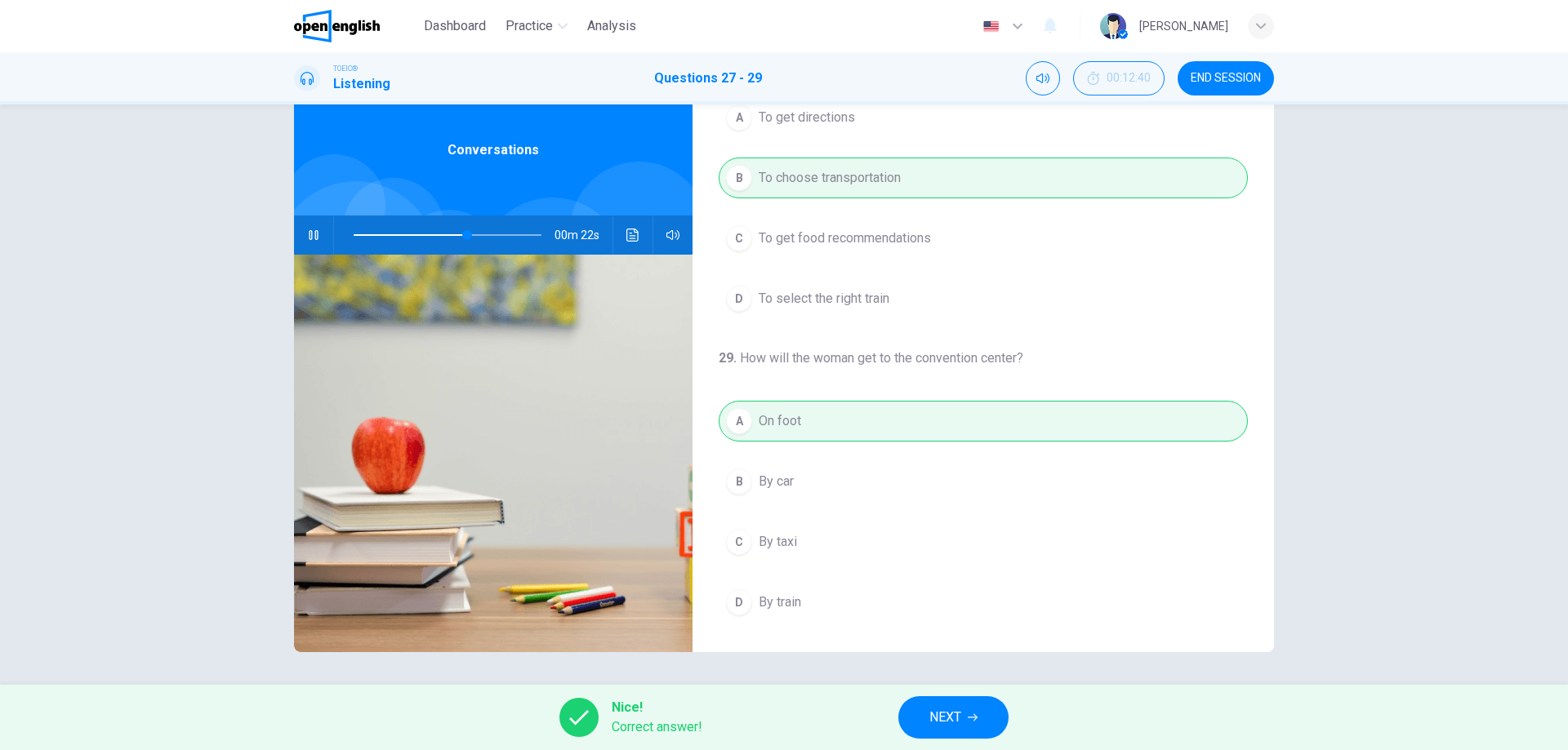
type input "**"
click at [932, 705] on button "NEXT" at bounding box center [953, 717] width 110 height 43
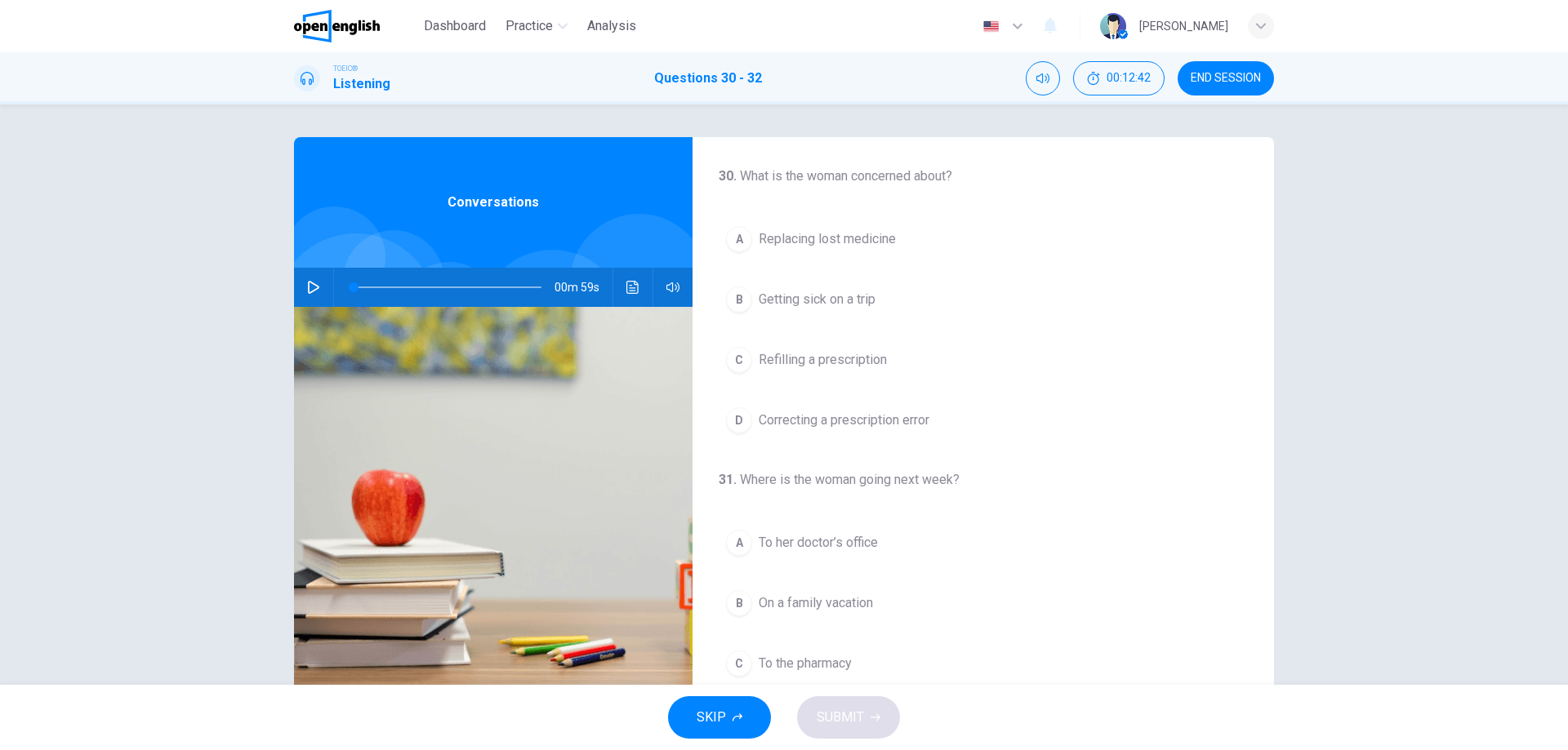
click at [1202, 72] on span "END SESSION" at bounding box center [1225, 77] width 71 height 13
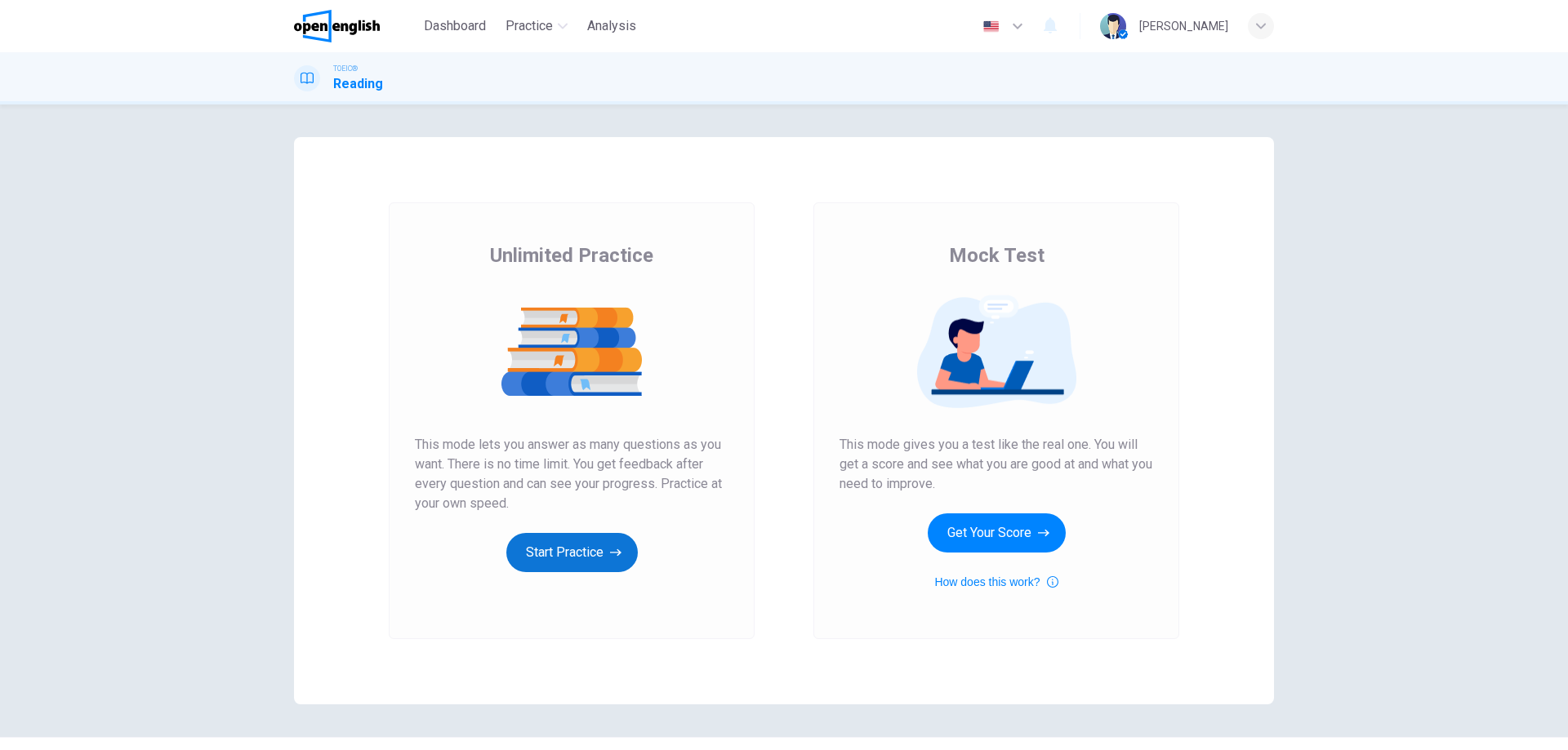
click at [552, 538] on button "Start Practice" at bounding box center [572, 552] width 131 height 39
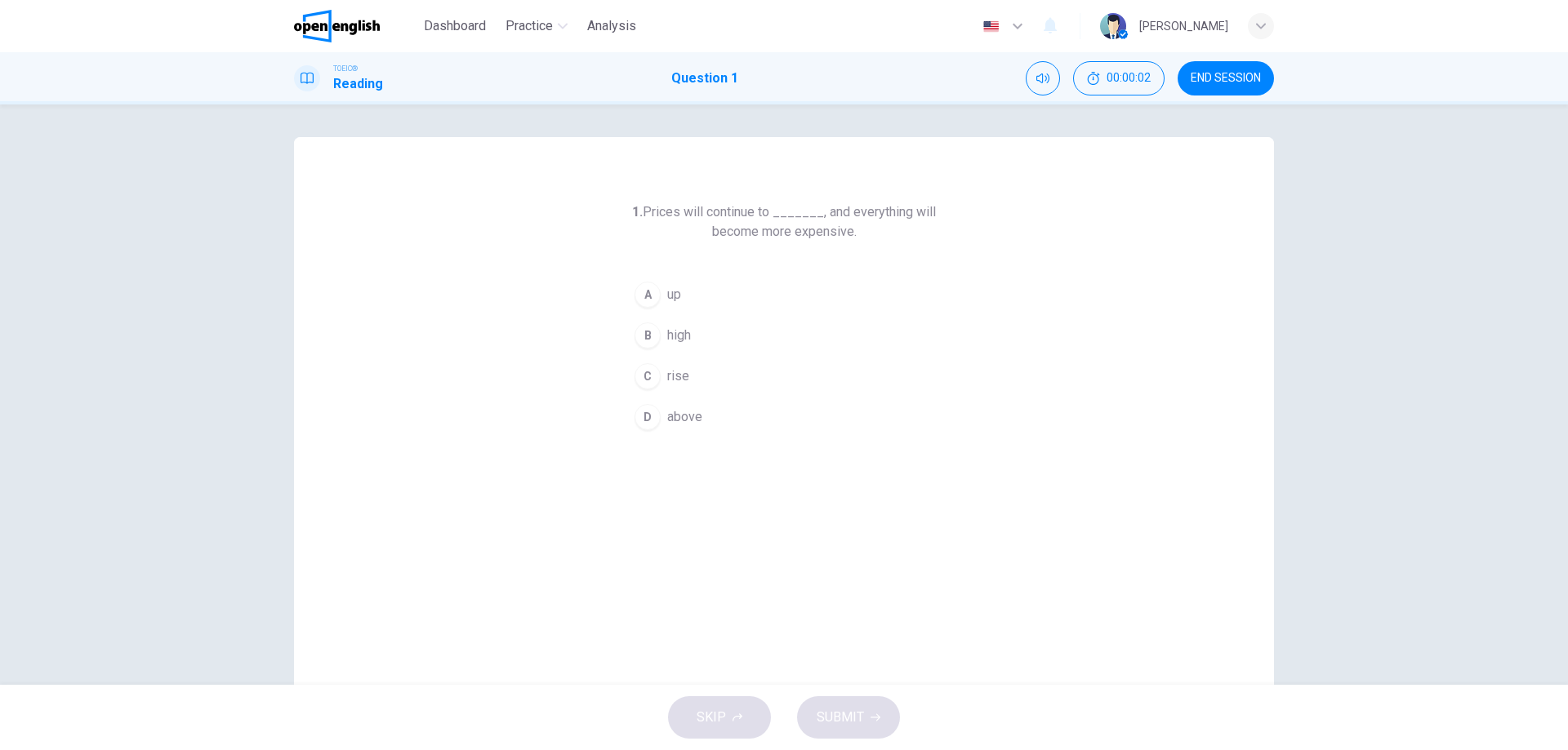
scroll to position [53, 0]
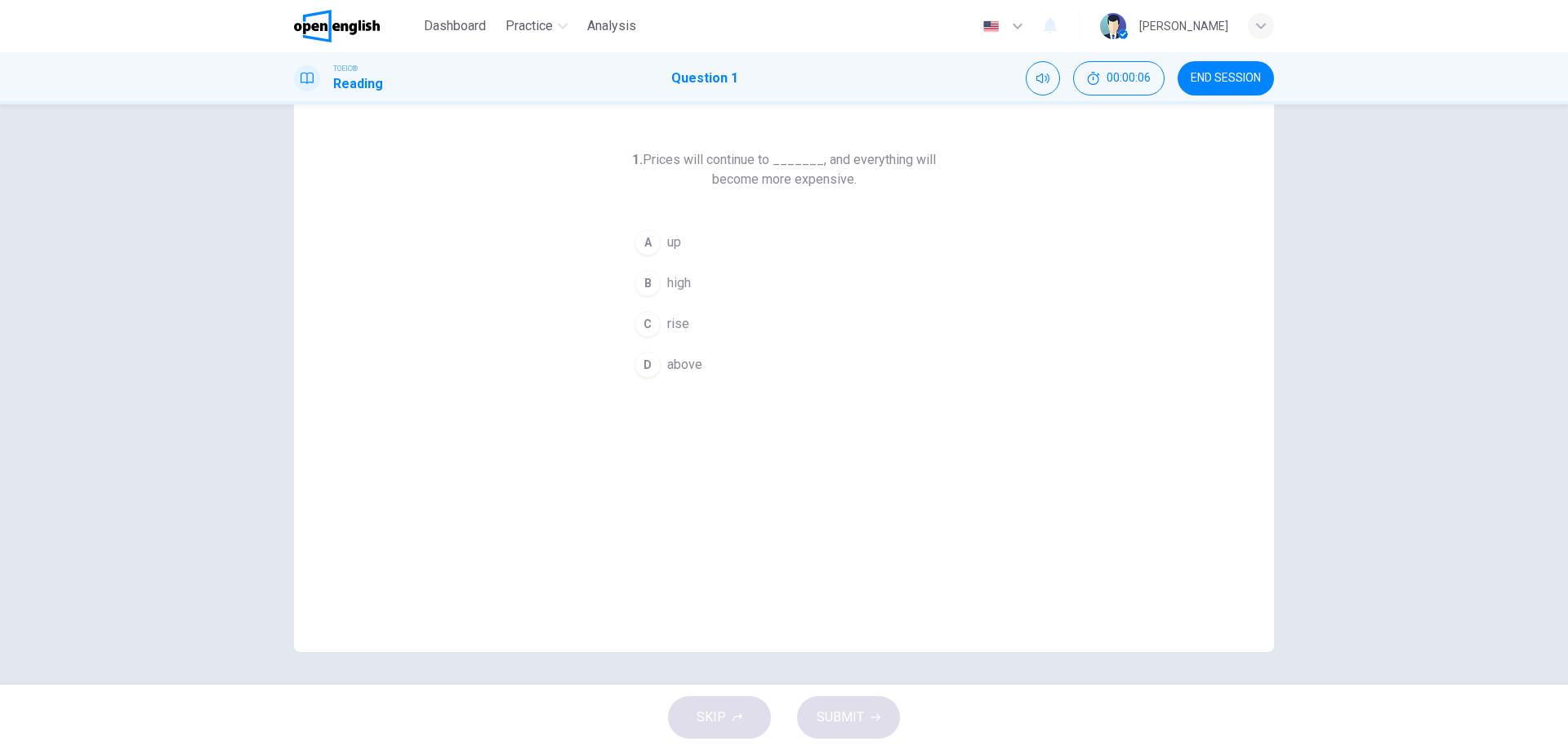
click at [687, 315] on button "C rise" at bounding box center [784, 324] width 314 height 41
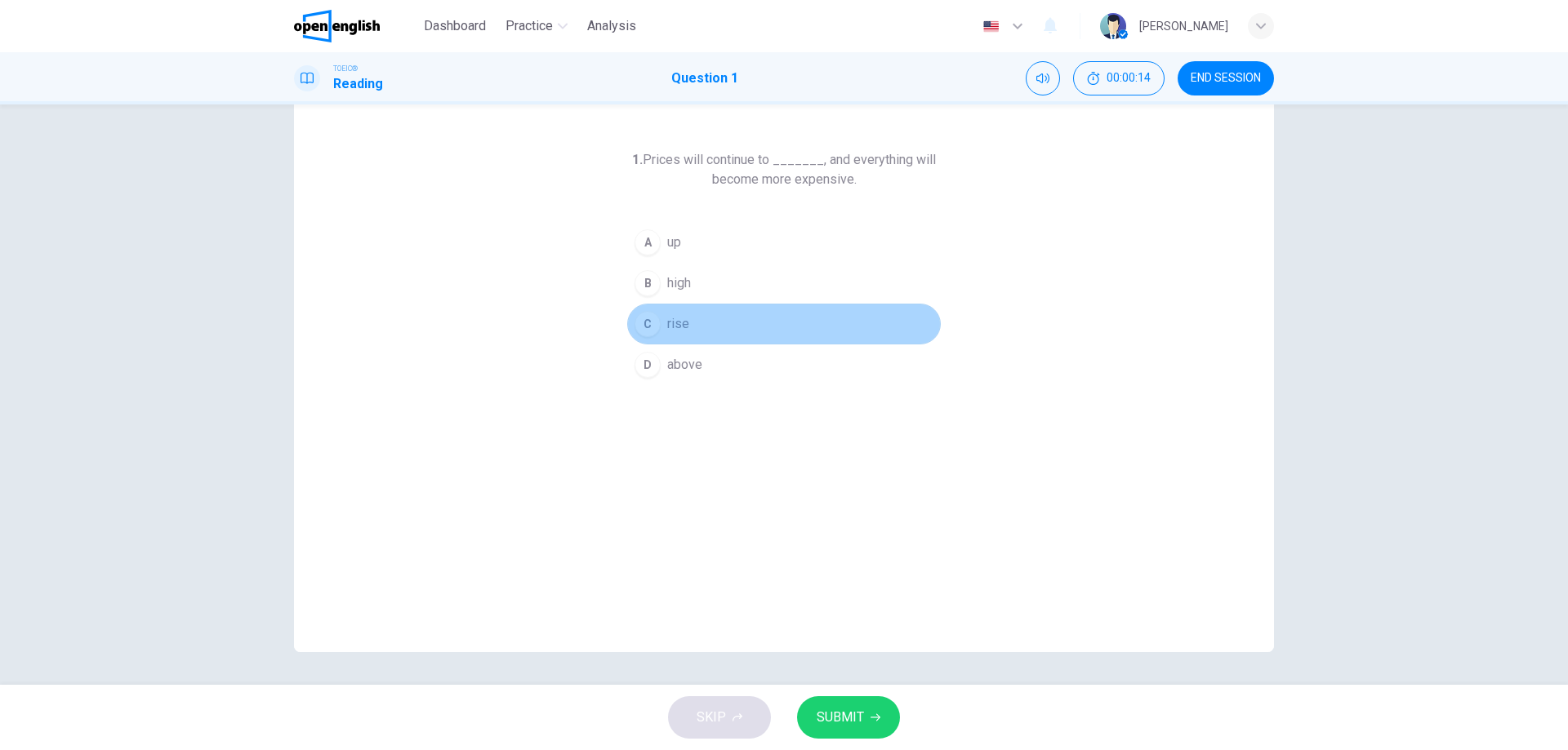
click at [639, 316] on div "C" at bounding box center [648, 324] width 26 height 26
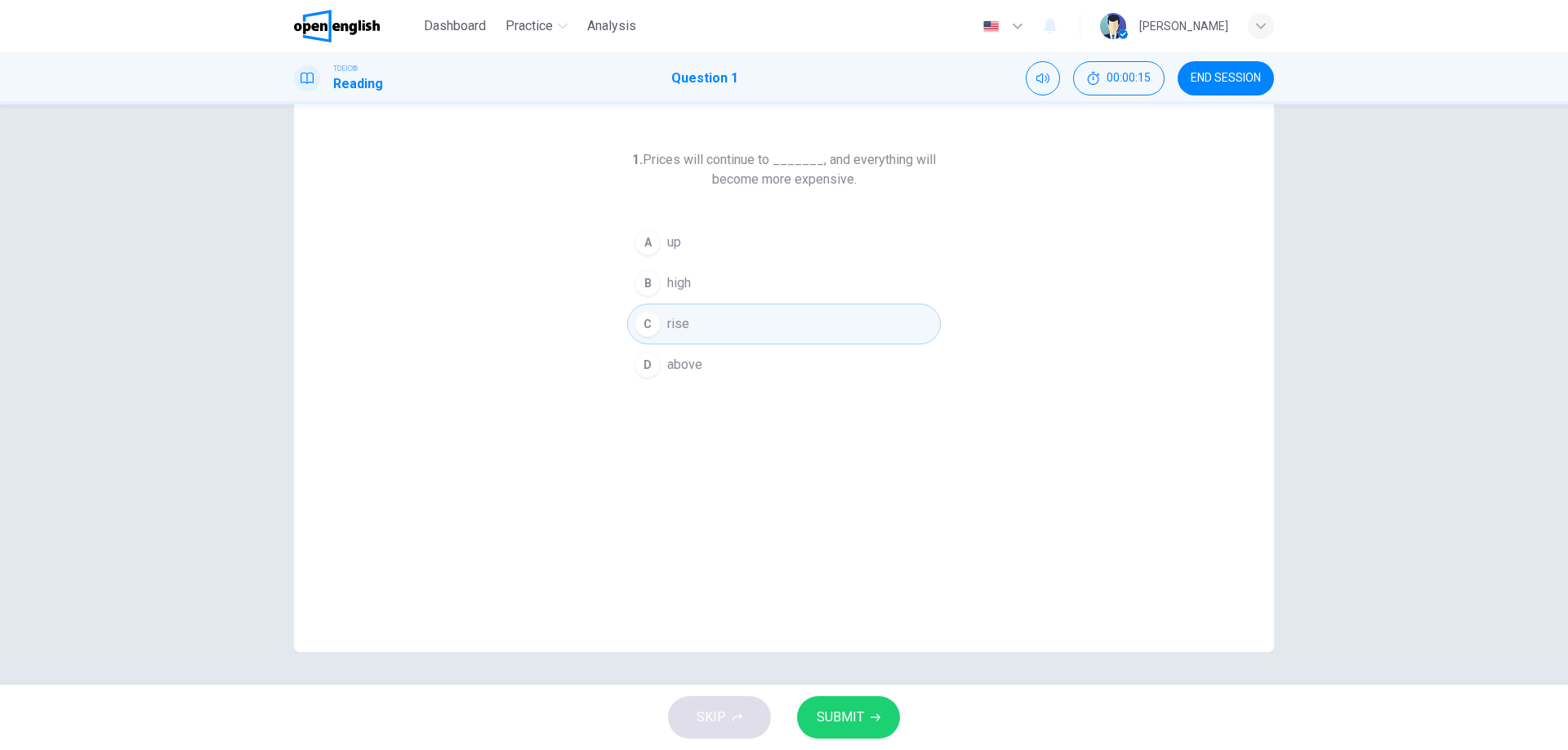
click at [852, 711] on span "SUBMIT" at bounding box center [841, 717] width 48 height 23
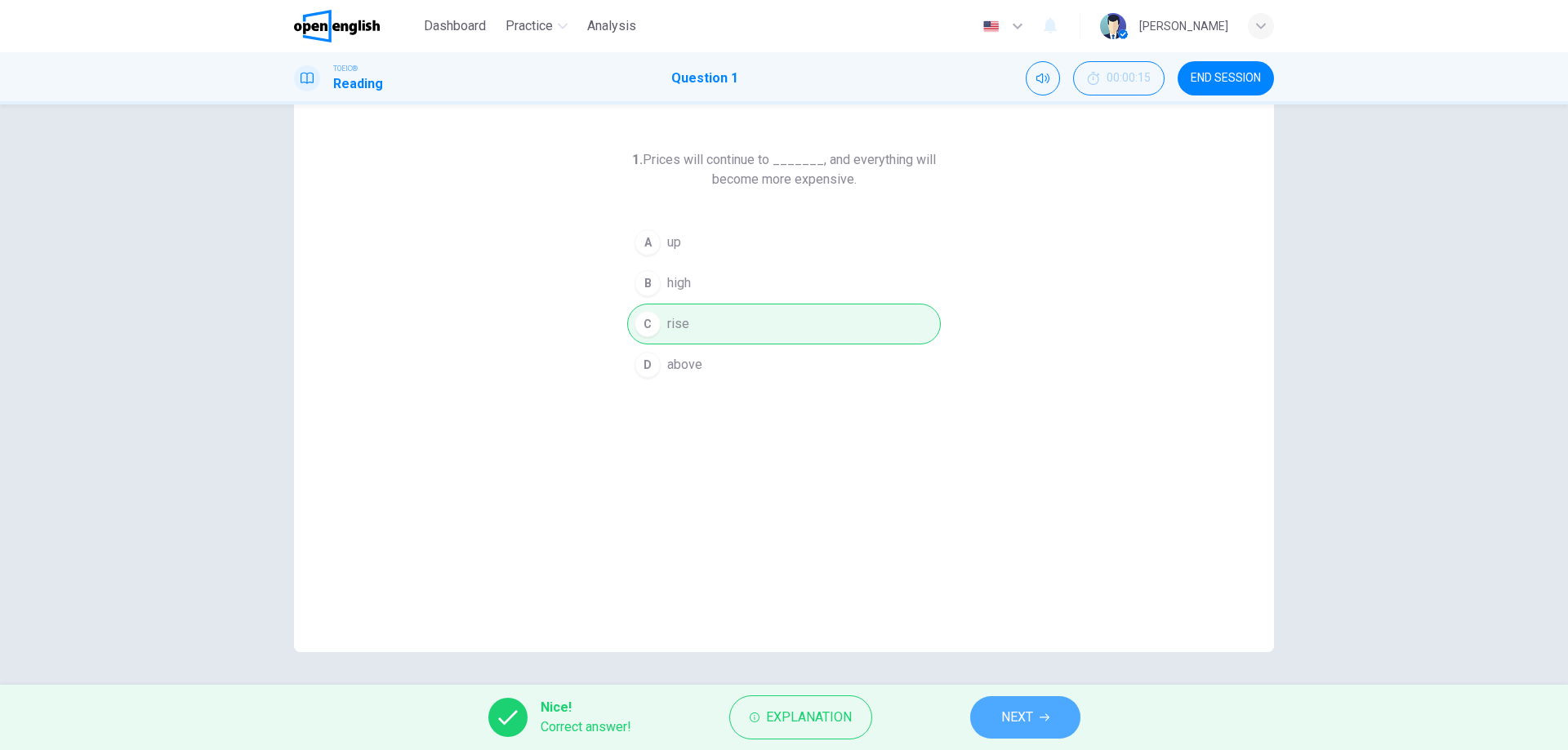
click at [1020, 730] on button "NEXT" at bounding box center [1024, 717] width 110 height 43
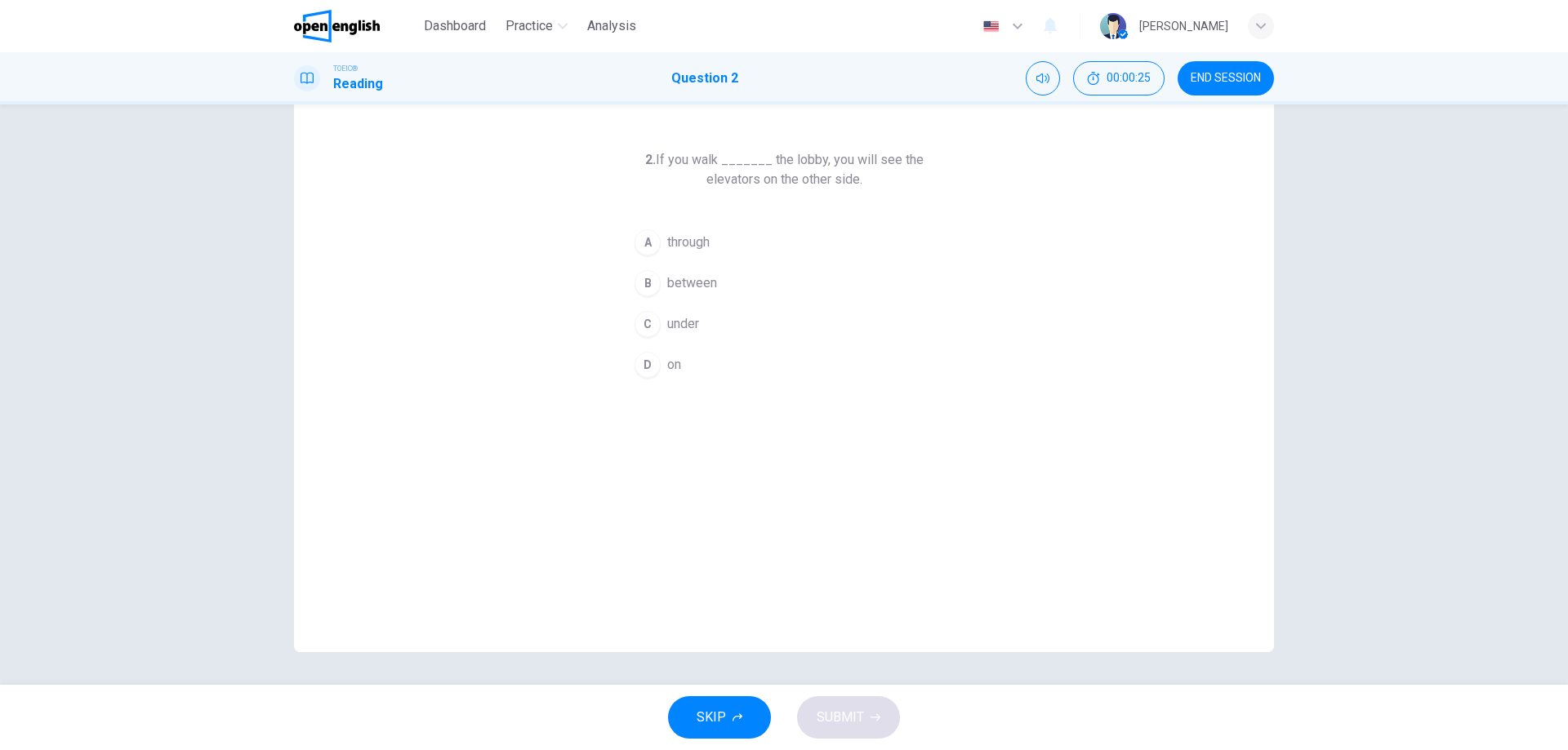
click at [681, 245] on span "through" at bounding box center [688, 242] width 43 height 20
click at [860, 727] on span "SUBMIT" at bounding box center [841, 717] width 48 height 23
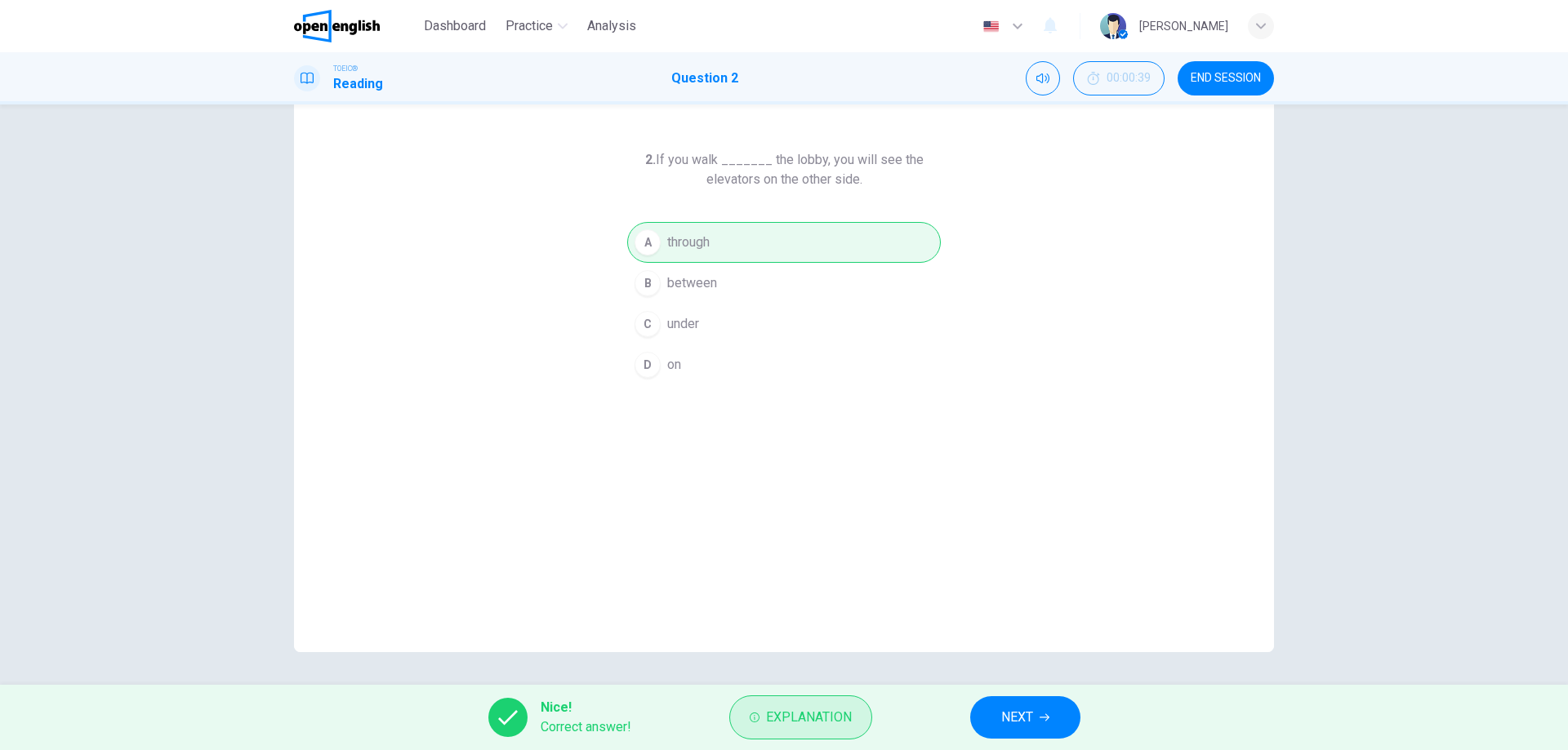
click at [767, 729] on button "Explanation" at bounding box center [801, 717] width 143 height 44
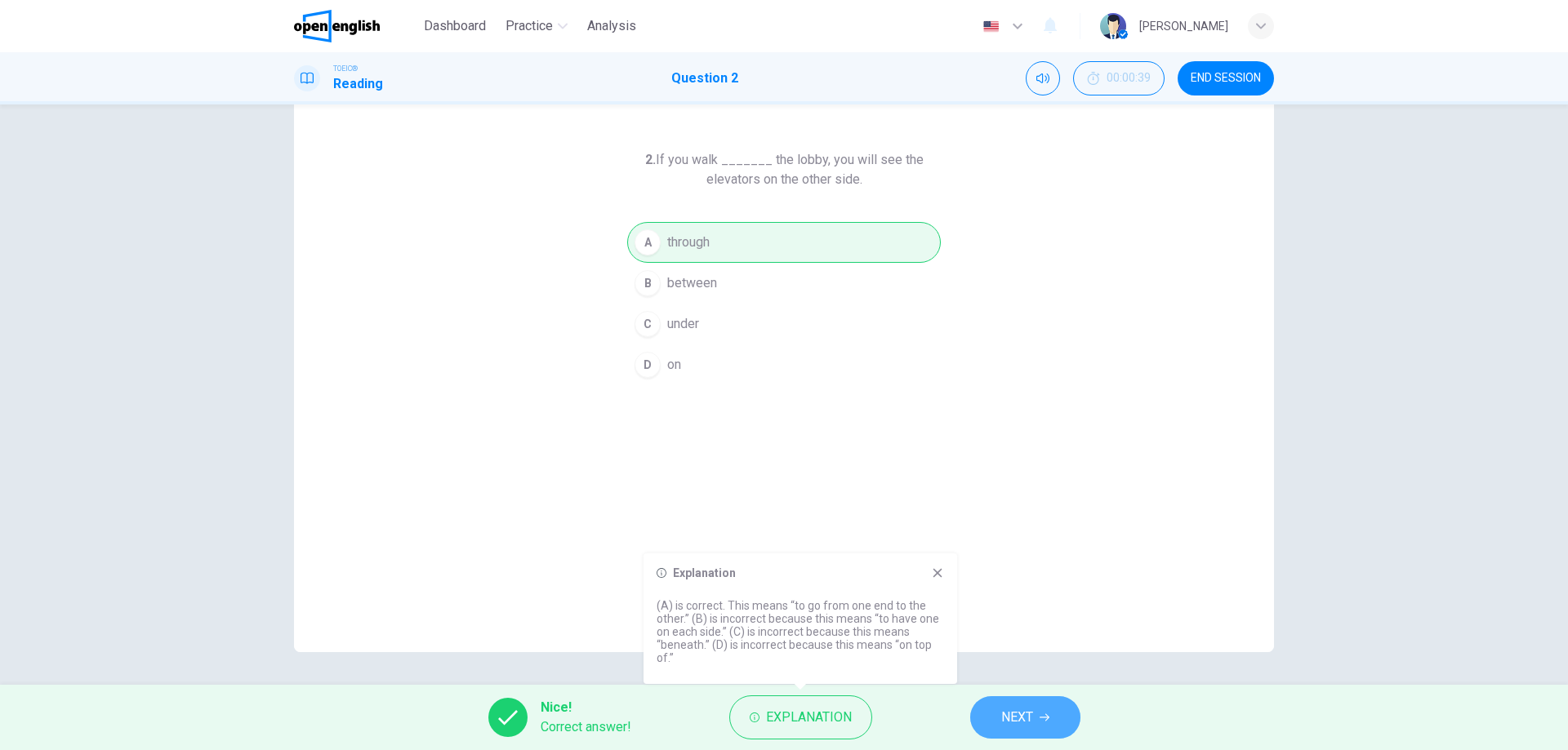
click at [1024, 707] on span "NEXT" at bounding box center [1017, 717] width 32 height 23
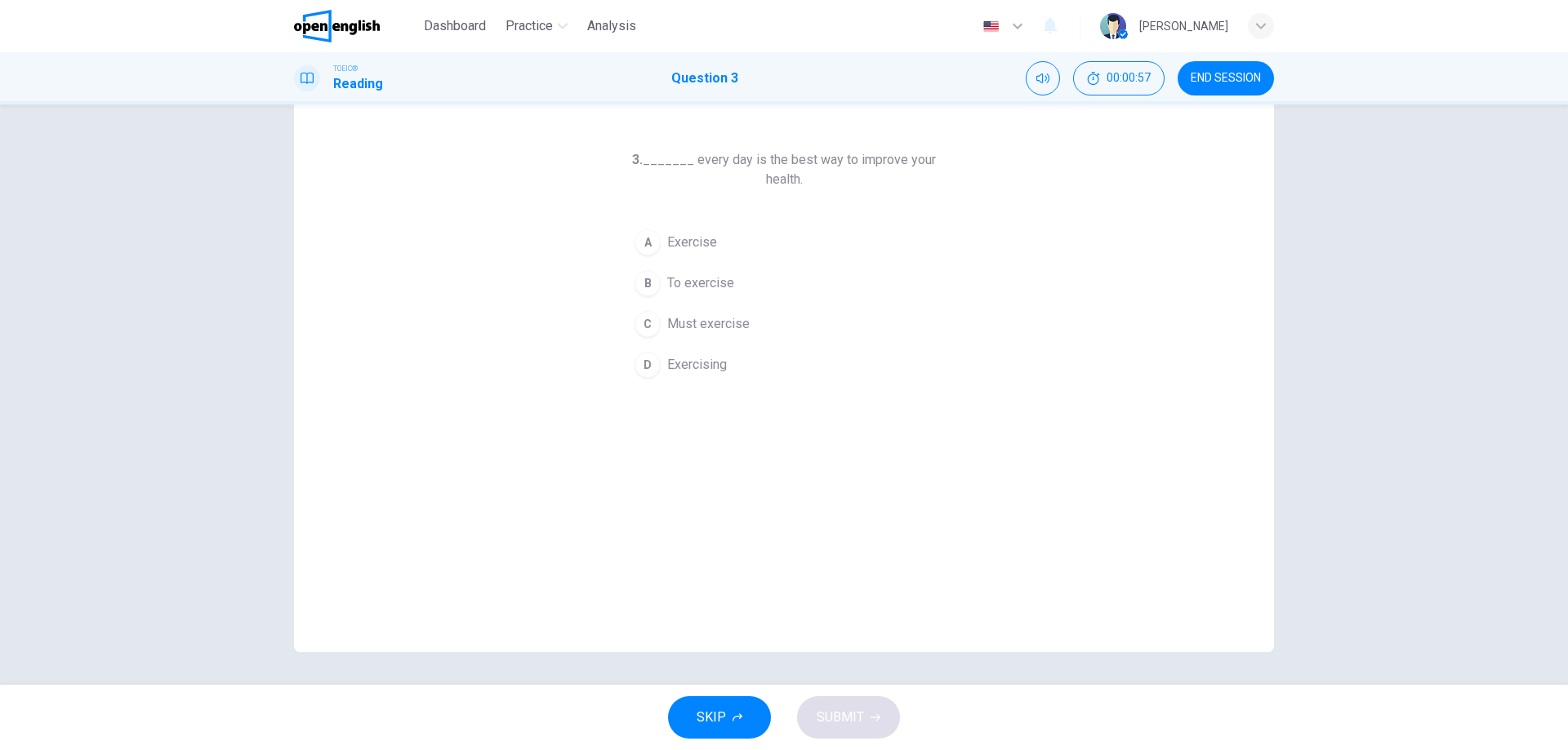
click at [685, 374] on span "Exercising" at bounding box center [697, 365] width 60 height 20
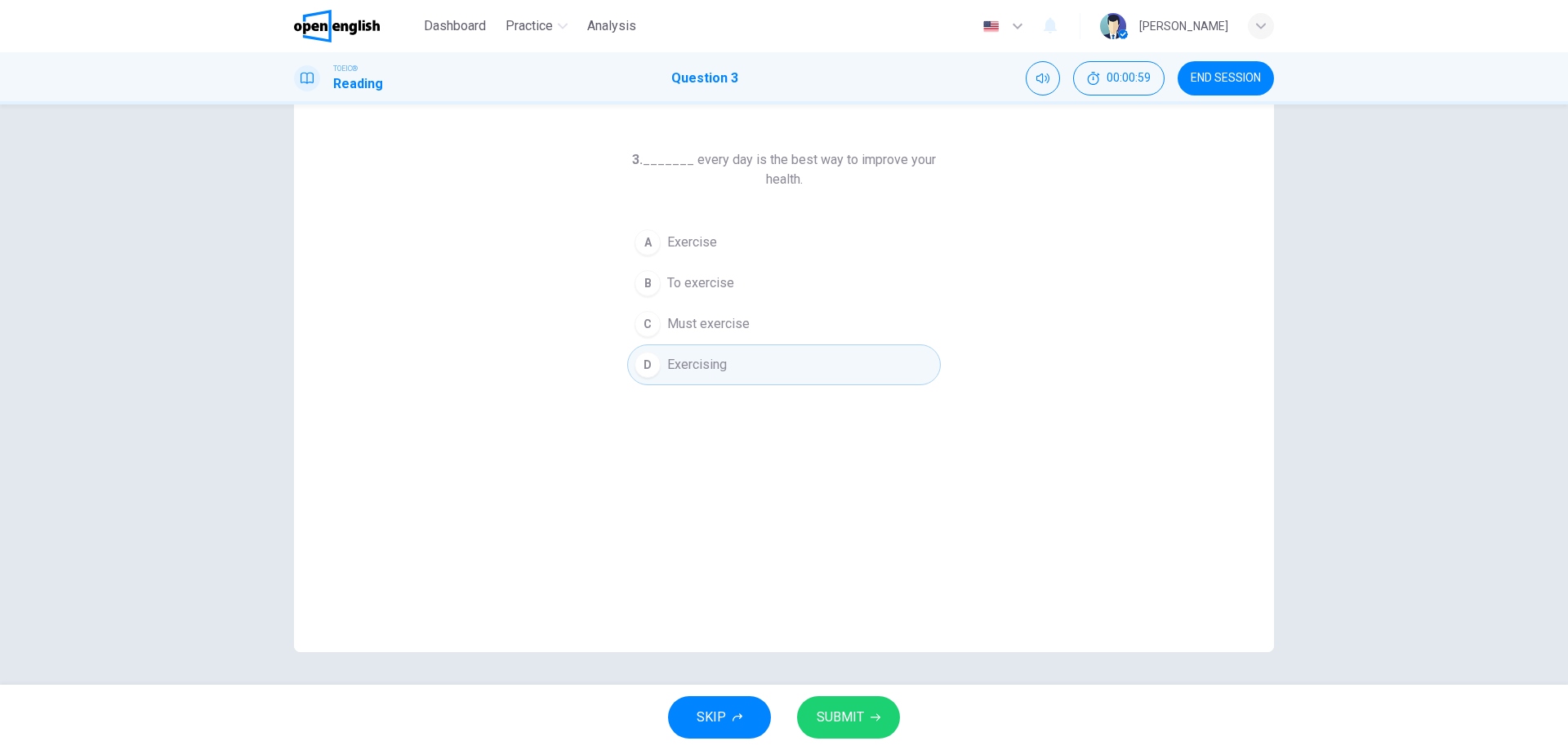
click at [846, 716] on span "SUBMIT" at bounding box center [841, 717] width 48 height 23
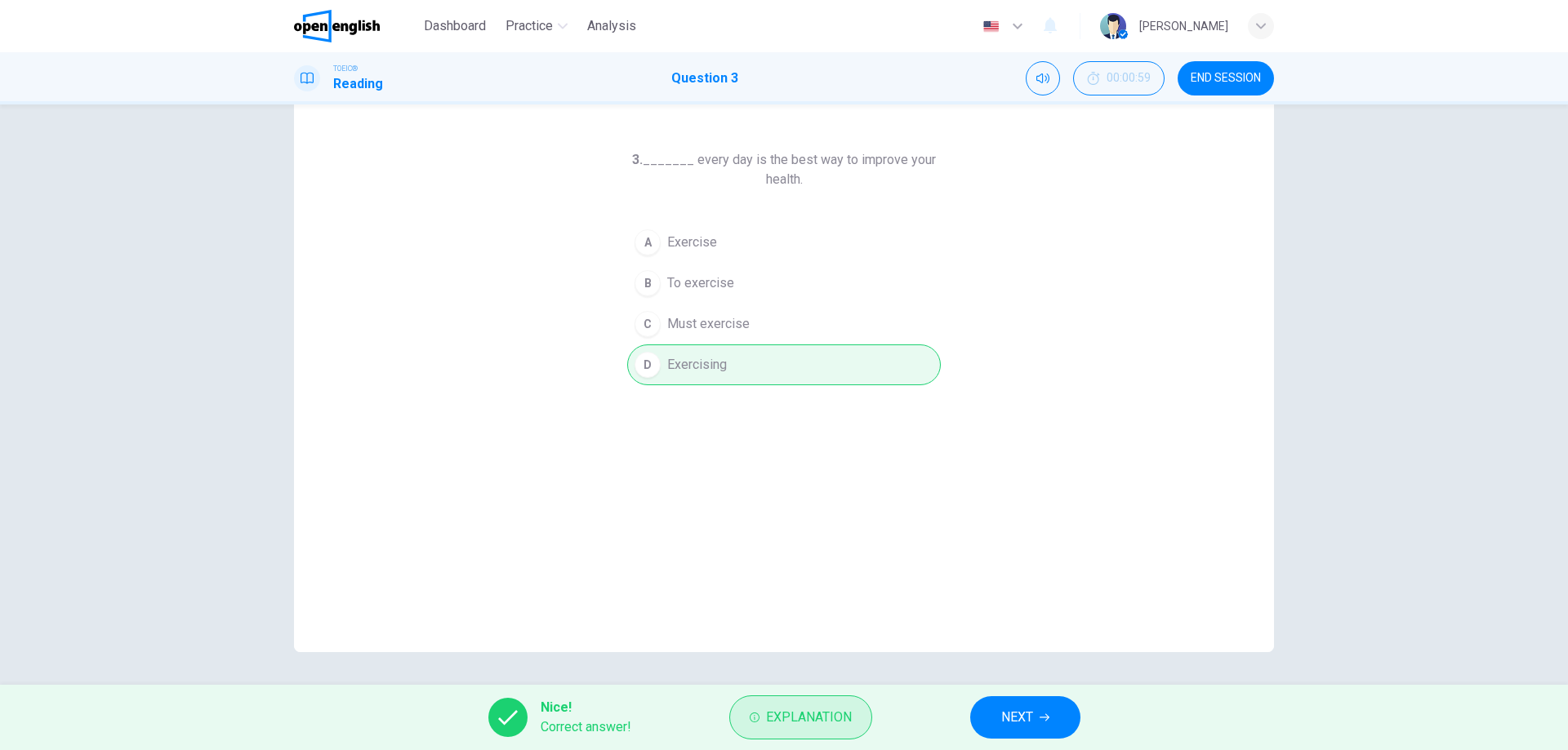
click at [827, 703] on button "Explanation" at bounding box center [801, 717] width 143 height 44
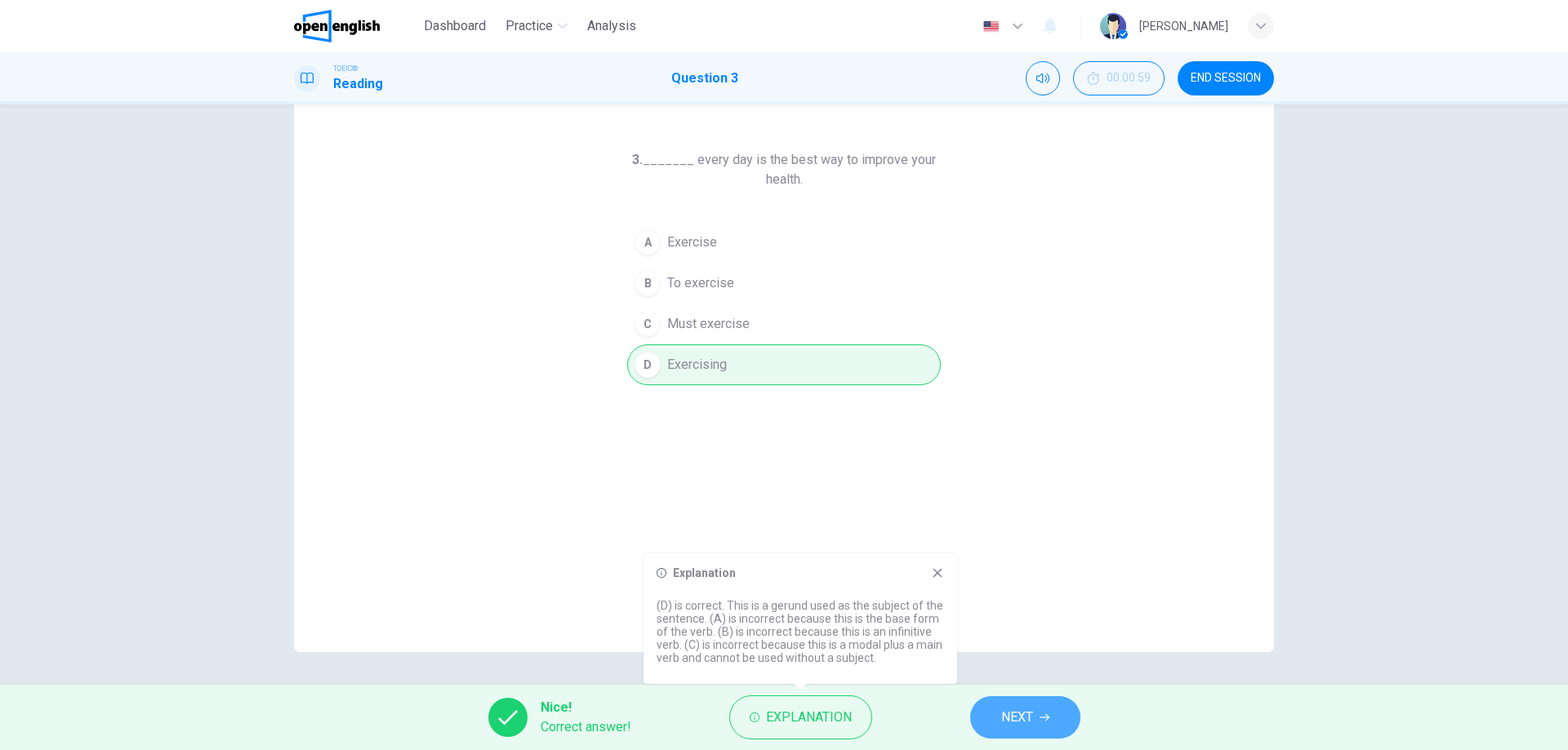
click at [1019, 706] on span "NEXT" at bounding box center [1017, 717] width 32 height 23
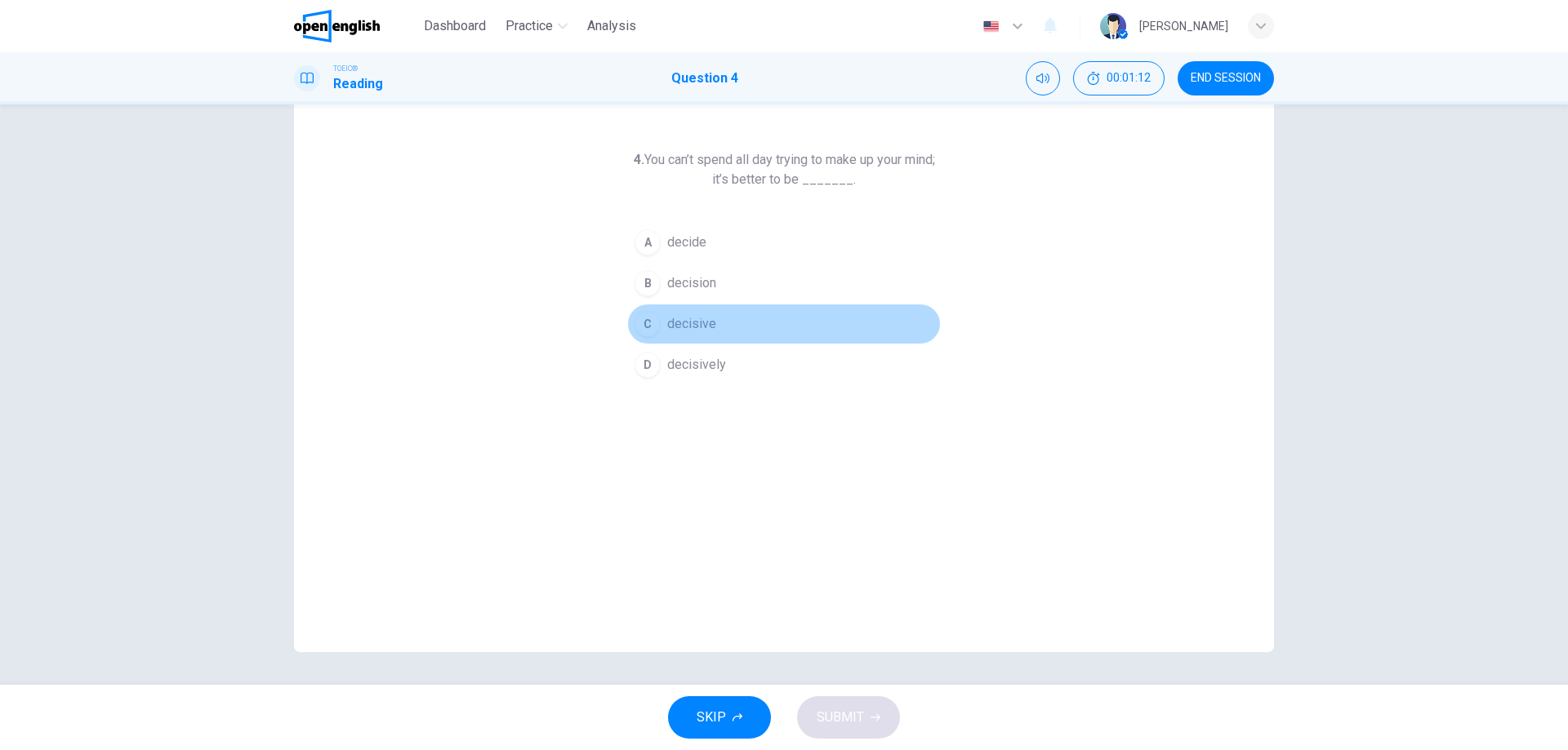
click at [695, 321] on span "decisive" at bounding box center [691, 324] width 49 height 20
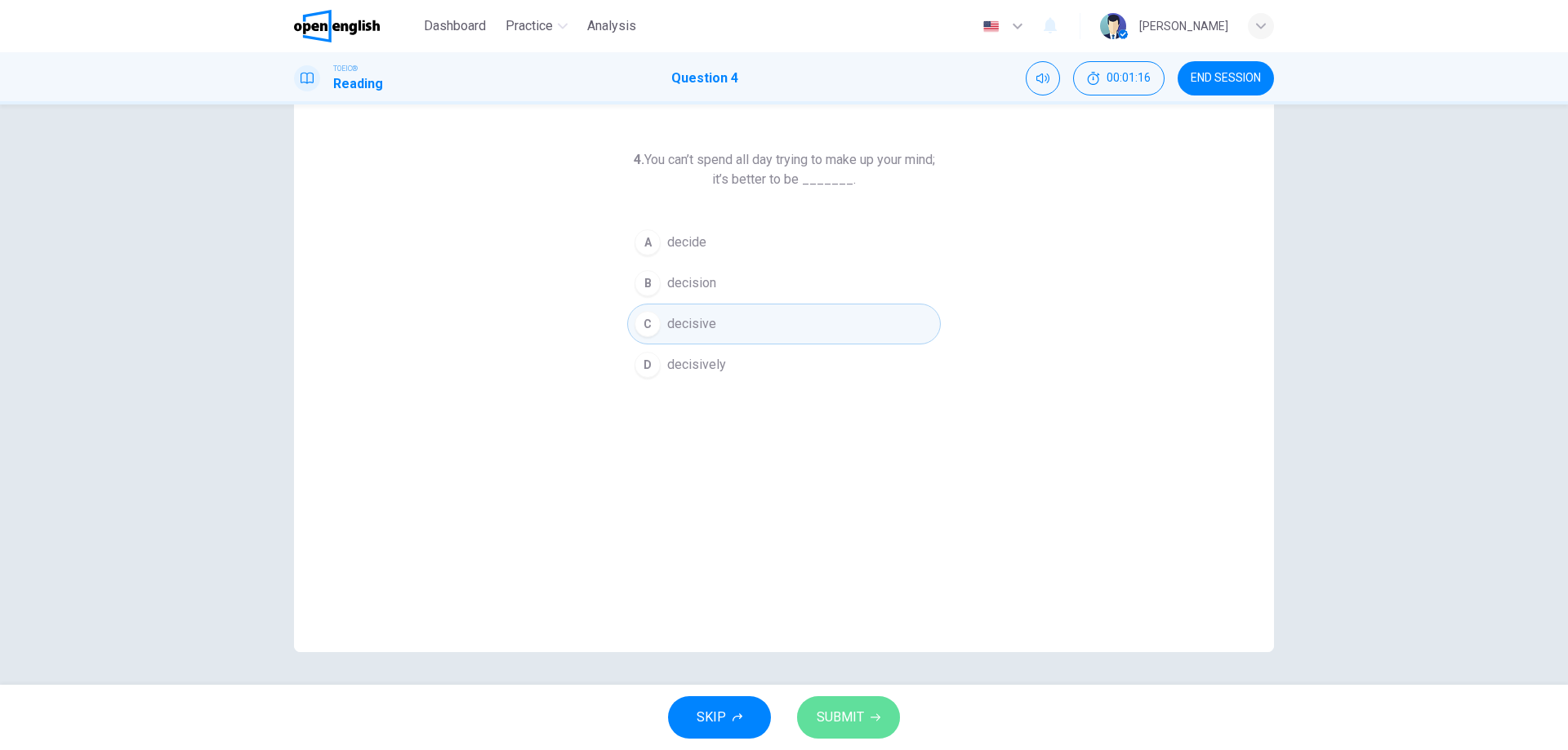
click at [870, 720] on icon "button" at bounding box center [875, 717] width 10 height 10
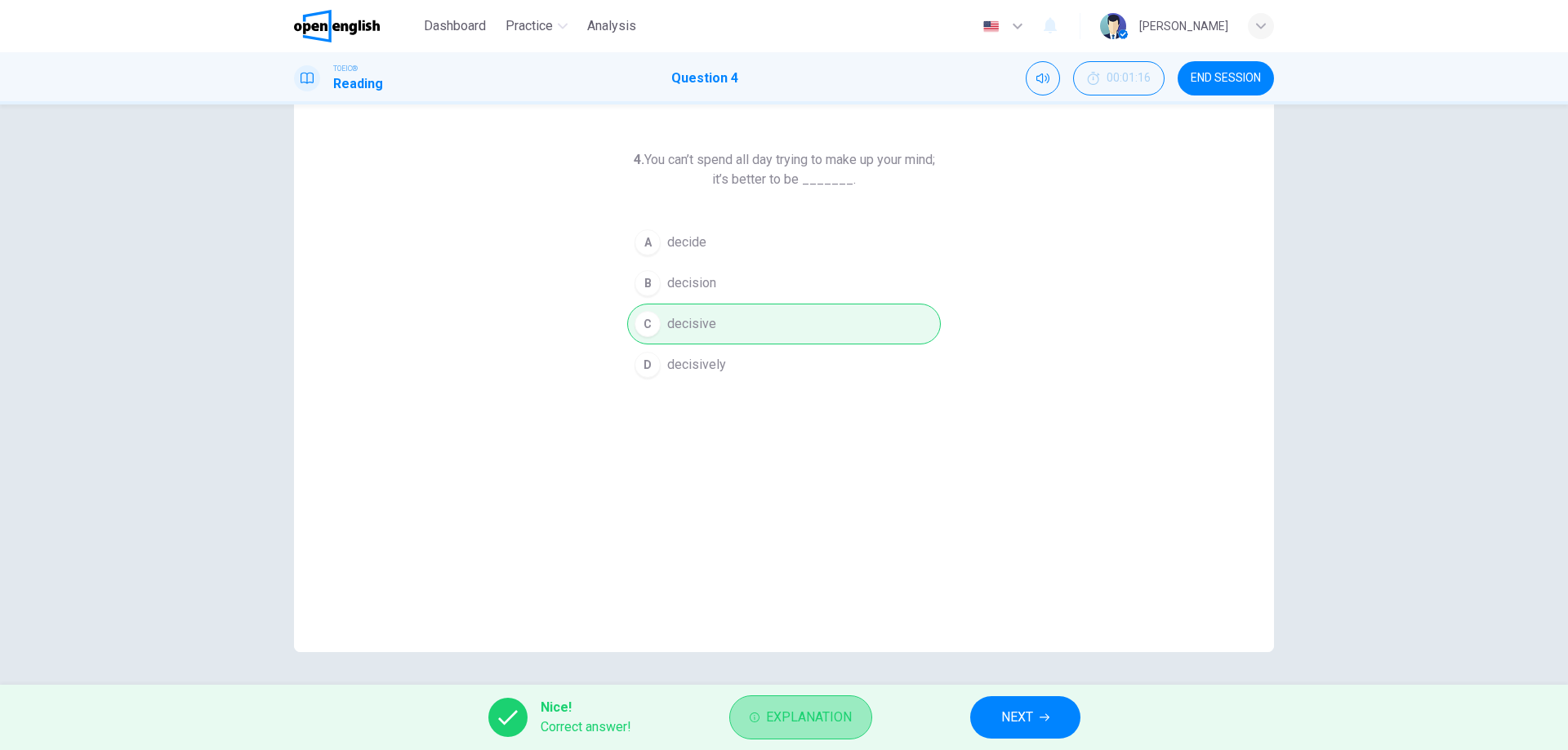
click at [827, 716] on span "Explanation" at bounding box center [809, 717] width 85 height 23
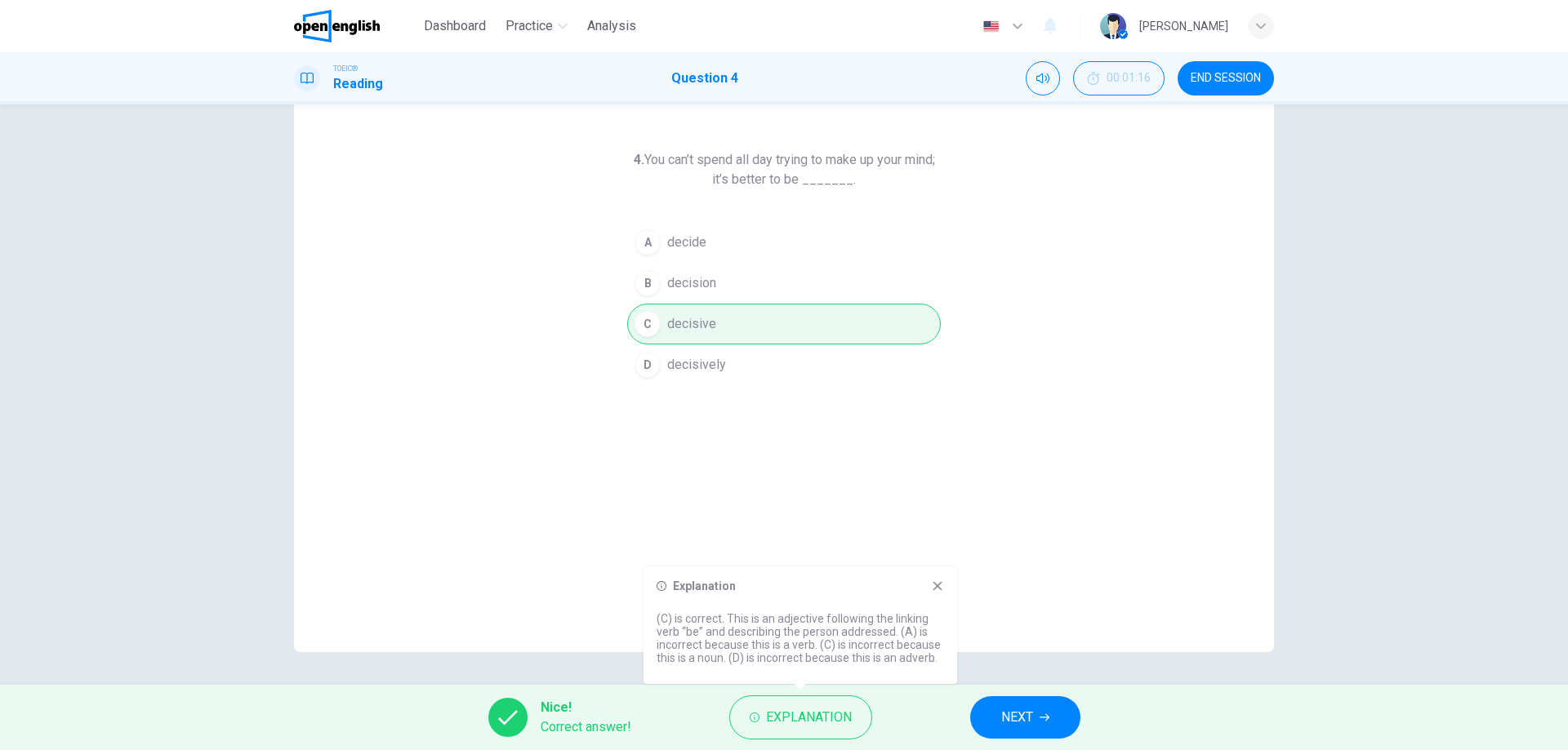
click at [1052, 710] on button "NEXT" at bounding box center [1024, 717] width 110 height 43
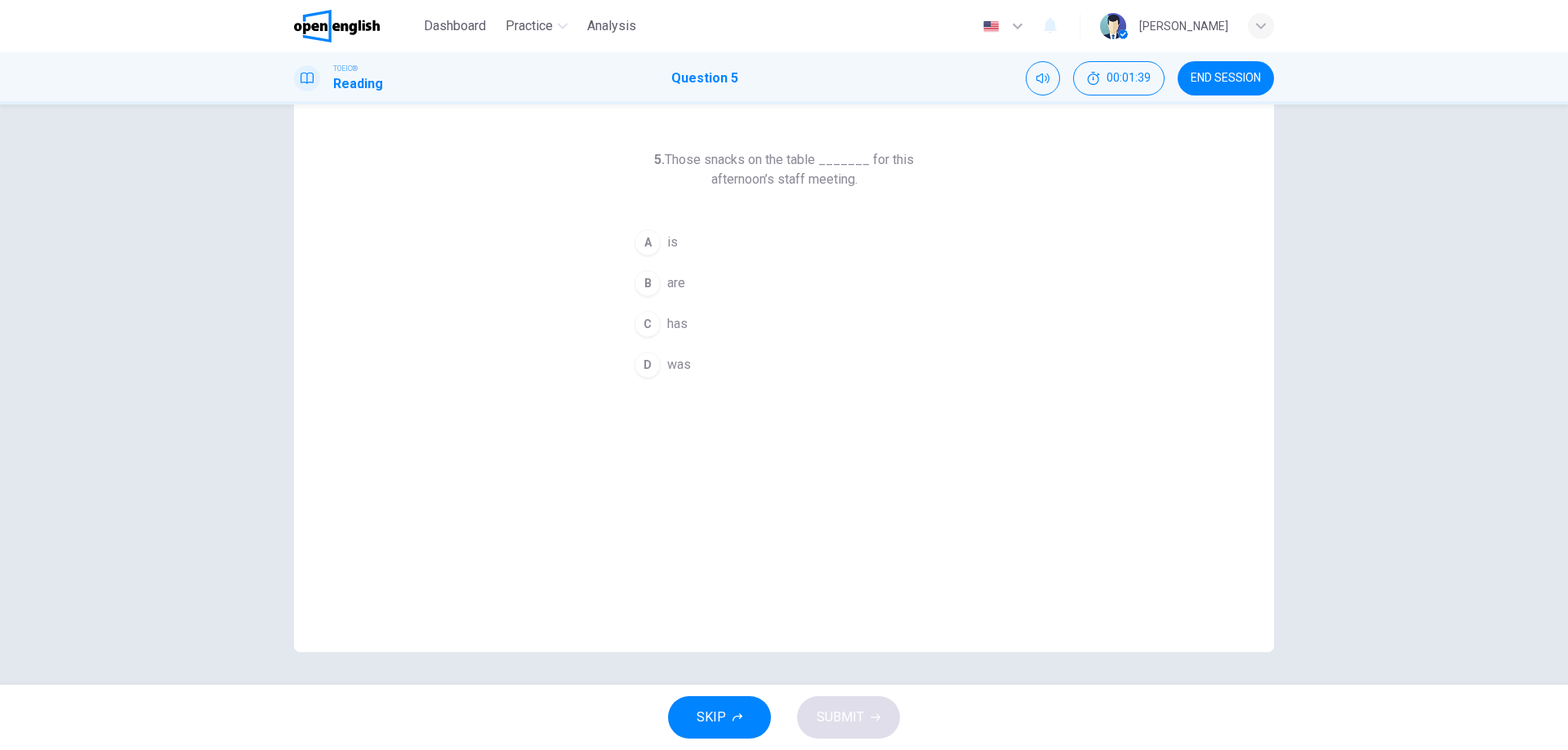
click at [661, 287] on button "B are" at bounding box center [784, 283] width 314 height 41
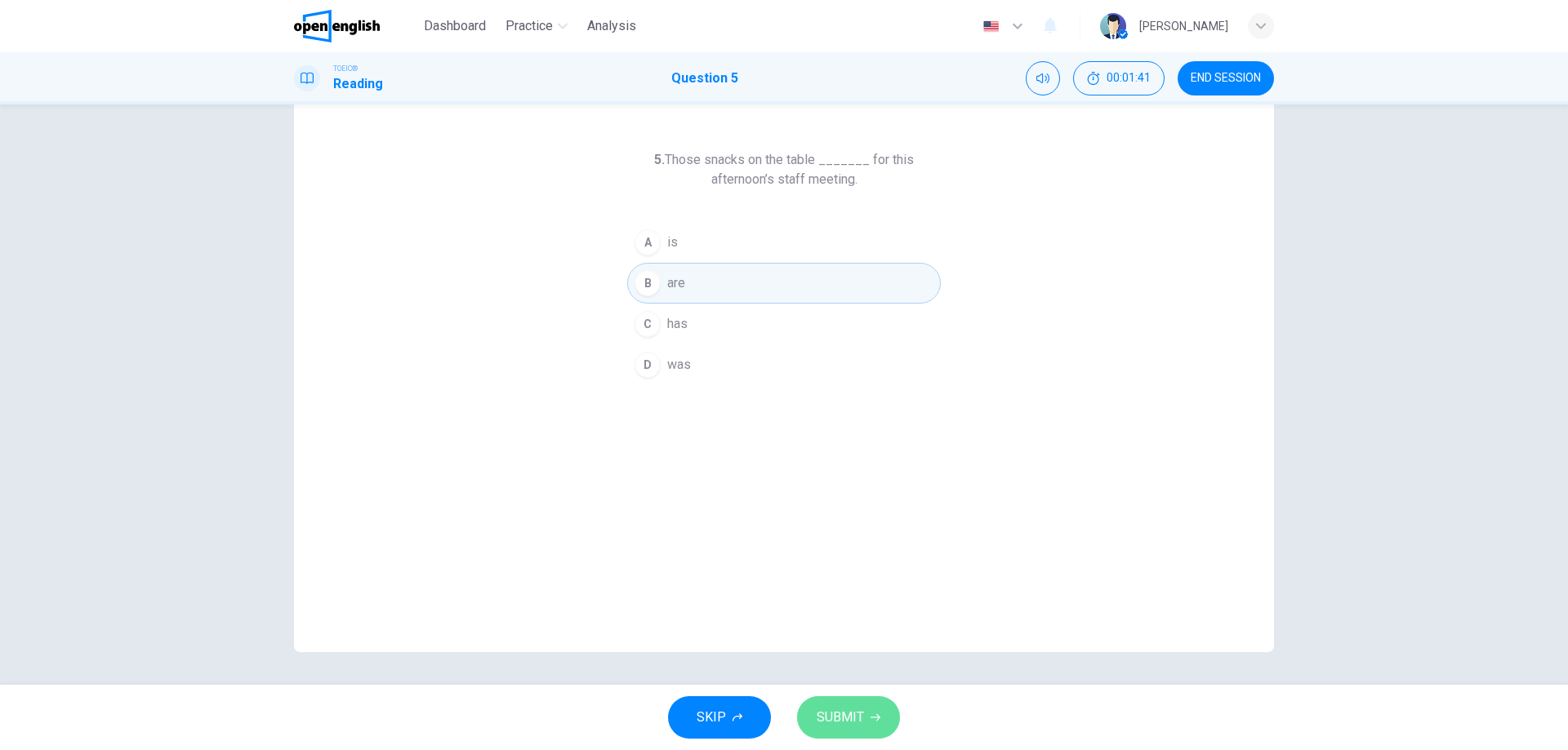
click at [882, 725] on button "SUBMIT" at bounding box center [849, 717] width 103 height 43
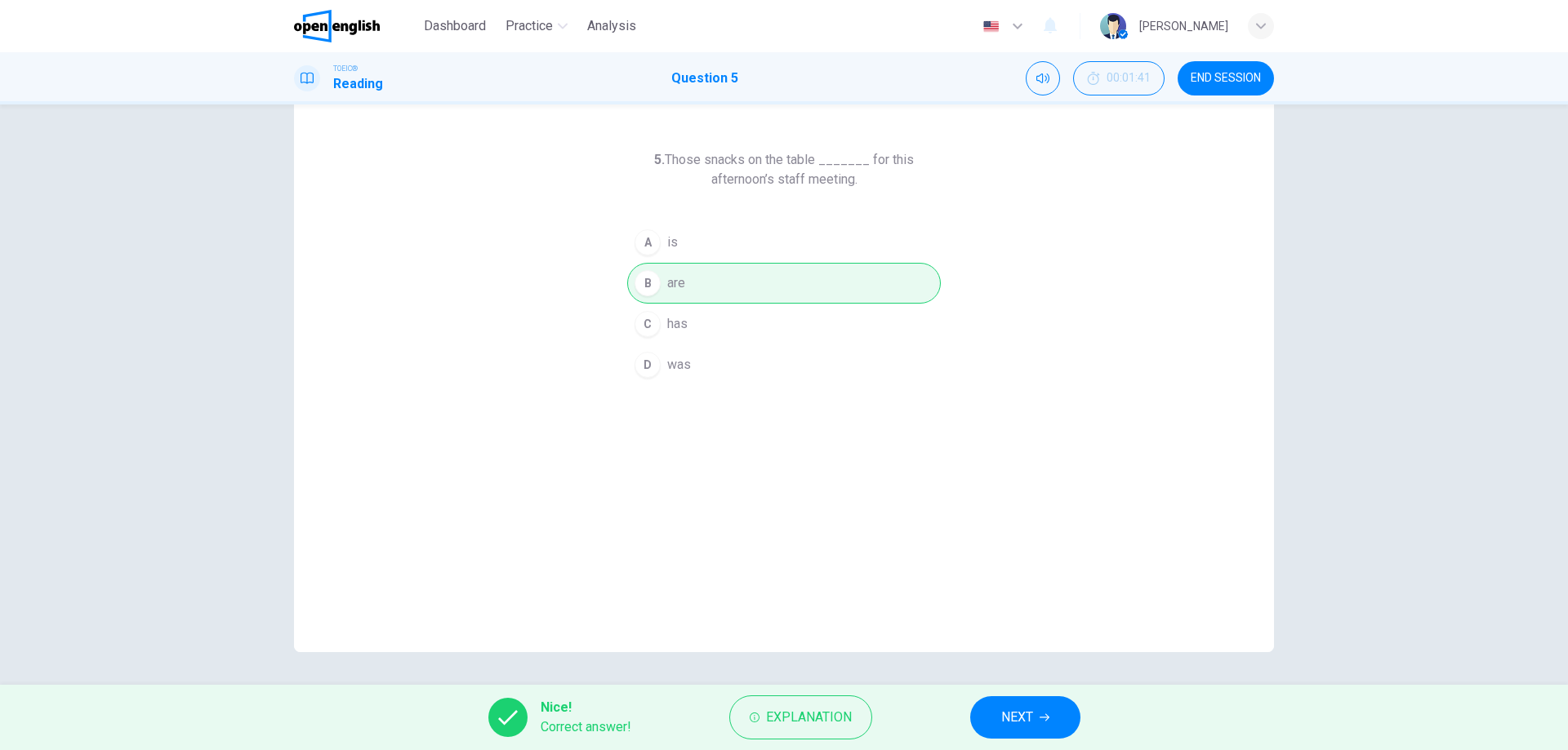
click at [1028, 717] on span "NEXT" at bounding box center [1017, 717] width 32 height 23
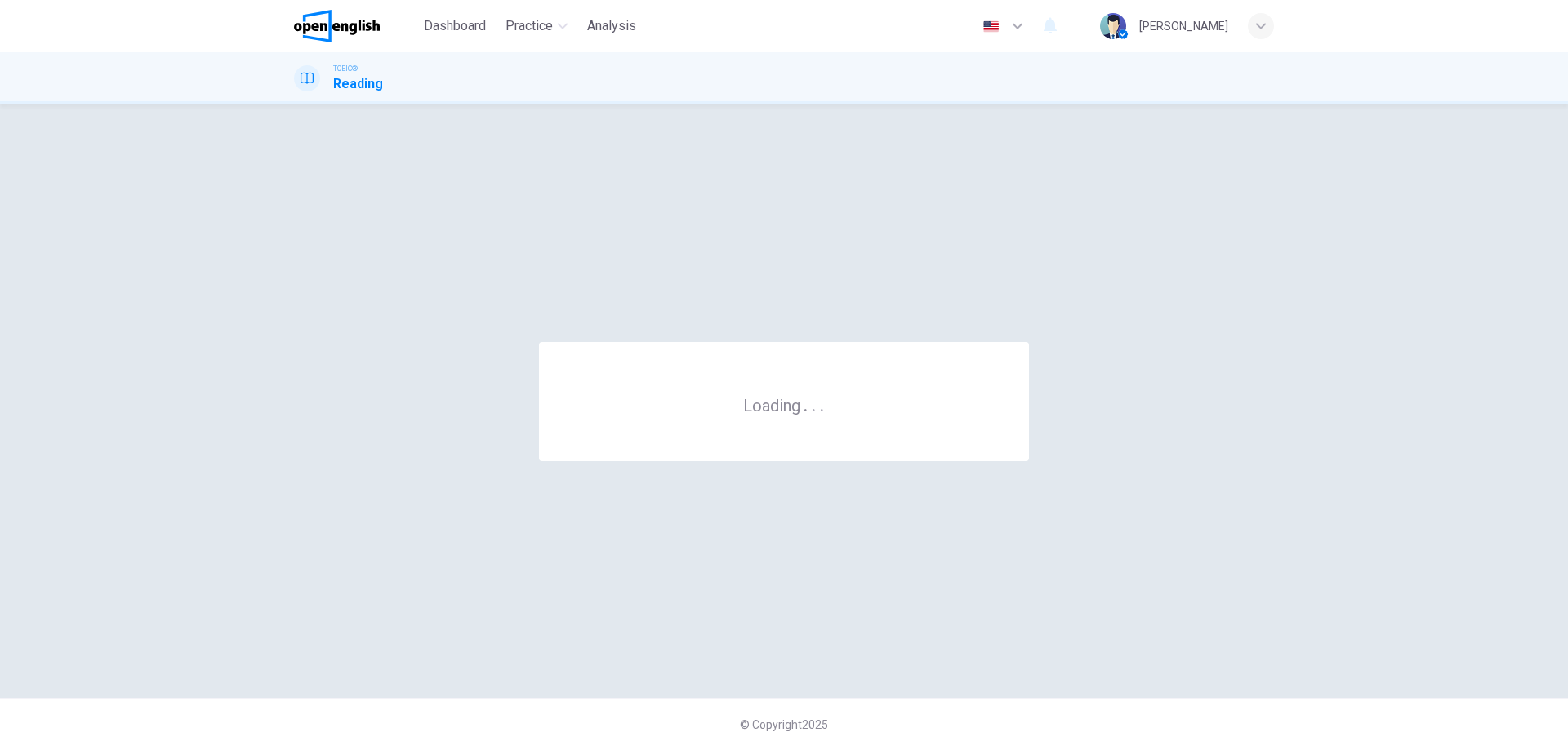
scroll to position [0, 0]
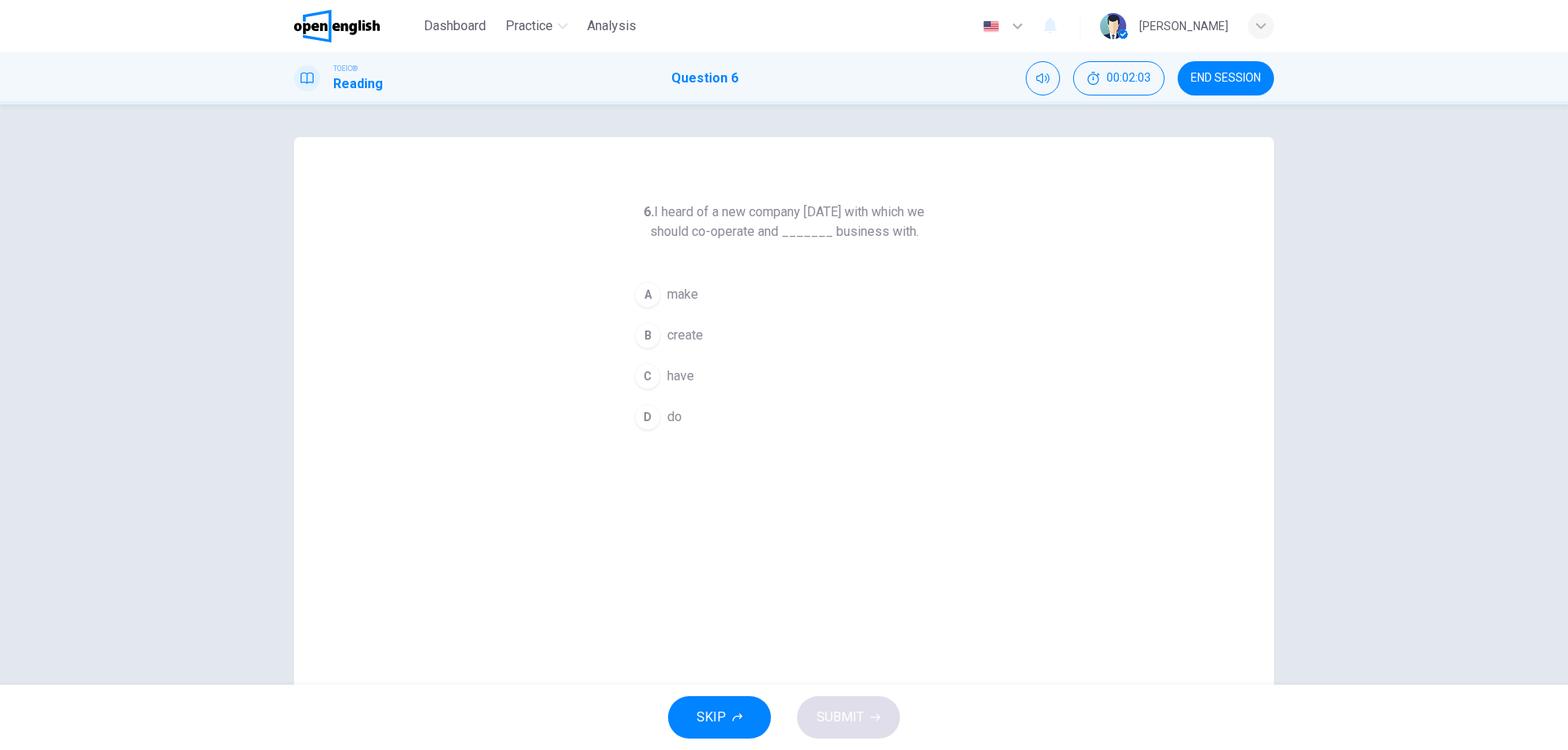
click at [692, 295] on span "make" at bounding box center [682, 295] width 31 height 20
click at [875, 729] on button "SUBMIT" at bounding box center [849, 717] width 103 height 43
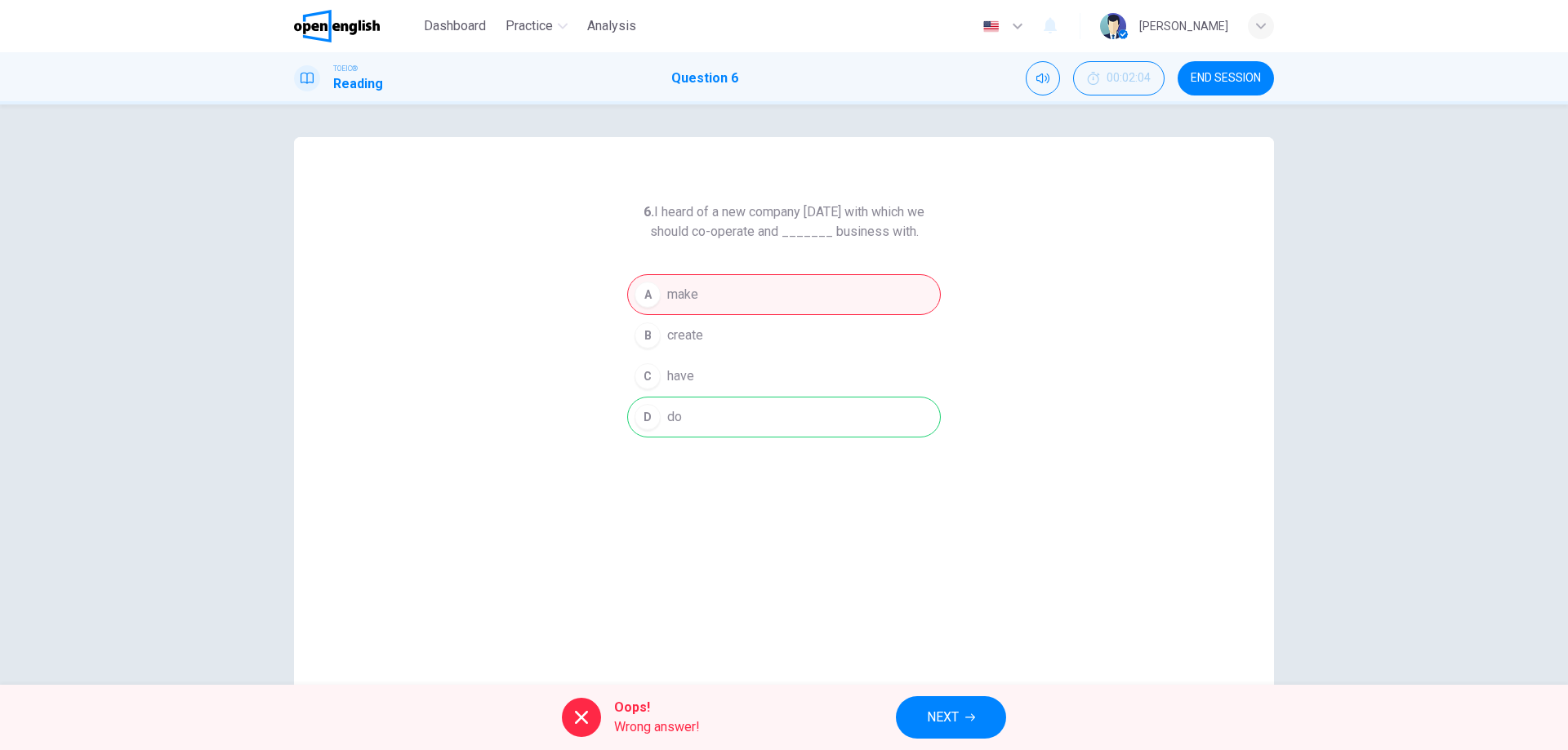
drag, startPoint x: 681, startPoint y: 436, endPoint x: 656, endPoint y: 407, distance: 38.3
click at [661, 413] on div "A make B create C have D do" at bounding box center [784, 356] width 314 height 163
drag, startPoint x: 660, startPoint y: 410, endPoint x: 686, endPoint y: 403, distance: 26.9
click at [686, 403] on div "A make B create C have D do" at bounding box center [784, 356] width 314 height 163
click at [938, 698] on button "NEXT" at bounding box center [950, 717] width 110 height 43
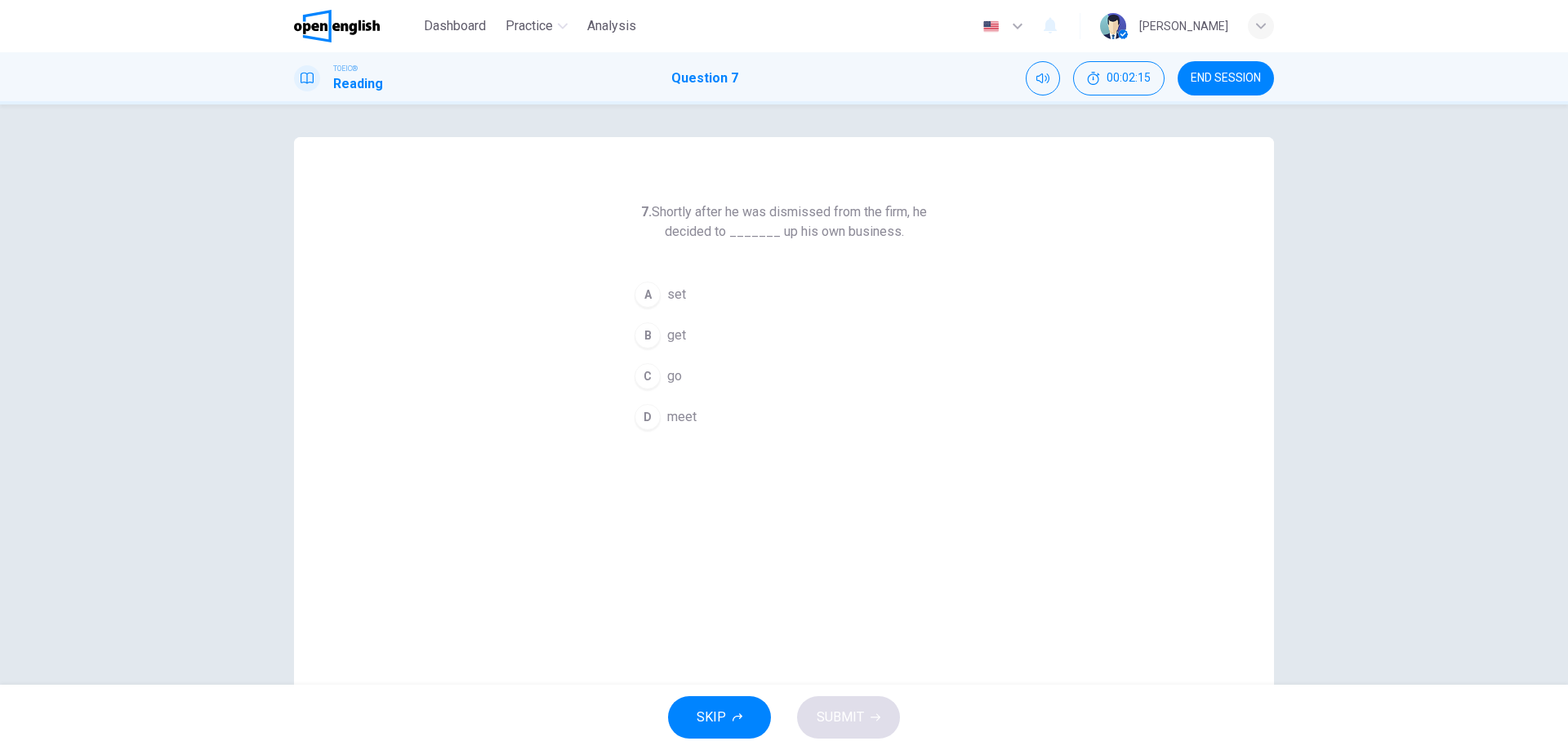
click at [667, 291] on span "set" at bounding box center [676, 295] width 19 height 20
click at [843, 696] on button "SUBMIT" at bounding box center [849, 717] width 103 height 43
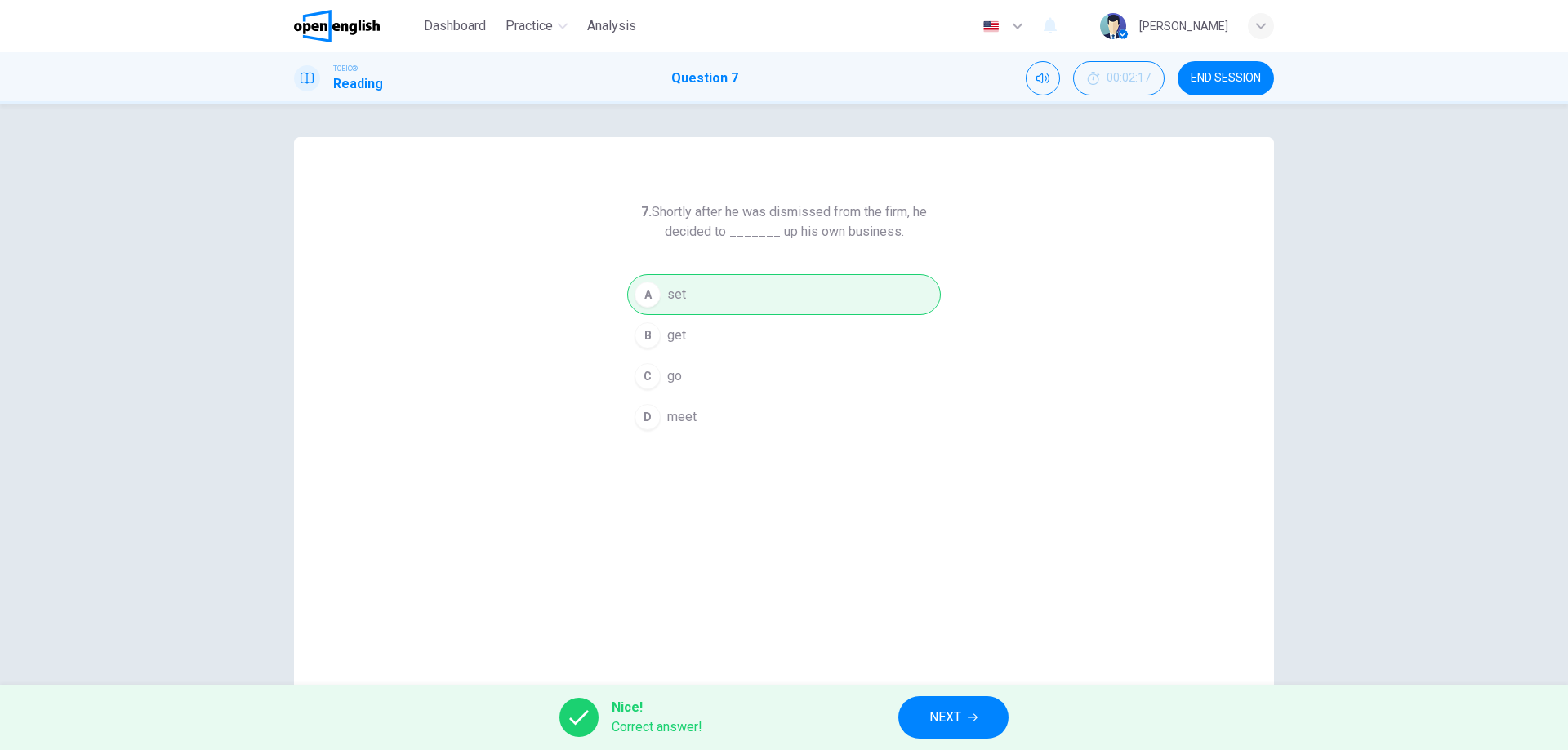
click at [961, 709] on span "NEXT" at bounding box center [945, 717] width 32 height 23
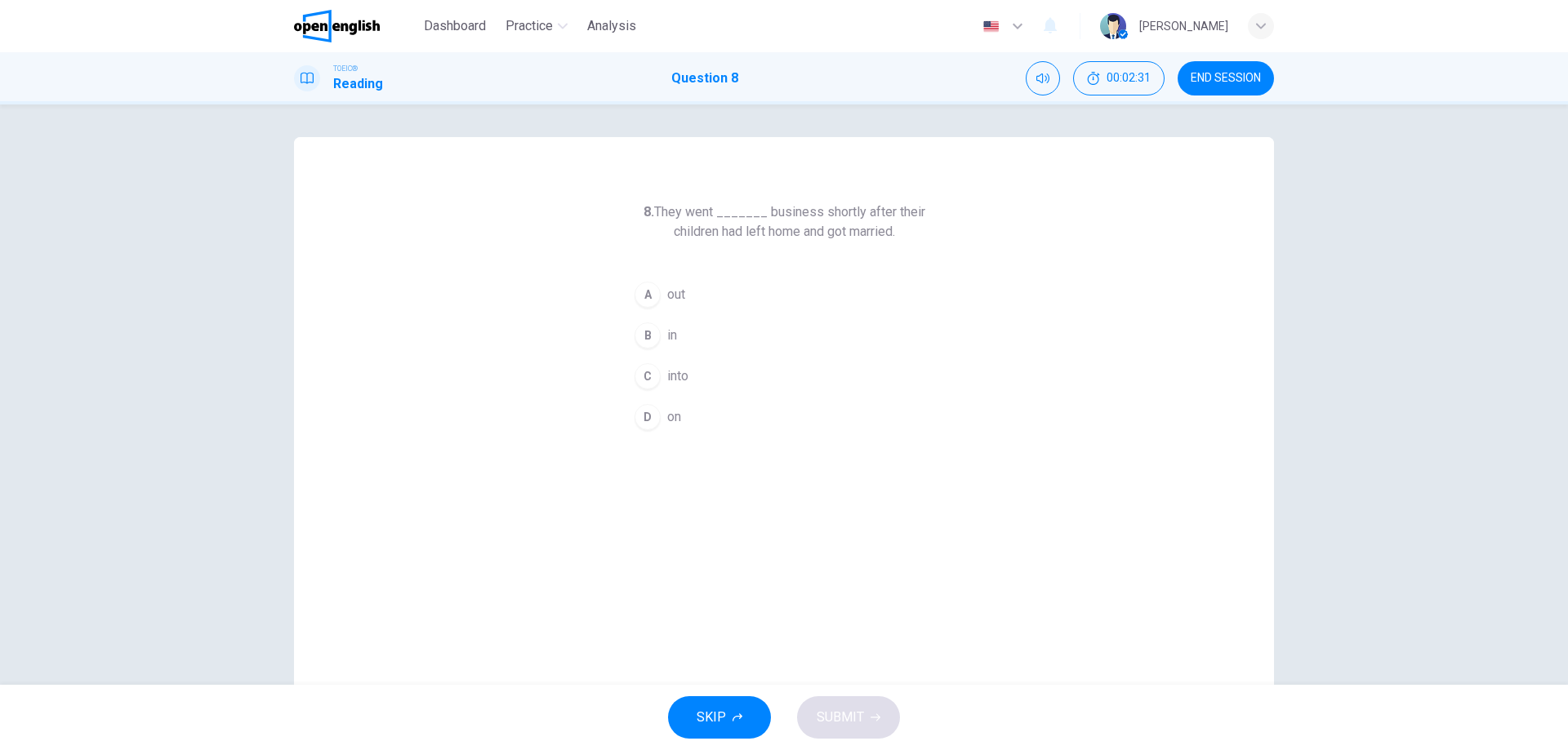
click at [645, 405] on div "D" at bounding box center [648, 417] width 26 height 26
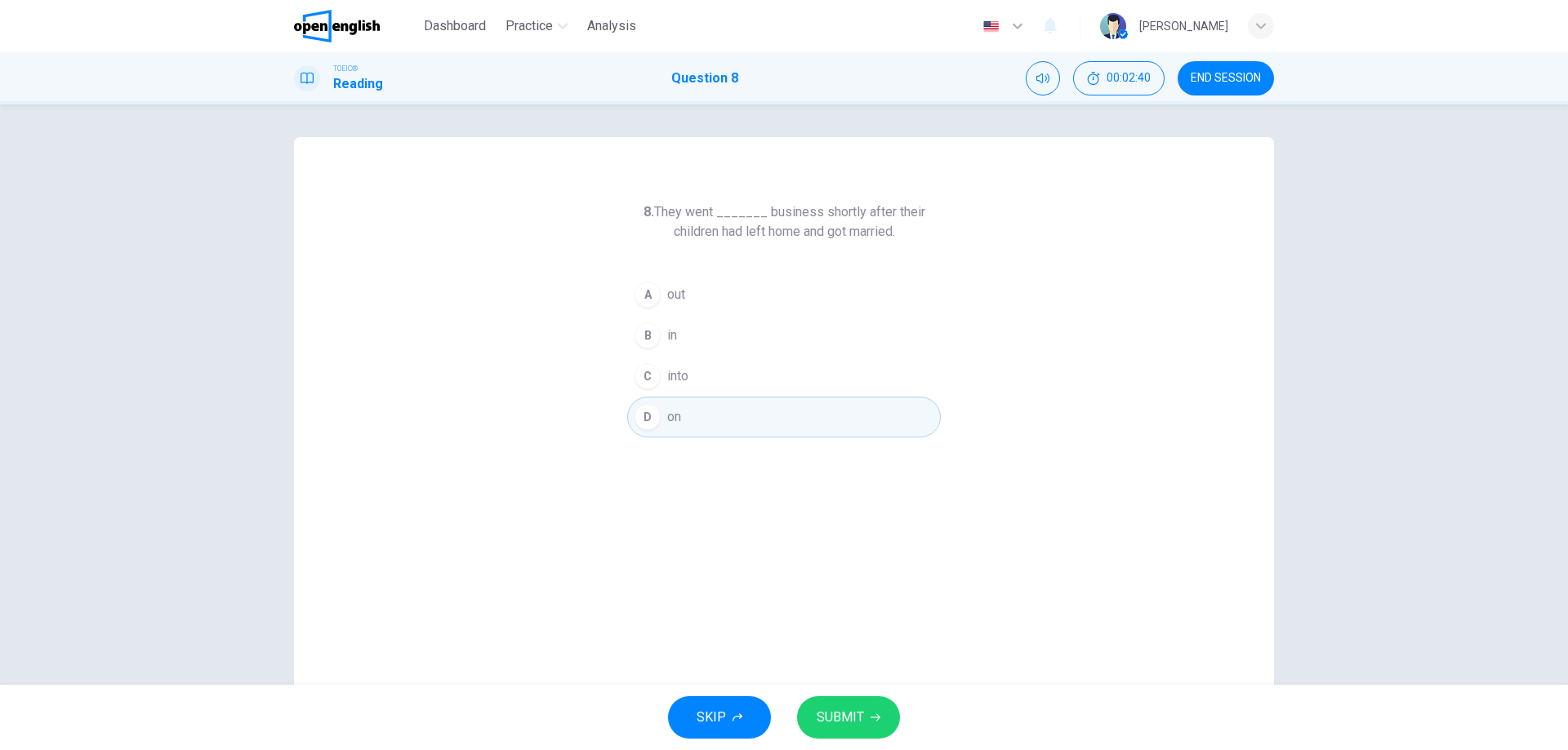
click at [846, 710] on span "SUBMIT" at bounding box center [841, 717] width 48 height 23
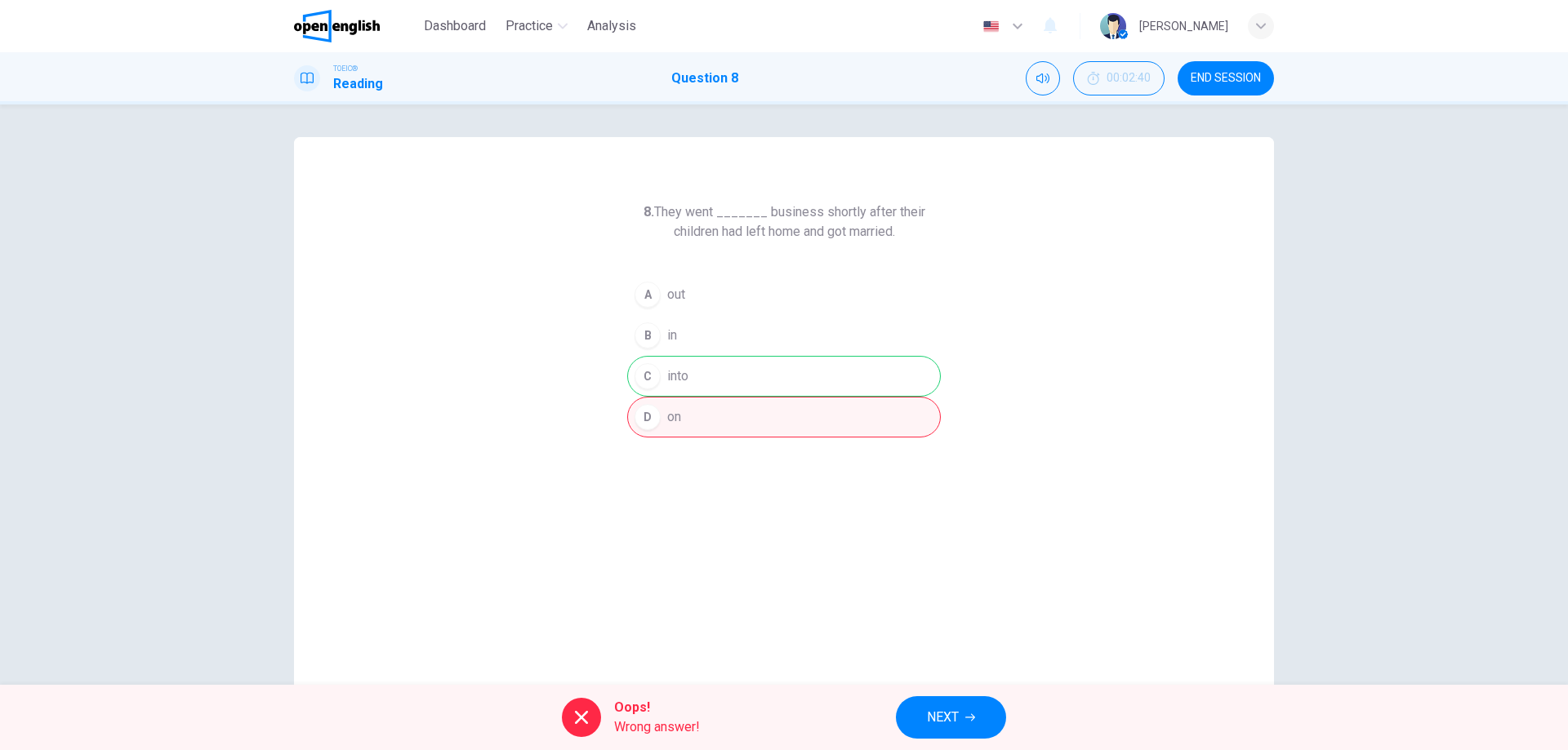
click at [724, 375] on div "A out B in C into D on" at bounding box center [784, 356] width 314 height 163
click at [694, 375] on div "A out B in C into D on" at bounding box center [784, 356] width 314 height 163
click at [646, 377] on div "A out B in C into D on" at bounding box center [784, 356] width 314 height 163
click at [922, 708] on button "NEXT" at bounding box center [950, 717] width 110 height 43
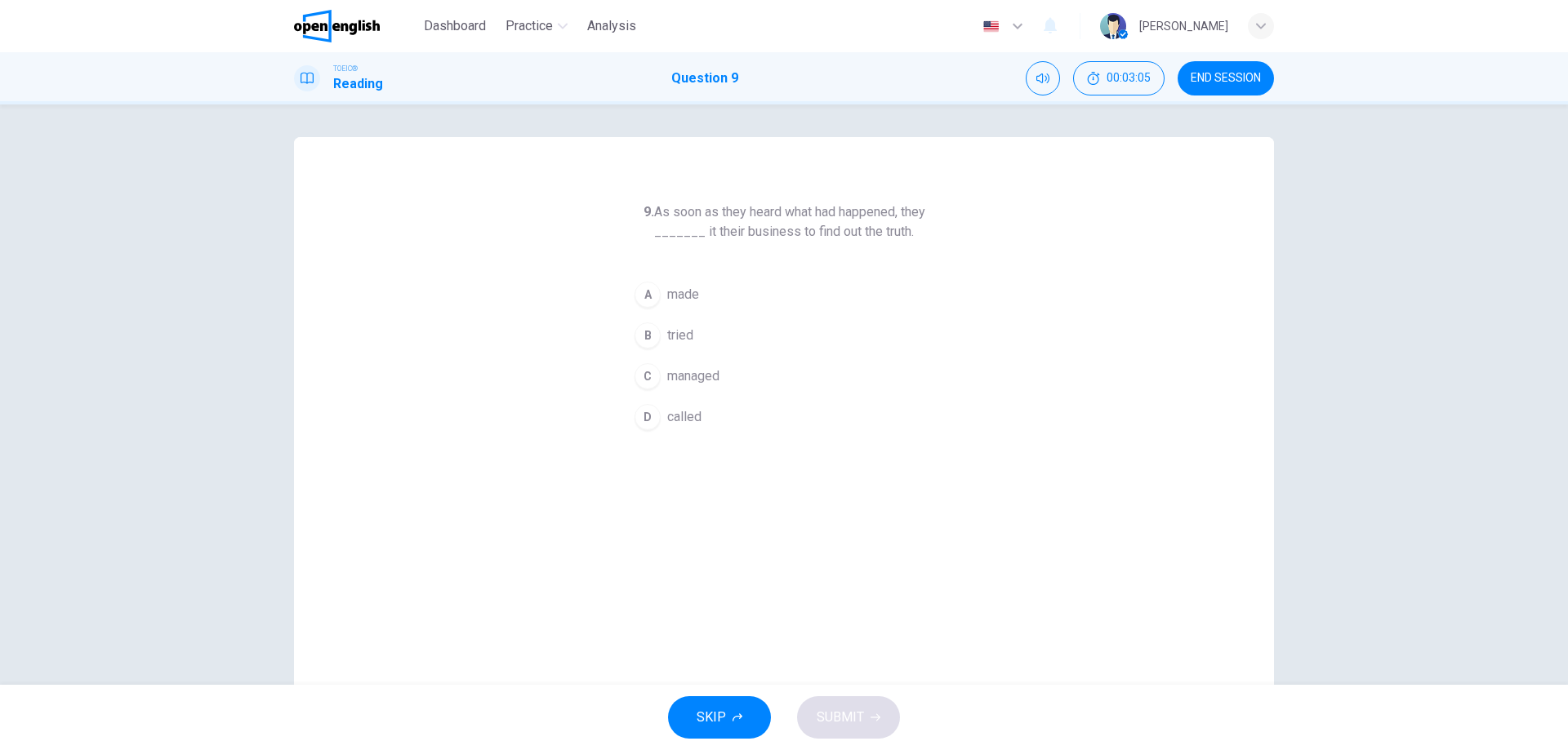
click at [658, 410] on button "D called" at bounding box center [784, 416] width 314 height 41
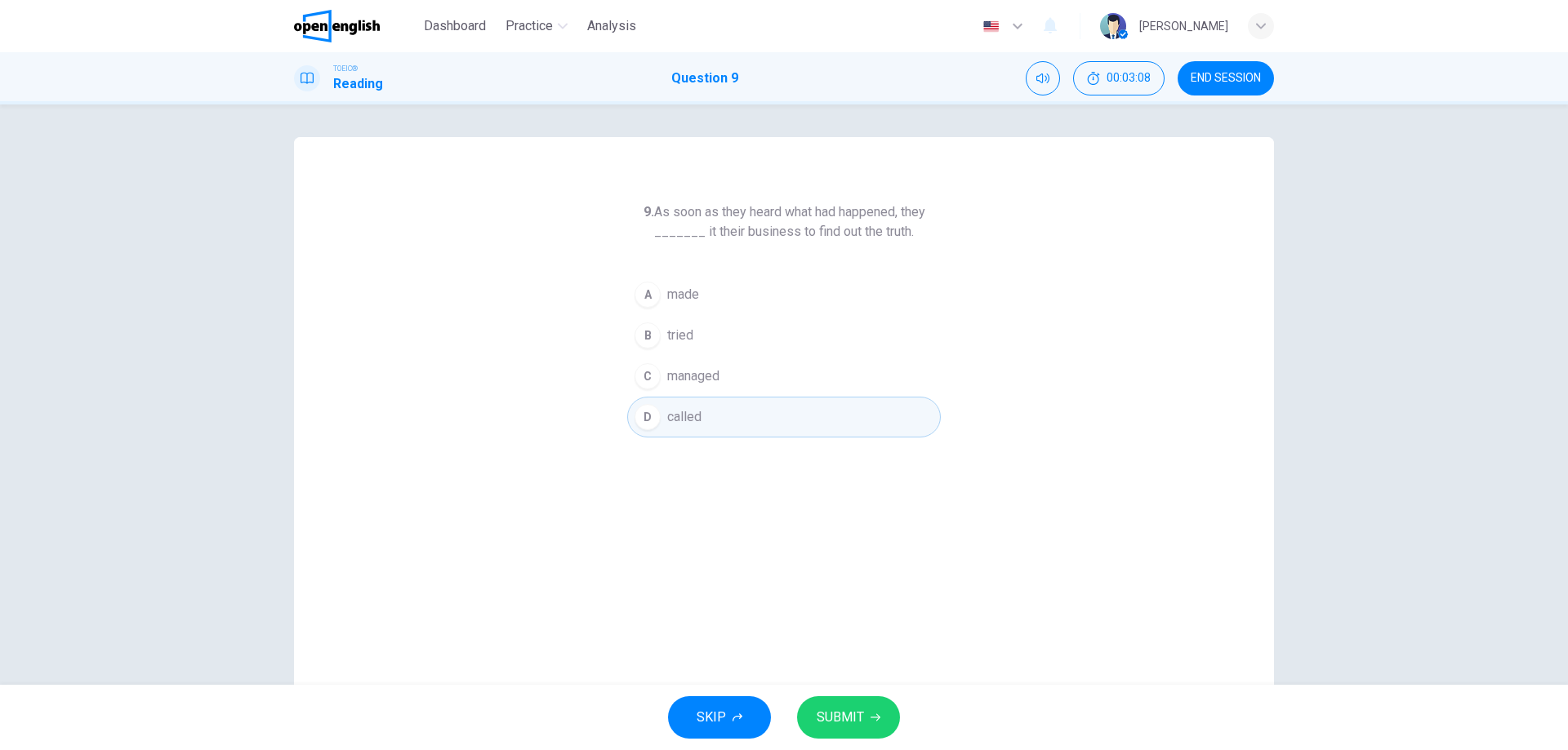
click at [669, 291] on span "made" at bounding box center [683, 295] width 32 height 20
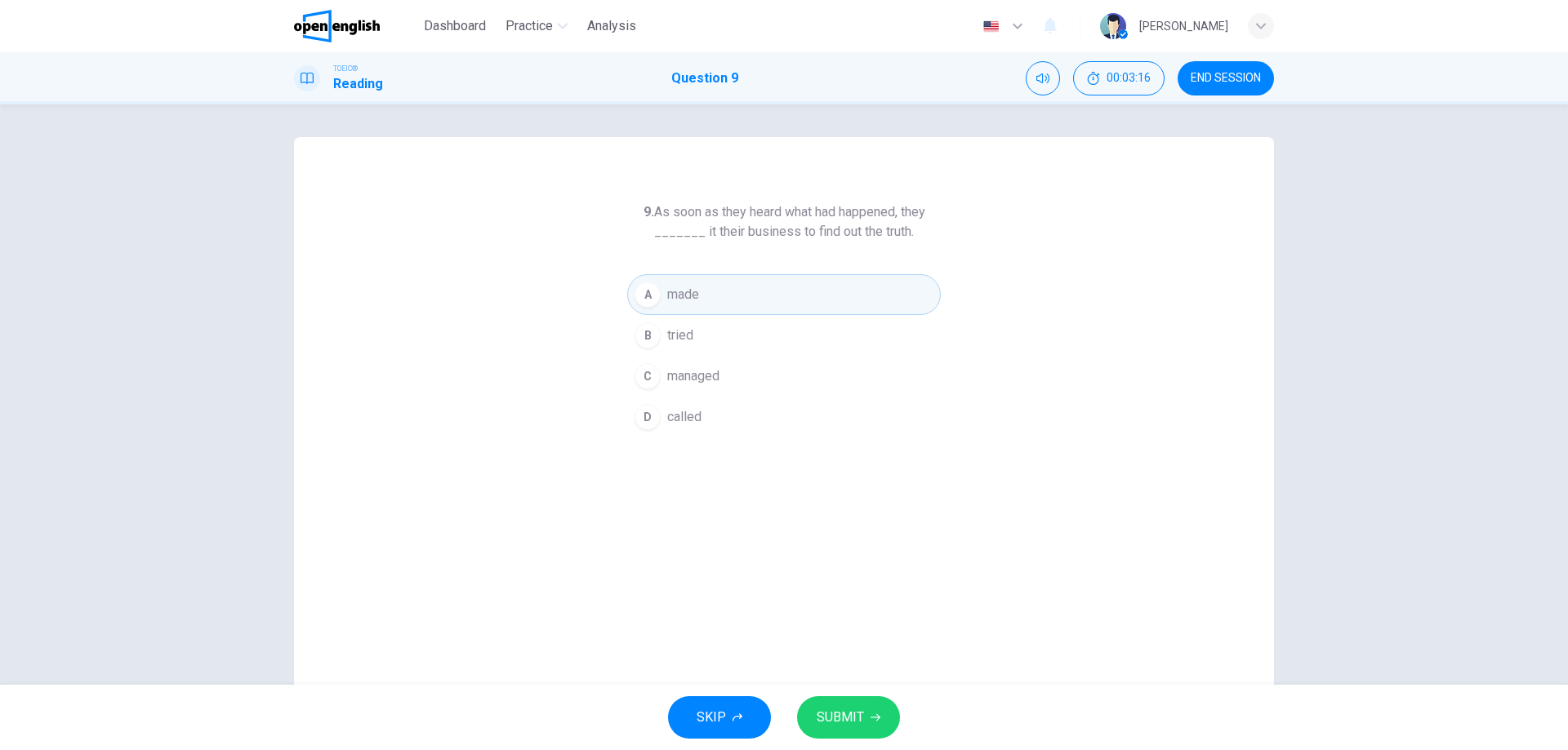
click at [669, 291] on span "made" at bounding box center [683, 295] width 32 height 20
click at [862, 726] on span "SUBMIT" at bounding box center [841, 717] width 48 height 23
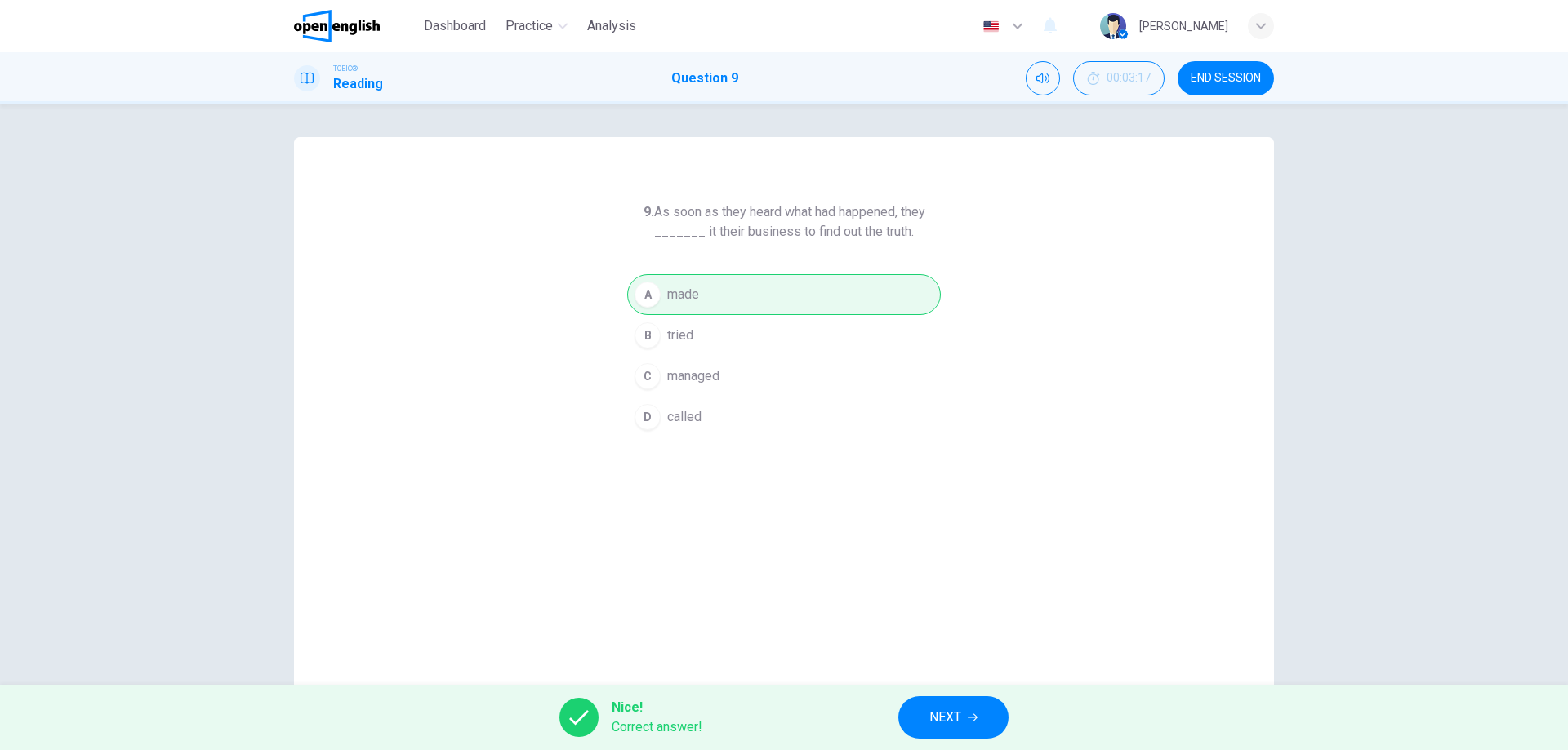
click at [607, 631] on div "9. As soon as they heard what had happened, they _______ it their business to f…" at bounding box center [784, 420] width 980 height 567
click at [618, 618] on div "9. As soon as they heard what had happened, they _______ it their business to f…" at bounding box center [784, 420] width 980 height 567
click at [694, 562] on div "9. As soon as they heard what had happened, they _______ it their business to f…" at bounding box center [784, 420] width 980 height 567
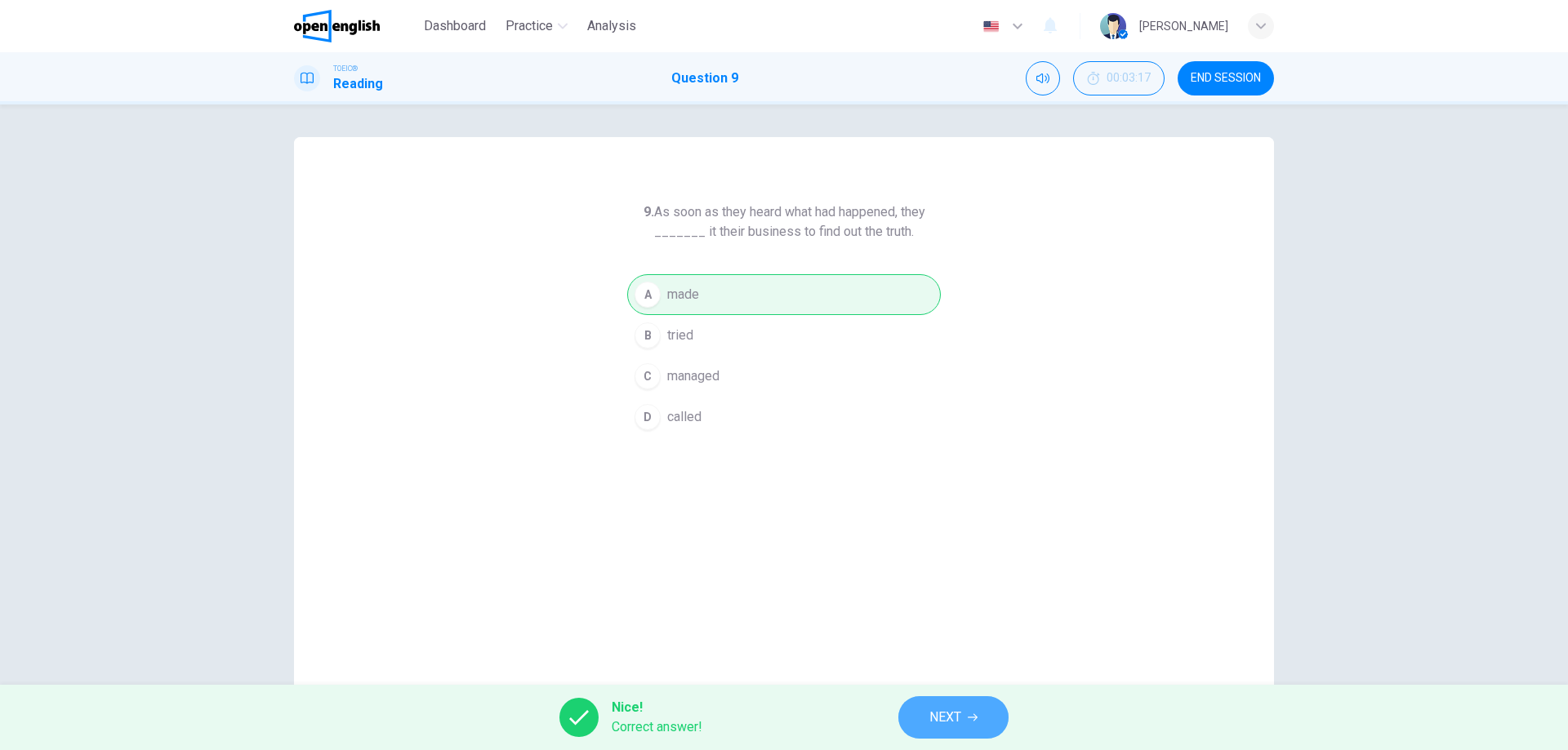
click at [977, 717] on icon "button" at bounding box center [973, 717] width 10 height 7
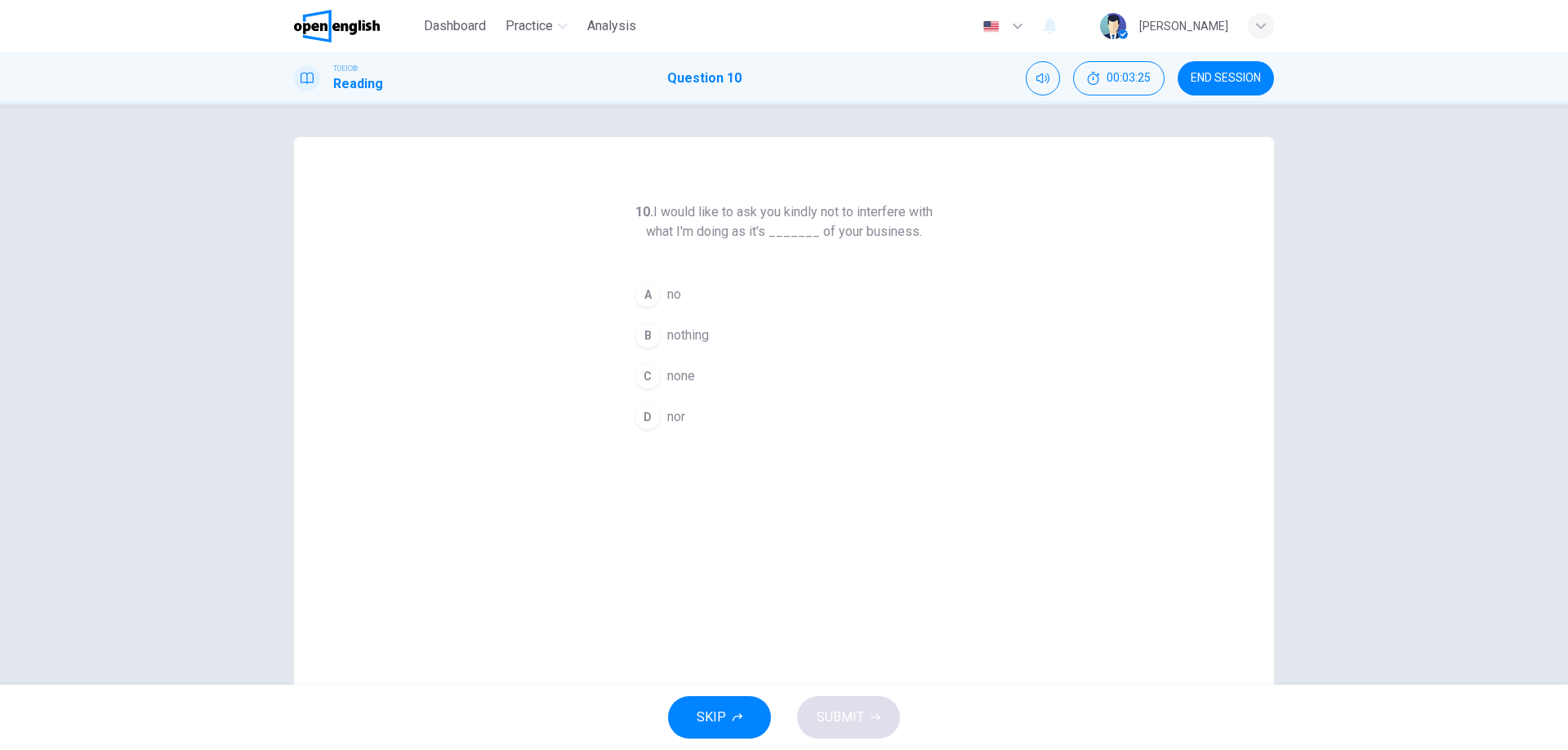
click at [667, 369] on span "none" at bounding box center [681, 376] width 28 height 20
click at [862, 717] on span "SUBMIT" at bounding box center [841, 717] width 48 height 23
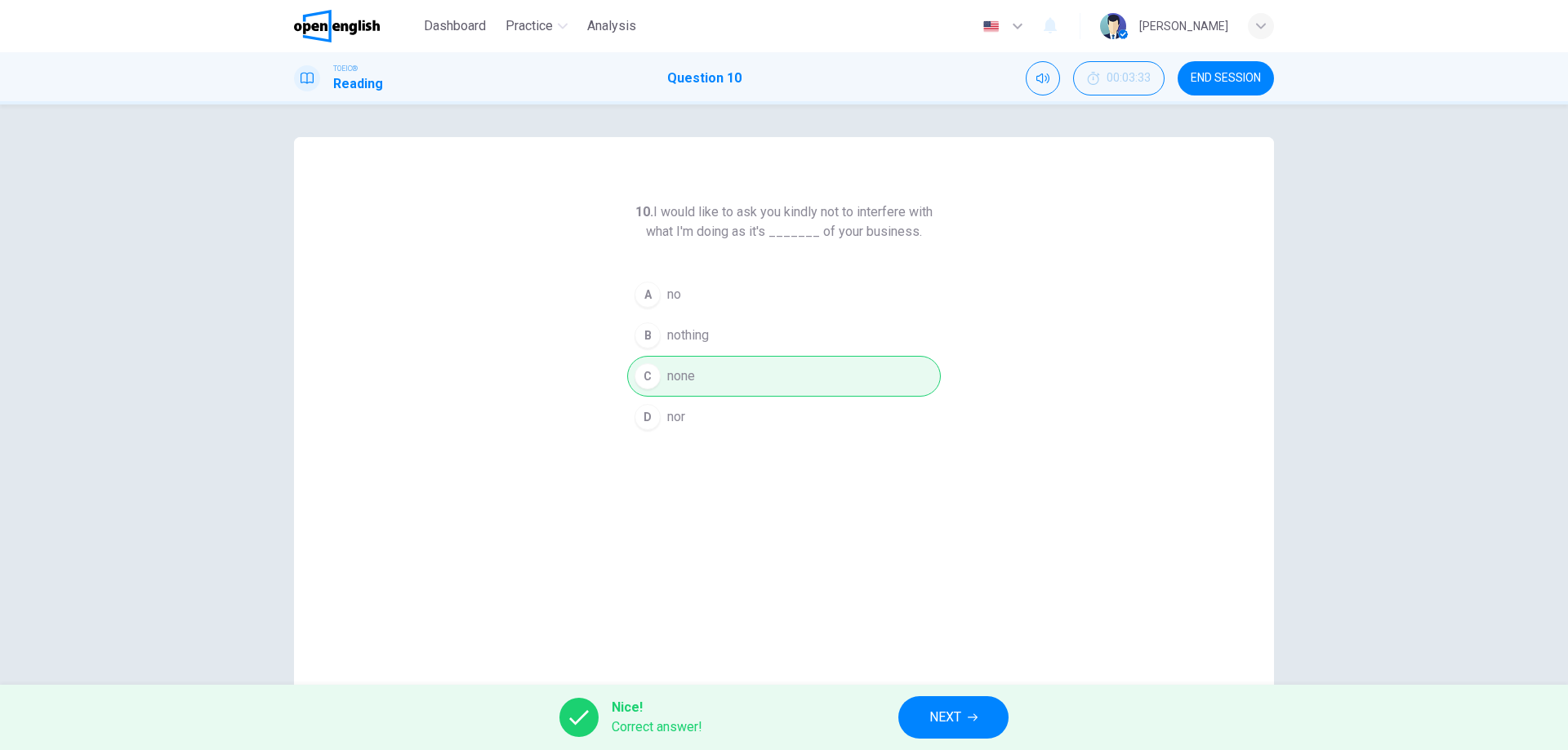
click at [954, 728] on span "NEXT" at bounding box center [945, 717] width 32 height 23
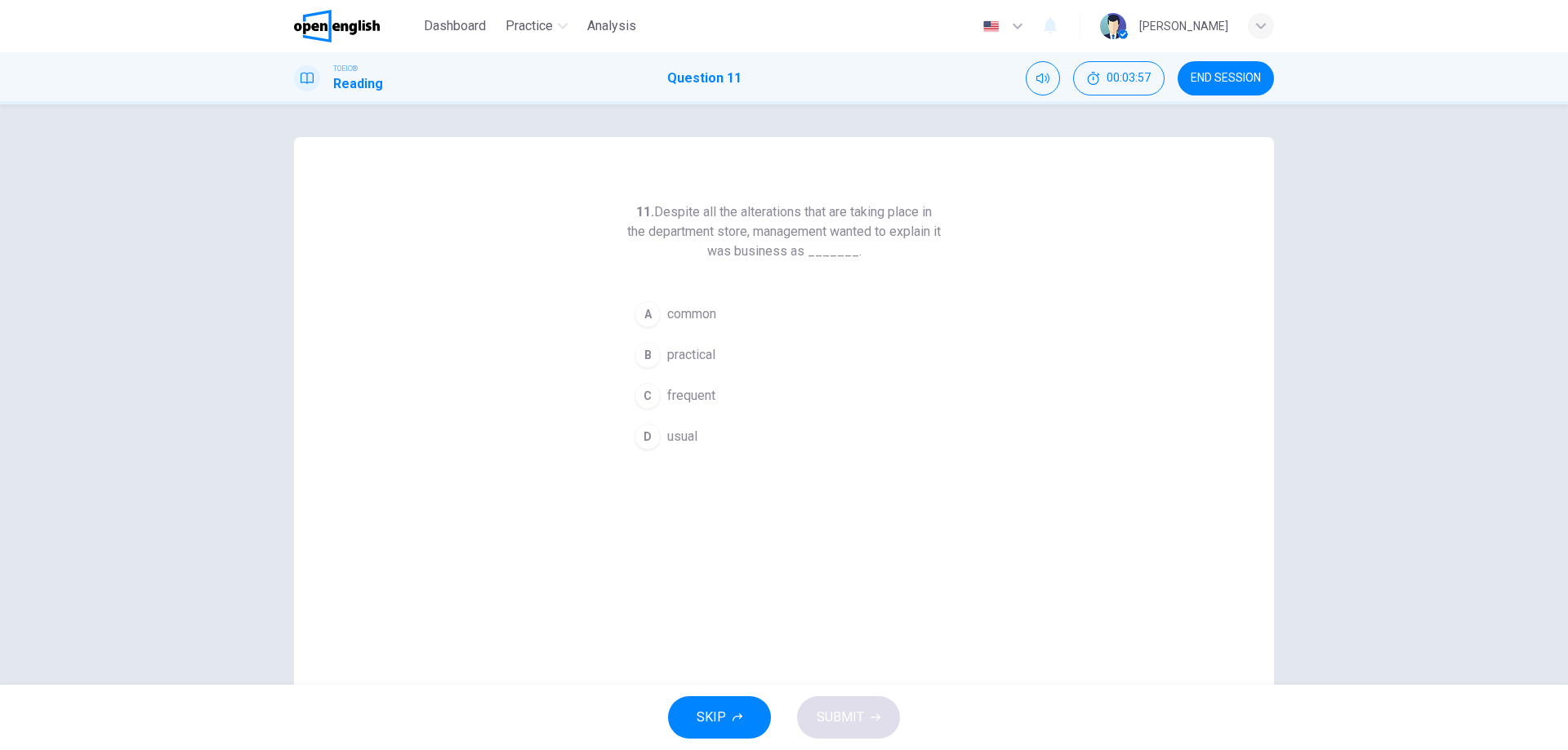
click at [636, 439] on div "D" at bounding box center [648, 437] width 26 height 26
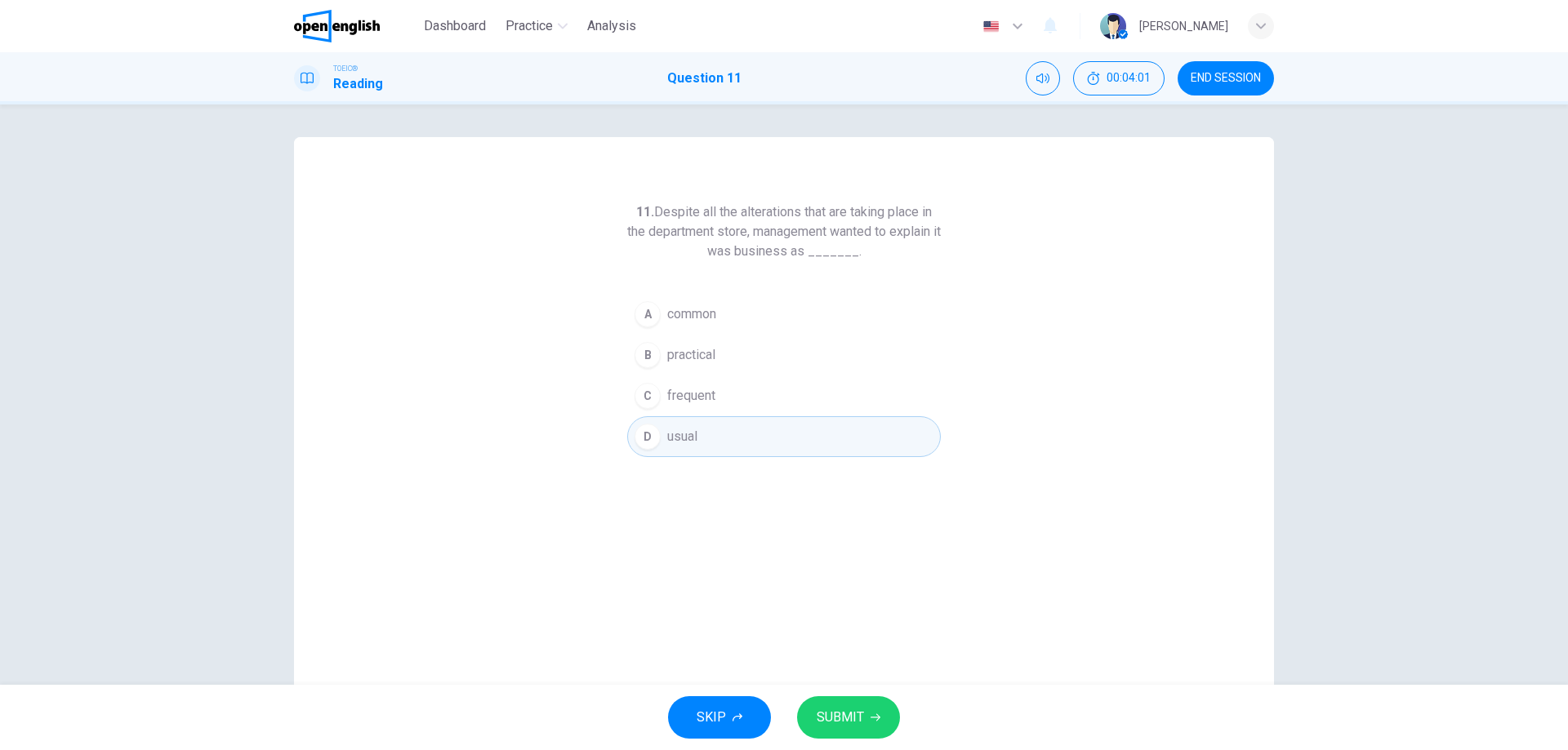
click at [835, 701] on button "SUBMIT" at bounding box center [849, 717] width 103 height 43
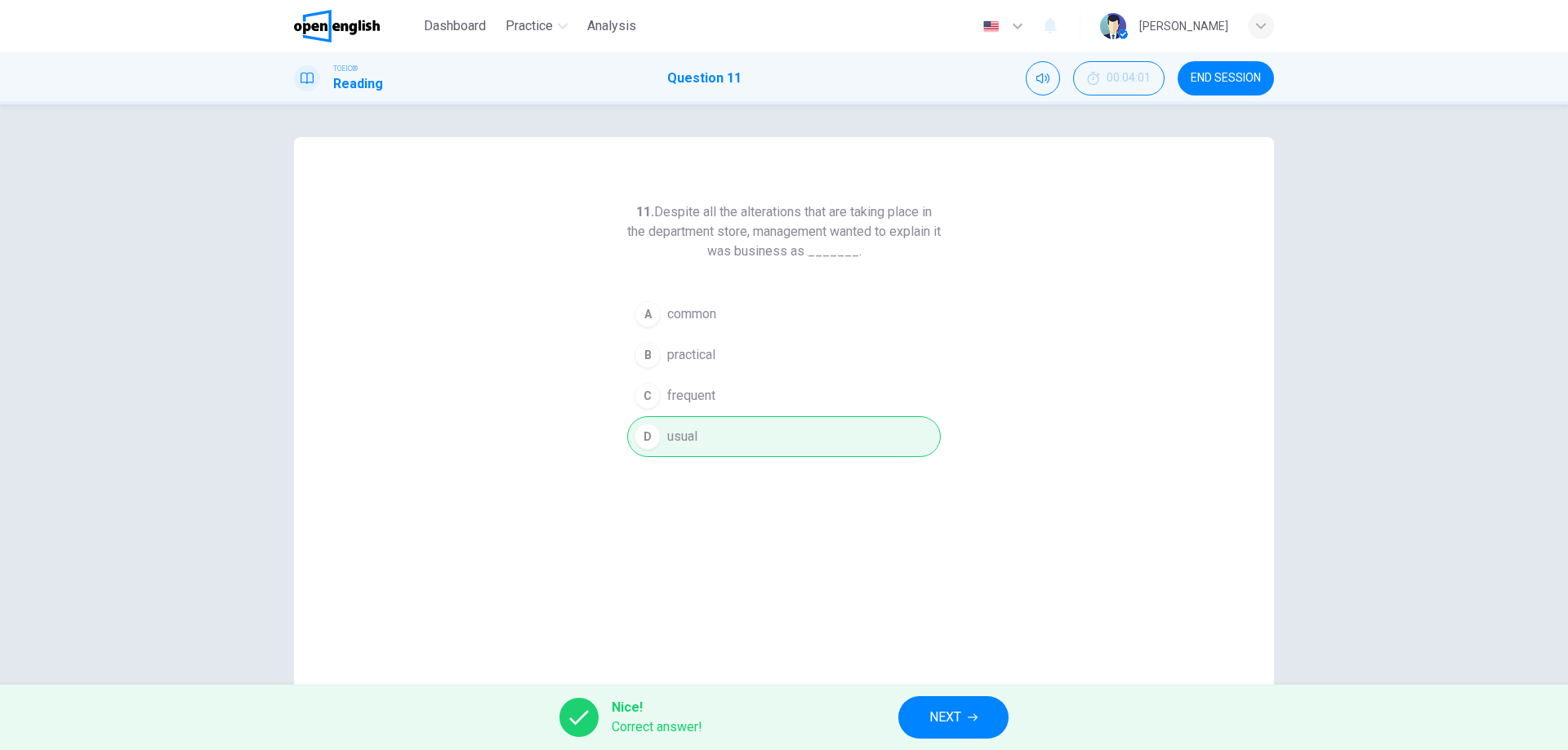
drag, startPoint x: 937, startPoint y: 725, endPoint x: 918, endPoint y: 701, distance: 30.6
click at [937, 725] on span "NEXT" at bounding box center [945, 717] width 32 height 23
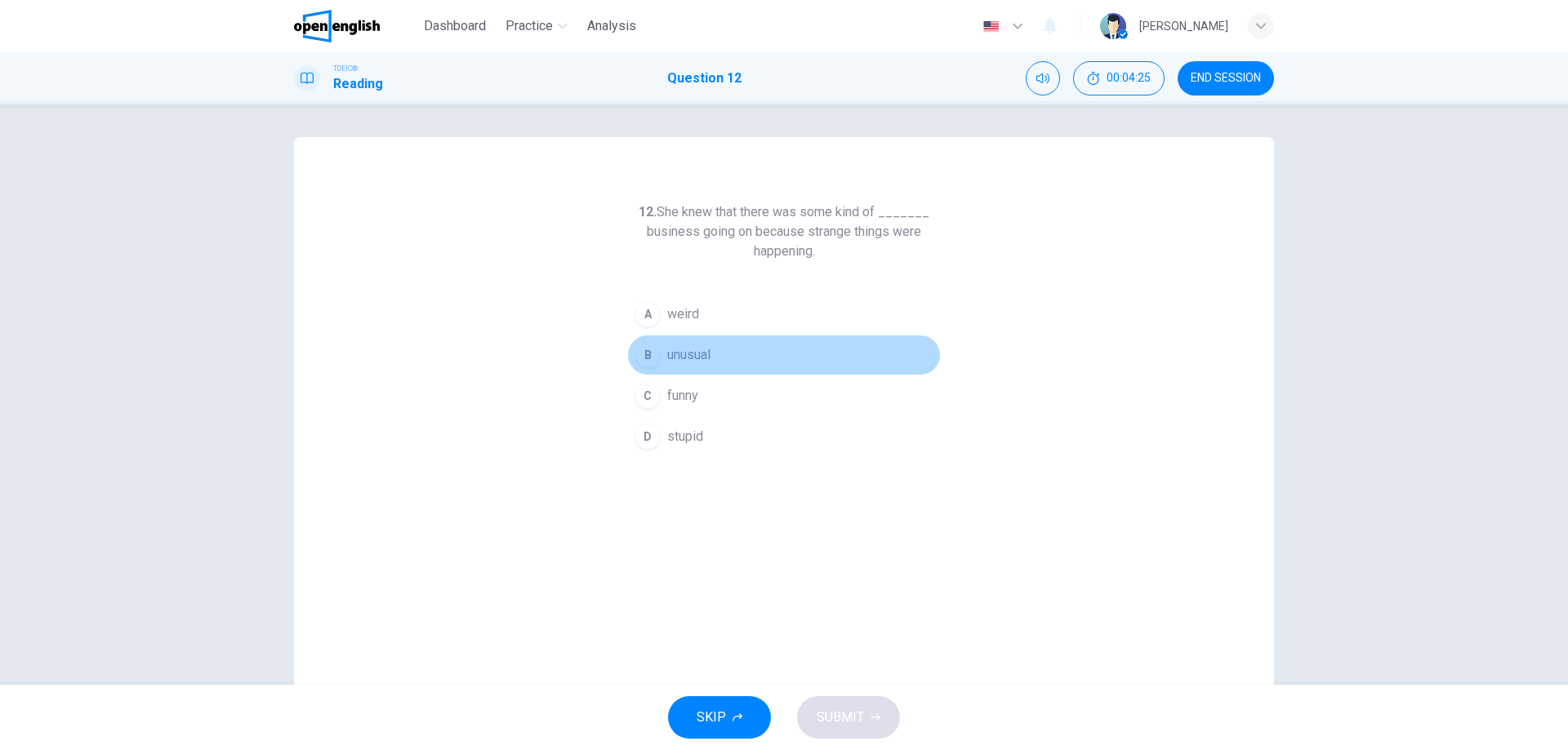
click at [686, 355] on span "unusual" at bounding box center [689, 356] width 44 height 20
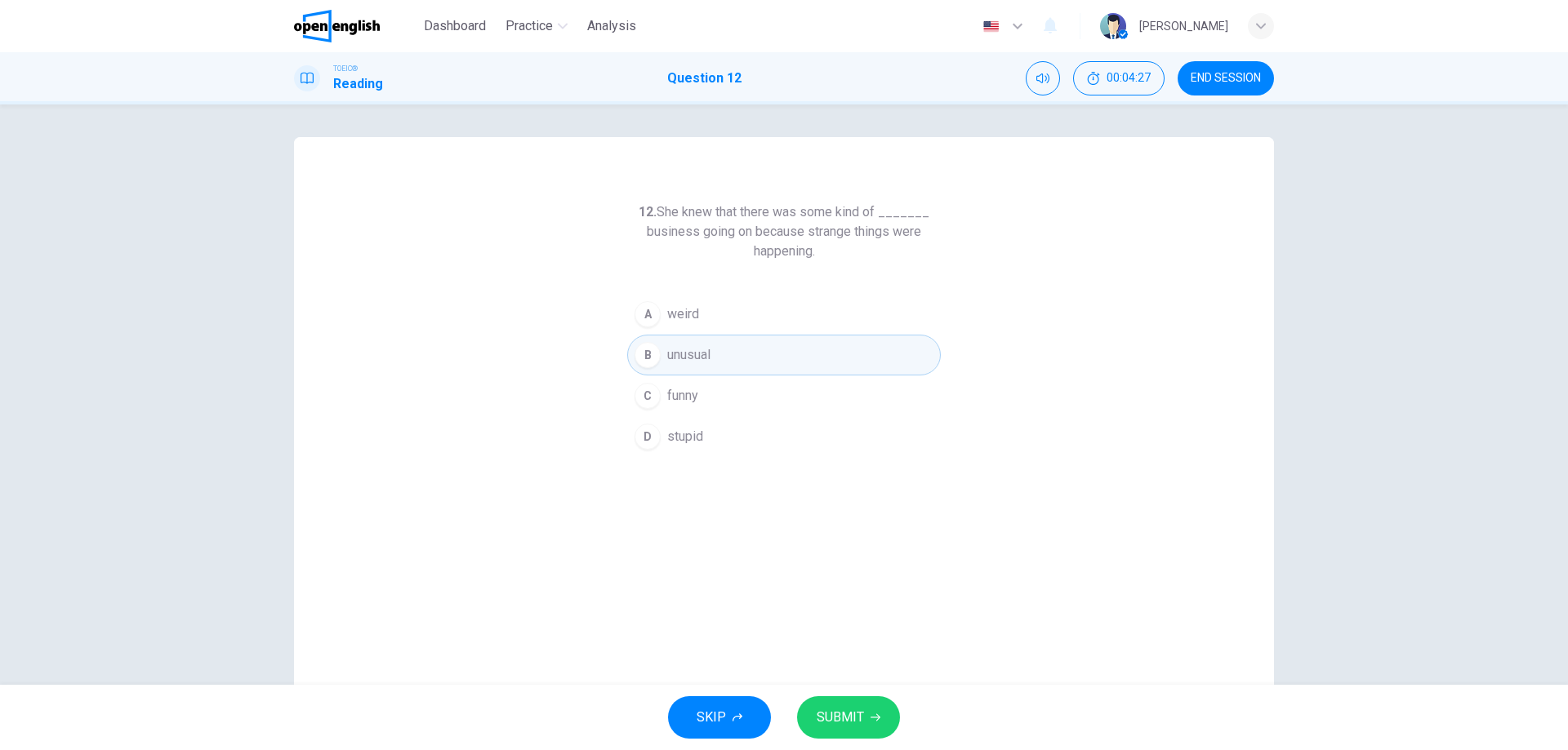
click at [854, 730] on button "SUBMIT" at bounding box center [849, 717] width 103 height 43
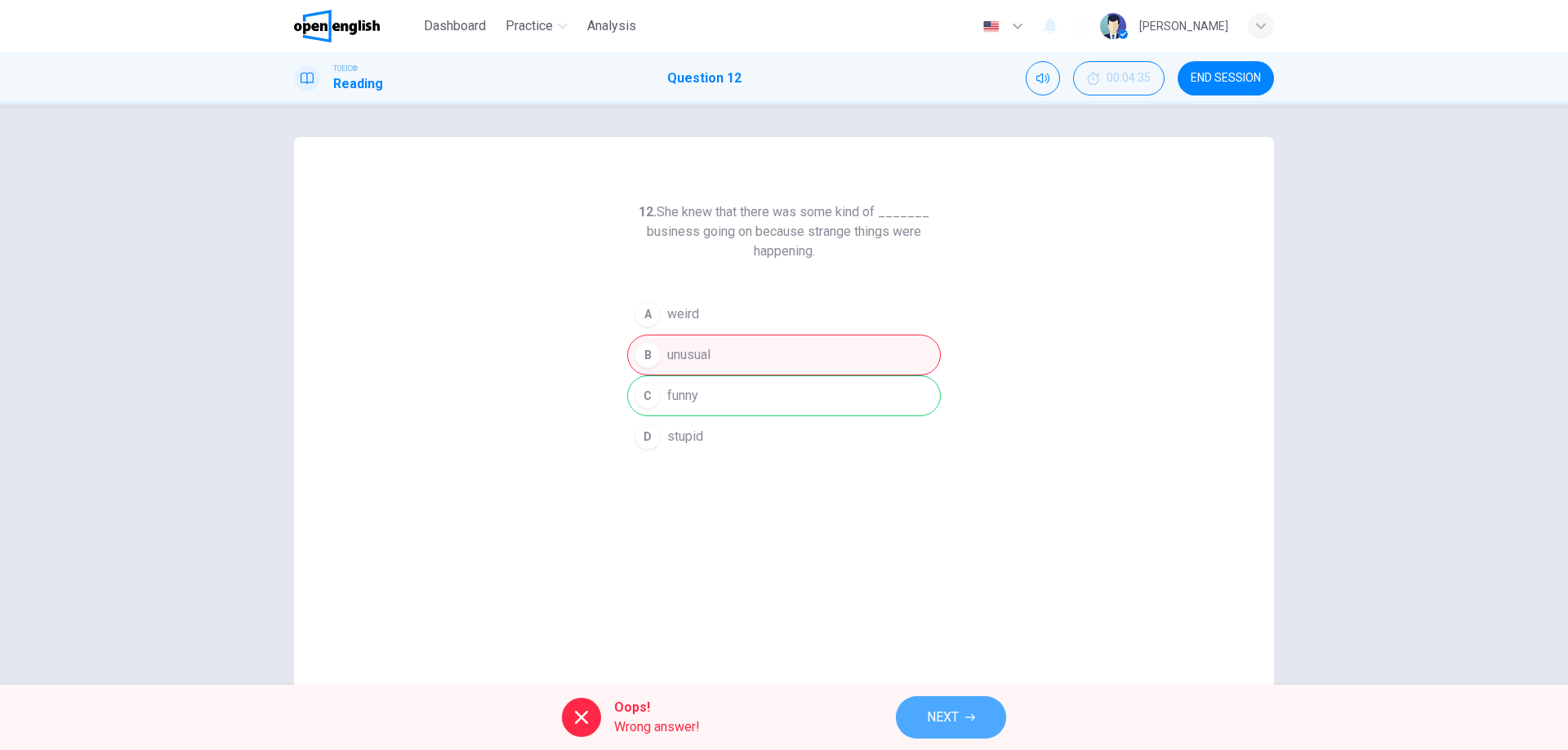
click at [956, 703] on button "NEXT" at bounding box center [950, 717] width 110 height 43
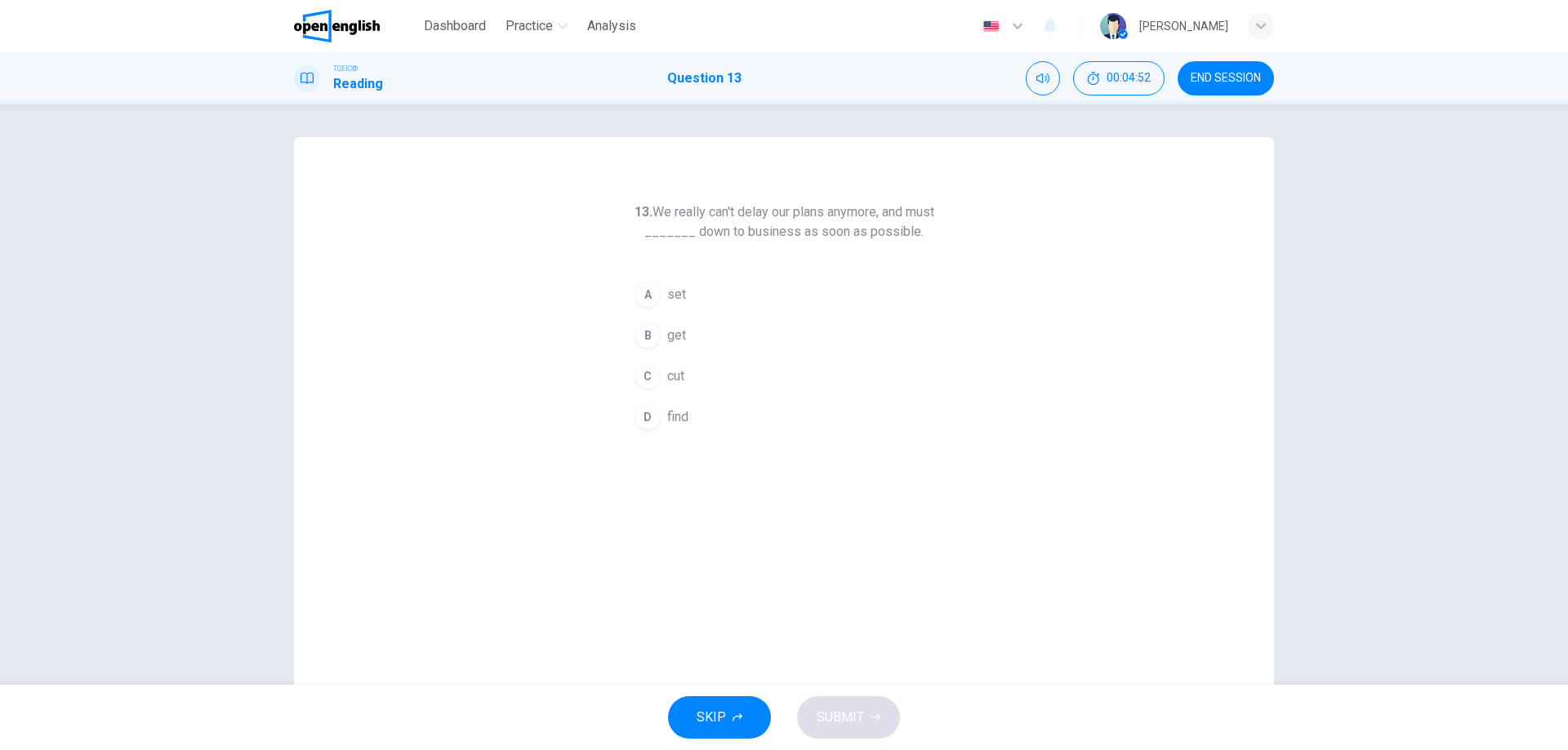
click at [667, 300] on span "set" at bounding box center [676, 295] width 19 height 20
click at [855, 717] on span "SUBMIT" at bounding box center [841, 717] width 48 height 23
click at [852, 730] on div "SKIP SUBMIT" at bounding box center [784, 717] width 1568 height 66
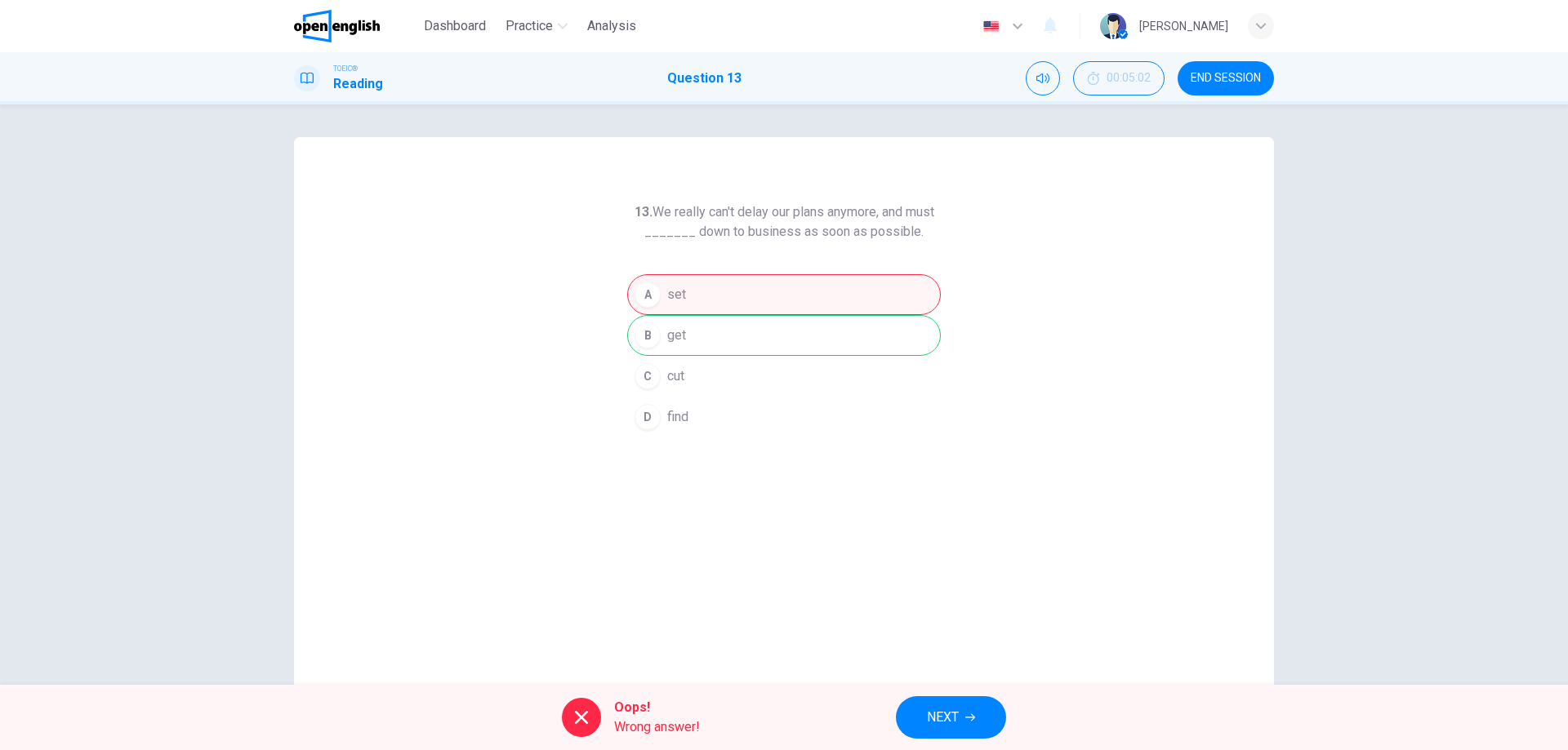
drag, startPoint x: 762, startPoint y: 340, endPoint x: 718, endPoint y: 344, distance: 44.2
click at [718, 344] on div "A set B get C cut D find" at bounding box center [784, 356] width 314 height 163
click at [690, 344] on div "A set B get C cut D find" at bounding box center [784, 356] width 314 height 163
click at [670, 342] on div "A set B get C cut D find" at bounding box center [784, 356] width 314 height 163
drag, startPoint x: 646, startPoint y: 328, endPoint x: 672, endPoint y: 323, distance: 26.5
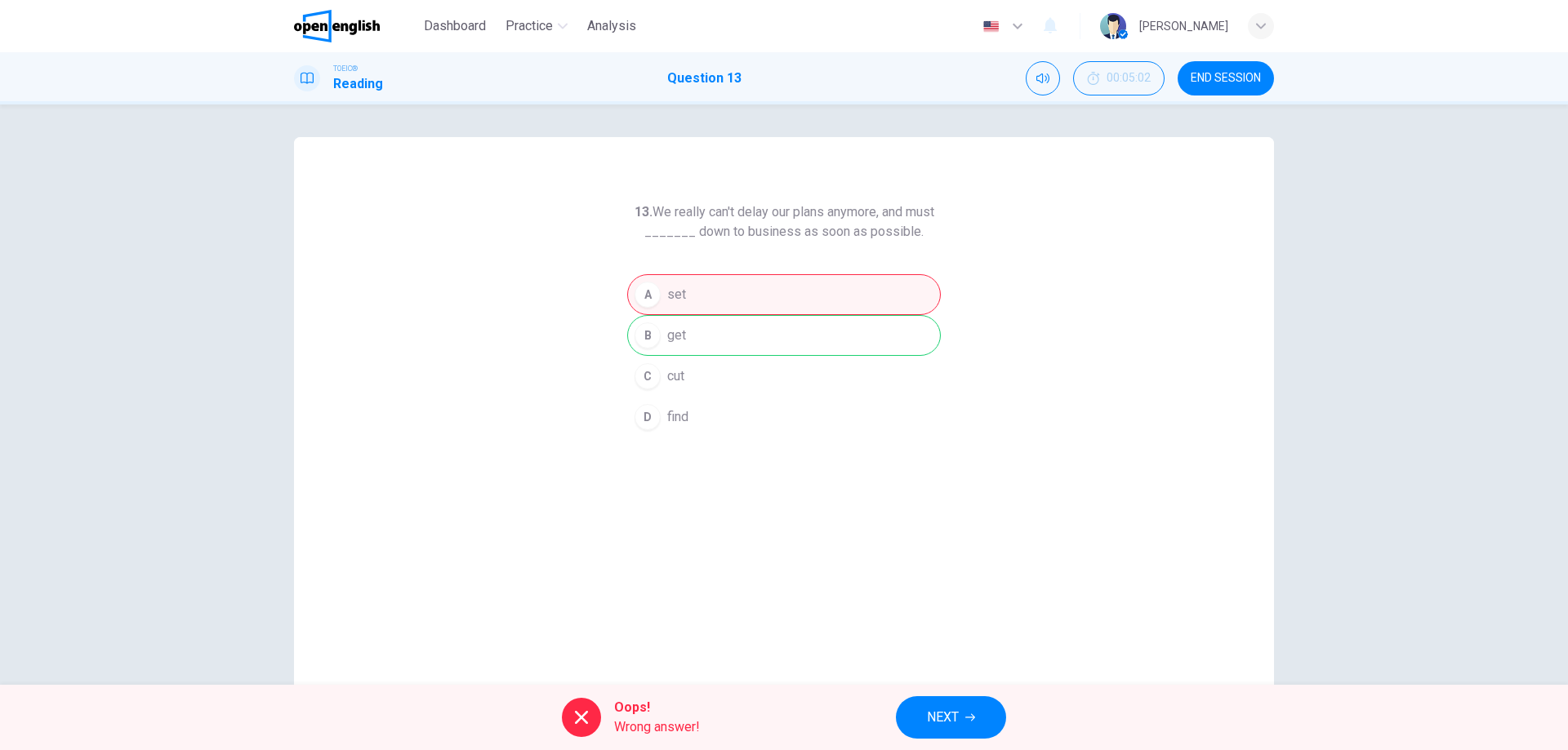
click at [665, 323] on div "A set B get C cut D find" at bounding box center [784, 356] width 314 height 163
click at [672, 323] on div "A set B get C cut D find" at bounding box center [784, 356] width 314 height 163
click at [964, 721] on button "NEXT" at bounding box center [950, 717] width 110 height 43
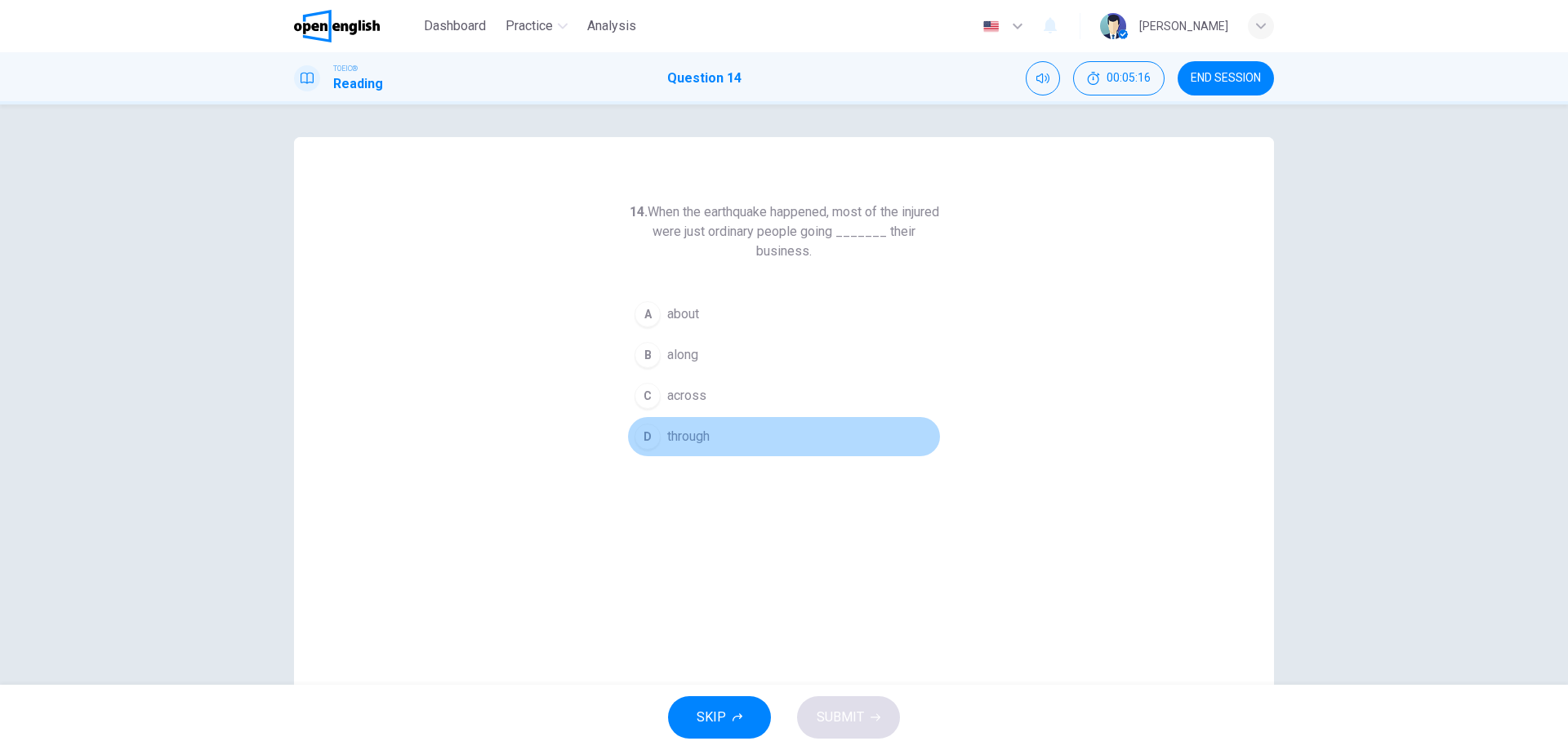
click at [698, 426] on button "D through" at bounding box center [784, 436] width 314 height 41
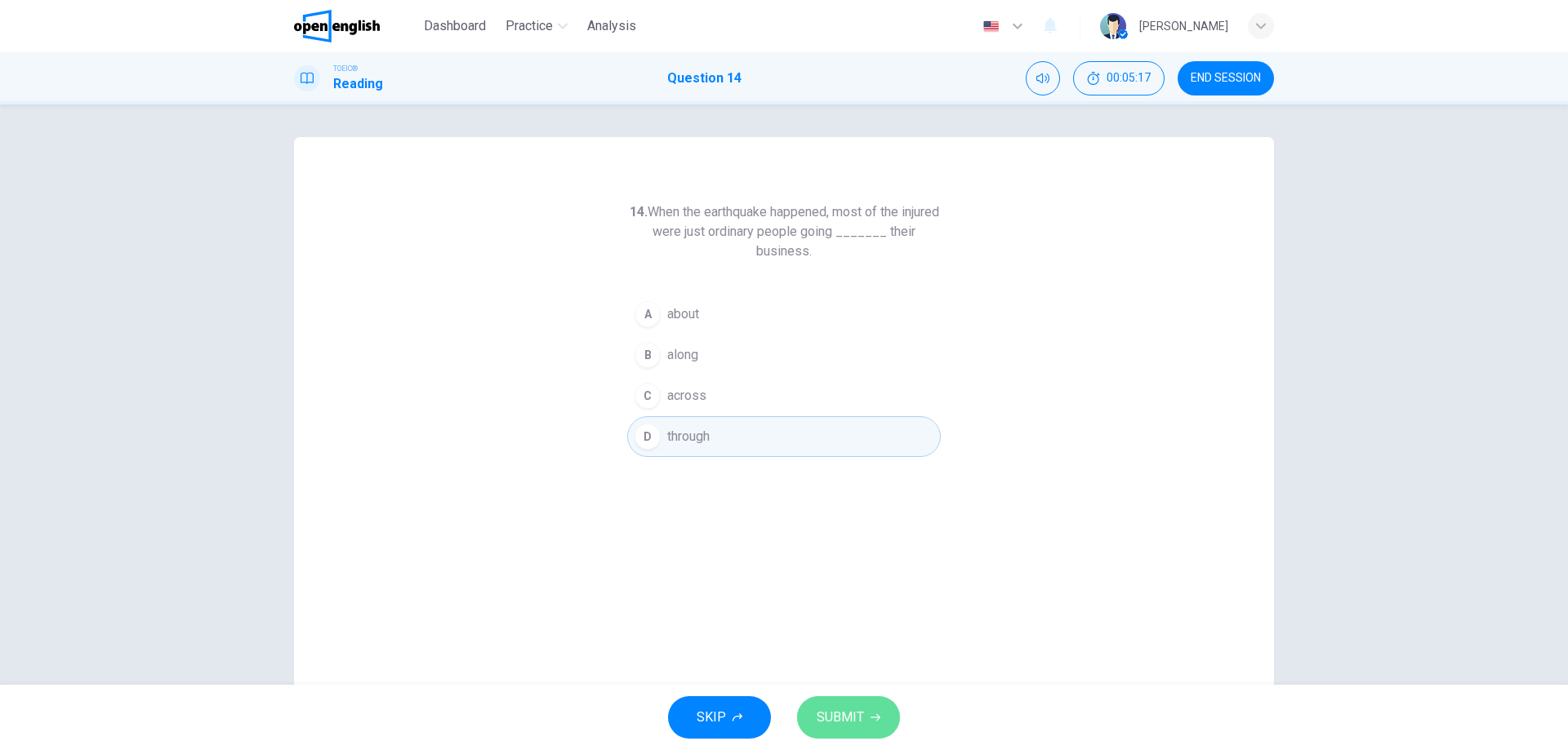
click at [860, 722] on span "SUBMIT" at bounding box center [841, 717] width 48 height 23
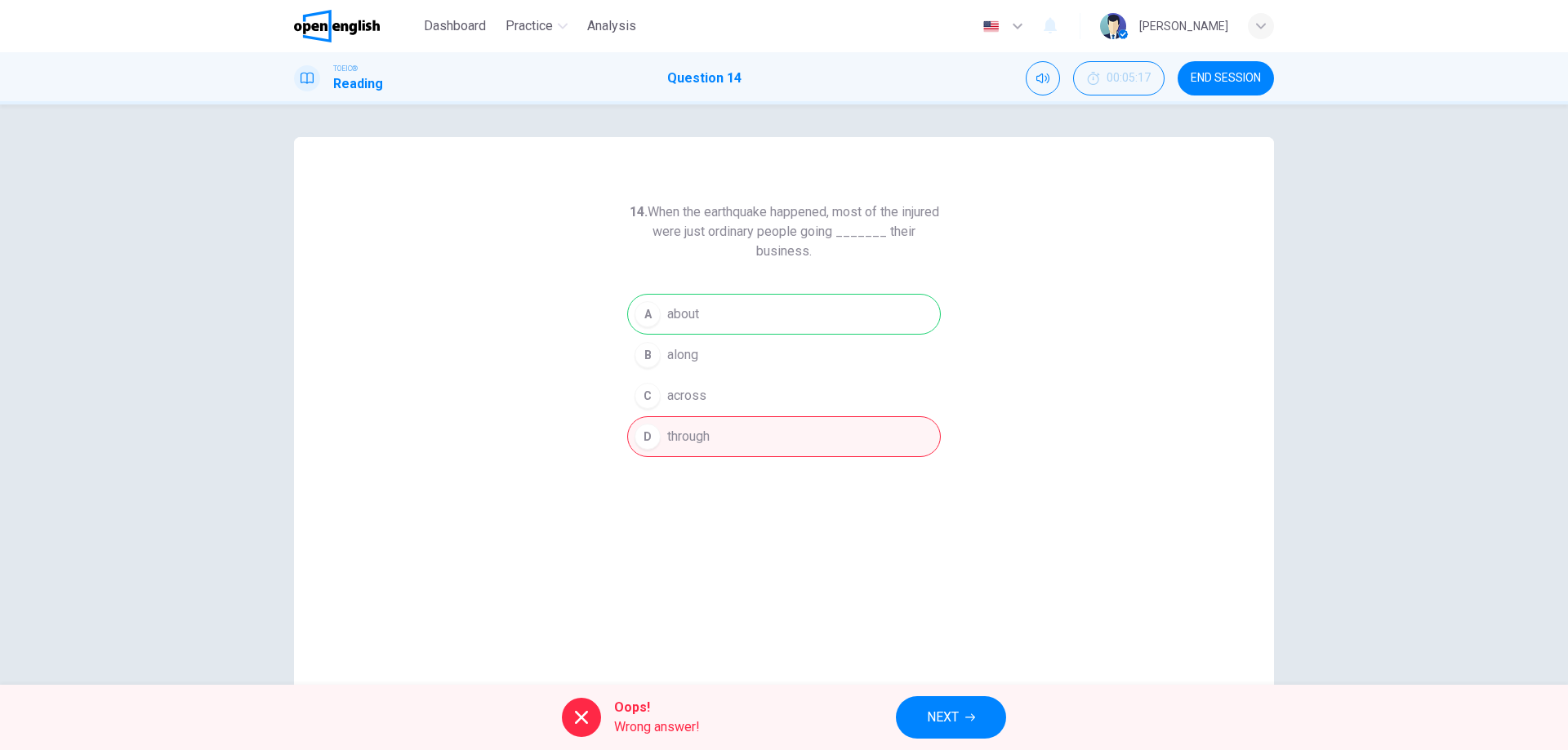
click at [653, 300] on div "A about B along C across D through" at bounding box center [784, 375] width 314 height 163
drag, startPoint x: 971, startPoint y: 726, endPoint x: 973, endPoint y: 718, distance: 8.2
click at [972, 726] on button "NEXT" at bounding box center [950, 717] width 110 height 43
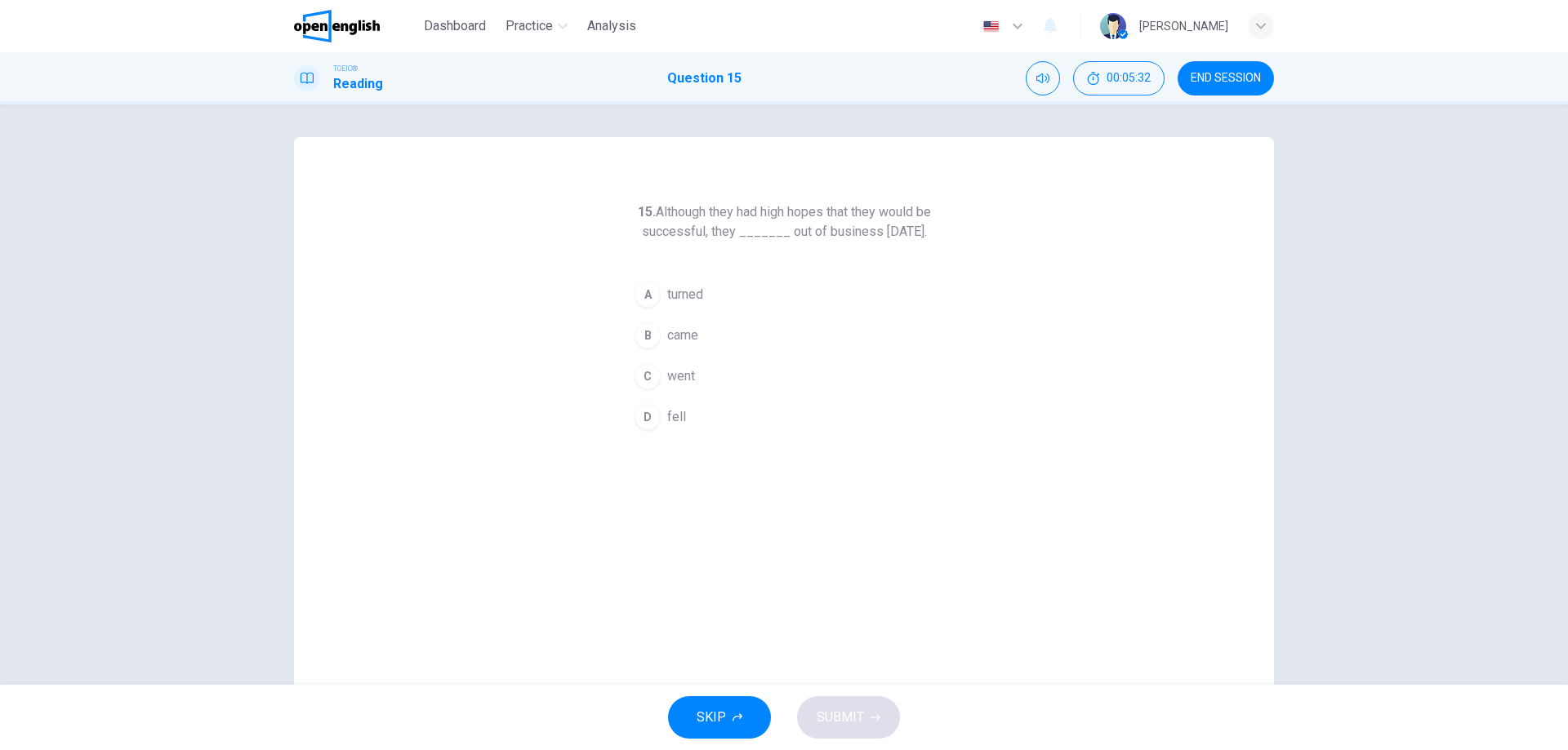
click at [702, 314] on button "A turned" at bounding box center [784, 294] width 314 height 41
click at [862, 705] on button "SUBMIT" at bounding box center [849, 717] width 103 height 43
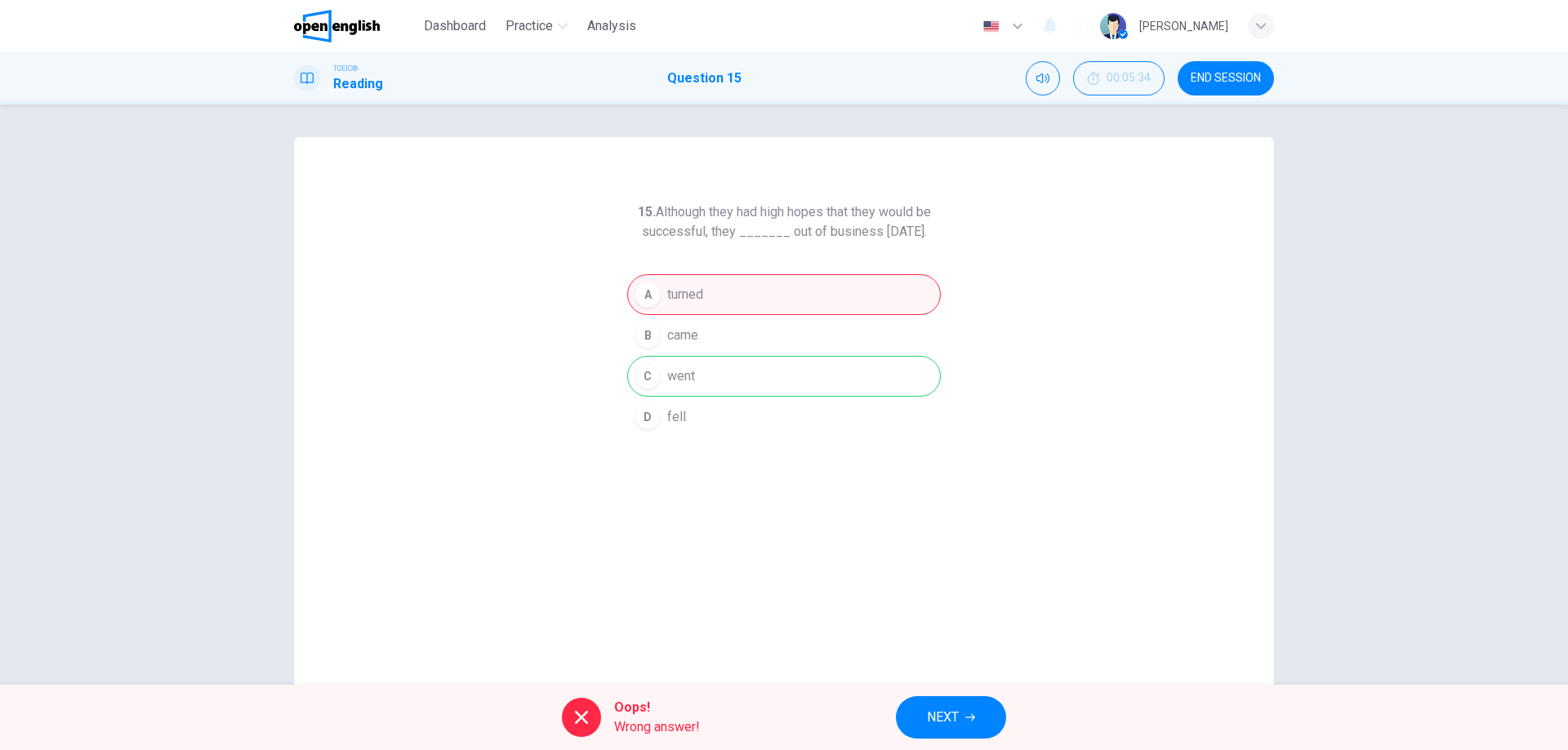
click at [1270, 88] on button "END SESSION" at bounding box center [1225, 78] width 96 height 35
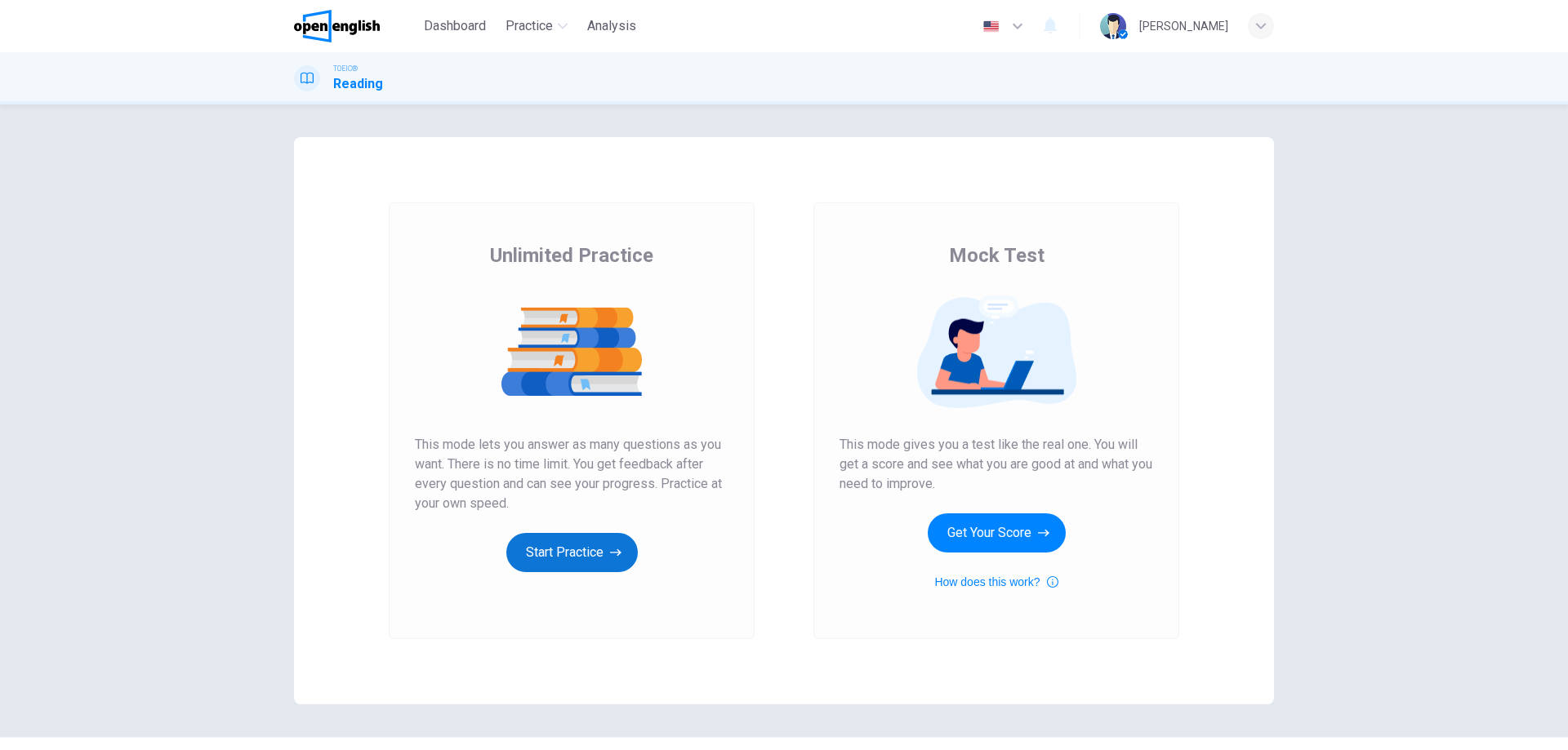
click at [535, 548] on button "Start Practice" at bounding box center [572, 552] width 131 height 39
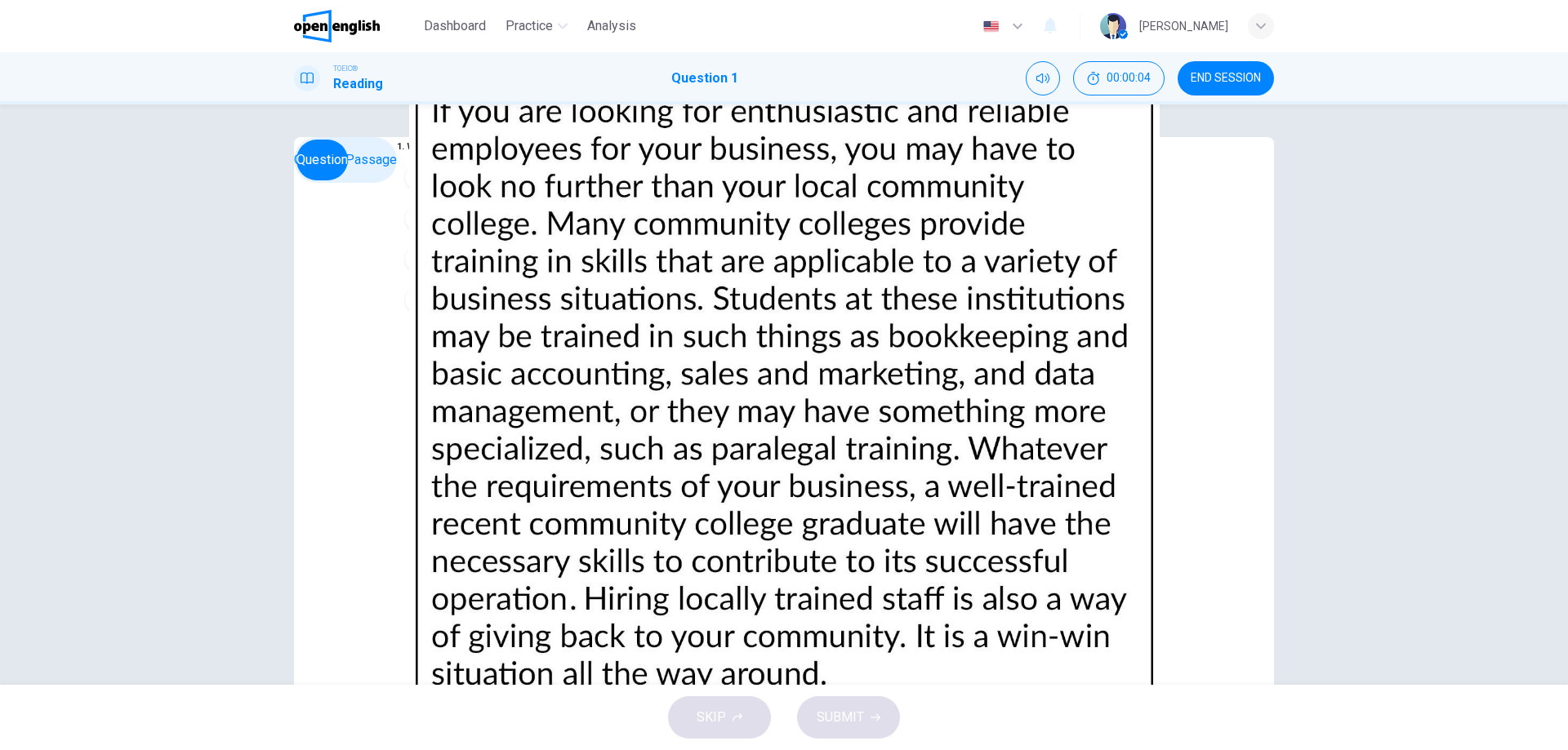
click at [1062, 325] on img at bounding box center [784, 375] width 1568 height 750
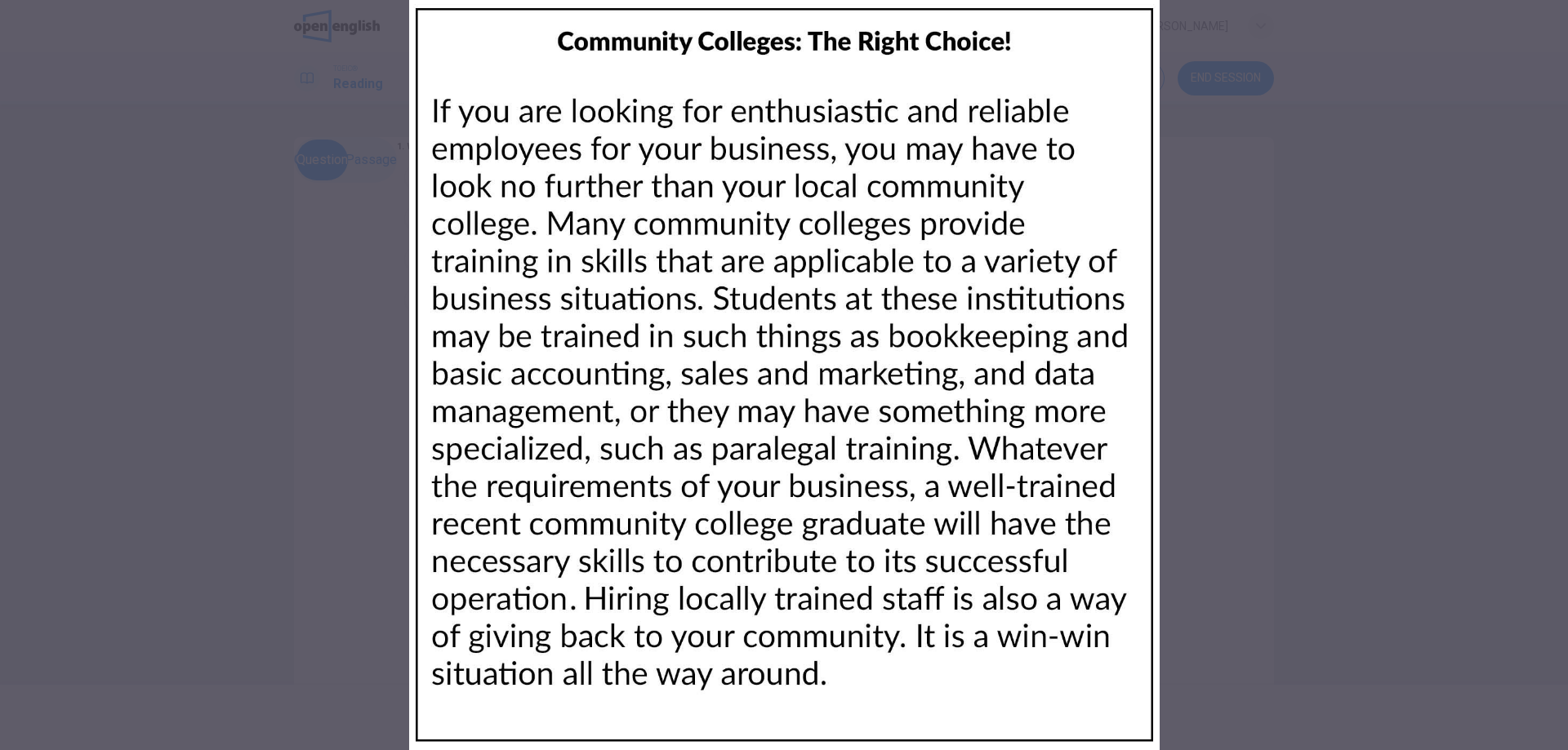
click at [1001, 247] on img at bounding box center [784, 375] width 1568 height 750
click at [1547, 98] on div at bounding box center [784, 375] width 1568 height 750
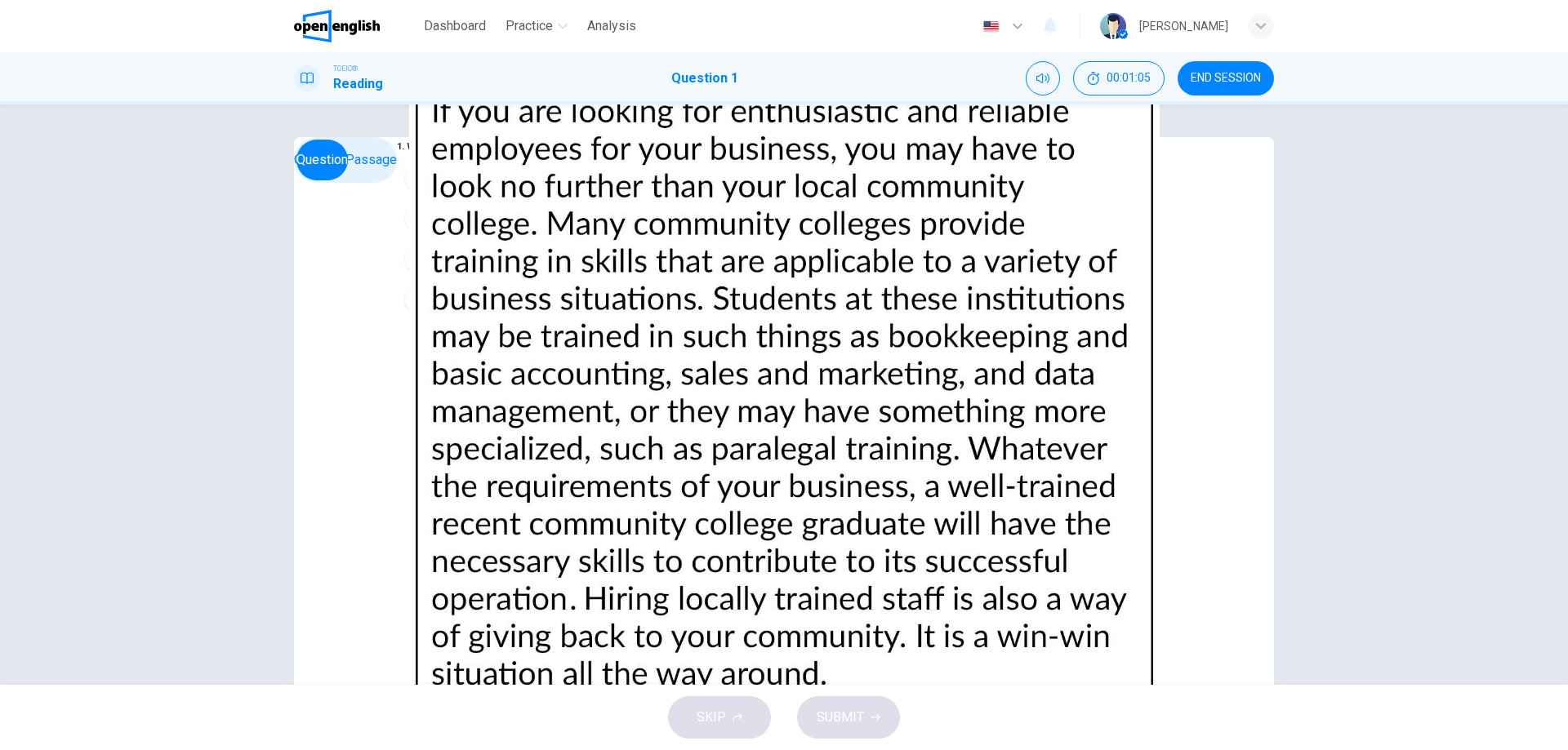
click at [437, 227] on span "Business owners" at bounding box center [487, 219] width 99 height 20
click at [836, 696] on button "SUBMIT" at bounding box center [849, 717] width 103 height 43
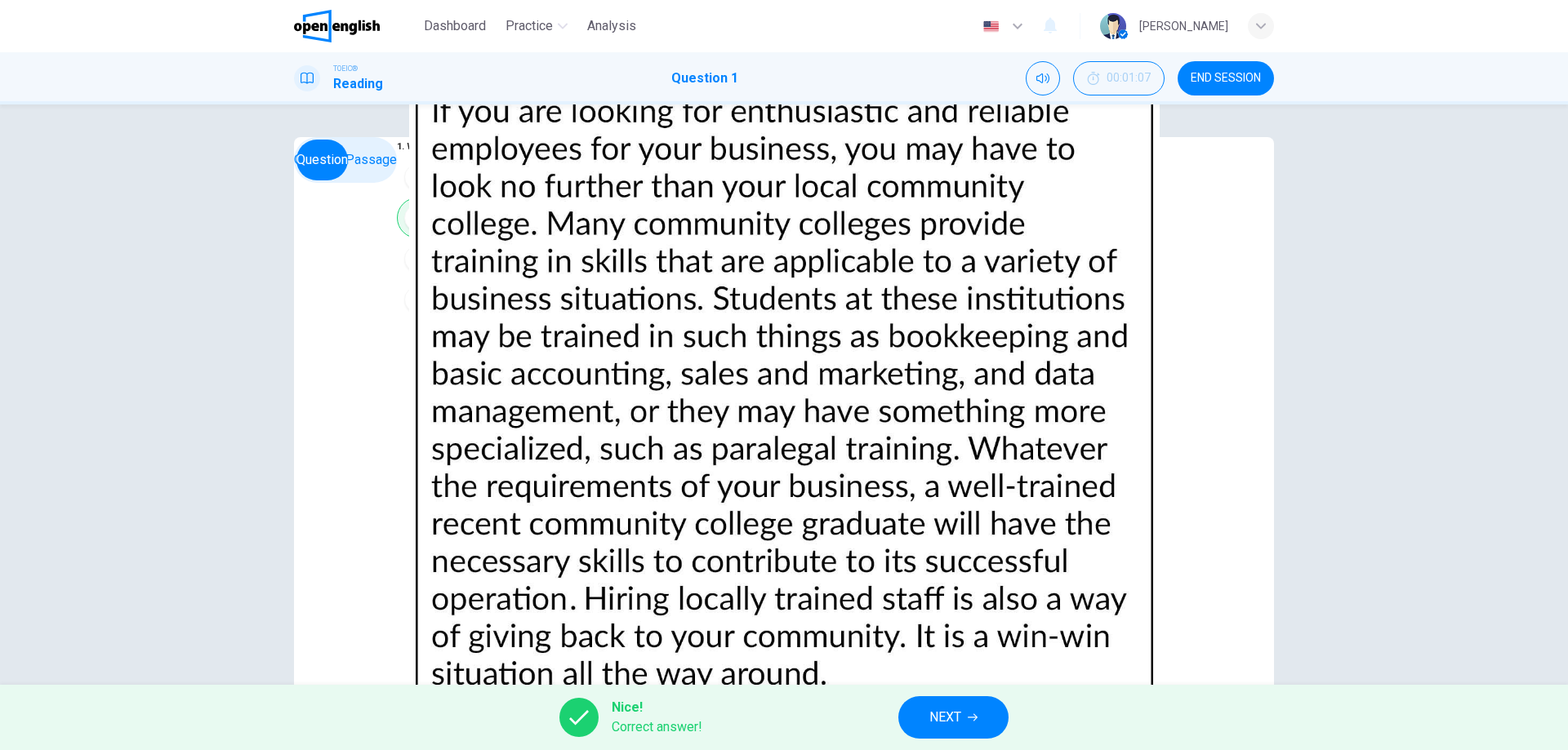
click at [957, 694] on div "Nice! Correct answer! NEXT" at bounding box center [784, 717] width 1568 height 66
click at [955, 705] on button "NEXT" at bounding box center [953, 717] width 110 height 43
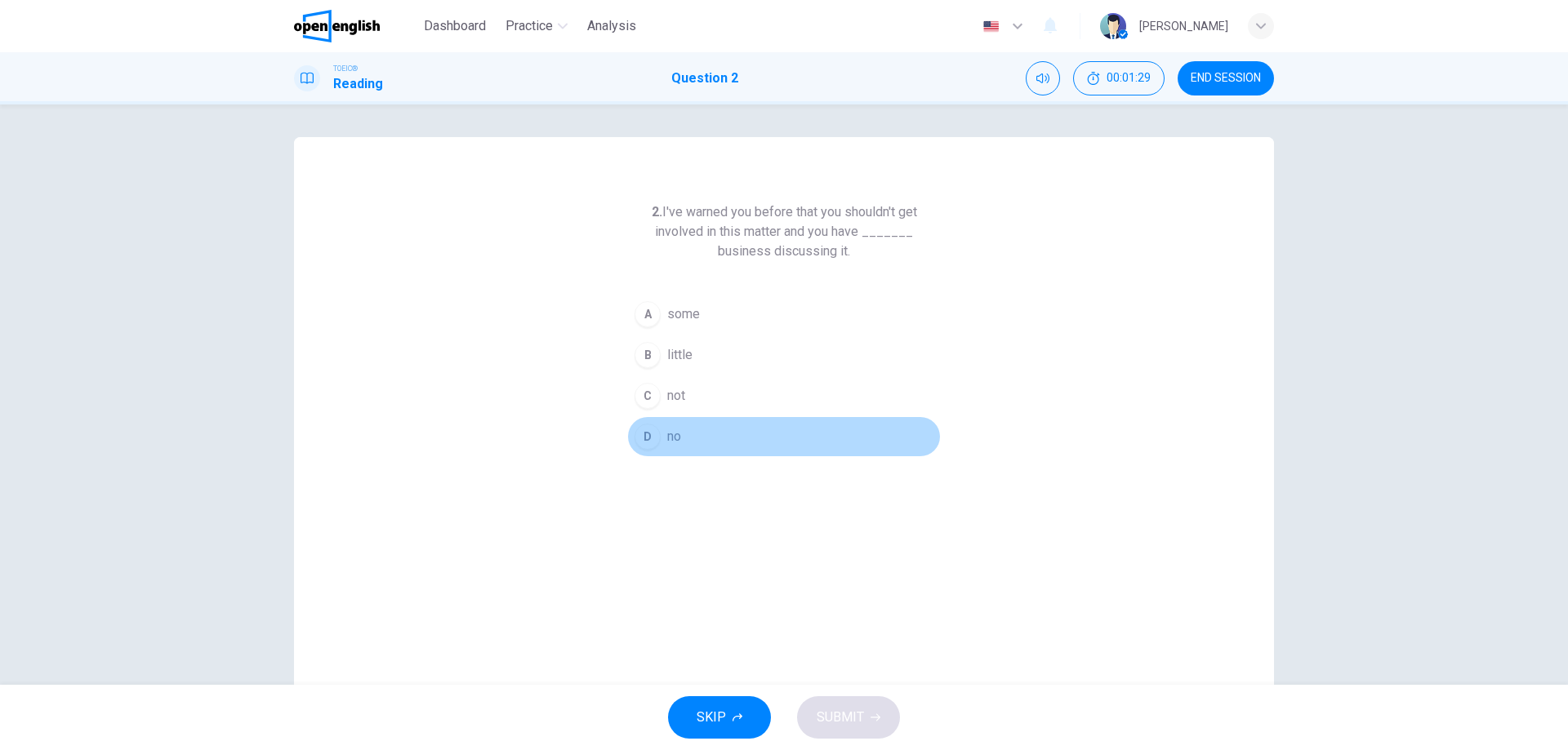
click at [699, 437] on button "D no" at bounding box center [784, 436] width 314 height 41
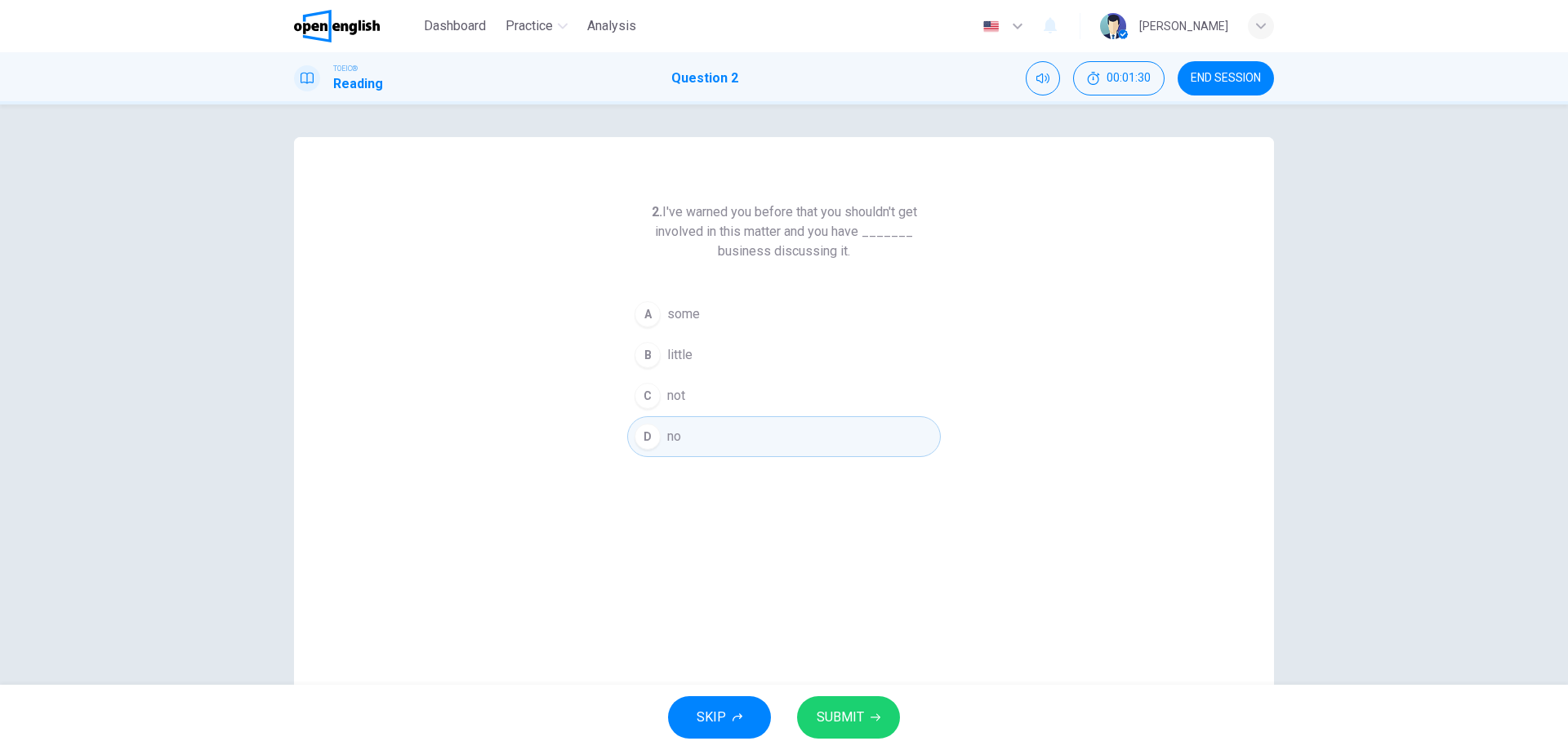
drag, startPoint x: 855, startPoint y: 701, endPoint x: 885, endPoint y: 680, distance: 36.6
click at [858, 698] on button "SUBMIT" at bounding box center [849, 717] width 103 height 43
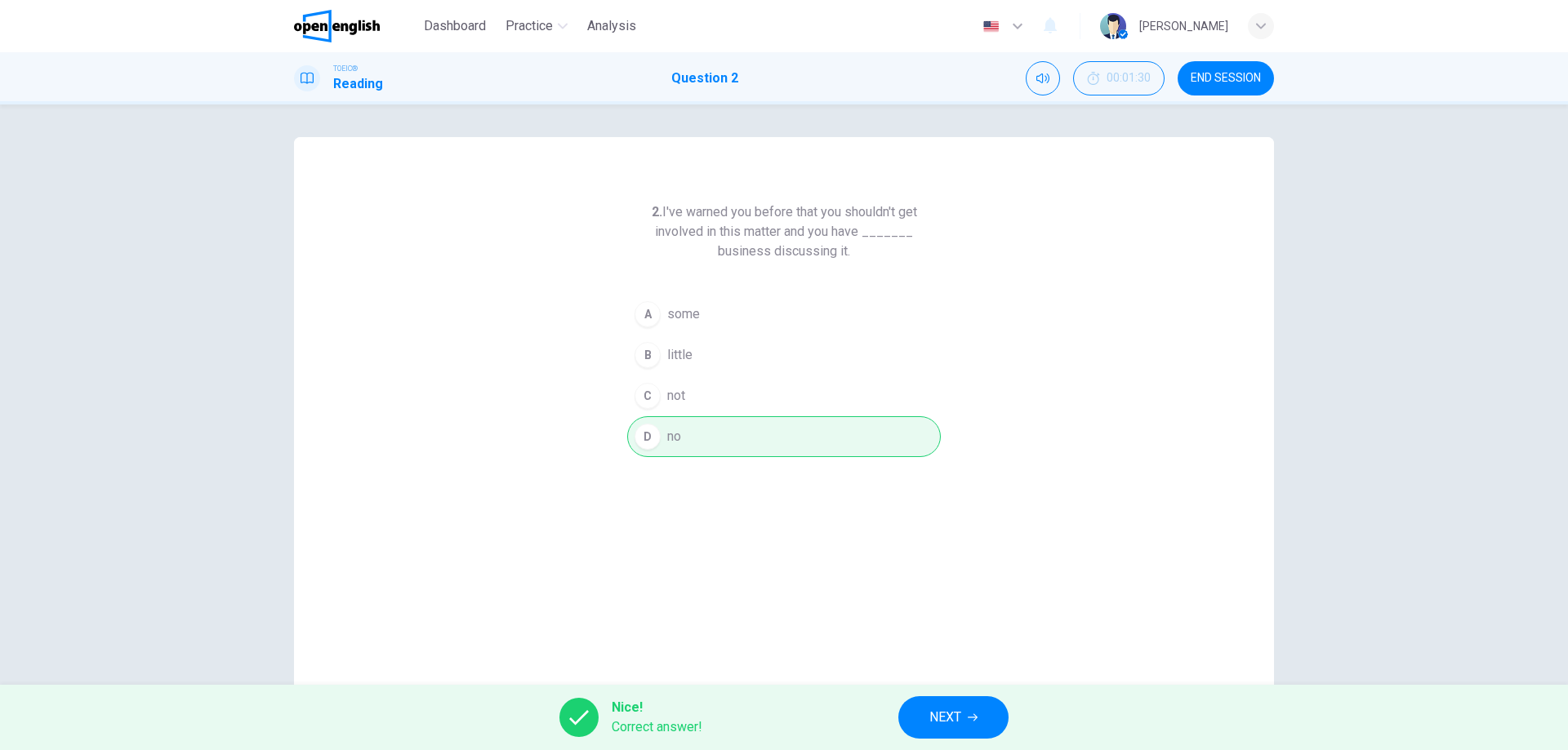
drag, startPoint x: 960, startPoint y: 707, endPoint x: 848, endPoint y: 504, distance: 231.8
click at [965, 704] on button "NEXT" at bounding box center [953, 717] width 110 height 43
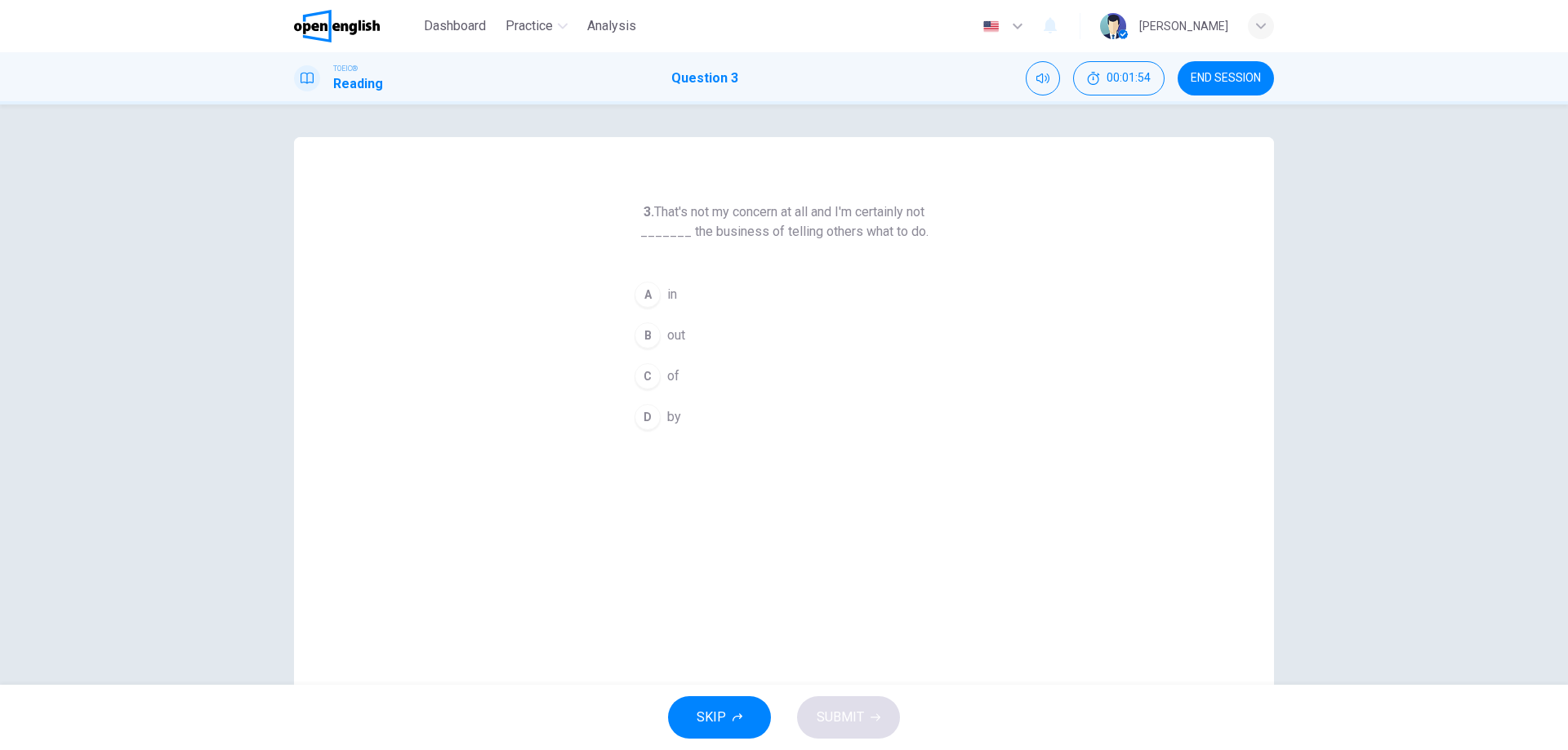
click at [676, 286] on button "A in" at bounding box center [784, 294] width 314 height 41
click at [838, 725] on span "SUBMIT" at bounding box center [841, 717] width 48 height 23
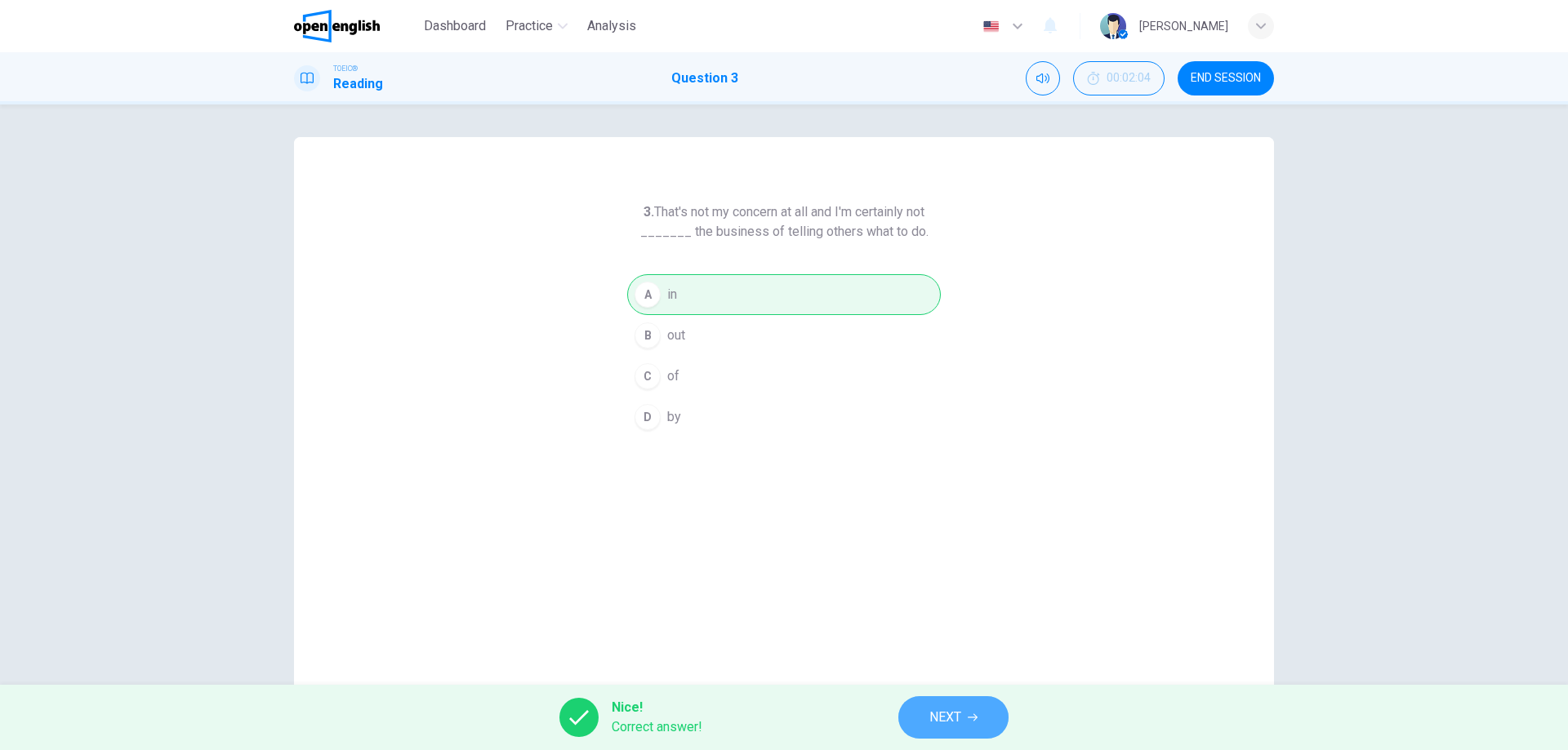
click at [958, 709] on span "NEXT" at bounding box center [945, 717] width 32 height 23
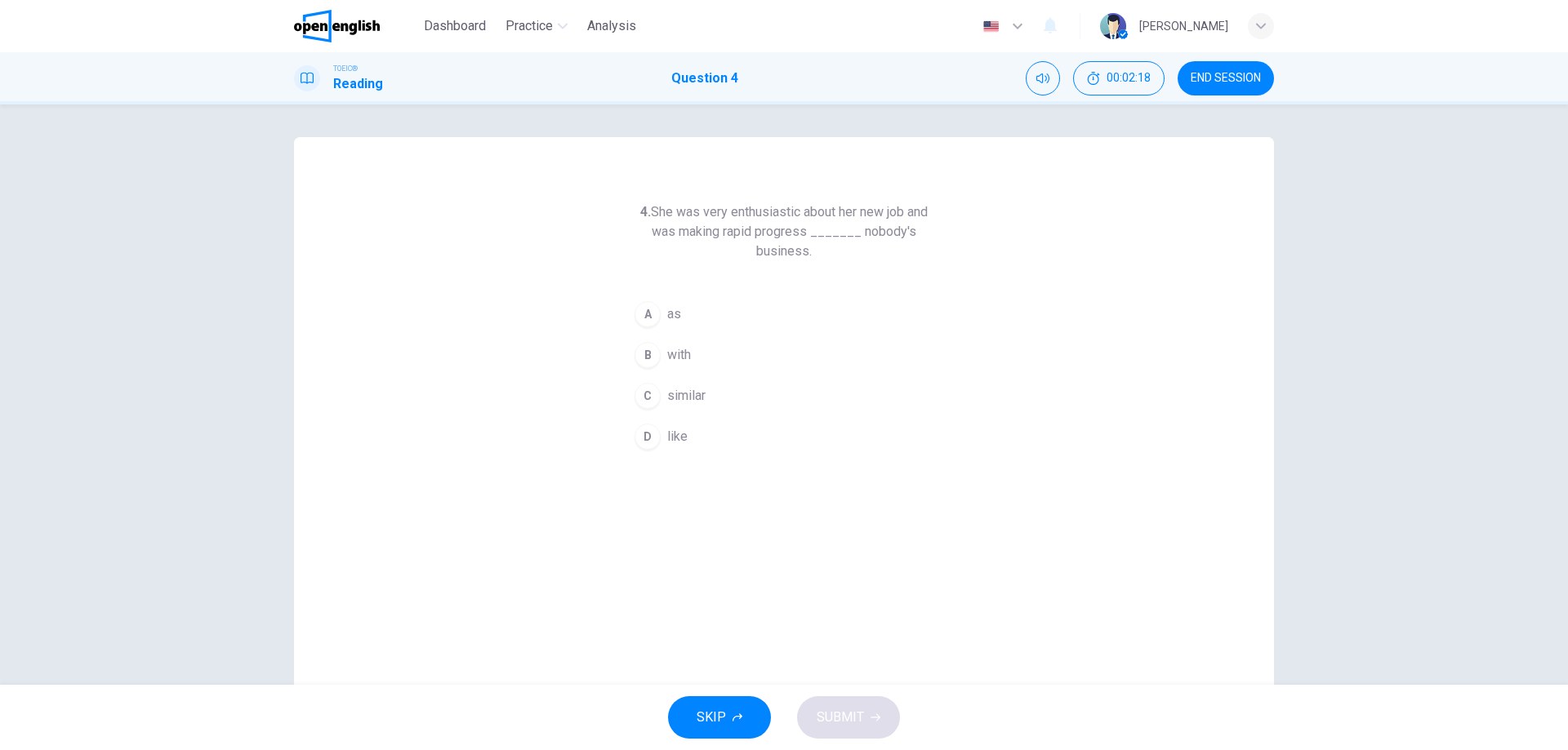
click at [691, 364] on button "B with" at bounding box center [784, 355] width 314 height 41
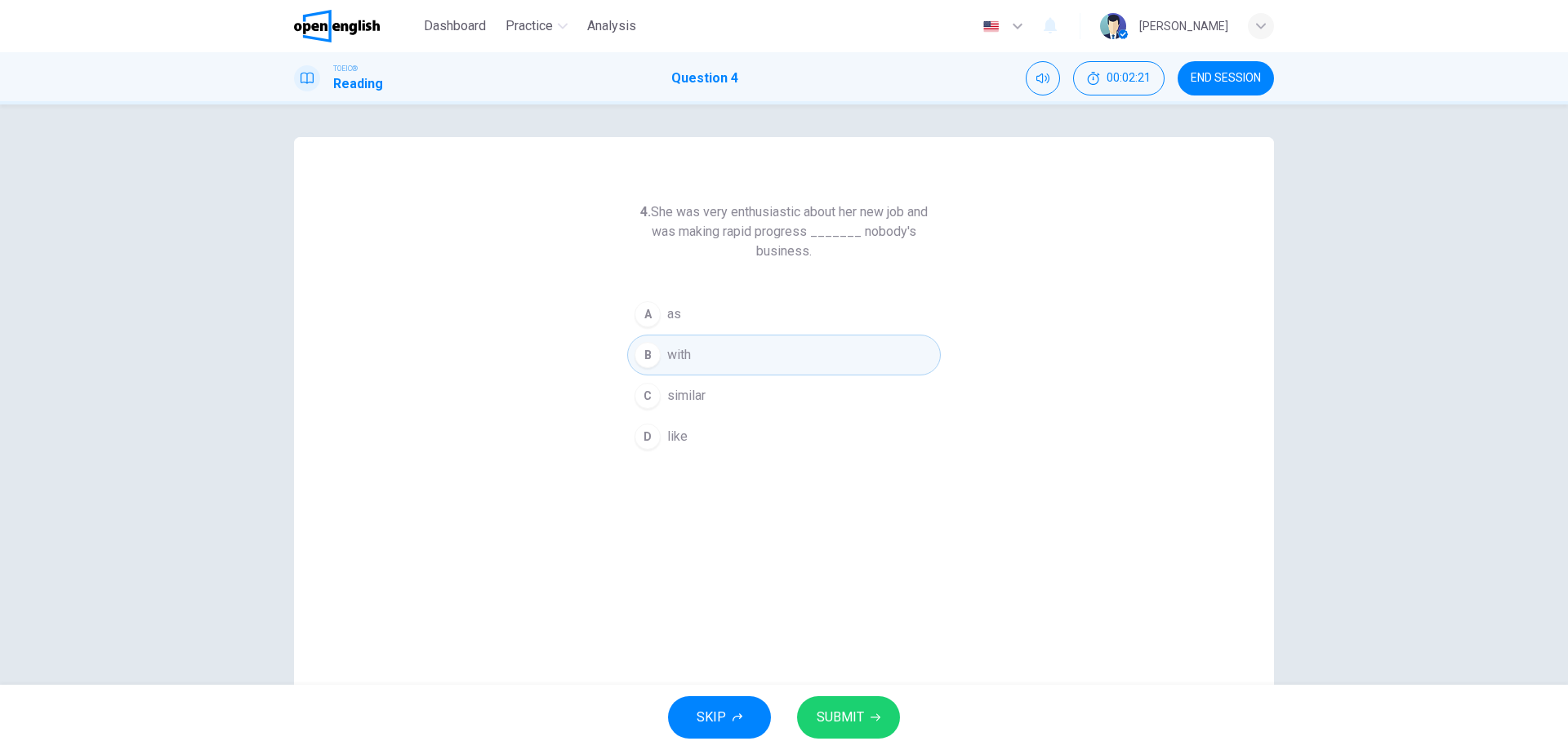
click at [847, 714] on span "SUBMIT" at bounding box center [841, 717] width 48 height 23
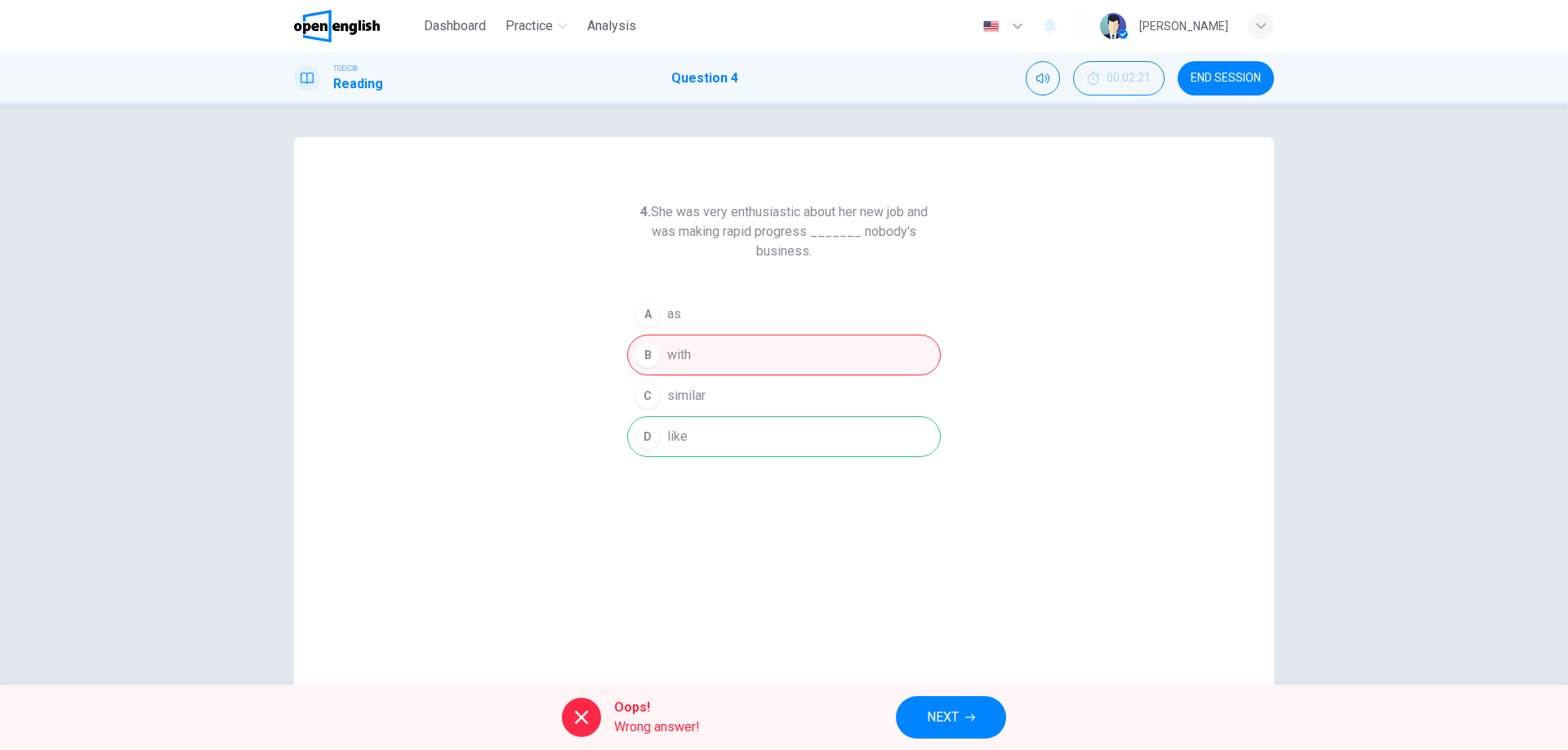
click at [952, 721] on span "NEXT" at bounding box center [943, 717] width 32 height 23
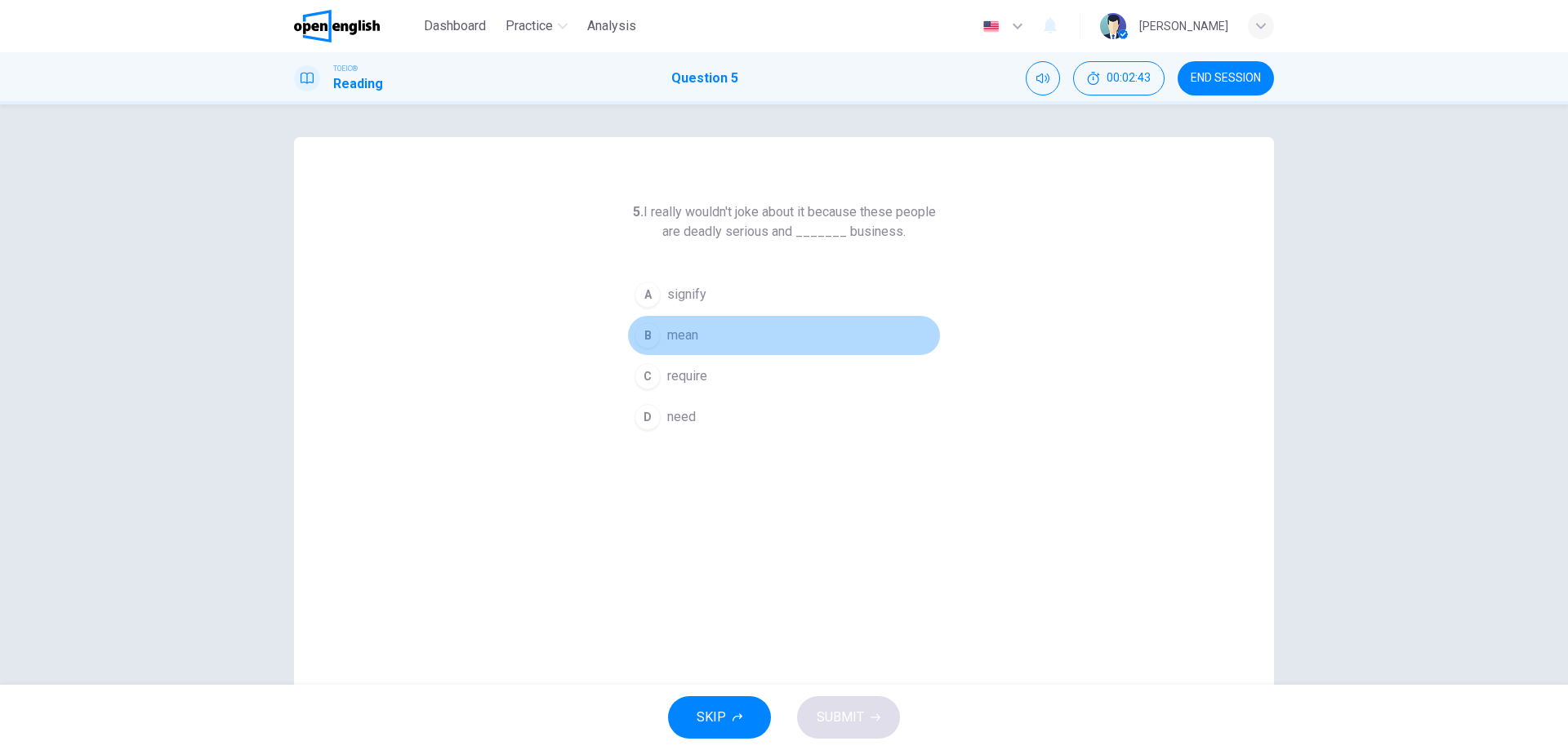
click at [706, 337] on button "B mean" at bounding box center [784, 335] width 314 height 41
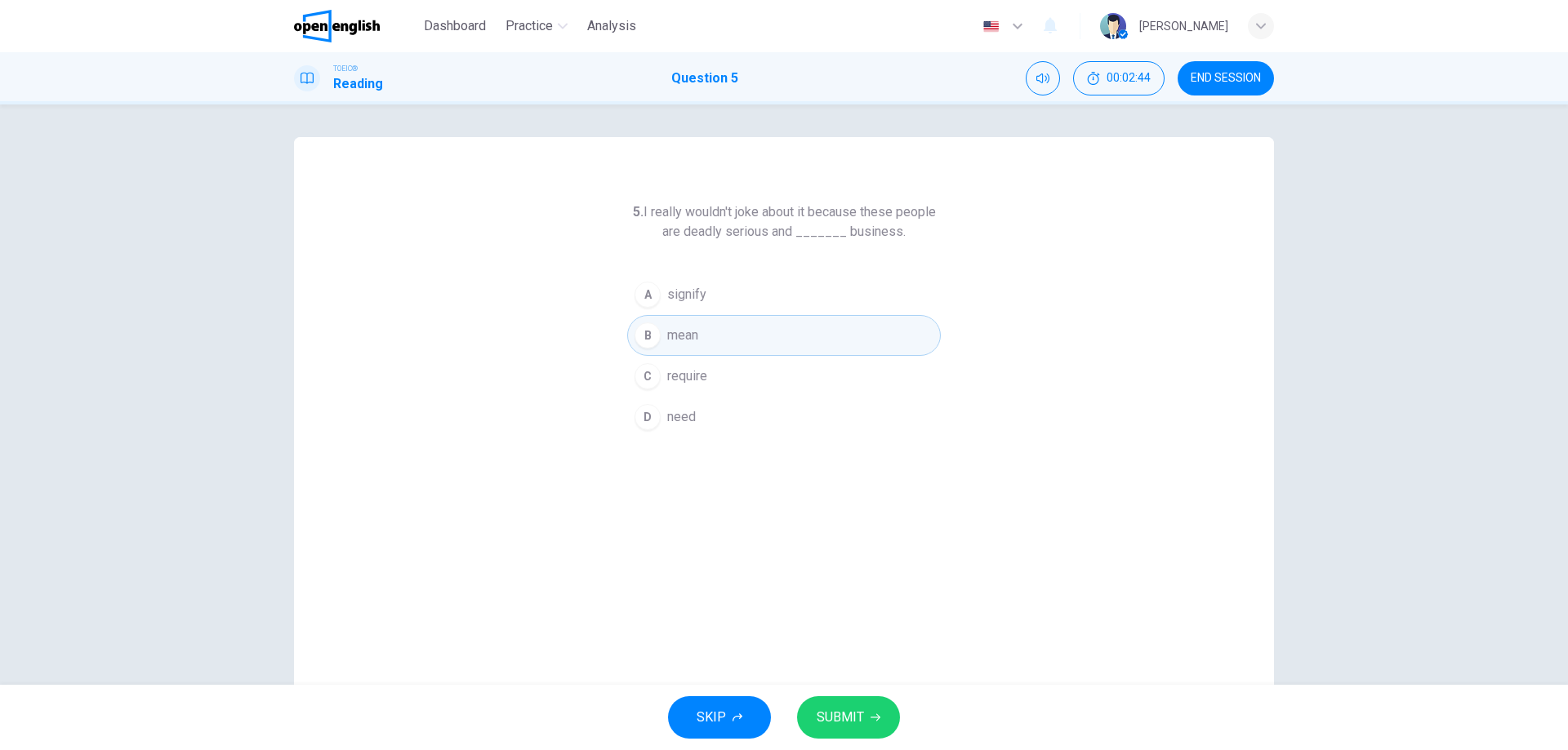
click at [822, 712] on span "SUBMIT" at bounding box center [841, 717] width 48 height 23
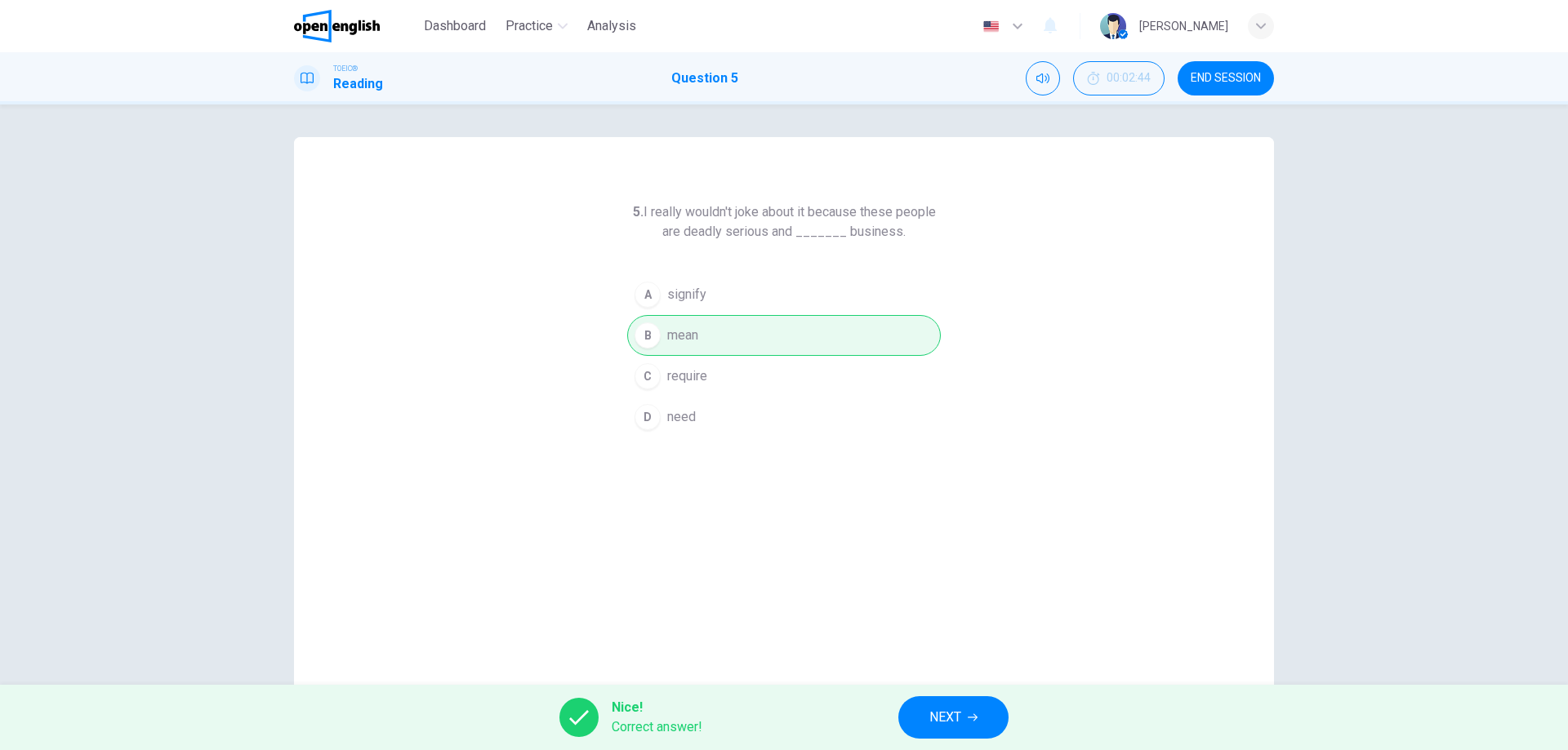
click at [923, 727] on button "NEXT" at bounding box center [953, 717] width 110 height 43
click at [946, 707] on div "Nice! Correct answer! NEXT" at bounding box center [784, 717] width 1568 height 66
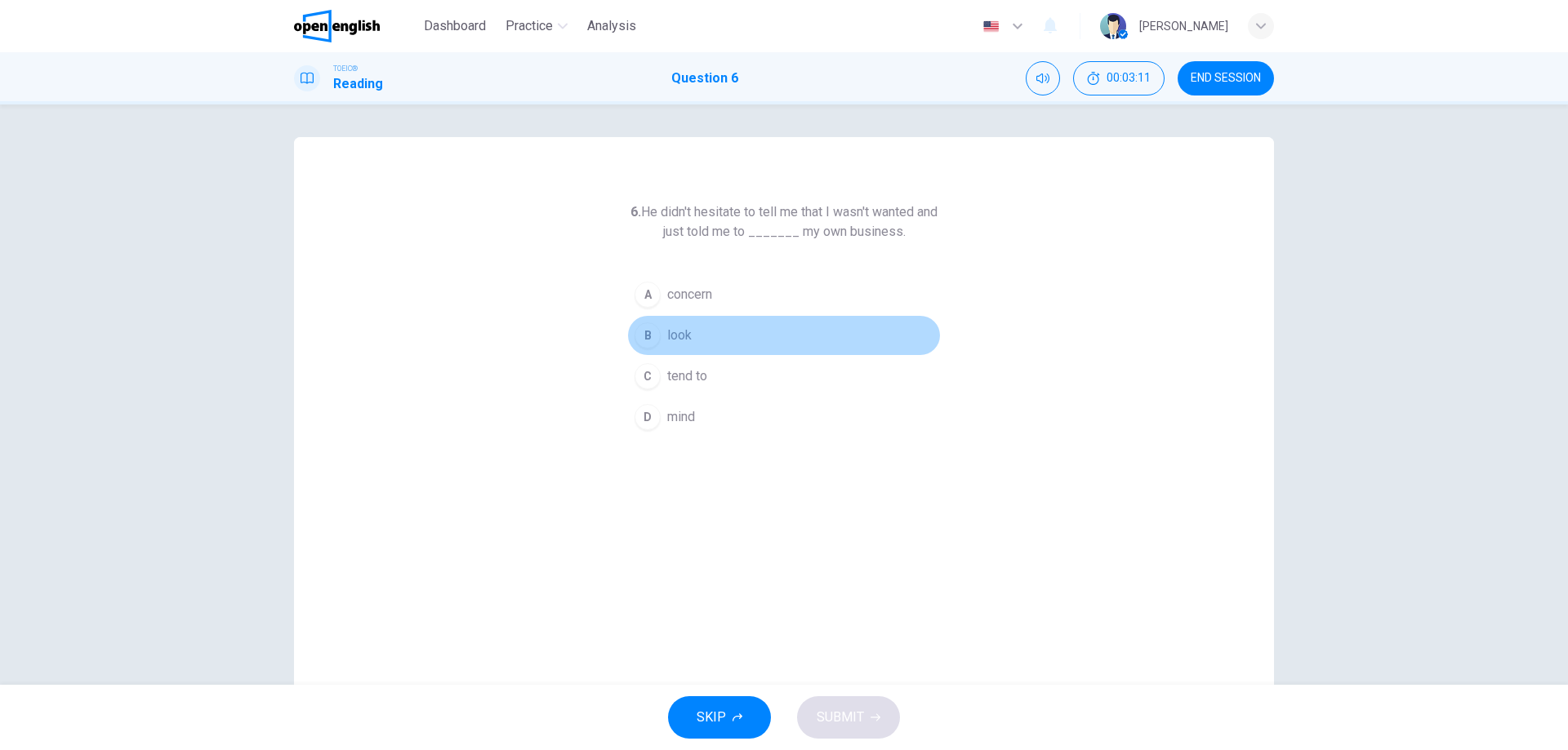
click at [698, 332] on button "B look" at bounding box center [784, 335] width 314 height 41
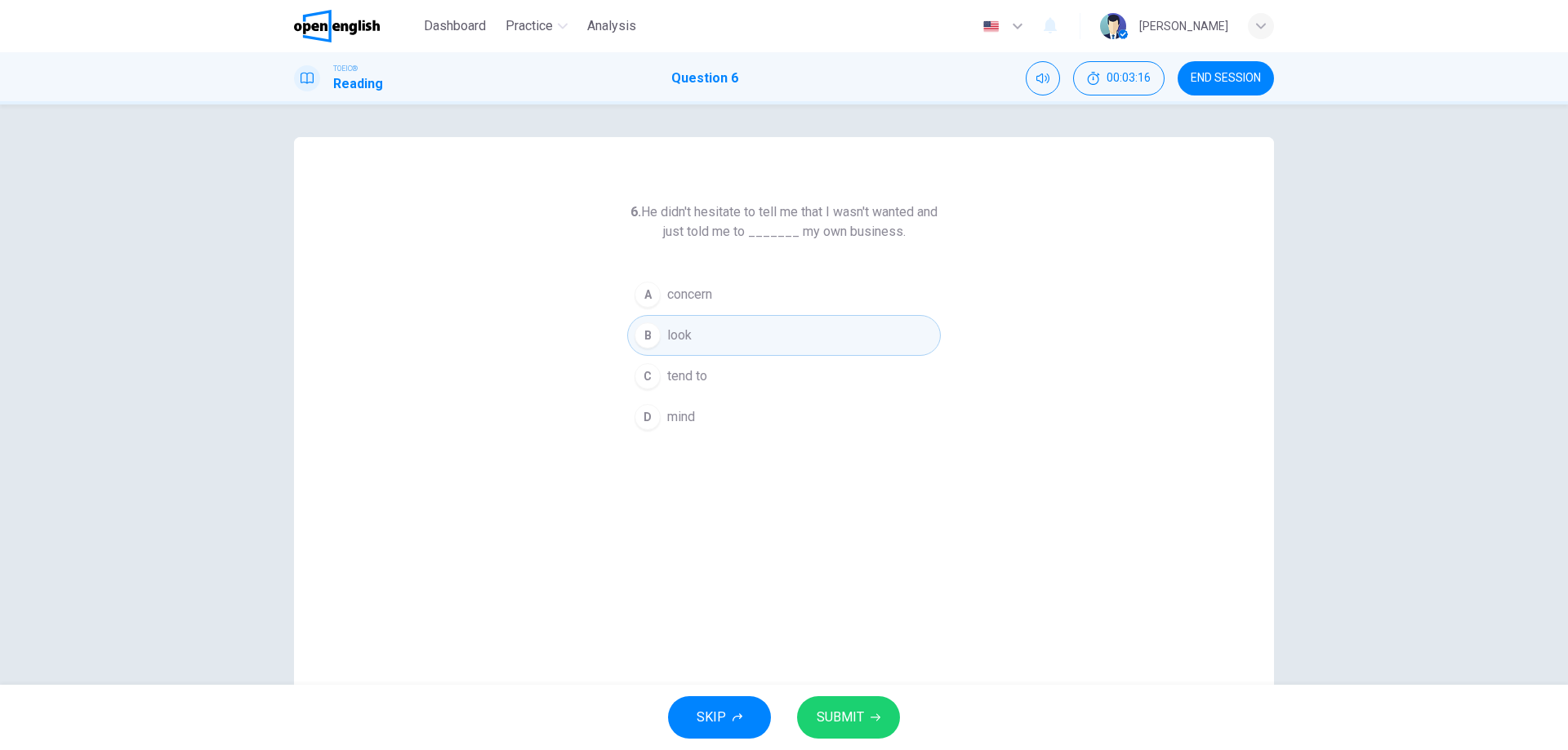
click at [875, 714] on icon "button" at bounding box center [875, 717] width 10 height 7
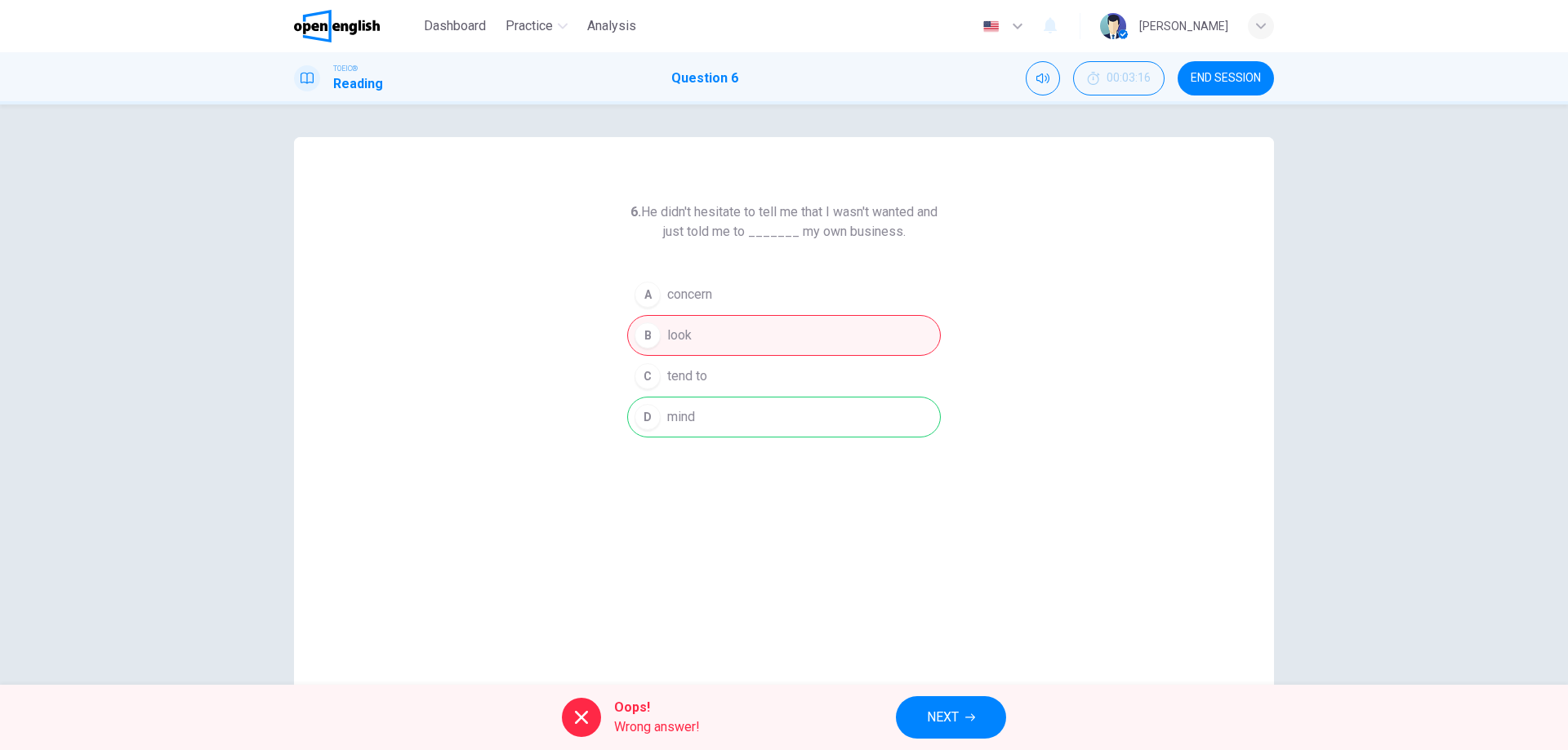
click at [745, 400] on div "A concern B look C tend to D mind" at bounding box center [784, 356] width 314 height 163
click at [946, 718] on span "NEXT" at bounding box center [943, 717] width 32 height 23
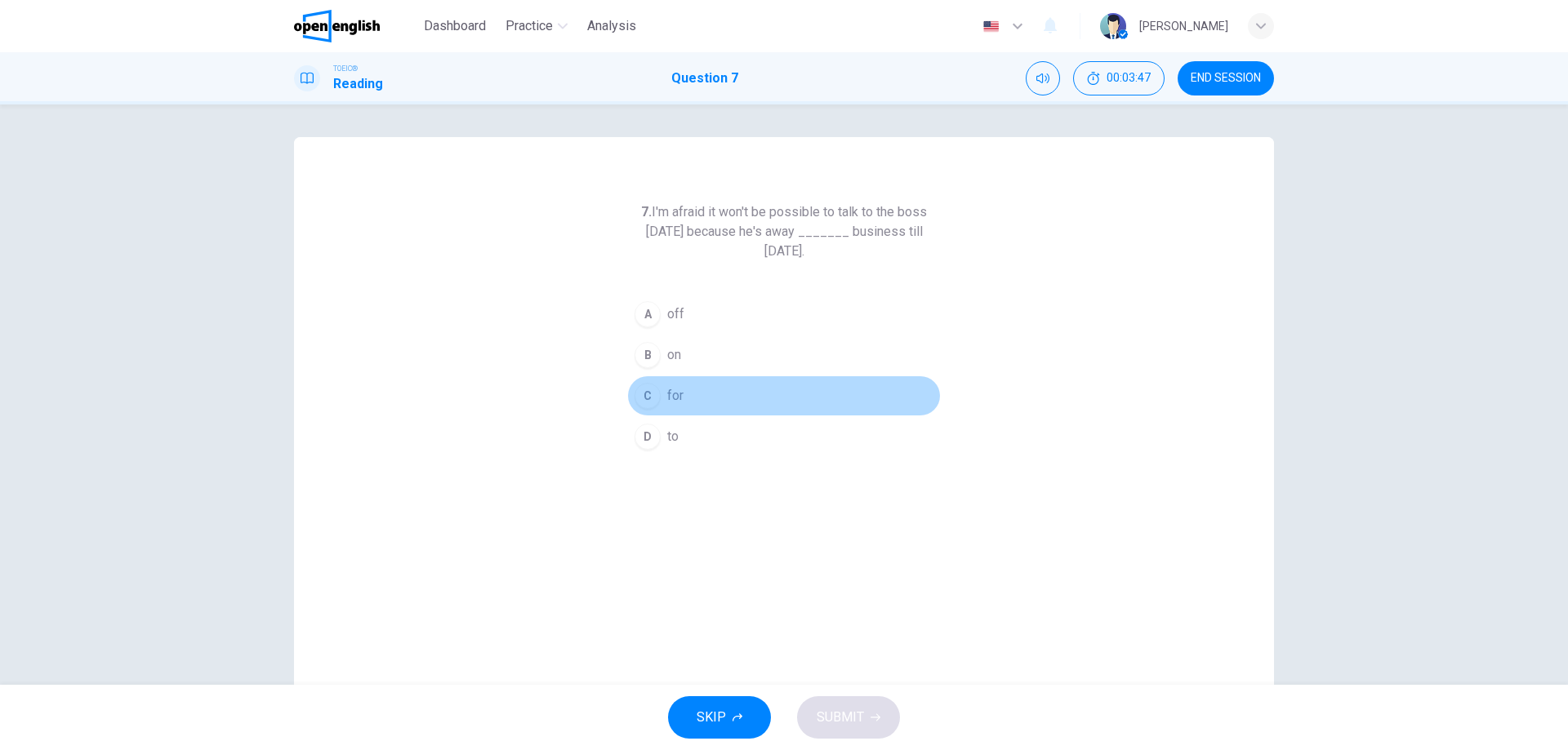
click at [678, 398] on span "for" at bounding box center [675, 396] width 16 height 20
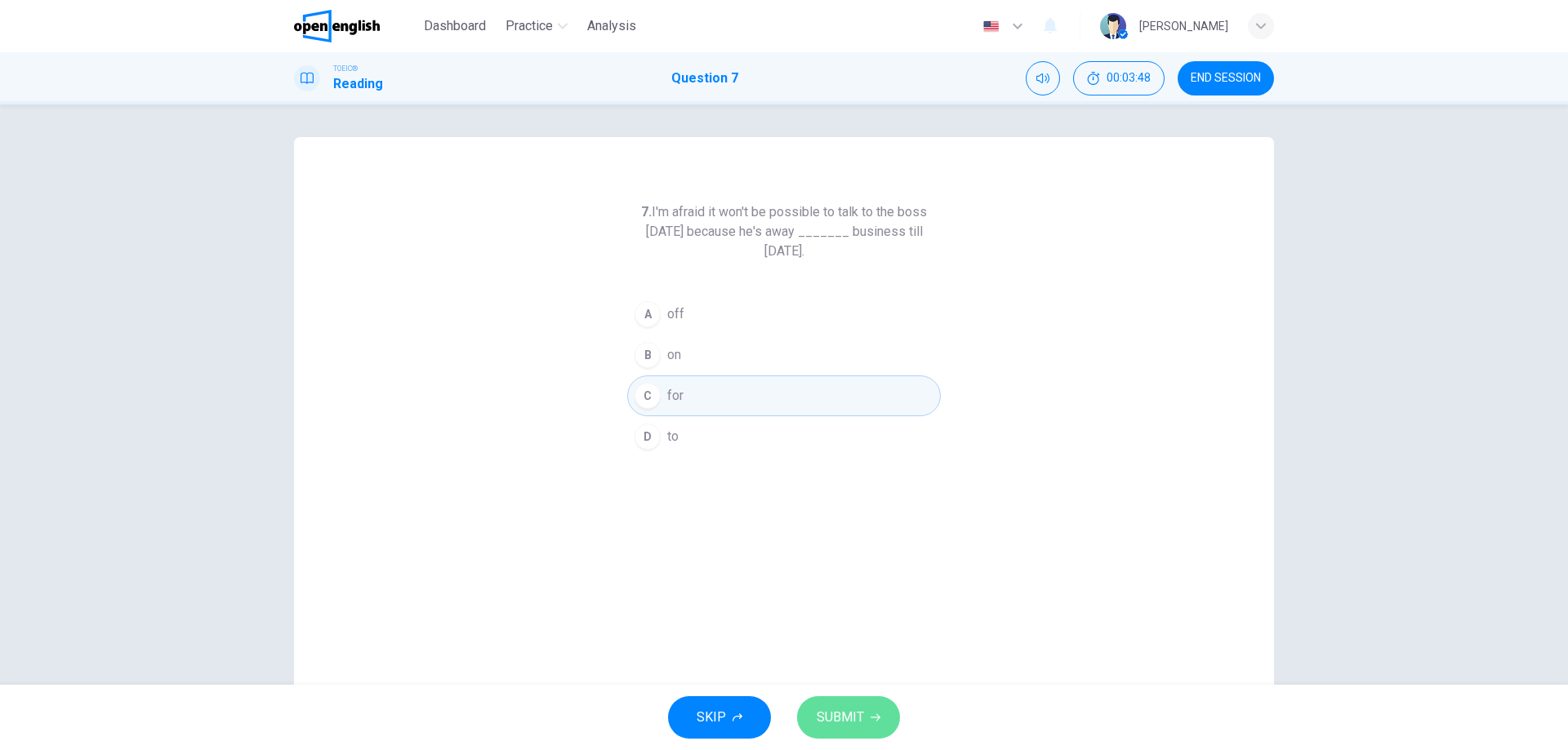
click at [869, 707] on button "SUBMIT" at bounding box center [849, 717] width 103 height 43
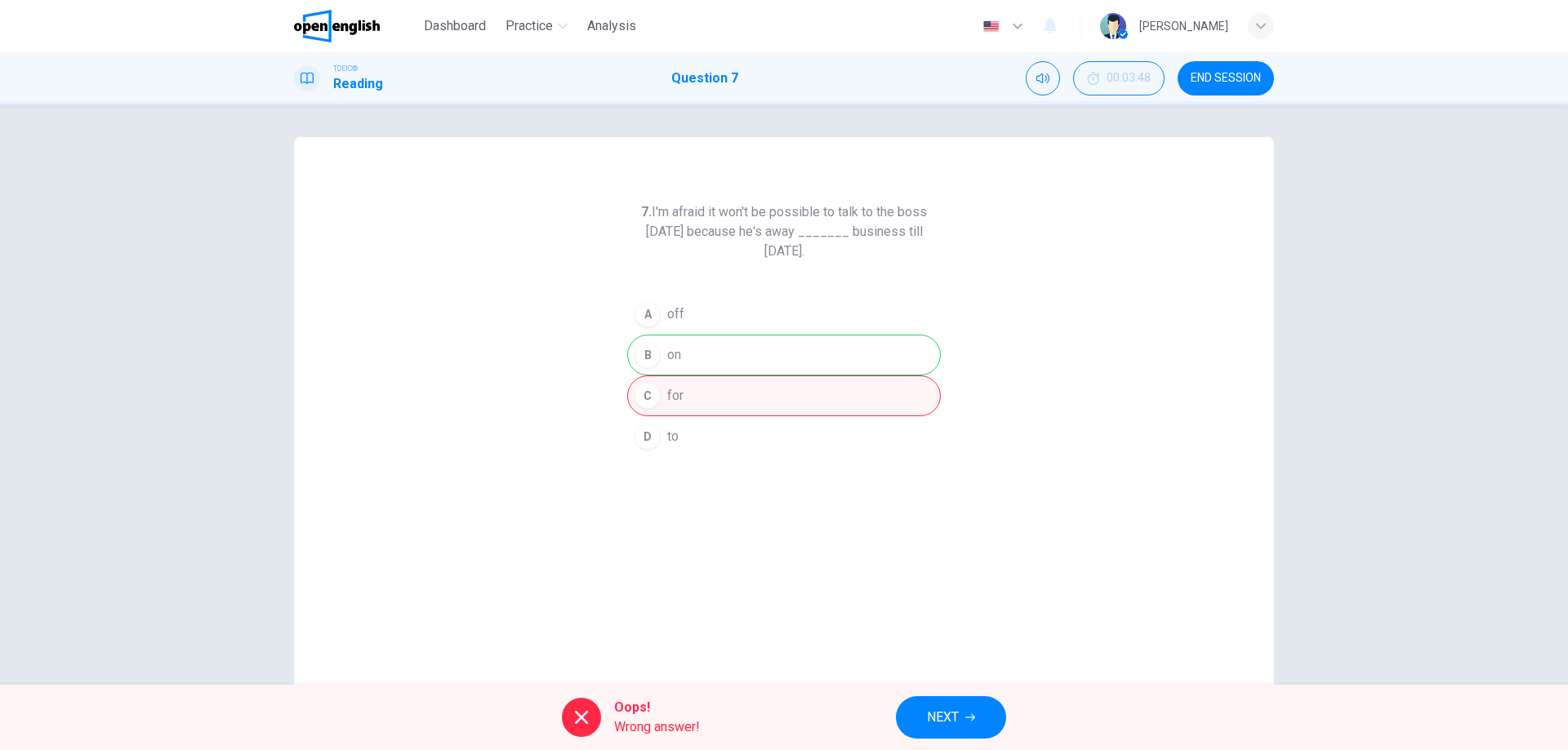
drag, startPoint x: 674, startPoint y: 80, endPoint x: 707, endPoint y: 81, distance: 33.0
click at [707, 81] on h1 "Question 7" at bounding box center [705, 78] width 67 height 20
click at [955, 686] on div "Oops! Wrong answer! NEXT" at bounding box center [784, 717] width 1568 height 66
click at [948, 702] on button "NEXT" at bounding box center [950, 717] width 110 height 43
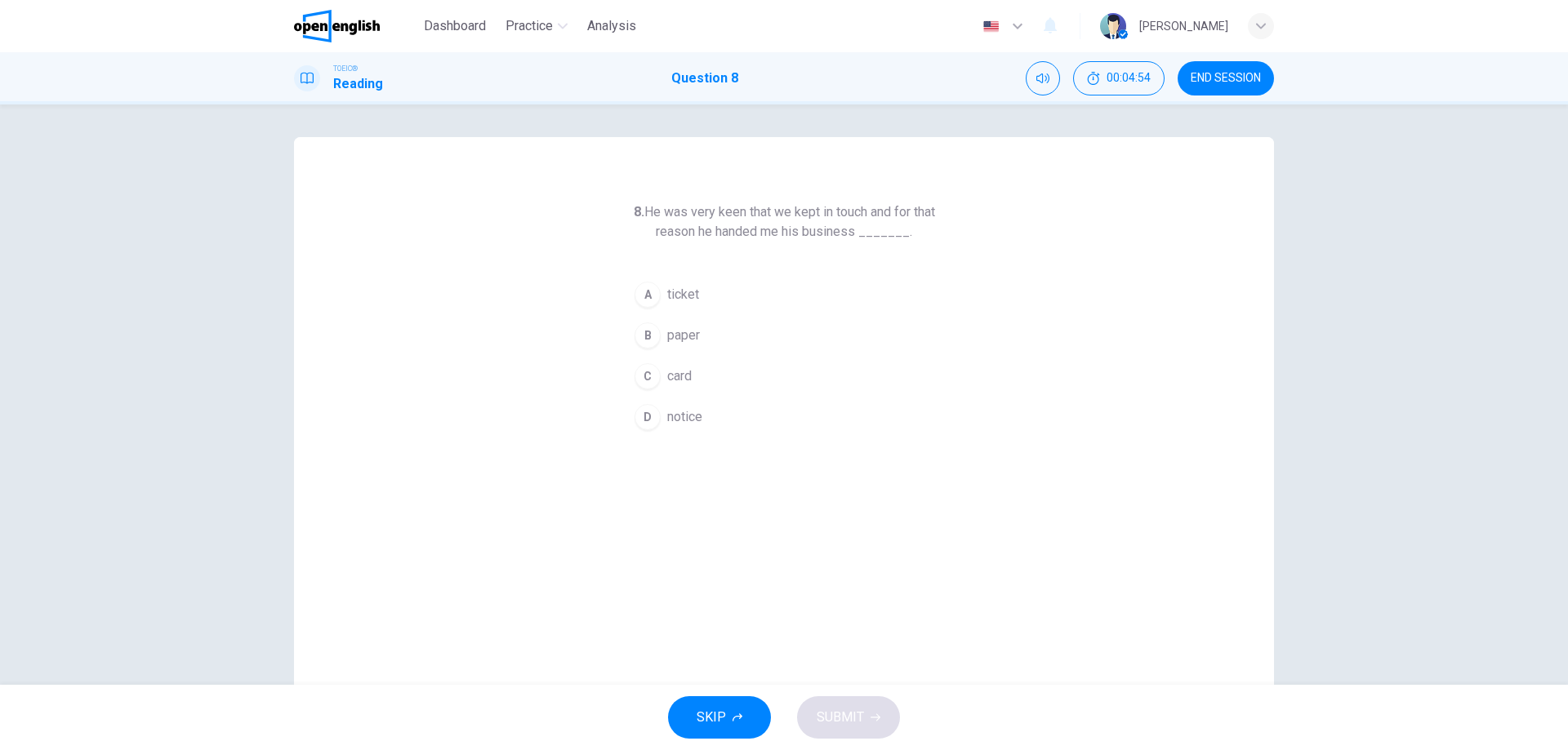
click at [680, 295] on span "ticket" at bounding box center [683, 295] width 32 height 20
click at [696, 378] on button "C card" at bounding box center [784, 375] width 314 height 41
click at [691, 383] on button "C card" at bounding box center [784, 375] width 314 height 41
click at [690, 383] on button "C card" at bounding box center [784, 375] width 314 height 41
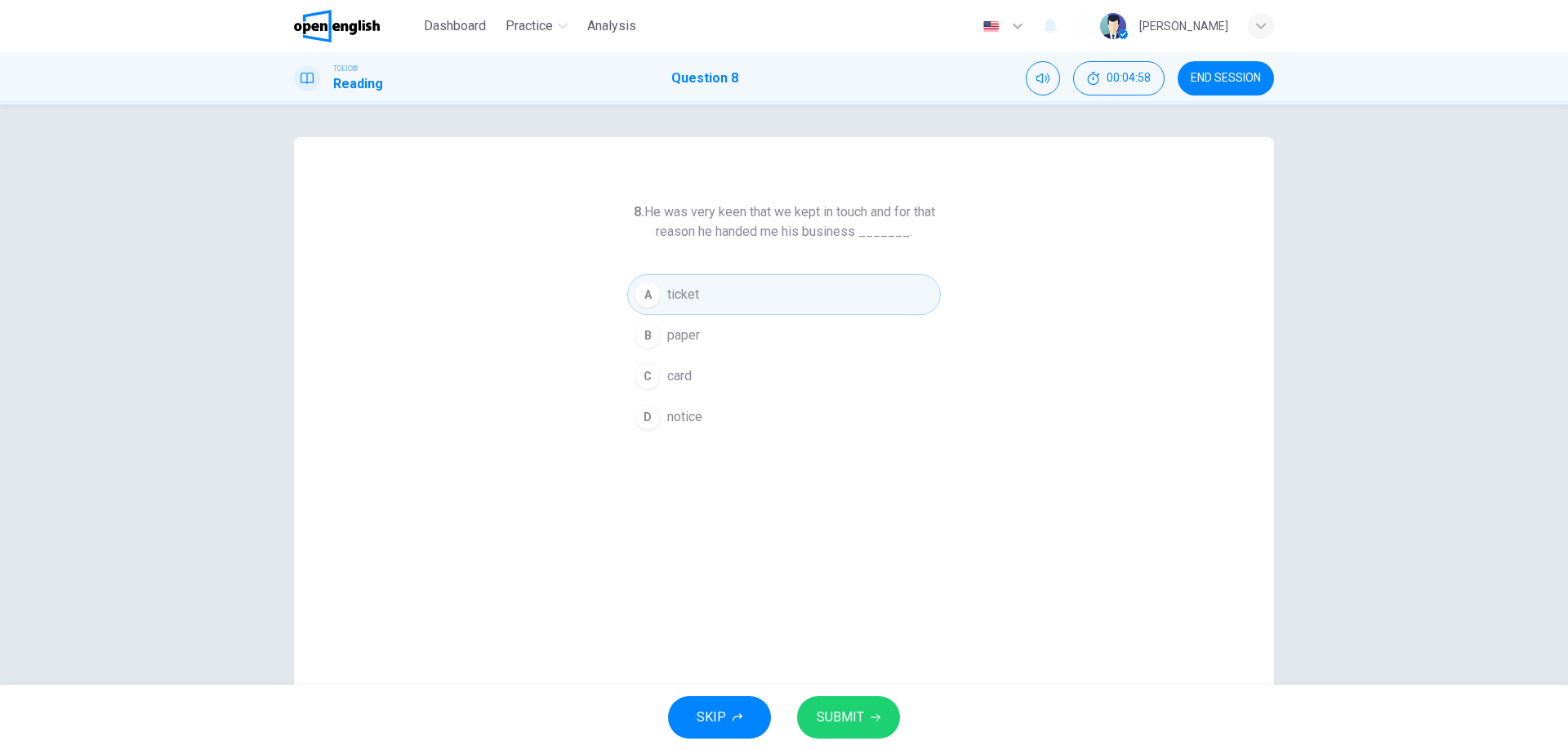
click at [690, 383] on button "C card" at bounding box center [784, 375] width 314 height 41
click at [689, 382] on span "card" at bounding box center [679, 376] width 25 height 20
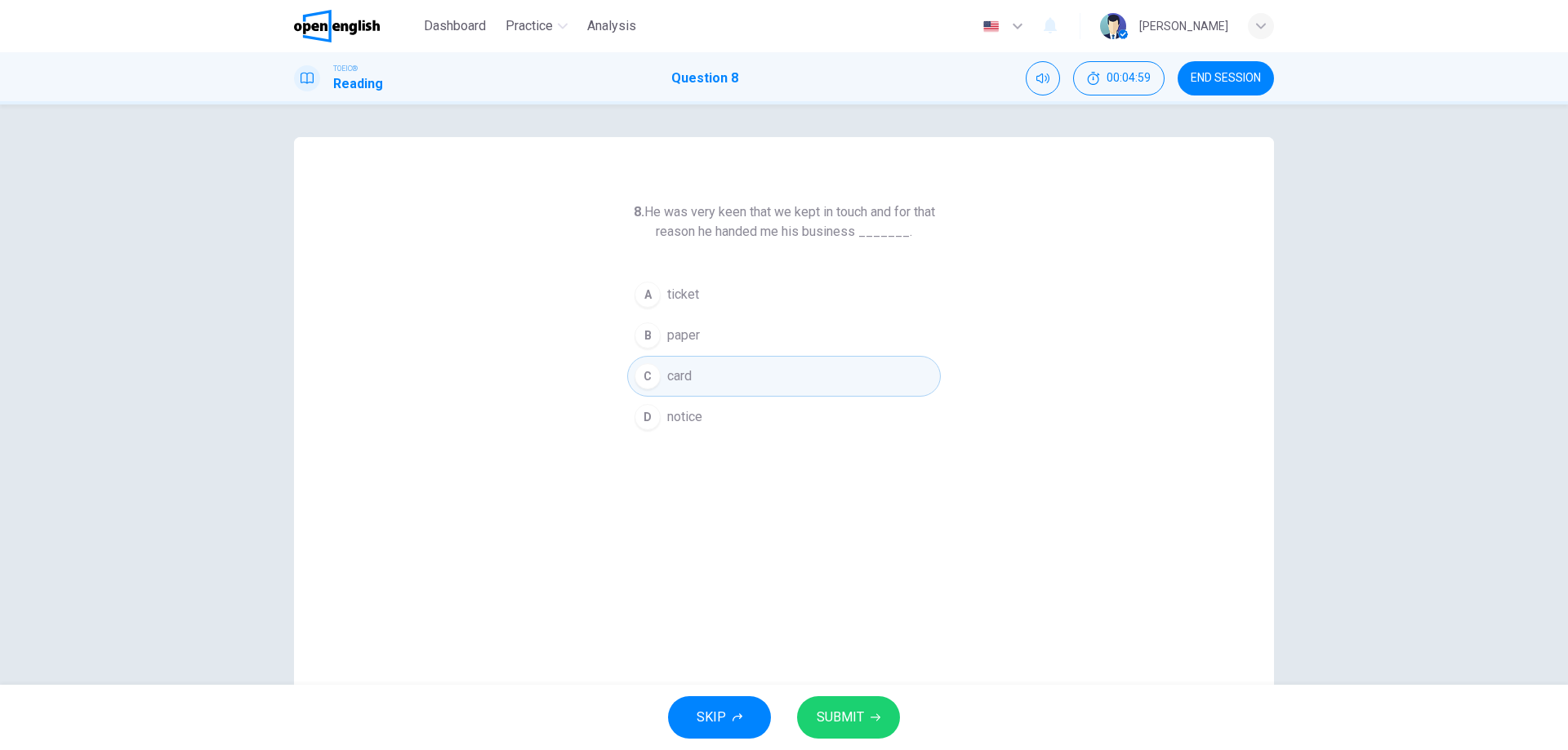
click at [689, 382] on span "card" at bounding box center [679, 376] width 25 height 20
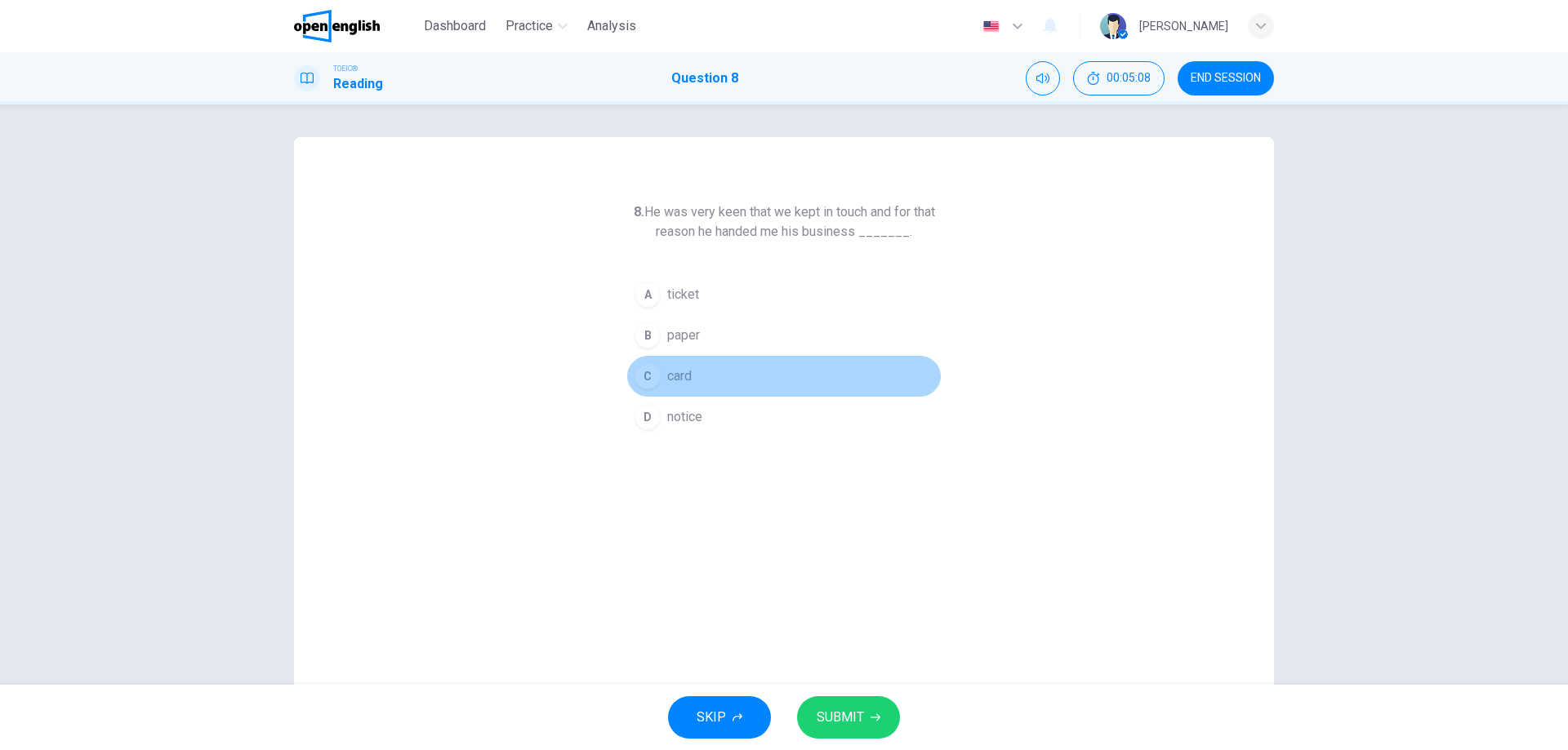
click at [721, 375] on button "C card" at bounding box center [784, 375] width 314 height 41
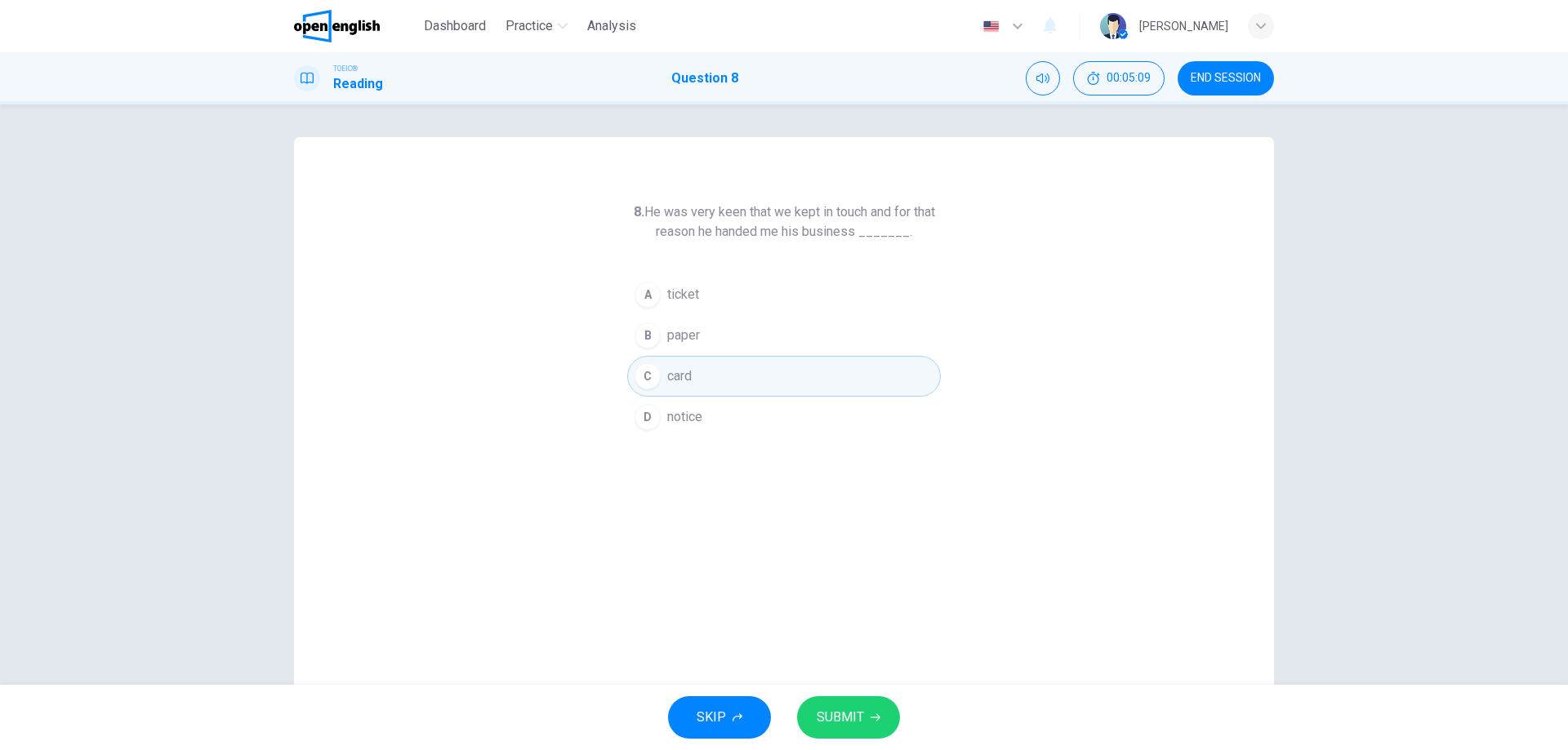
click at [847, 708] on span "SUBMIT" at bounding box center [841, 717] width 48 height 23
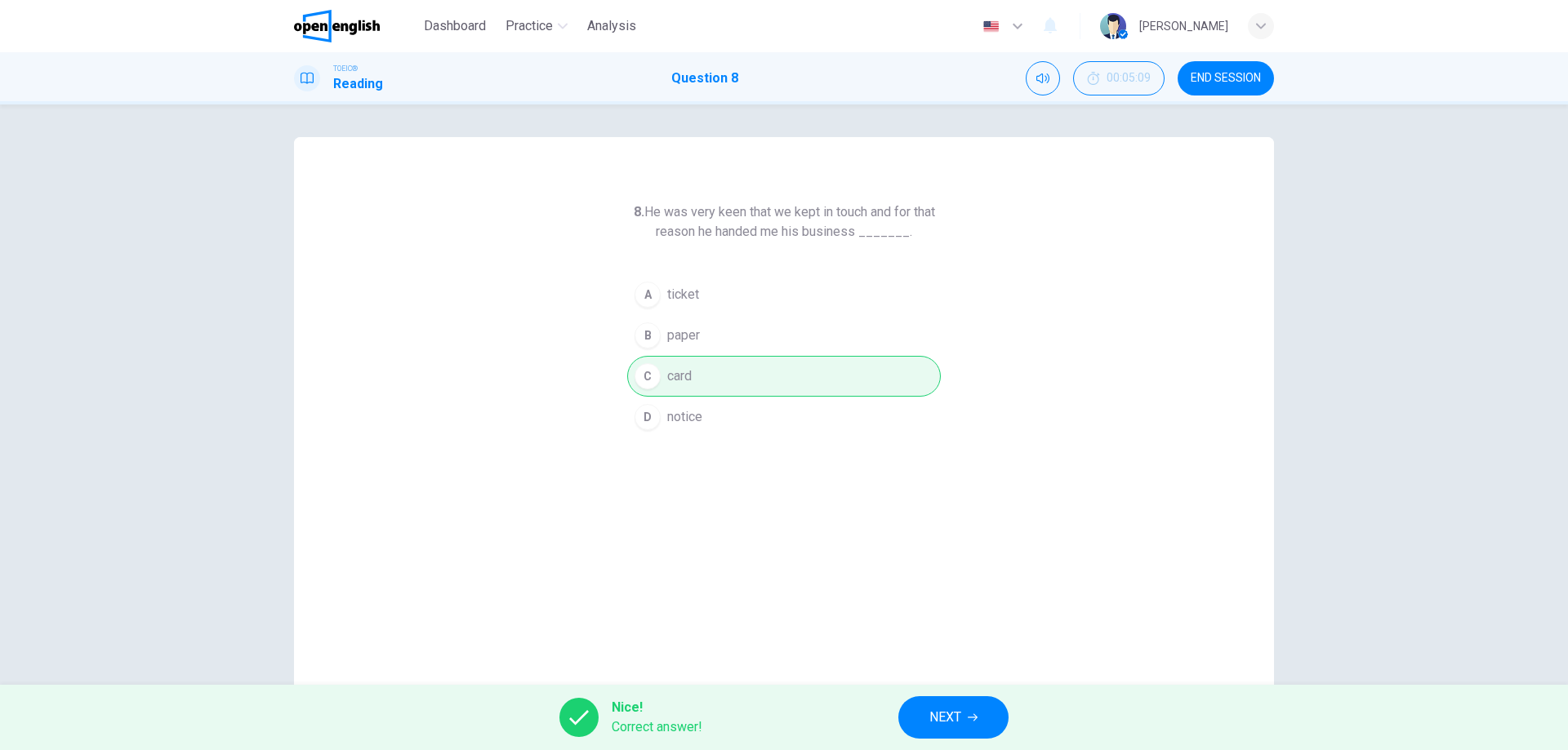
click at [940, 709] on span "NEXT" at bounding box center [945, 717] width 32 height 23
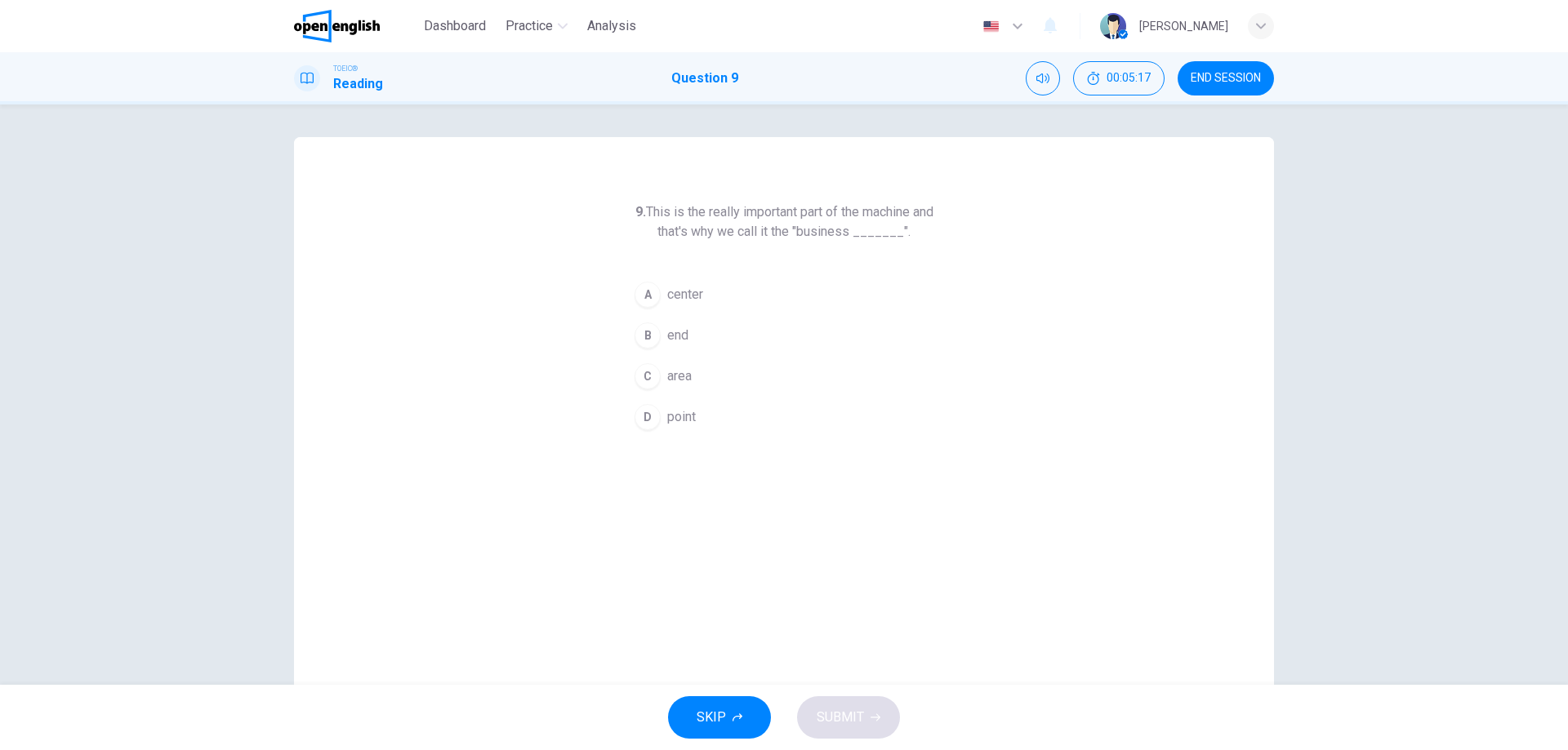
click at [684, 370] on span "area" at bounding box center [679, 376] width 25 height 20
click at [868, 706] on button "SUBMIT" at bounding box center [849, 717] width 103 height 43
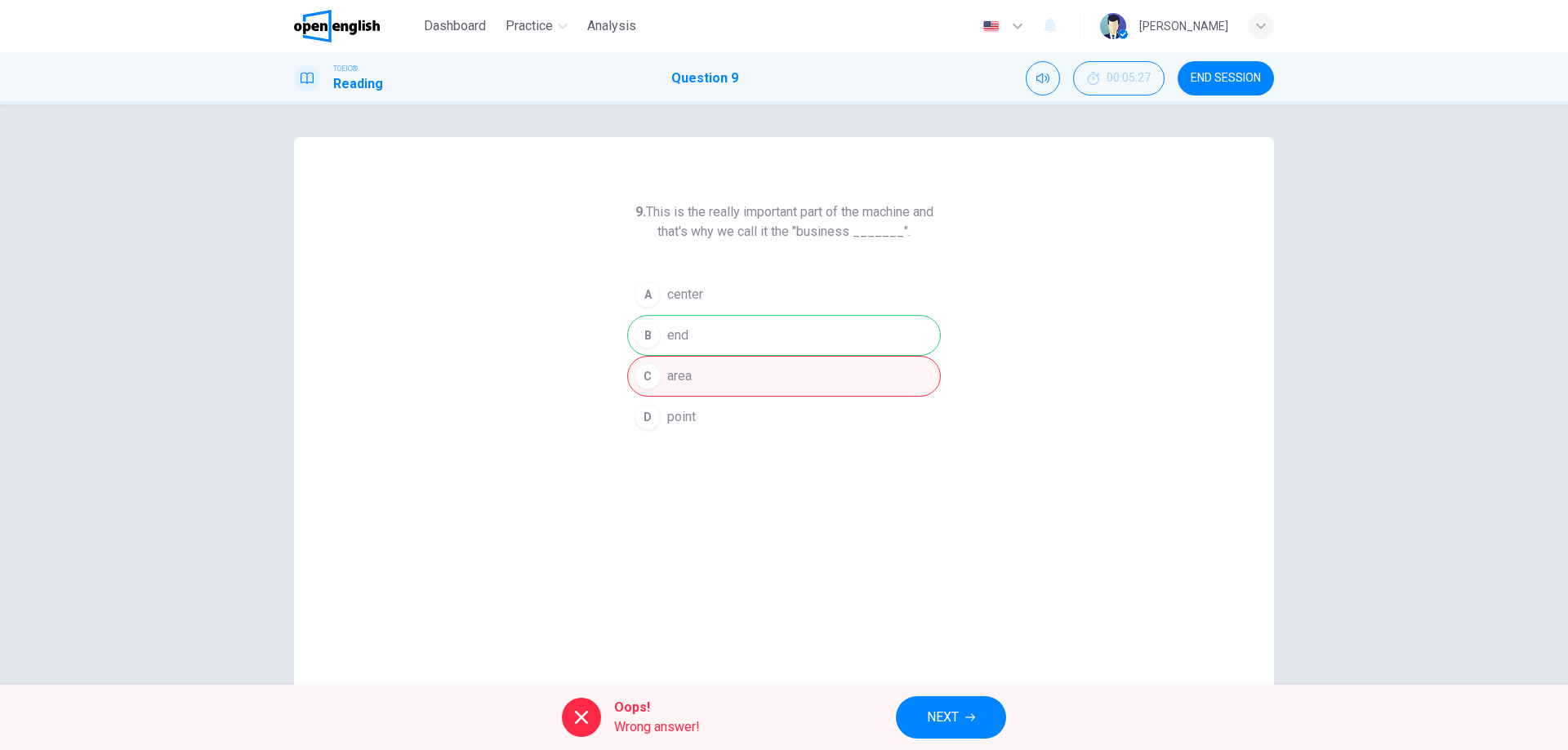
click at [969, 713] on icon "button" at bounding box center [970, 717] width 10 height 10
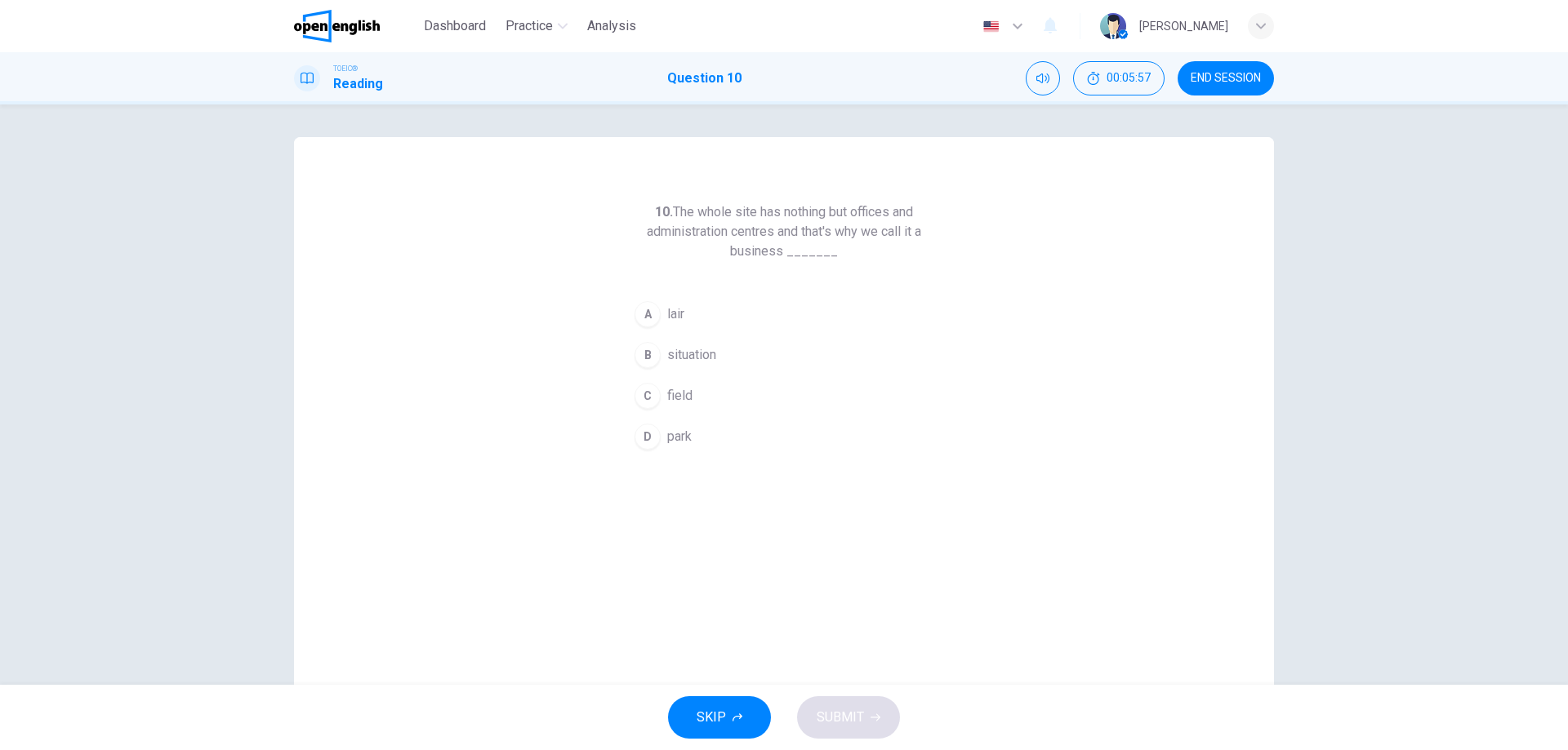
click at [672, 318] on span "lair" at bounding box center [675, 315] width 17 height 20
click at [639, 300] on button "A lair" at bounding box center [784, 314] width 314 height 41
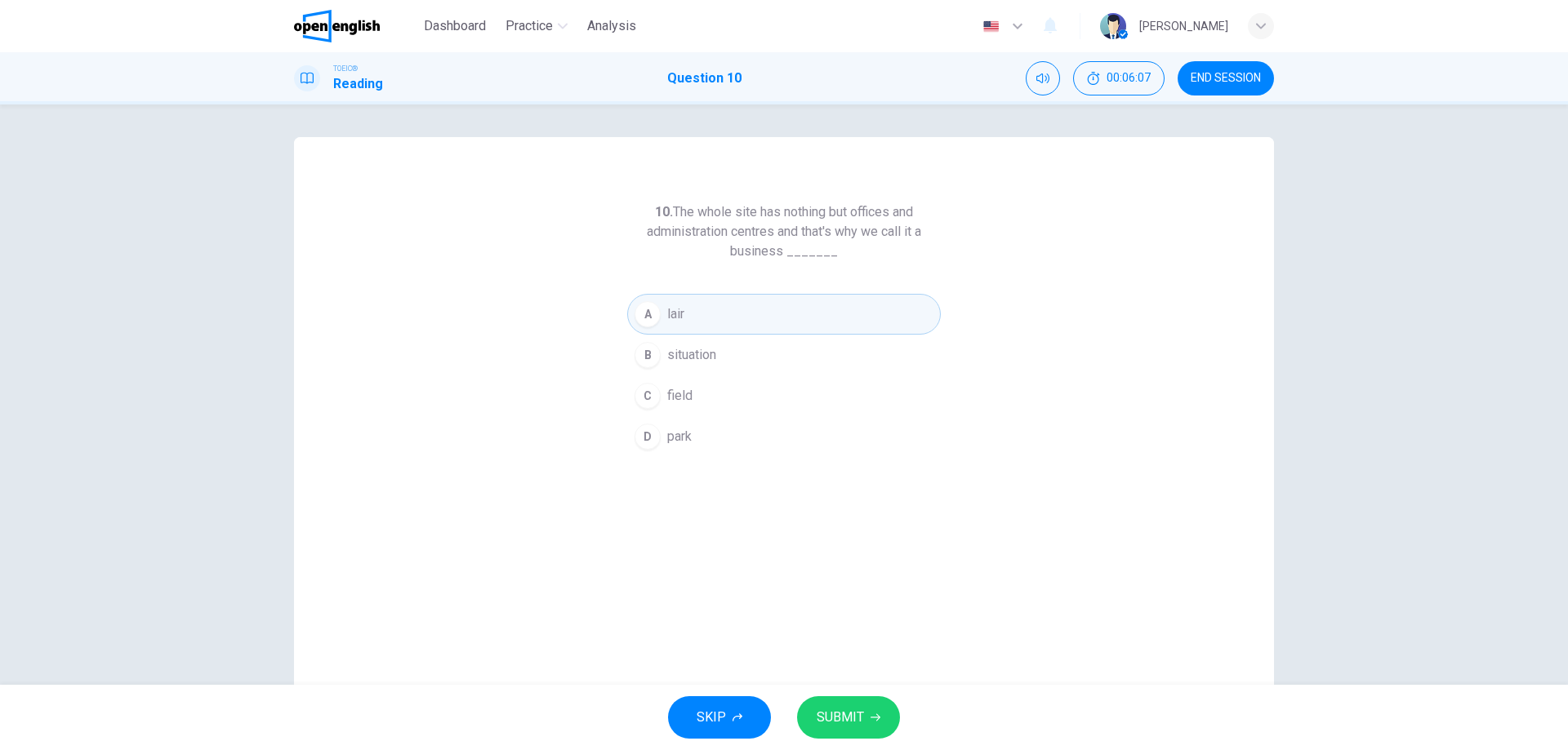
click at [852, 714] on span "SUBMIT" at bounding box center [841, 717] width 48 height 23
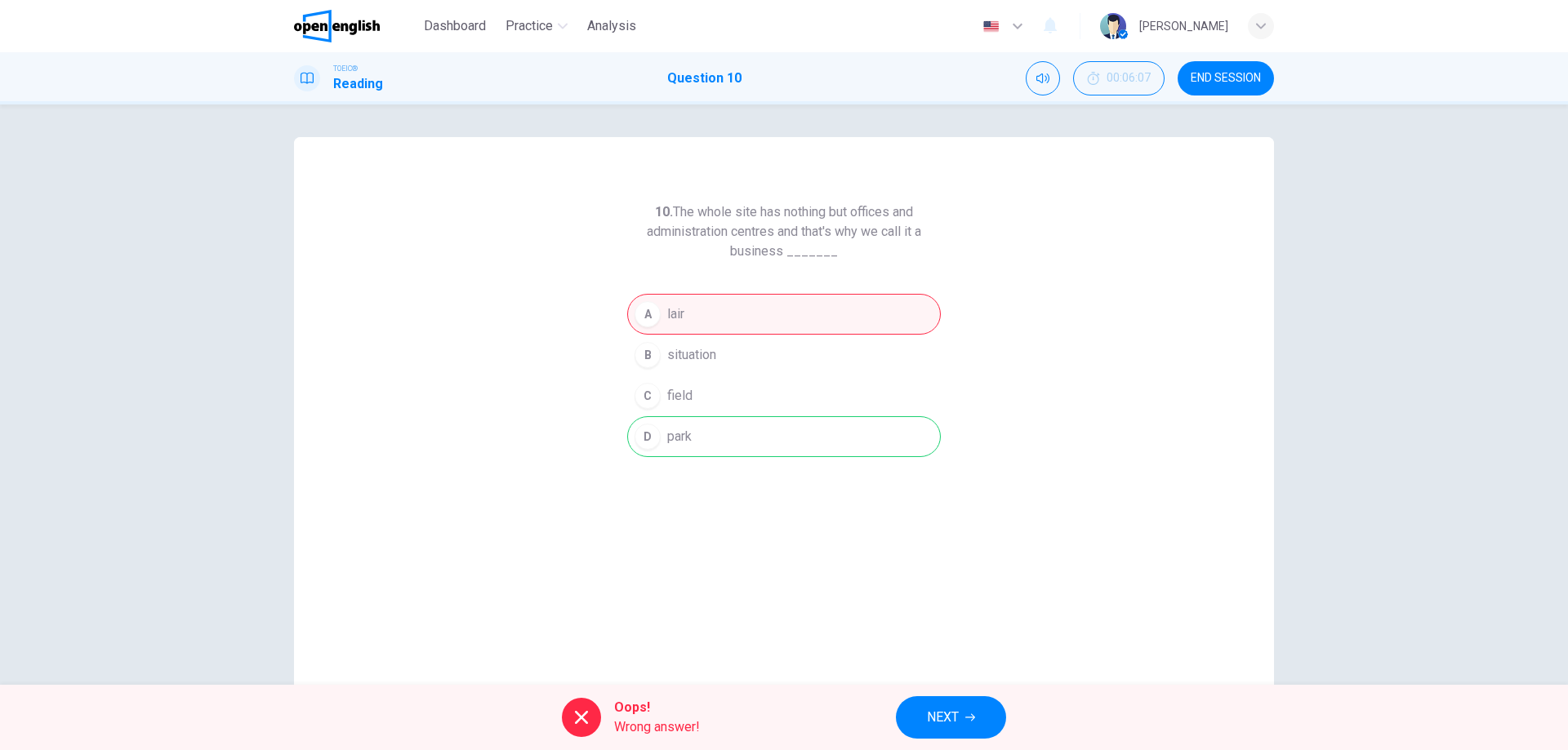
click at [988, 723] on button "NEXT" at bounding box center [950, 717] width 110 height 43
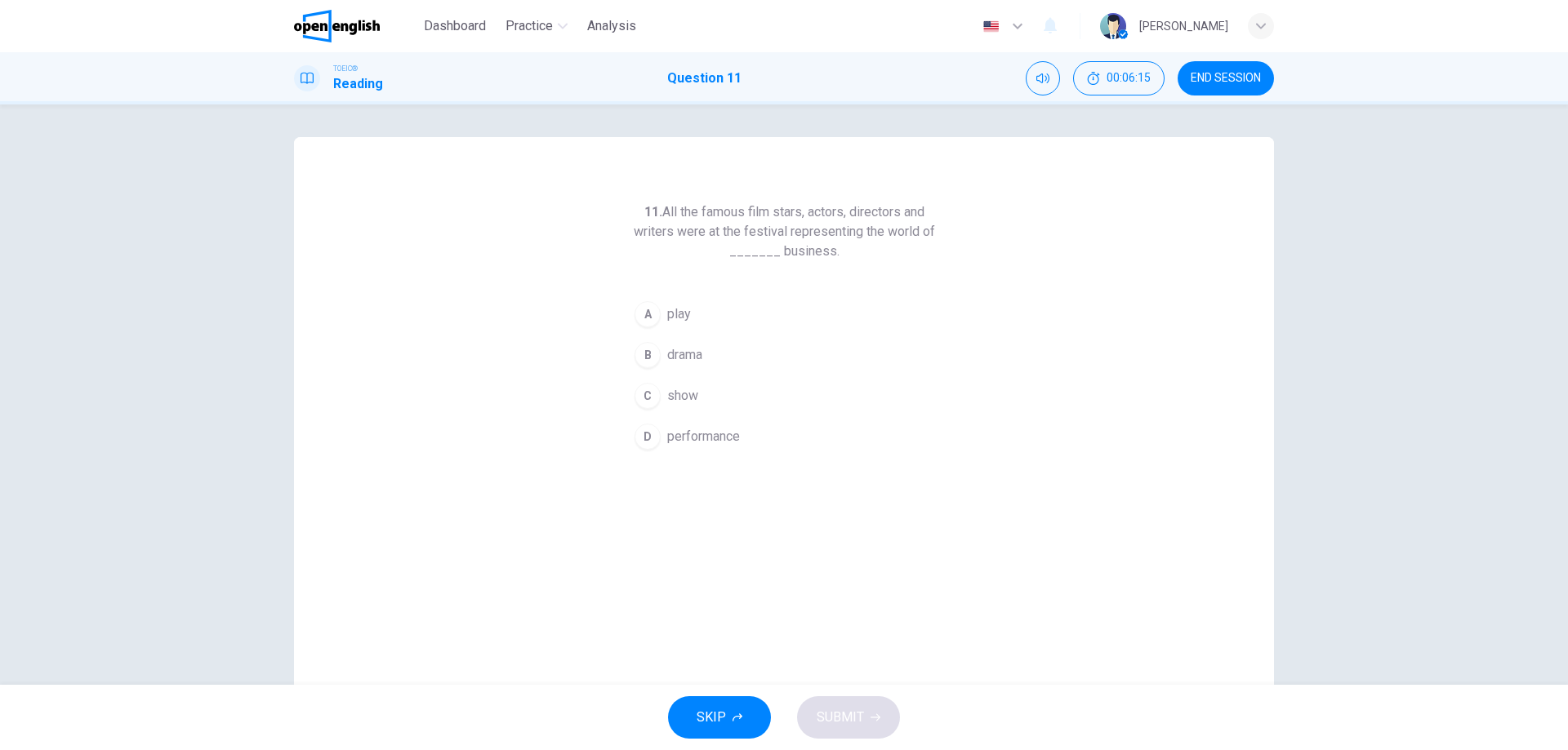
click at [704, 392] on button "C show" at bounding box center [784, 395] width 314 height 41
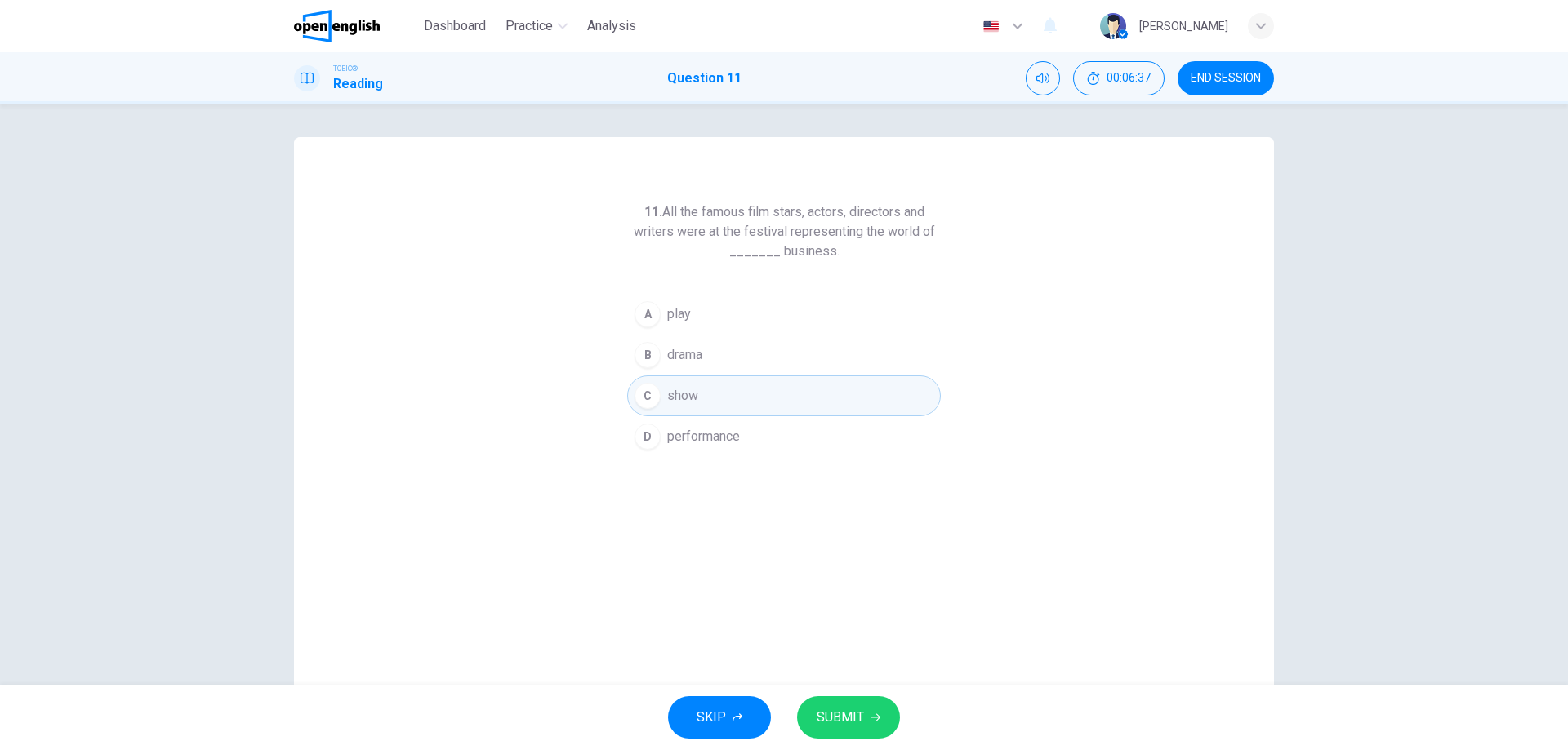
click at [853, 704] on button "SUBMIT" at bounding box center [849, 717] width 103 height 43
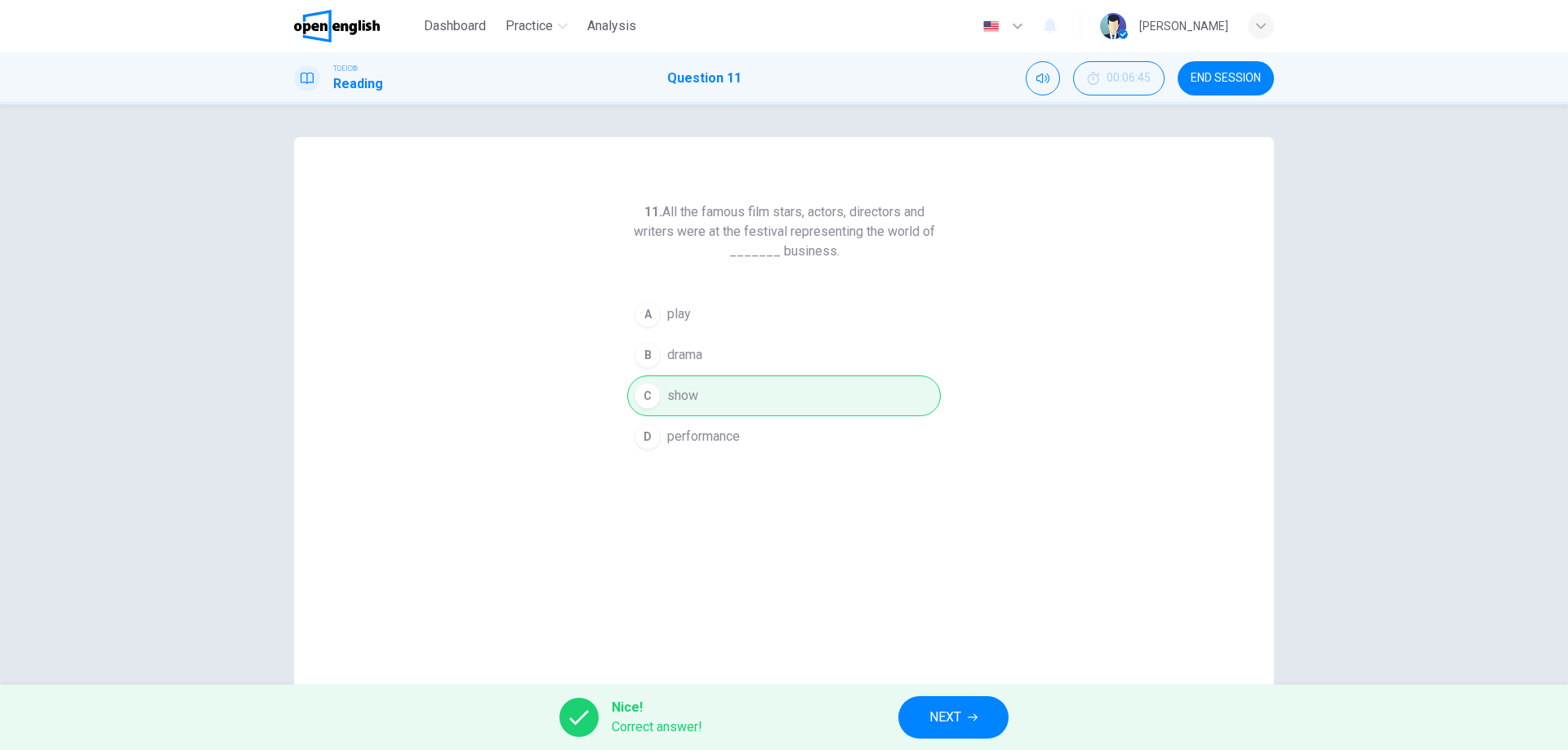
click at [953, 703] on button "NEXT" at bounding box center [953, 717] width 110 height 43
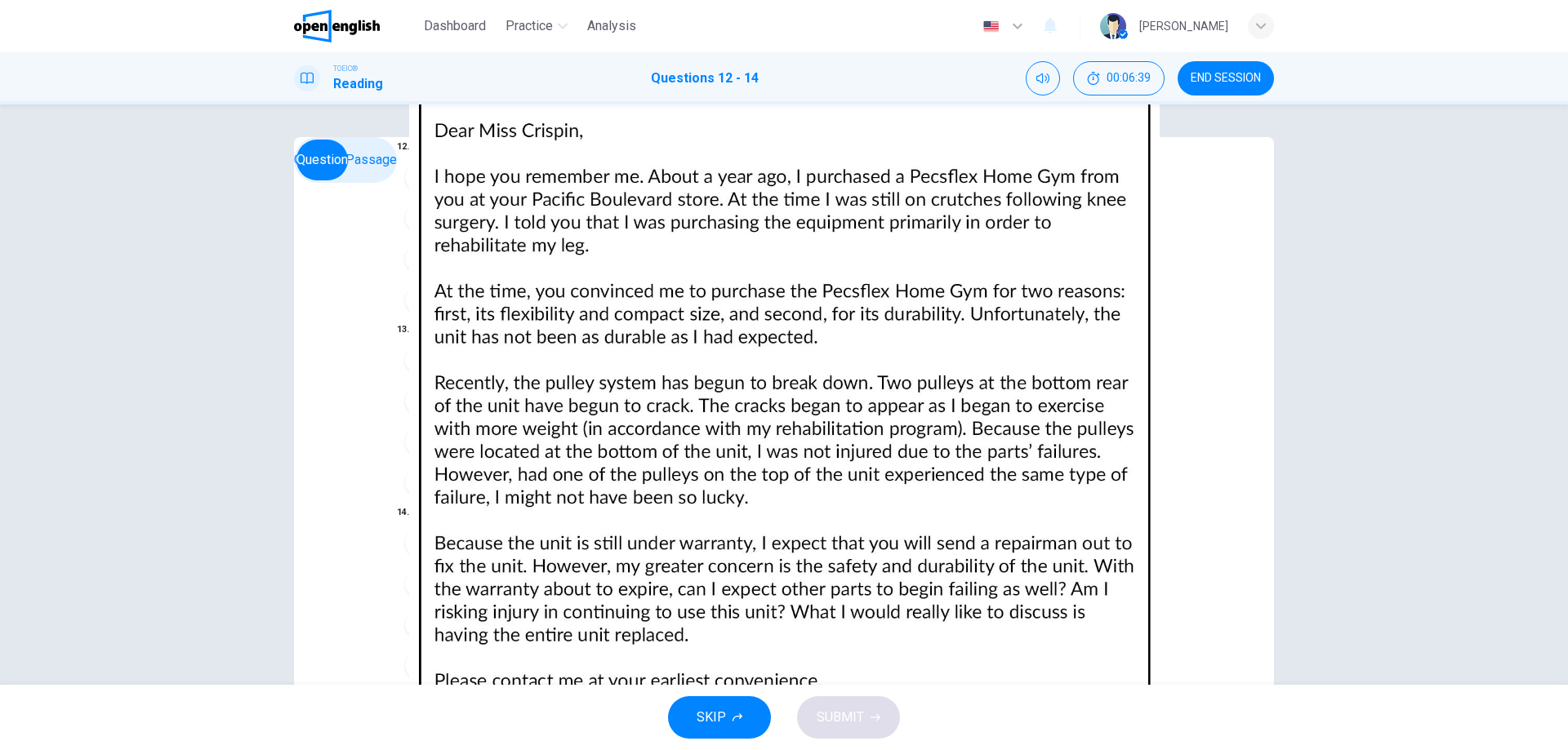
click at [1040, 320] on img at bounding box center [784, 375] width 1568 height 750
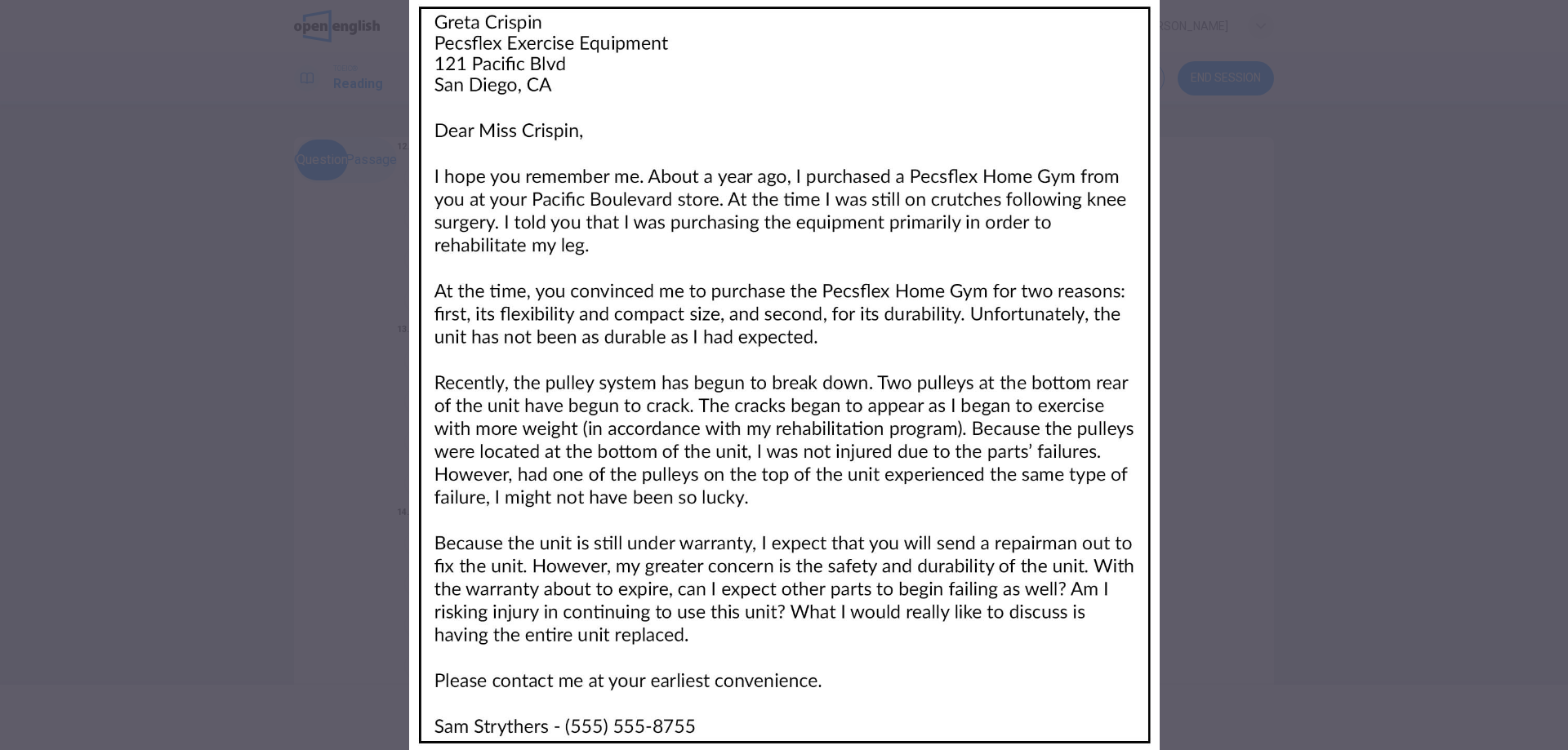
click at [1563, 333] on div at bounding box center [784, 375] width 1568 height 750
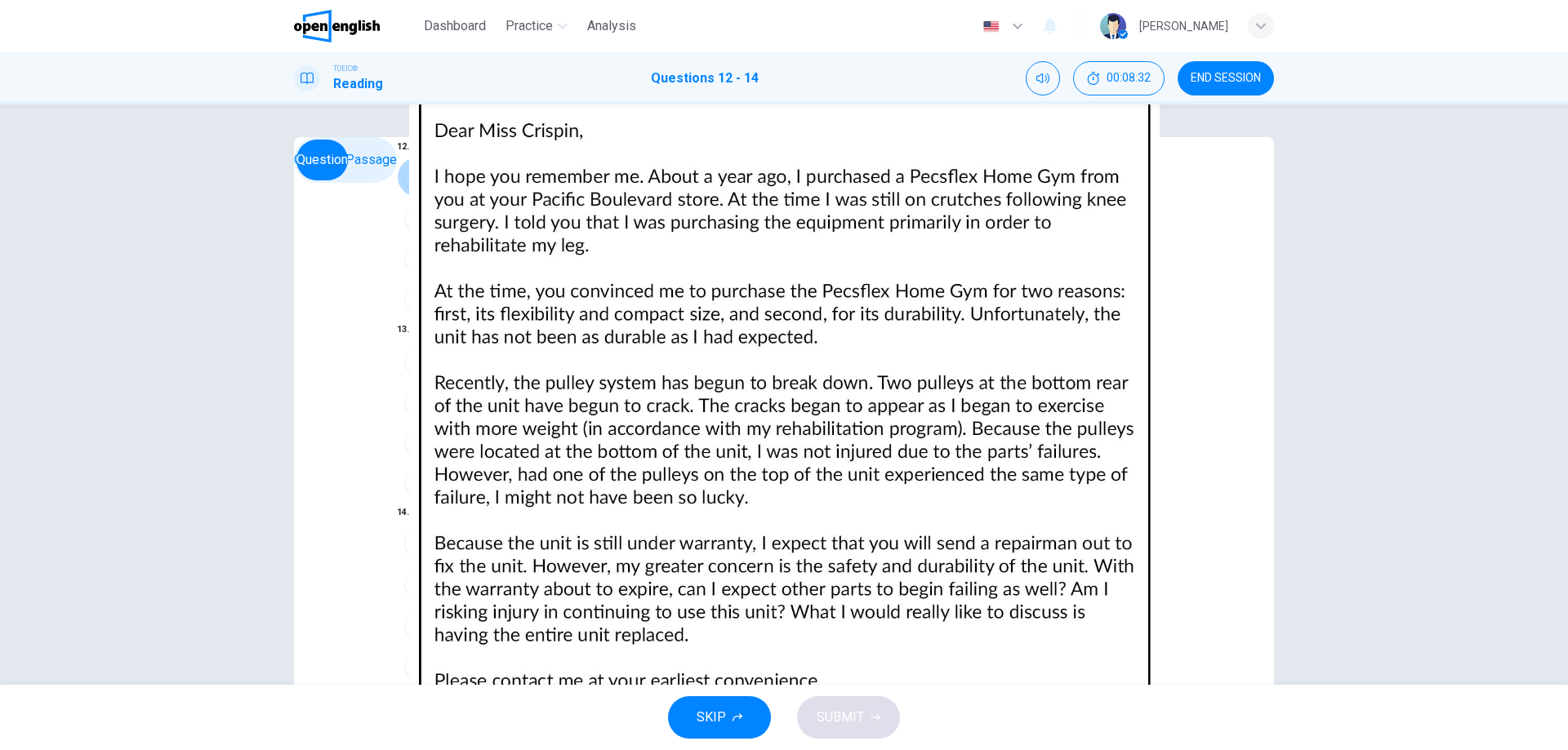
click at [473, 187] on span "The durability of a product" at bounding box center [512, 177] width 149 height 20
click at [477, 370] on span "The man was injured by the Pecsflex Home Gym" at bounding box center [574, 361] width 275 height 20
click at [437, 574] on span "A refund" at bounding box center [461, 584] width 48 height 20
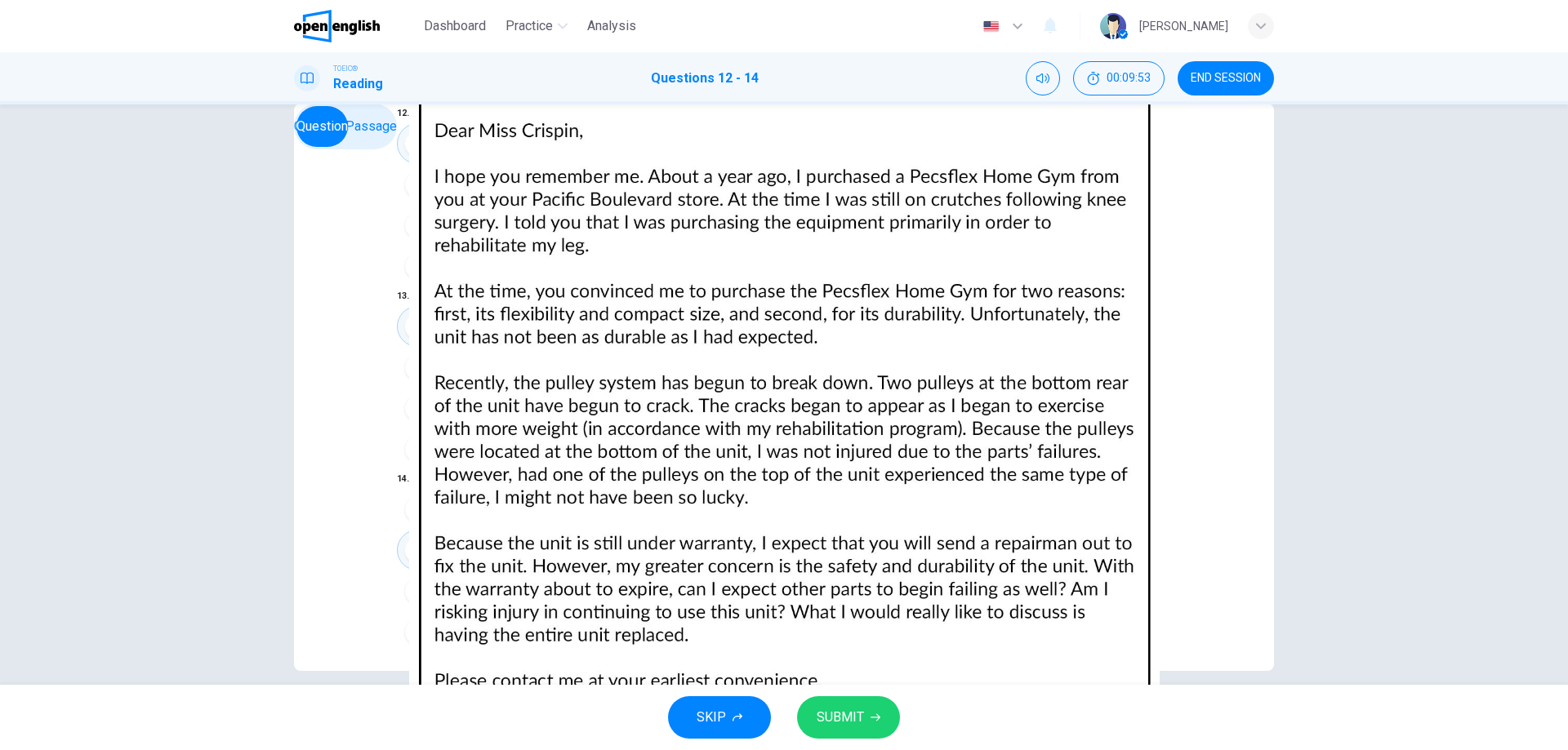
scroll to position [53, 0]
click at [840, 710] on span "SUBMIT" at bounding box center [841, 717] width 48 height 23
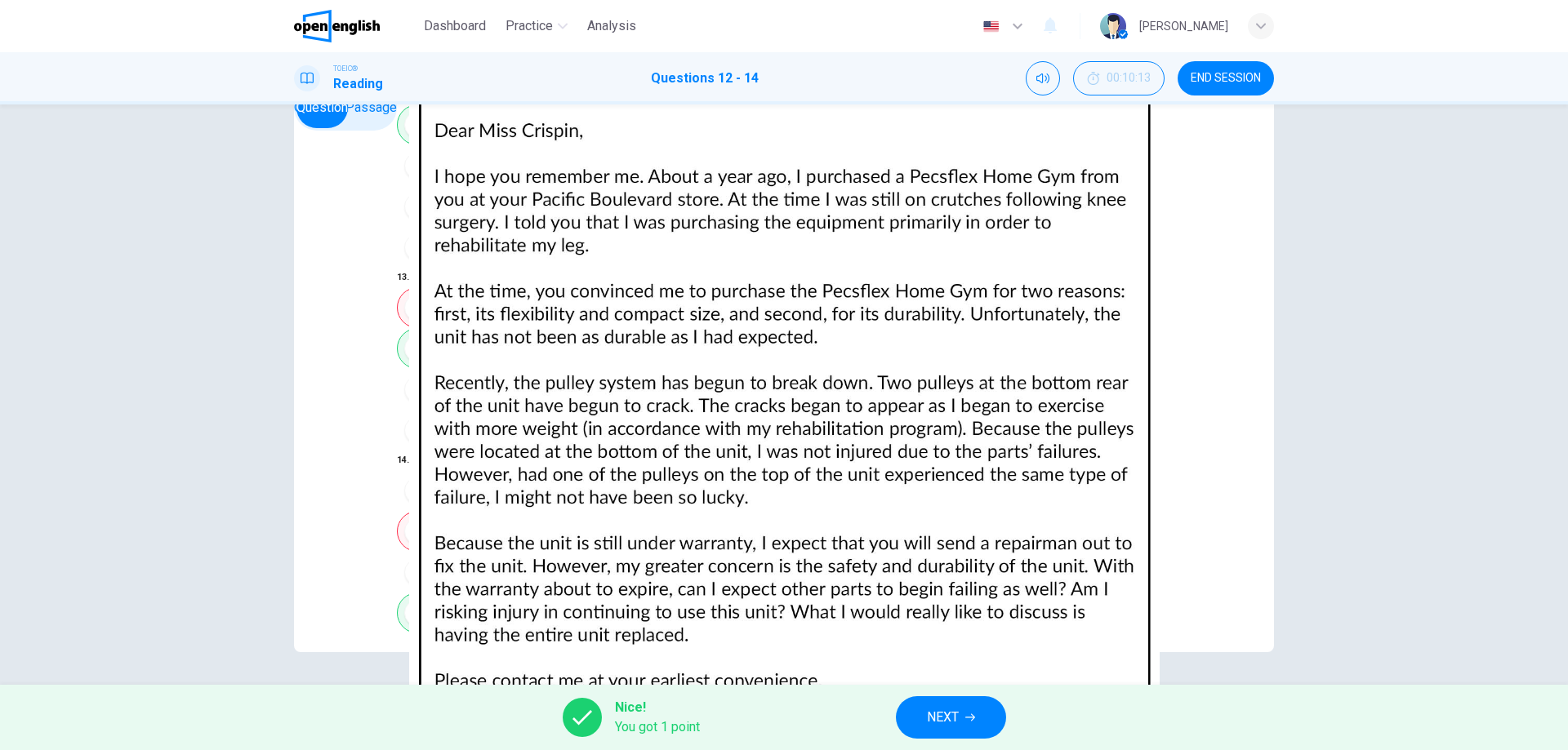
scroll to position [171, 0]
click at [966, 720] on icon "button" at bounding box center [970, 717] width 10 height 10
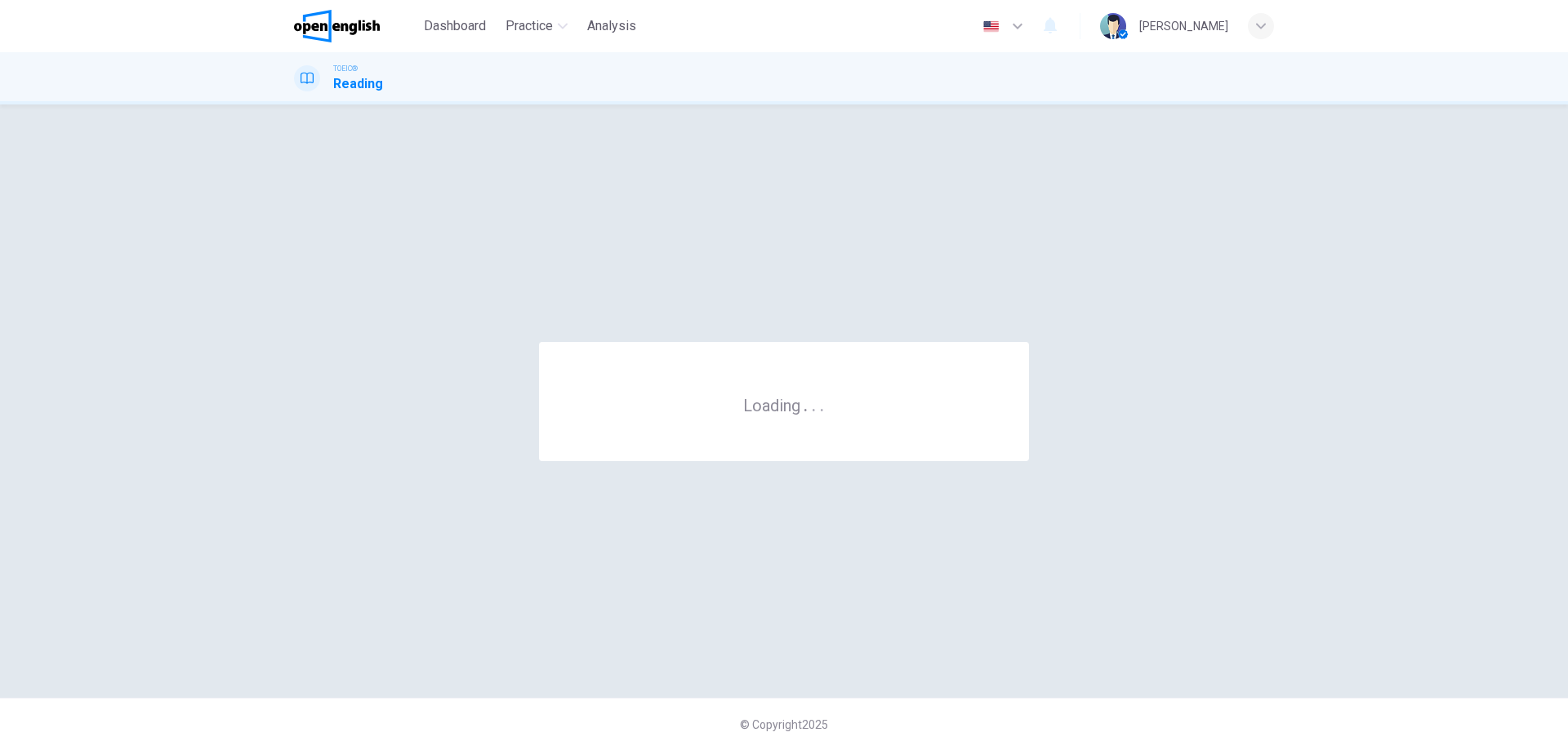
scroll to position [0, 0]
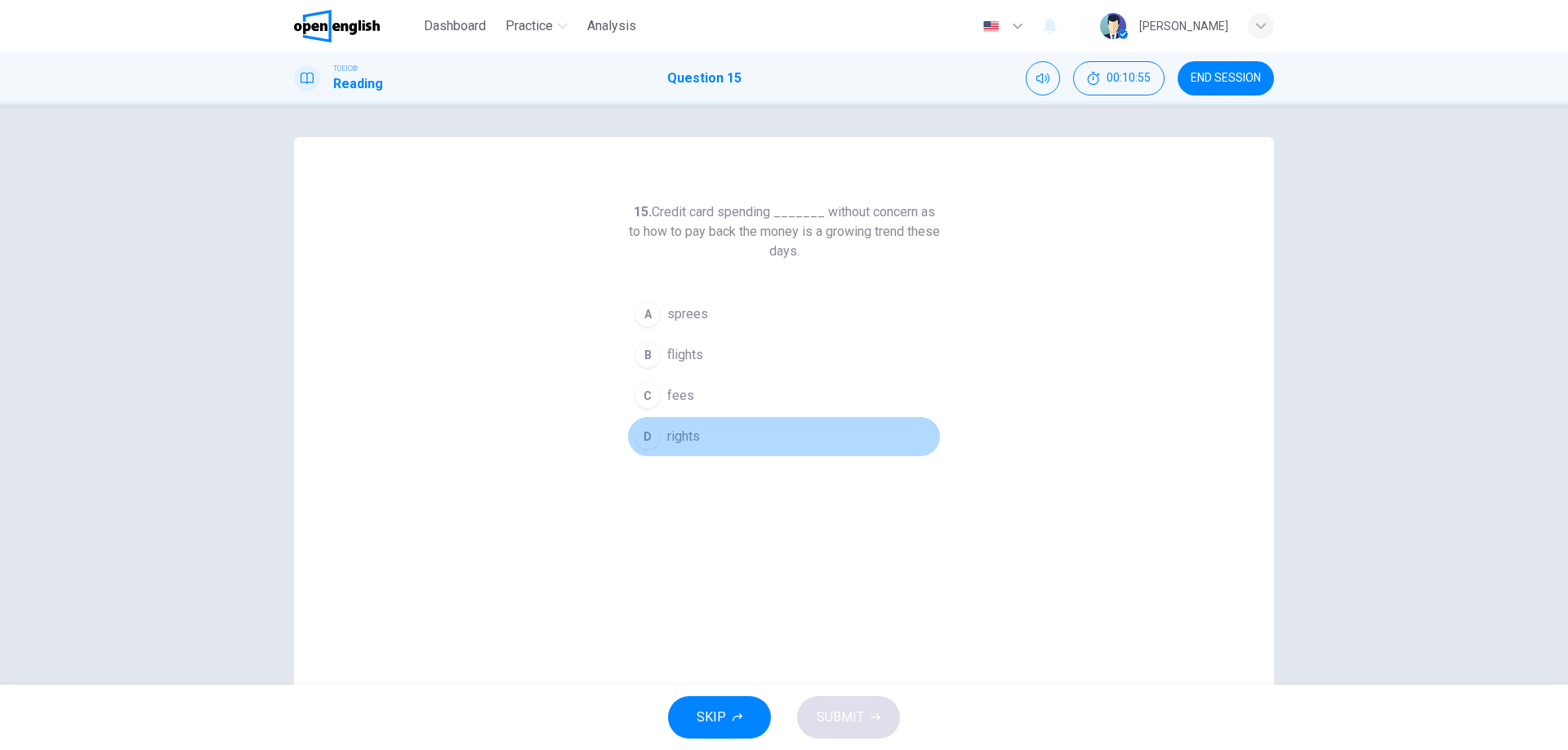
click at [685, 445] on span "rights" at bounding box center [683, 437] width 33 height 20
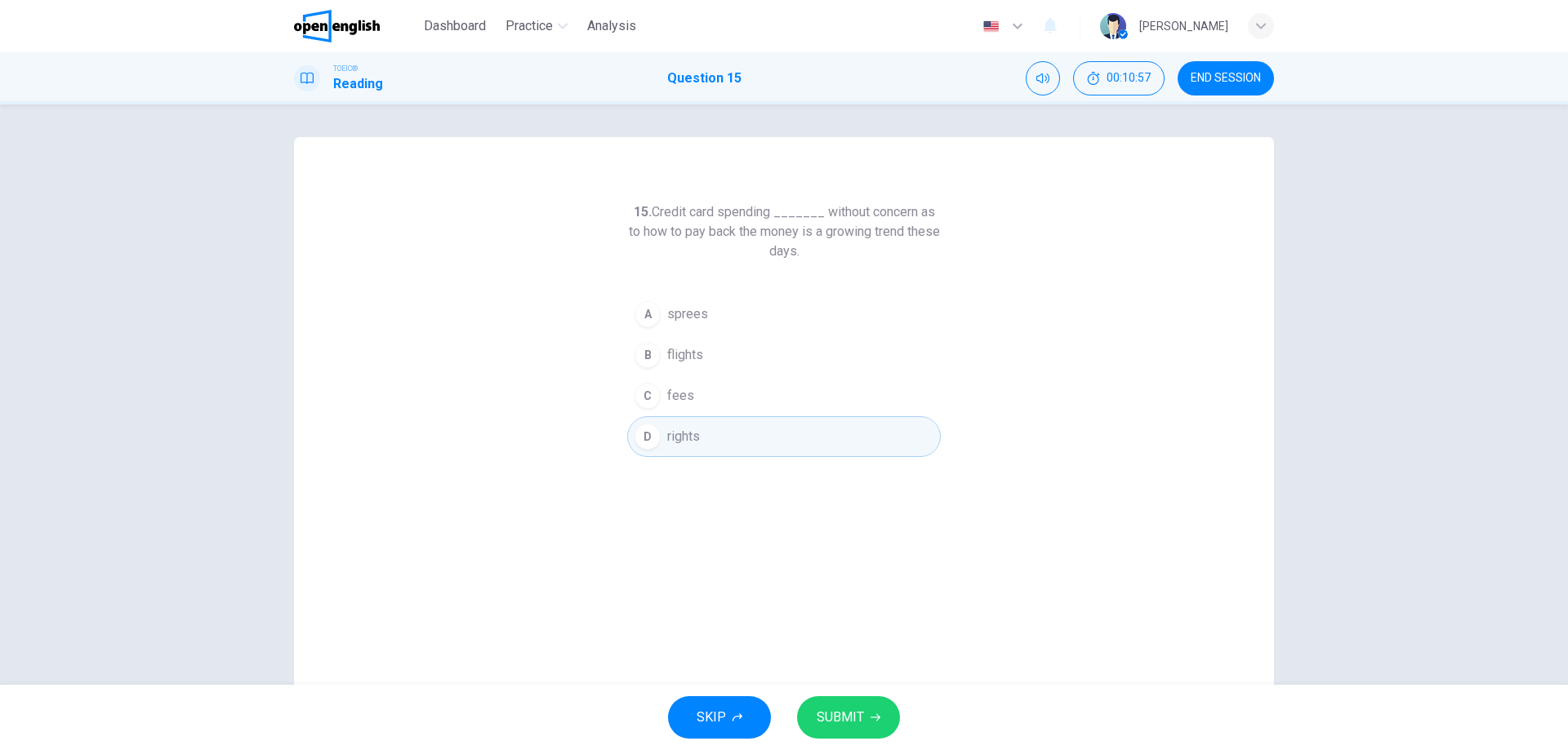
click at [830, 730] on button "SUBMIT" at bounding box center [849, 717] width 103 height 43
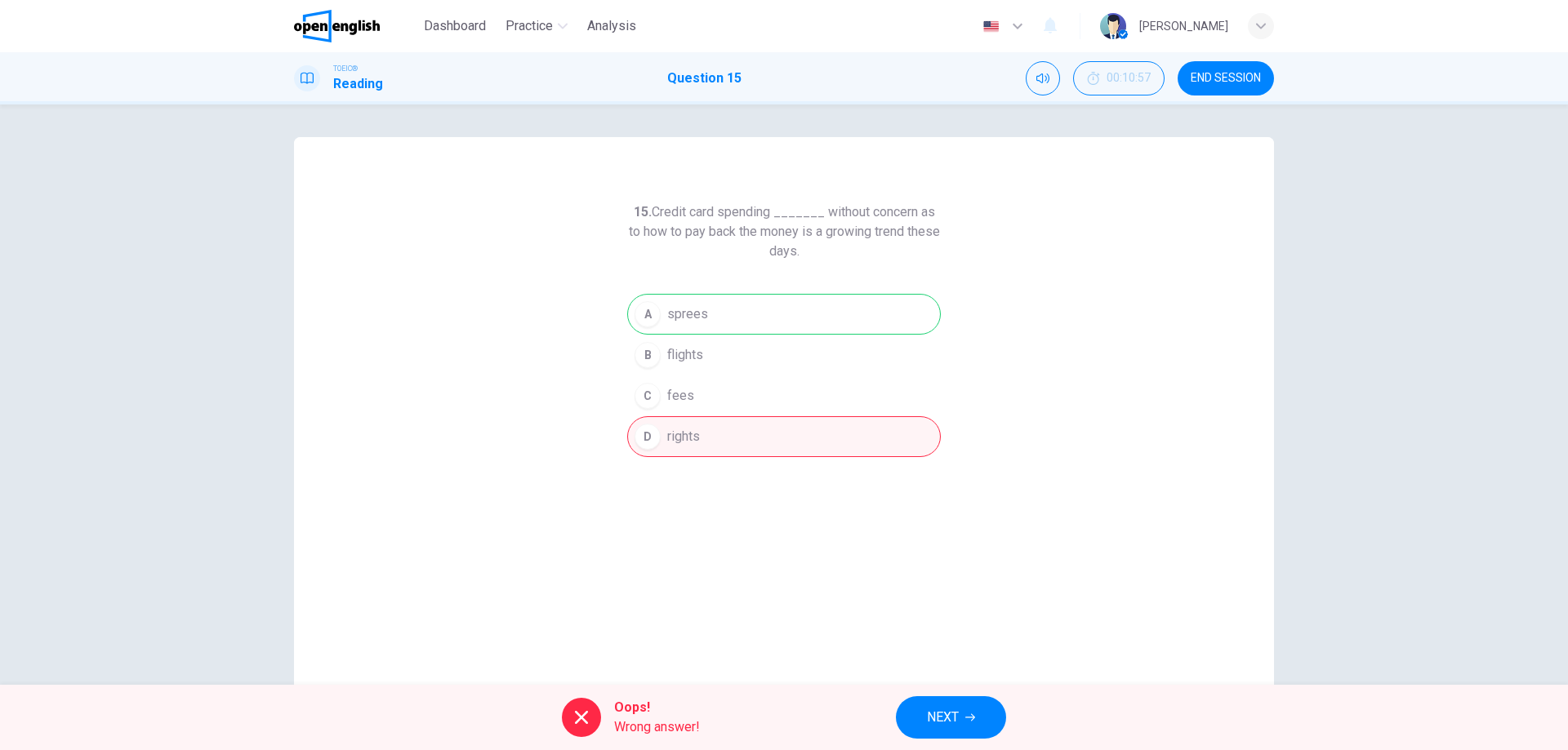
click at [1246, 57] on div "TOEIC® Reading Question 15 00:10:57 END SESSION" at bounding box center [784, 78] width 1568 height 53
click at [1245, 70] on button "END SESSION" at bounding box center [1225, 78] width 96 height 35
